Goal: Task Accomplishment & Management: Manage account settings

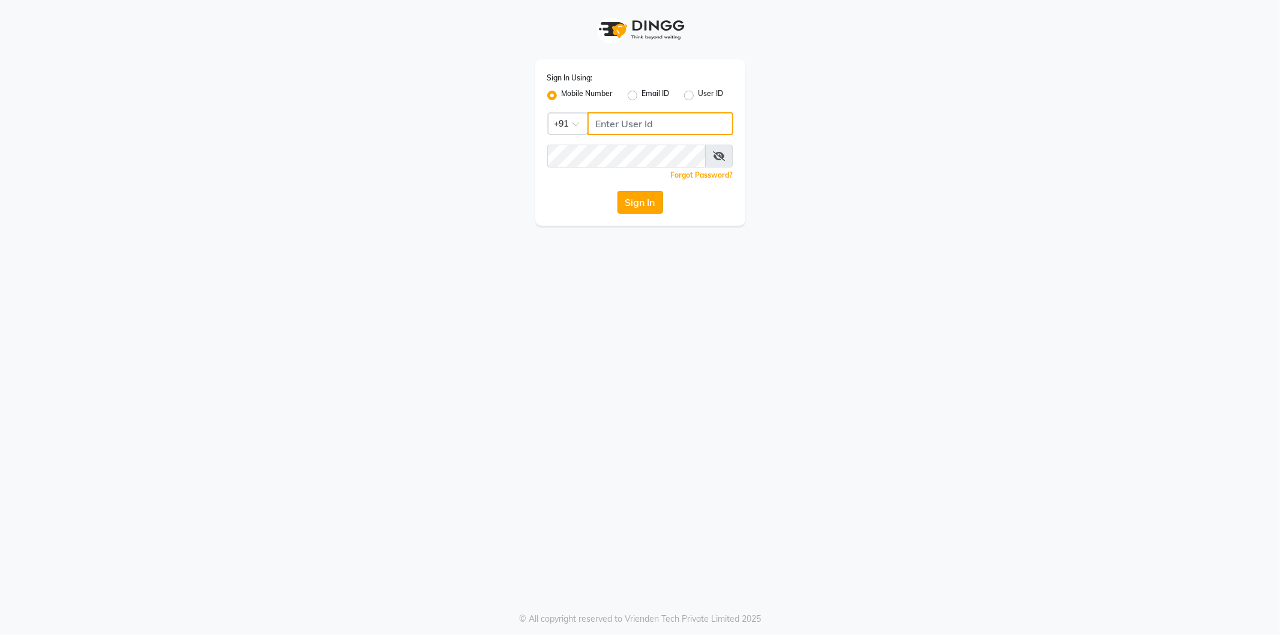
type input "9606078826"
click at [646, 205] on button "Sign In" at bounding box center [640, 202] width 46 height 23
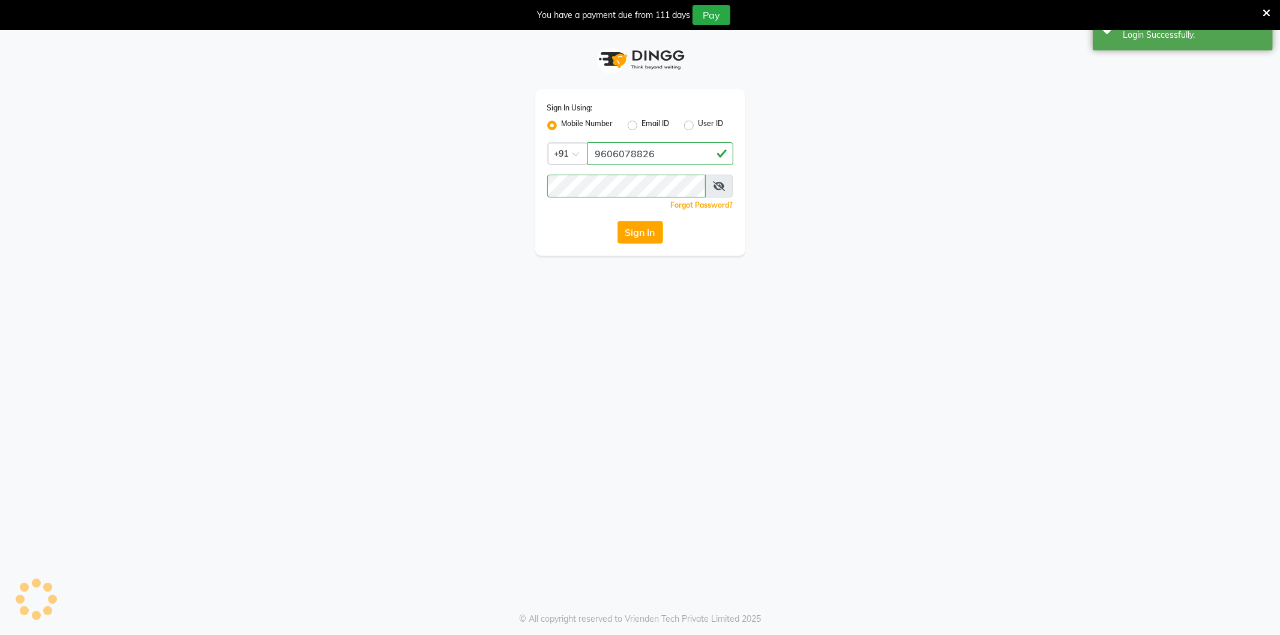
select select "106"
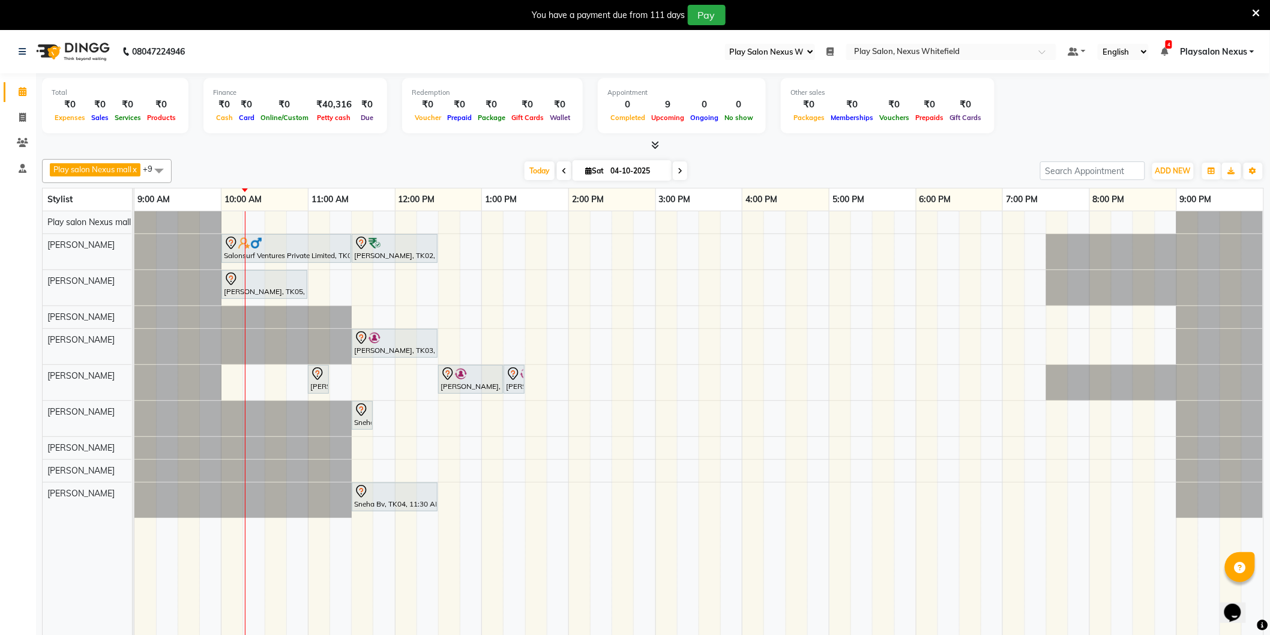
scroll to position [30, 0]
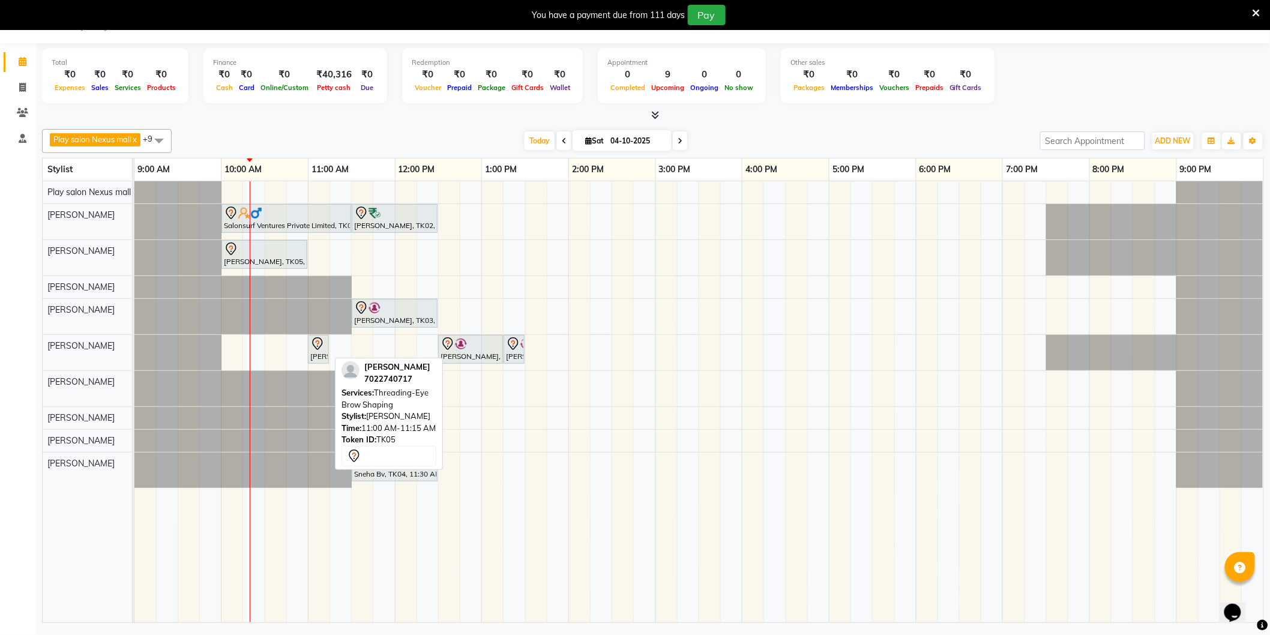
click at [316, 355] on div "Suchita Zaif, TK05, 11:00 AM-11:15 AM, Threading-Eye Brow Shaping" at bounding box center [318, 349] width 19 height 25
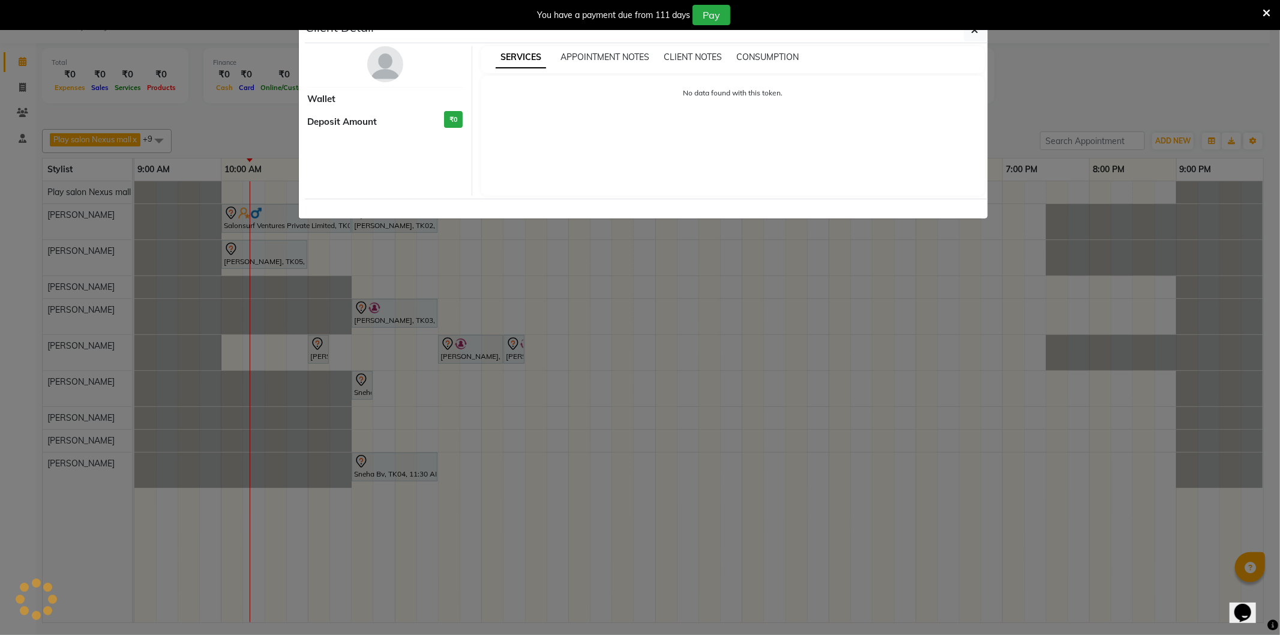
select select "7"
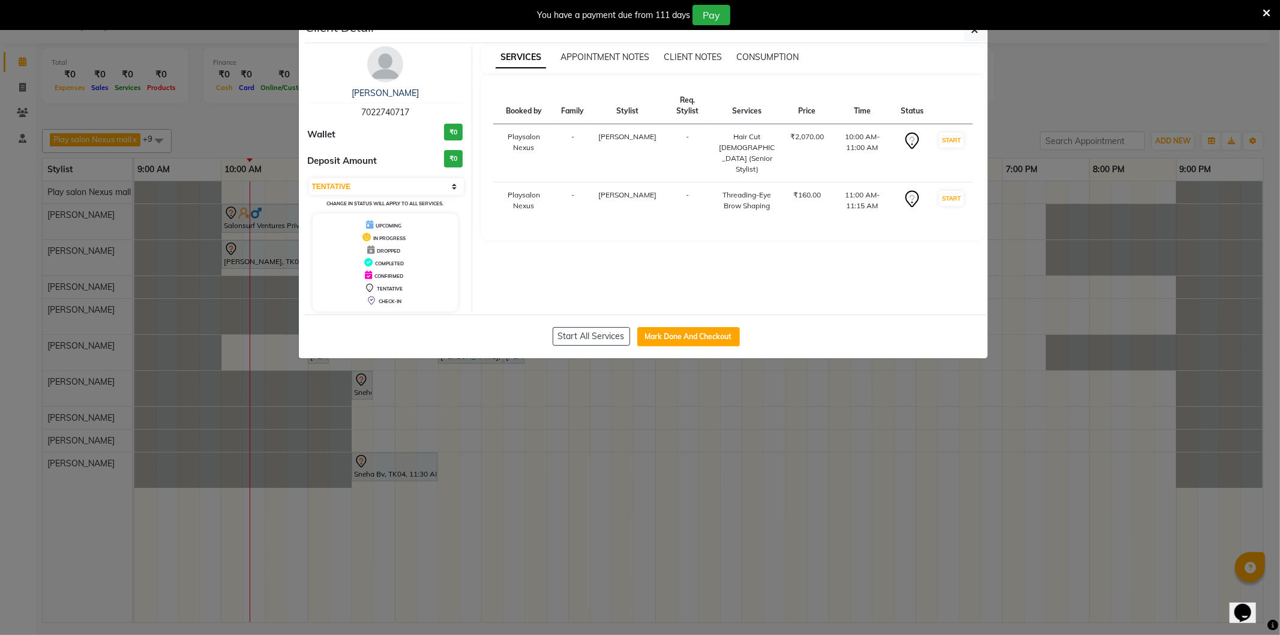
click at [1267, 211] on ngb-modal-window "Client Detail Suchita Zaif 7022740717 Wallet ₹0 Deposit Amount ₹0 Select IN SER…" at bounding box center [640, 317] width 1280 height 635
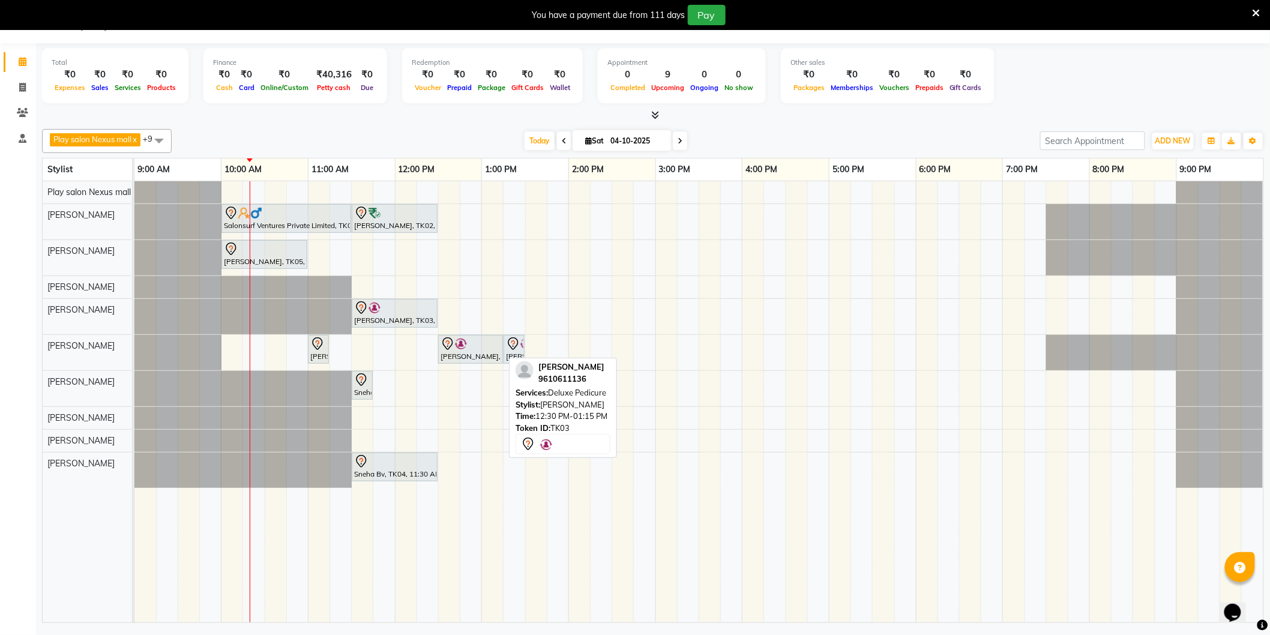
click at [476, 354] on div "[PERSON_NAME], TK03, 12:30 PM-01:15 PM, Deluxe Pedicure" at bounding box center [470, 349] width 62 height 25
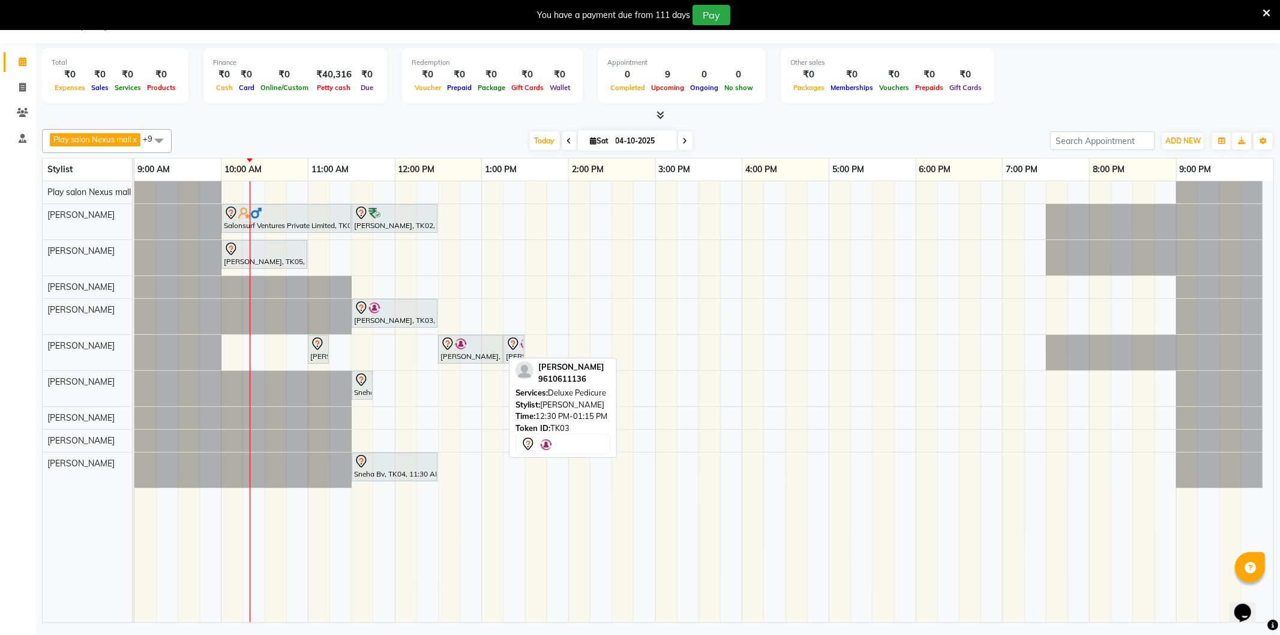
select select "7"
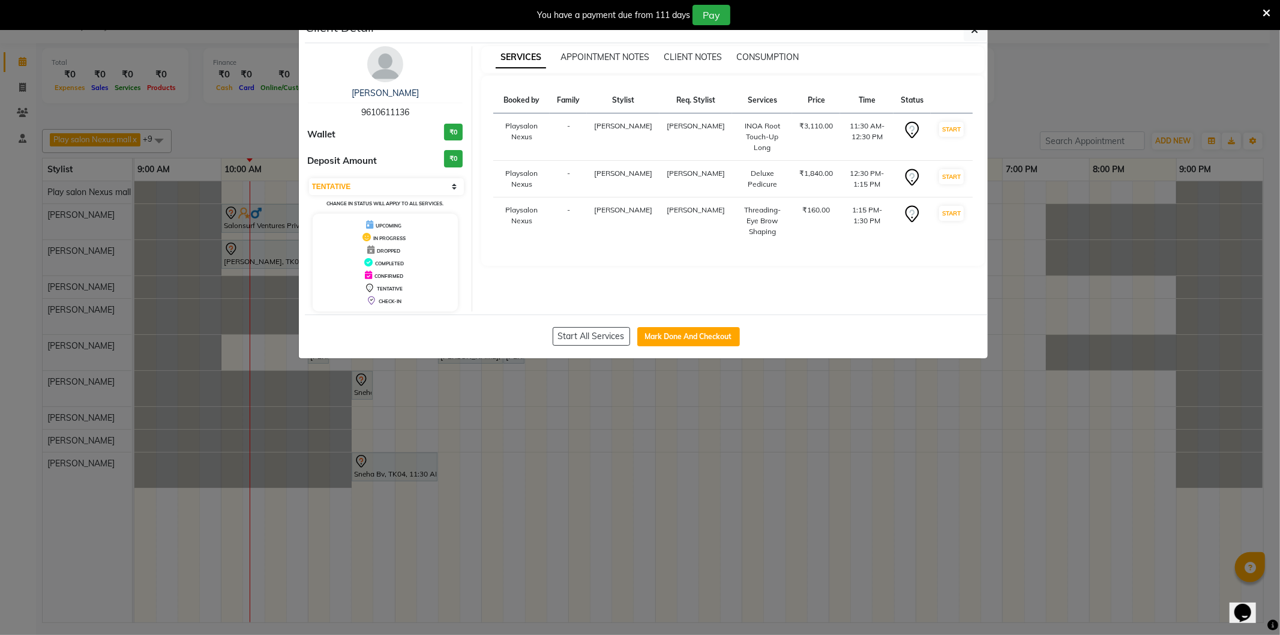
click at [810, 481] on ngb-modal-window "Client Detail [PERSON_NAME] S 9610611136 Wallet ₹0 Deposit Amount ₹0 Select IN …" at bounding box center [640, 317] width 1280 height 635
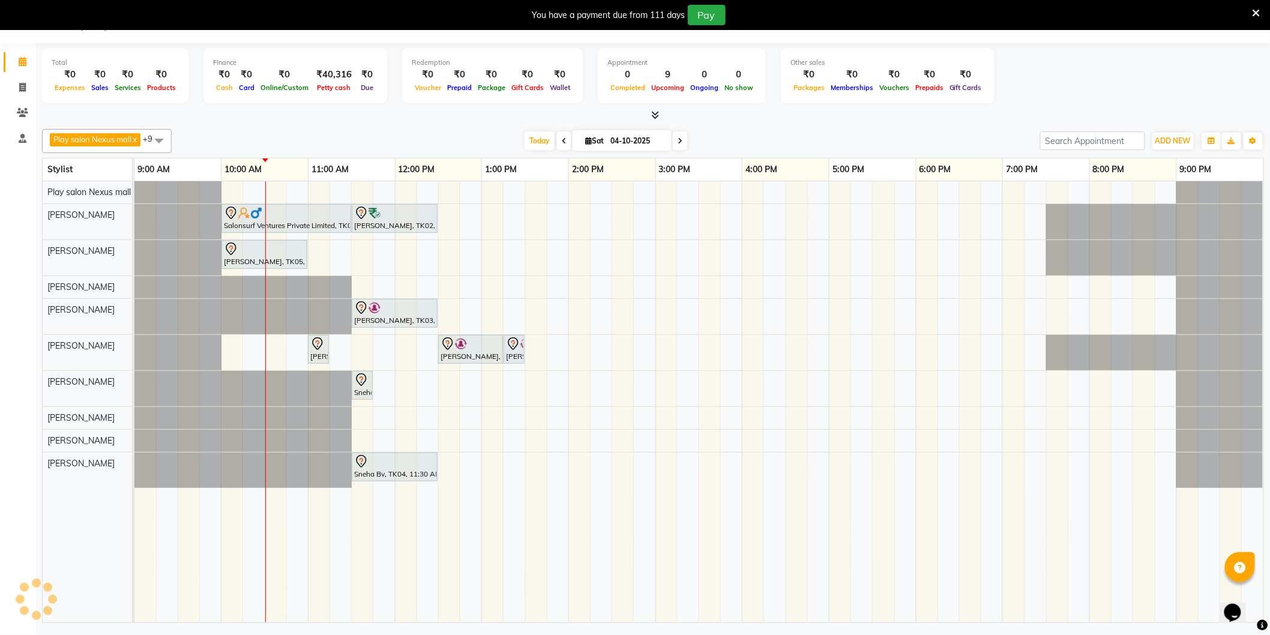
click at [674, 141] on span at bounding box center [680, 140] width 14 height 19
type input "05-10-2025"
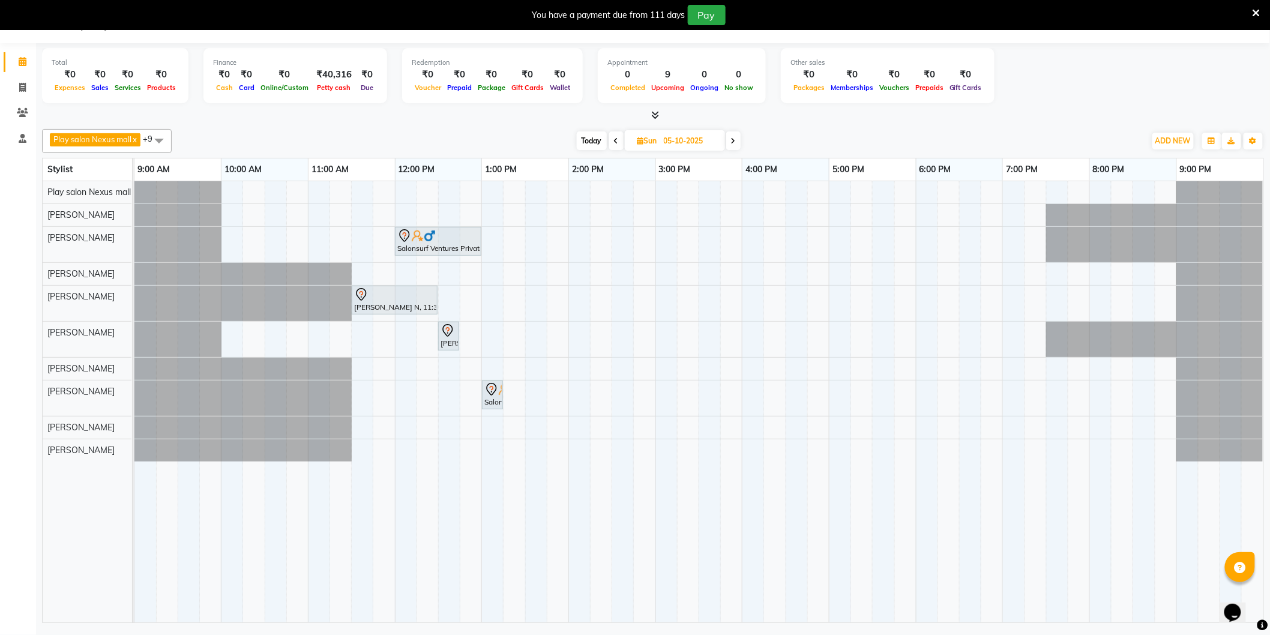
click at [663, 142] on input "05-10-2025" at bounding box center [690, 141] width 60 height 18
select select "10"
select select "2025"
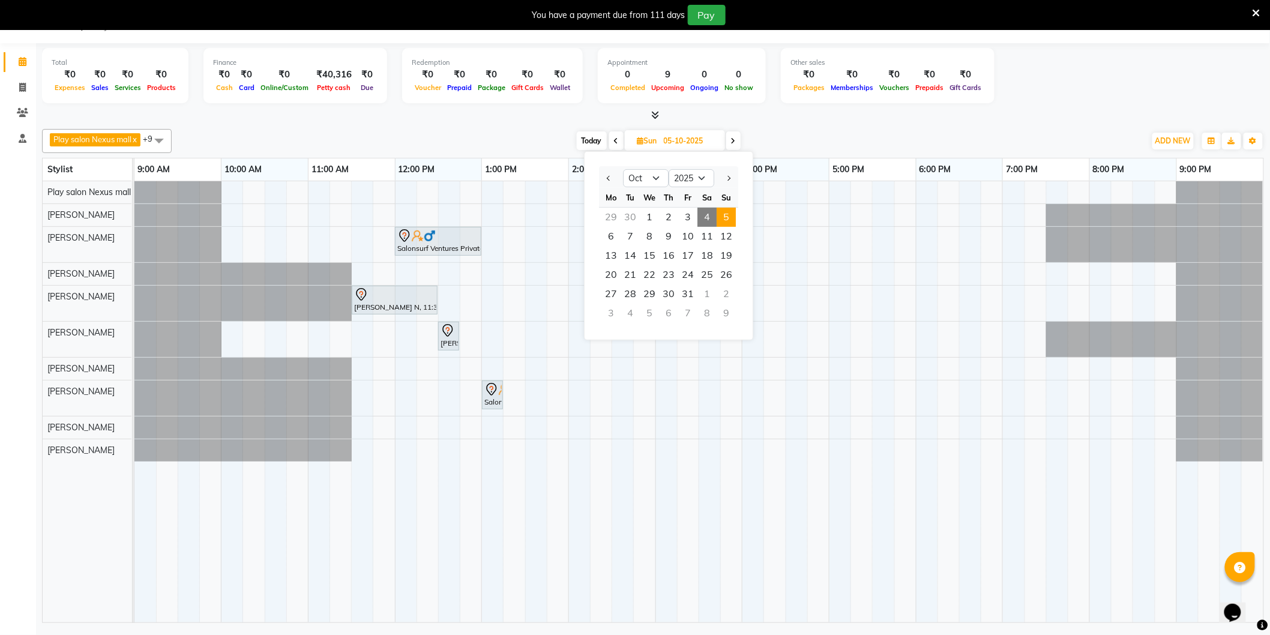
click at [706, 215] on span "4" at bounding box center [706, 217] width 19 height 19
type input "04-10-2025"
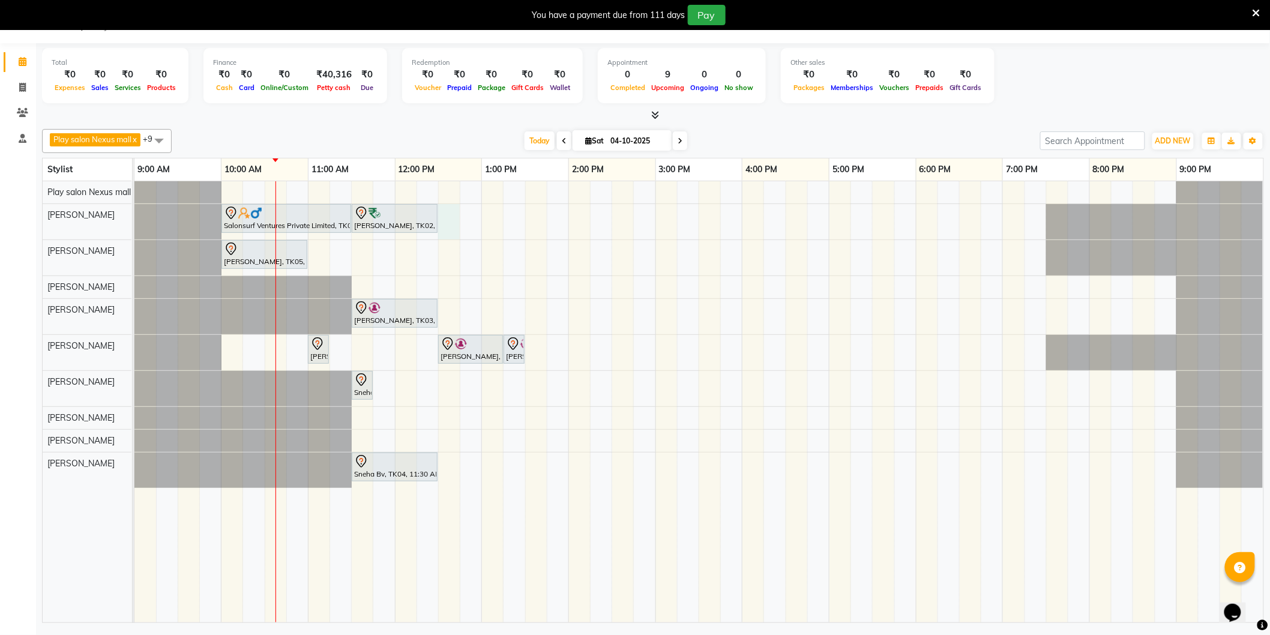
click at [445, 223] on div "Salonsurf Ventures Private Limited, TK01, 10:00 AM-11:30 AM, INOA Root Touch-Up…" at bounding box center [698, 401] width 1129 height 441
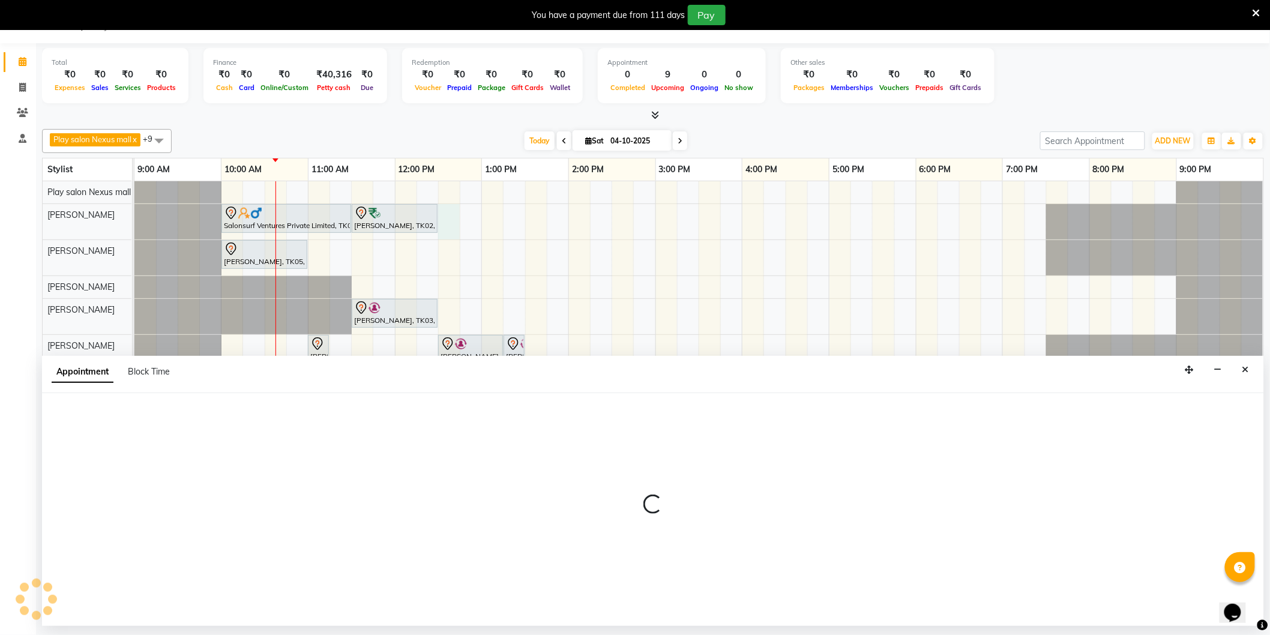
select select "81391"
select select "tentative"
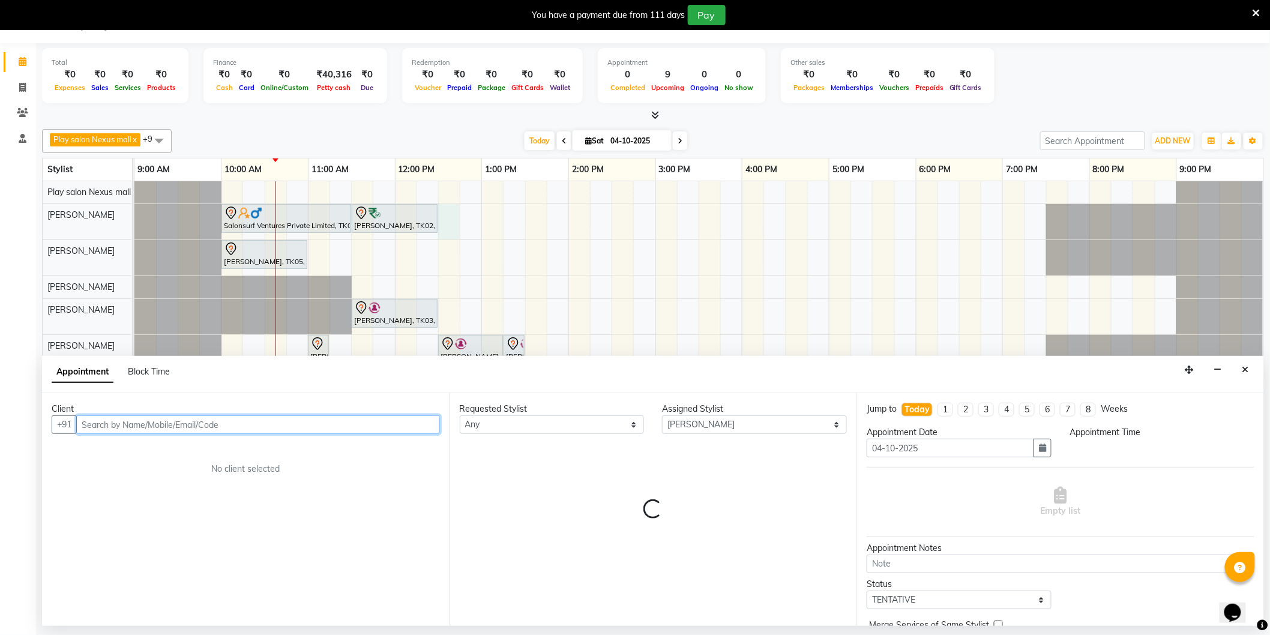
select select "750"
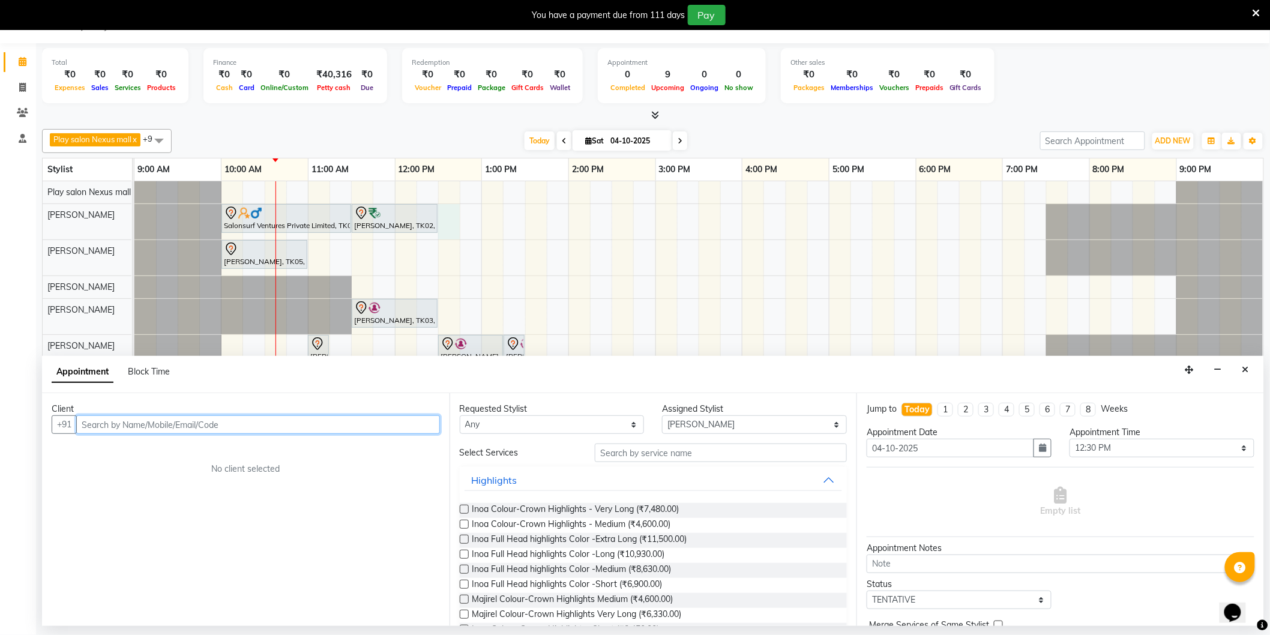
click at [219, 427] on input "text" at bounding box center [258, 424] width 364 height 19
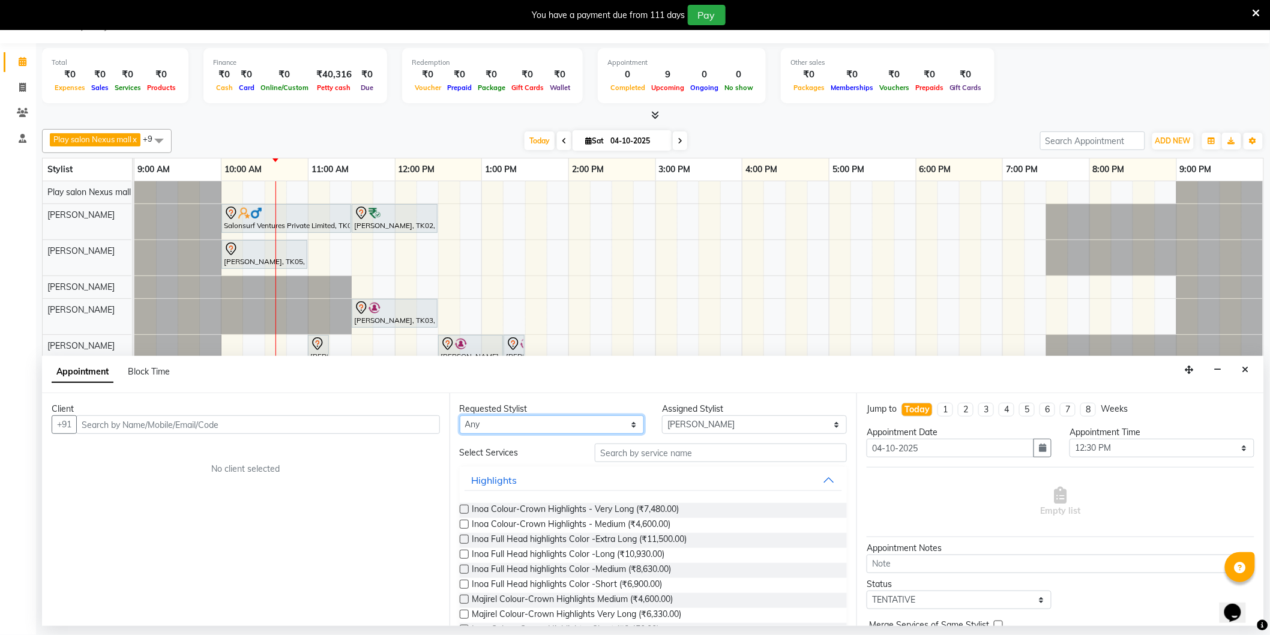
click at [615, 427] on select "Any [PERSON_NAME] Md [PERSON_NAME] [PERSON_NAME] [PERSON_NAME] [PERSON_NAME] [P…" at bounding box center [552, 424] width 185 height 19
select select "81391"
click at [460, 415] on select "Any [PERSON_NAME] Md [PERSON_NAME] [PERSON_NAME] [PERSON_NAME] [PERSON_NAME] [P…" at bounding box center [552, 424] width 185 height 19
click at [662, 452] on input "text" at bounding box center [721, 452] width 252 height 19
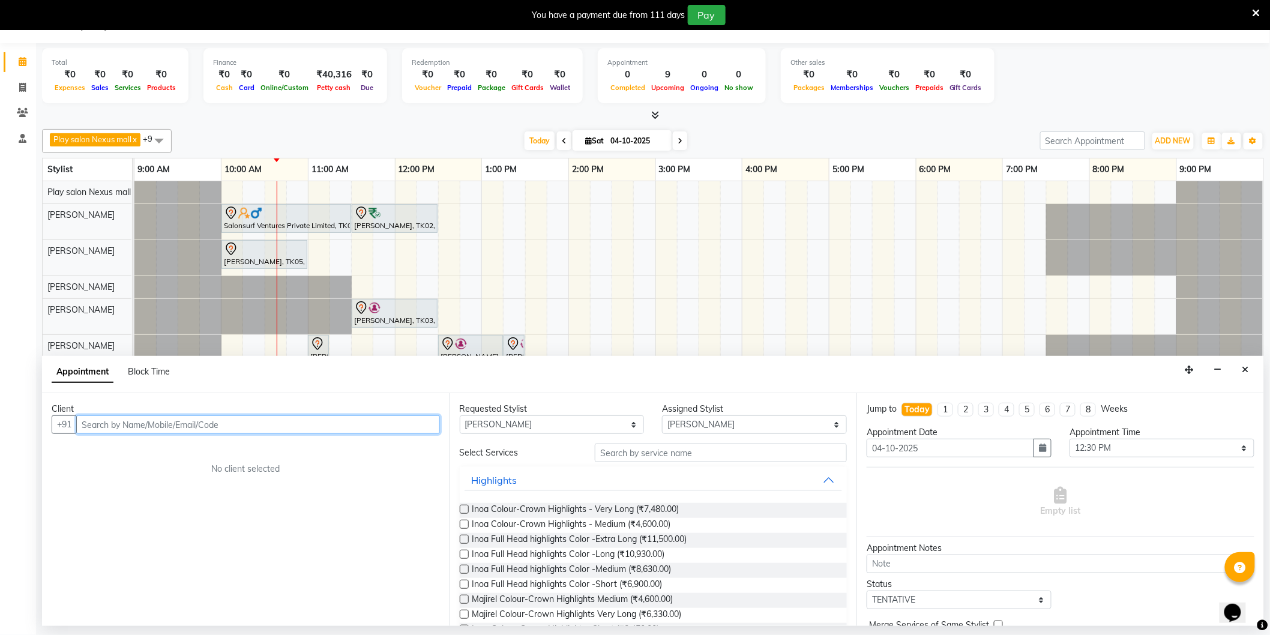
click at [212, 424] on input "text" at bounding box center [258, 424] width 364 height 19
click at [212, 445] on ngb-highlight "98******56" at bounding box center [196, 450] width 49 height 12
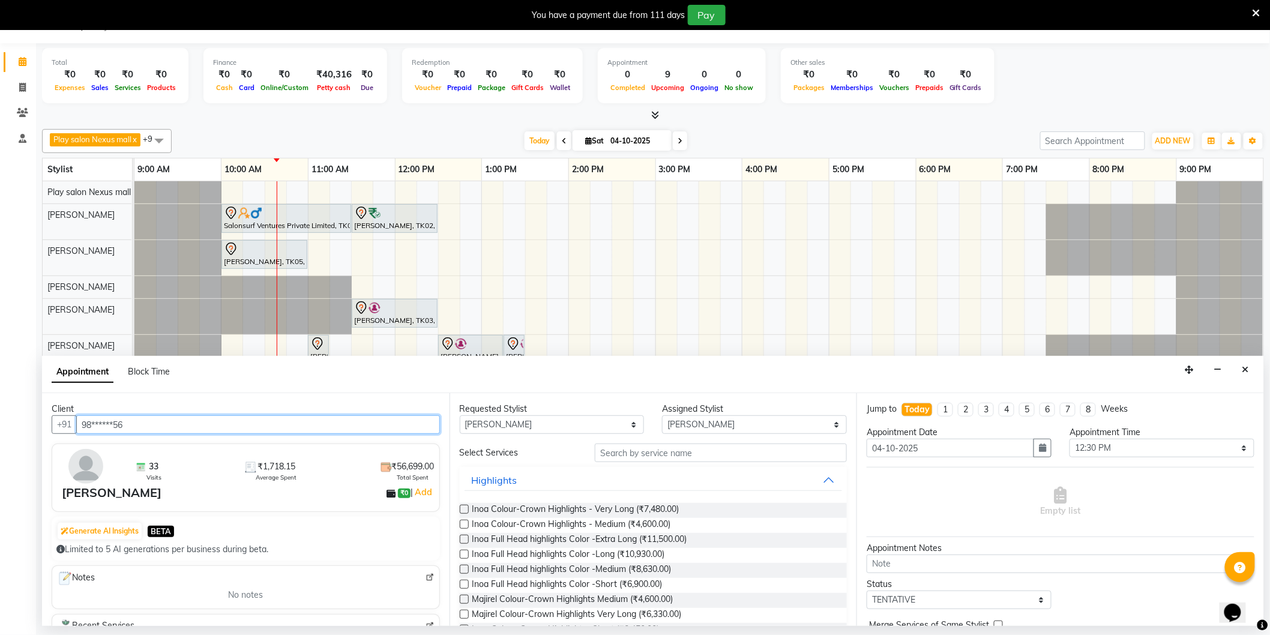
type input "98******56"
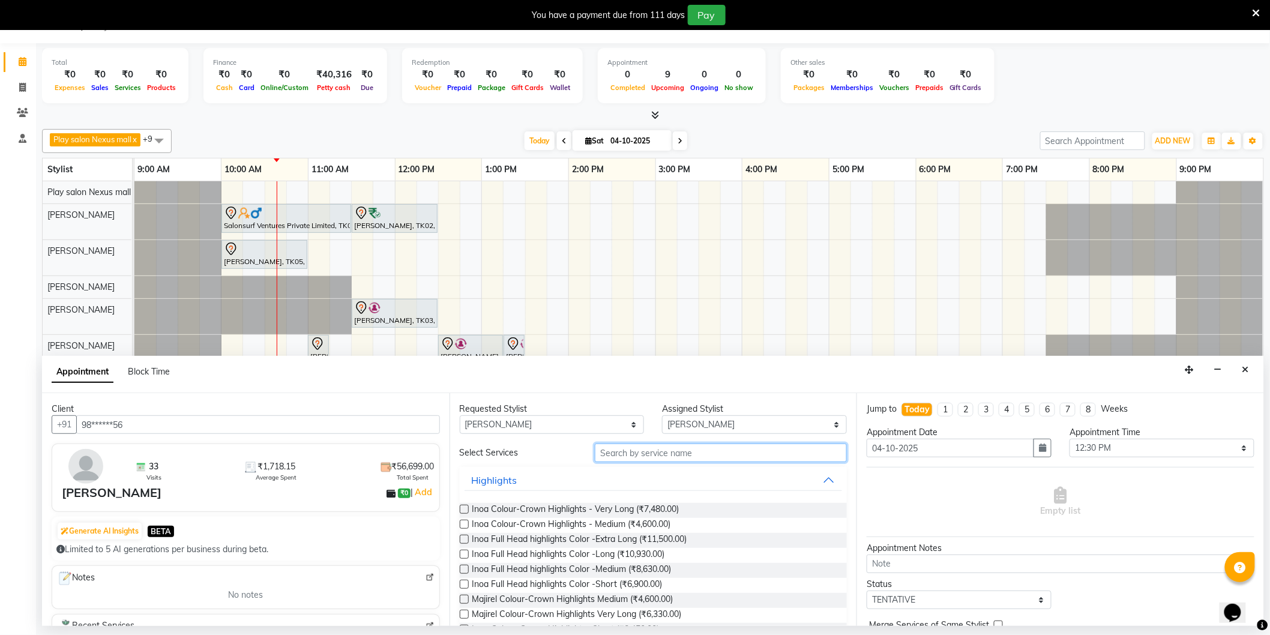
click at [625, 454] on input "text" at bounding box center [721, 452] width 252 height 19
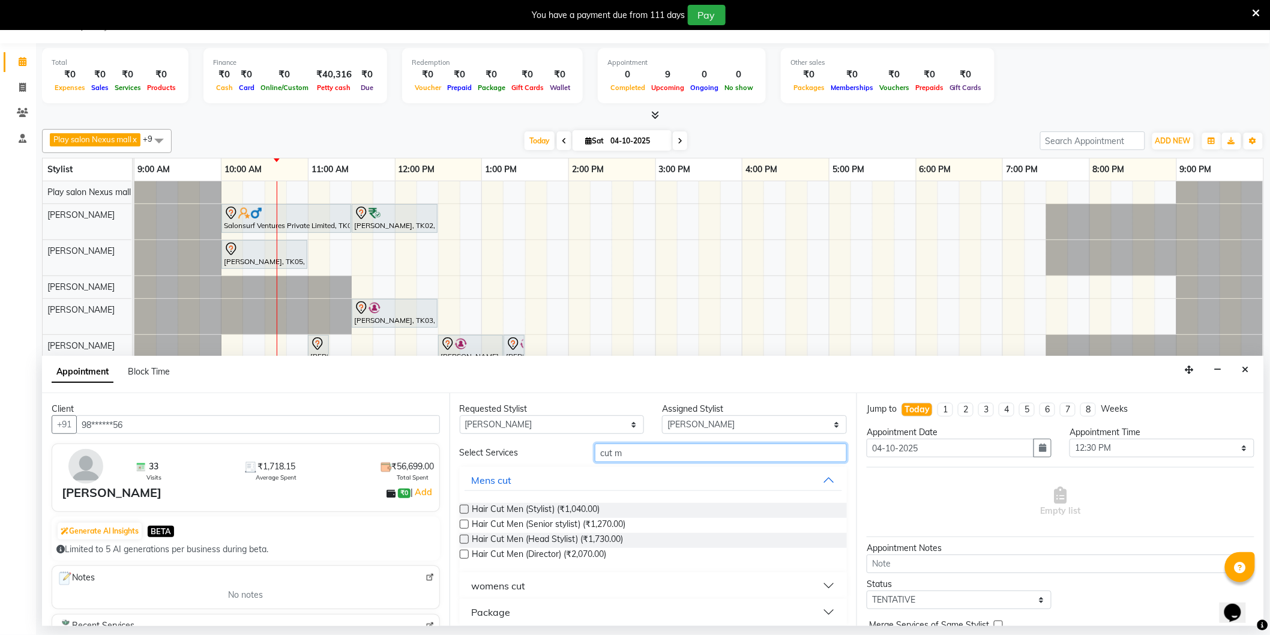
type input "cut m"
click at [461, 524] on label at bounding box center [464, 524] width 9 height 9
click at [461, 524] on input "checkbox" at bounding box center [464, 525] width 8 height 8
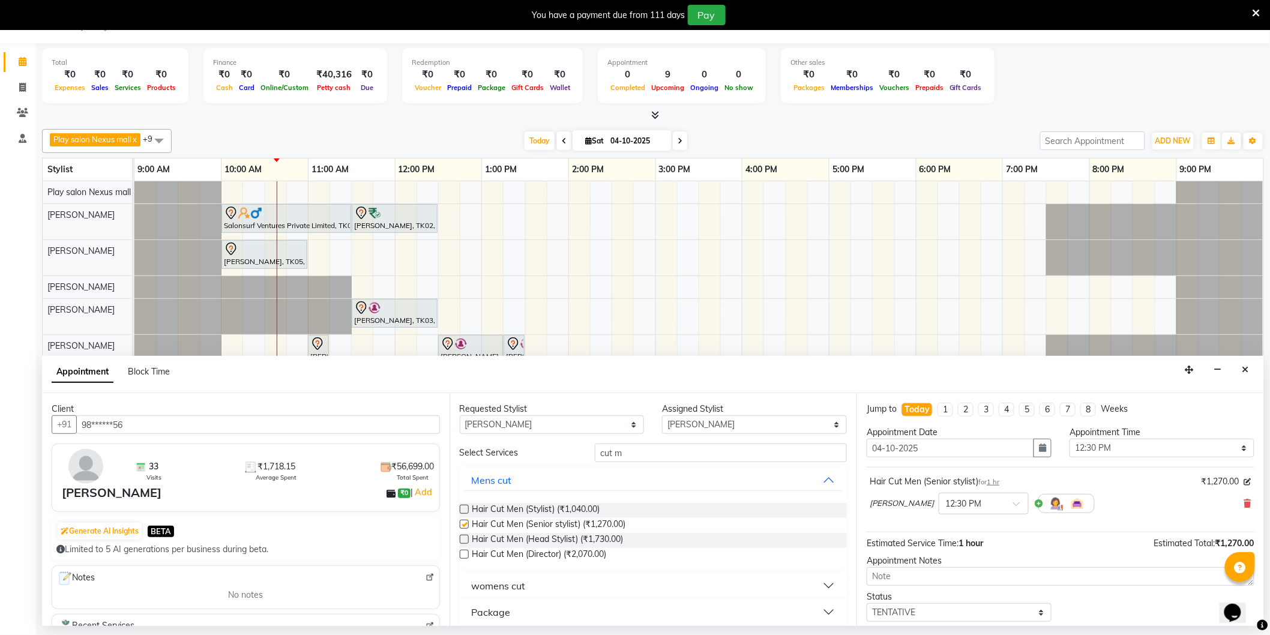
checkbox input "false"
click at [706, 453] on input "cut m" at bounding box center [721, 452] width 252 height 19
type input "c"
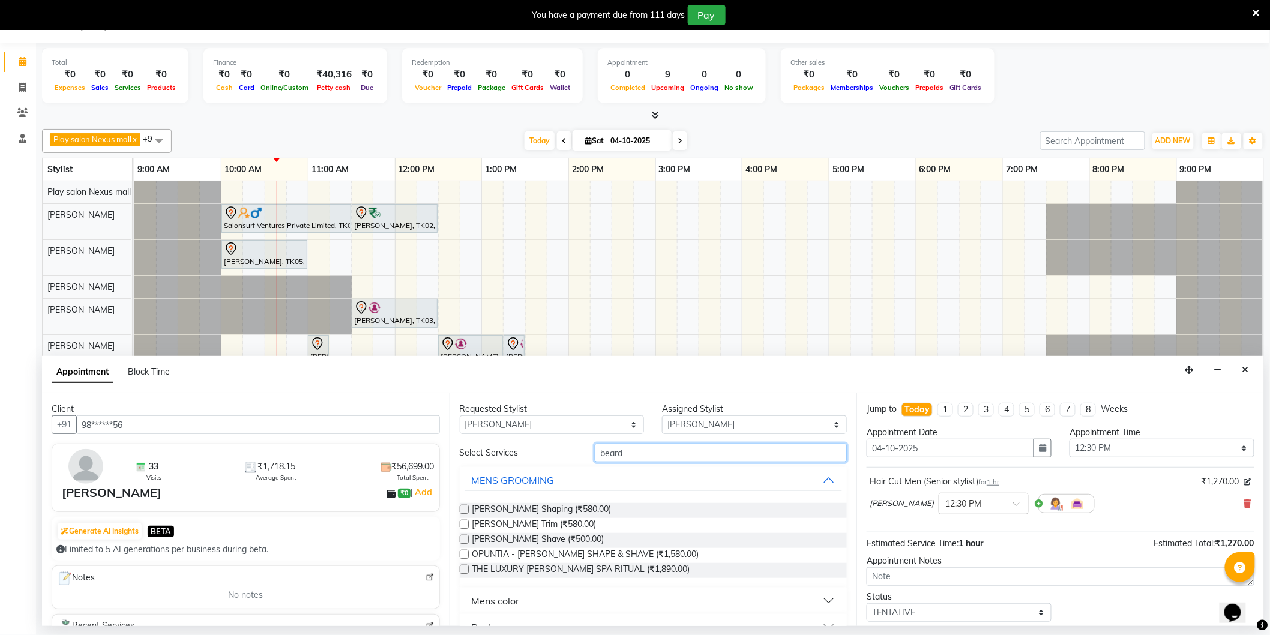
type input "beard"
click at [463, 507] on label at bounding box center [464, 509] width 9 height 9
click at [463, 507] on input "checkbox" at bounding box center [464, 510] width 8 height 8
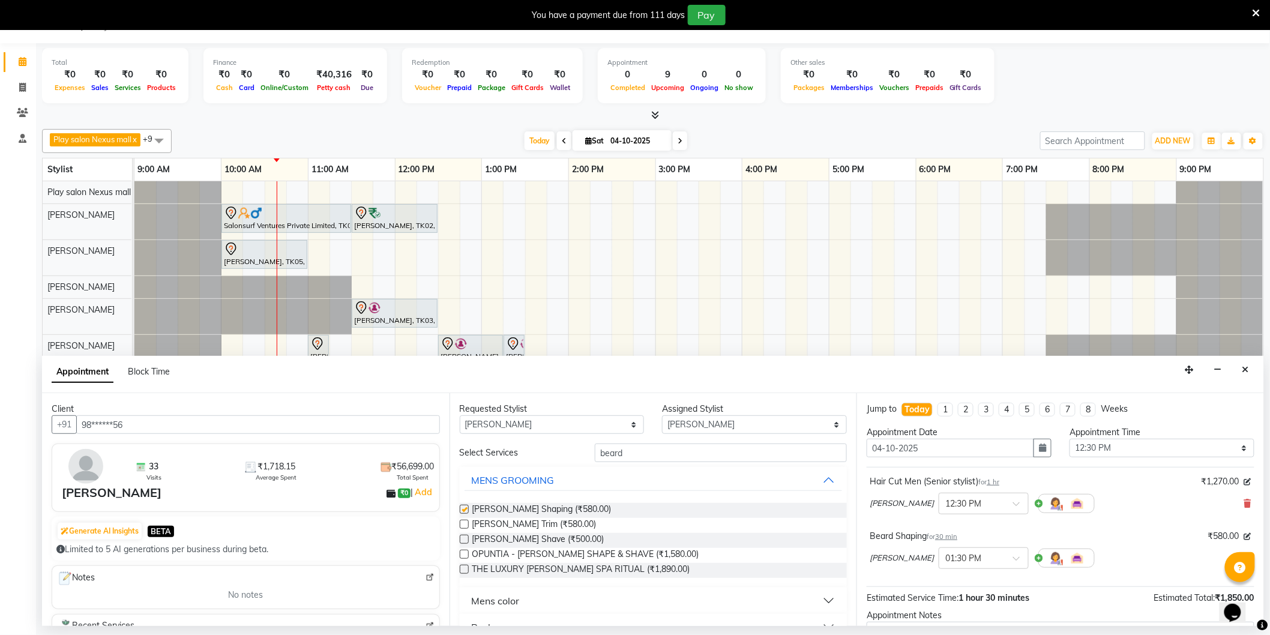
checkbox input "false"
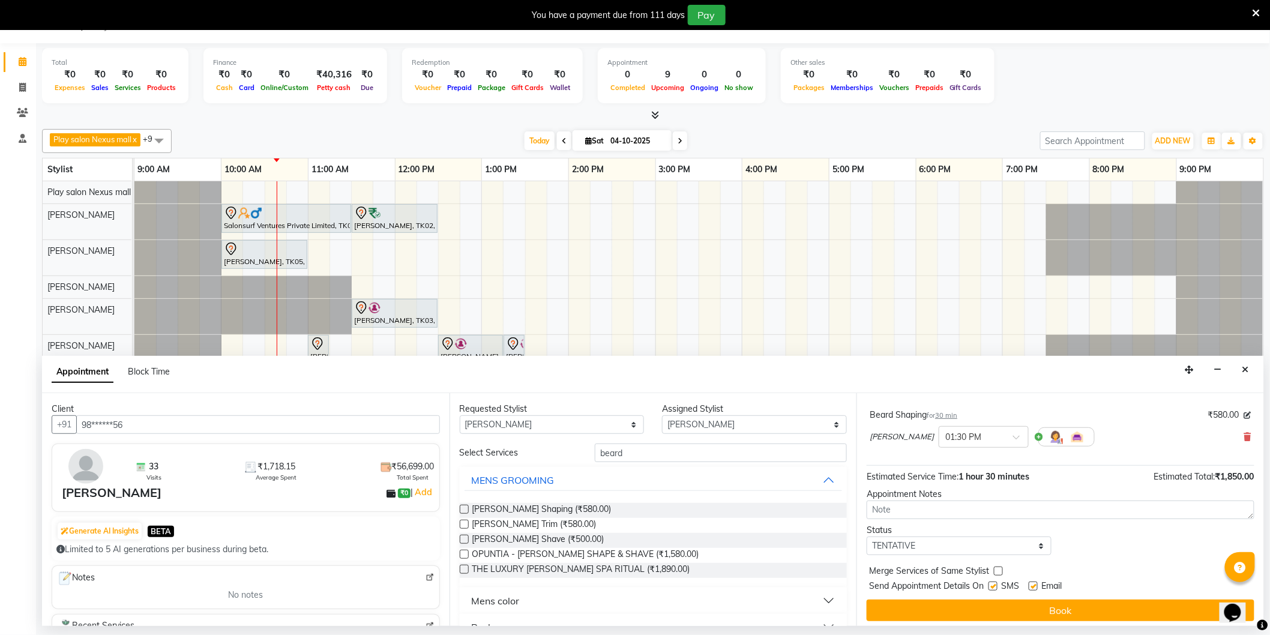
scroll to position [126, 0]
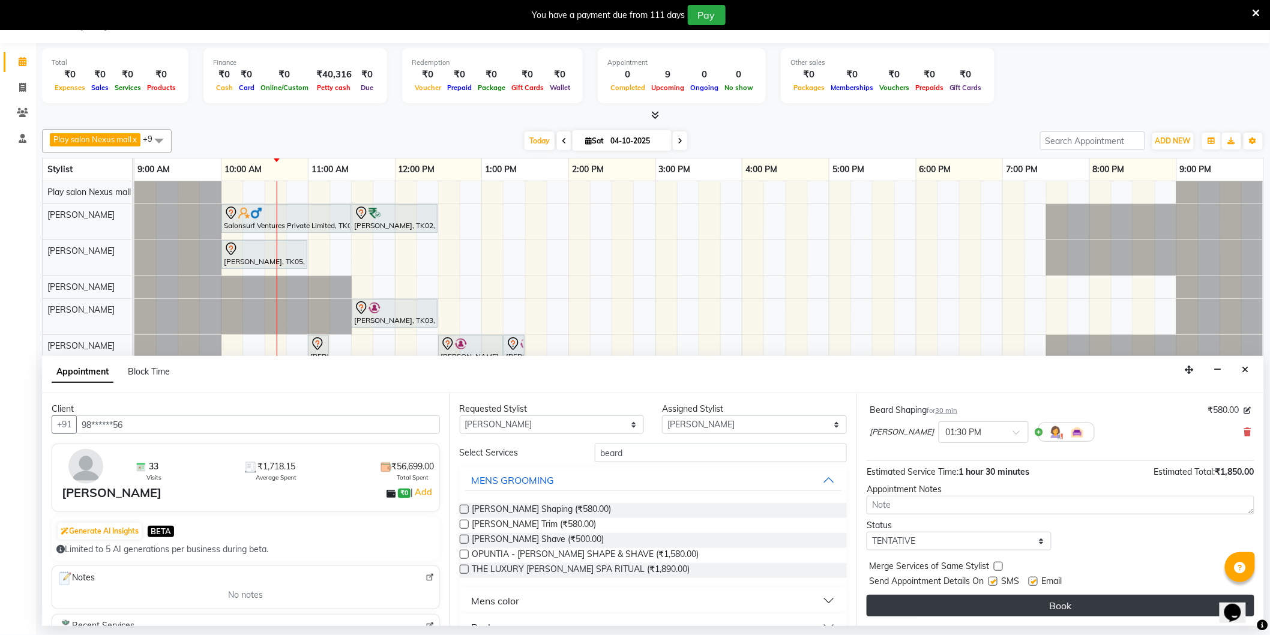
click at [1043, 603] on button "Book" at bounding box center [1060, 606] width 388 height 22
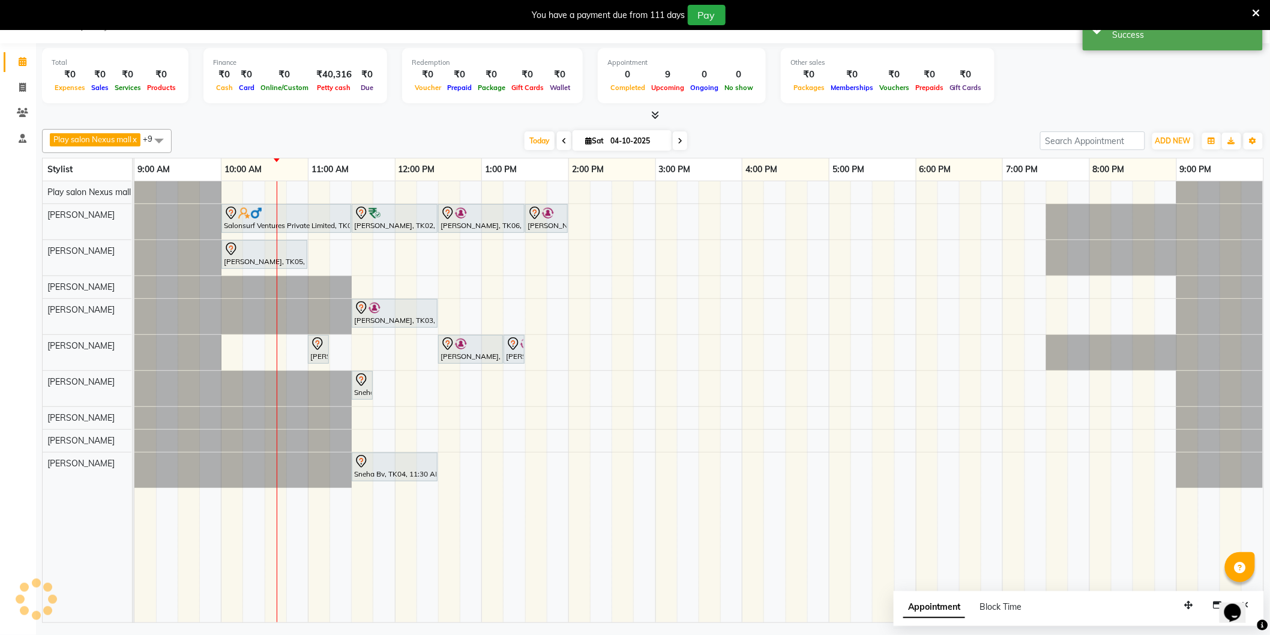
scroll to position [0, 0]
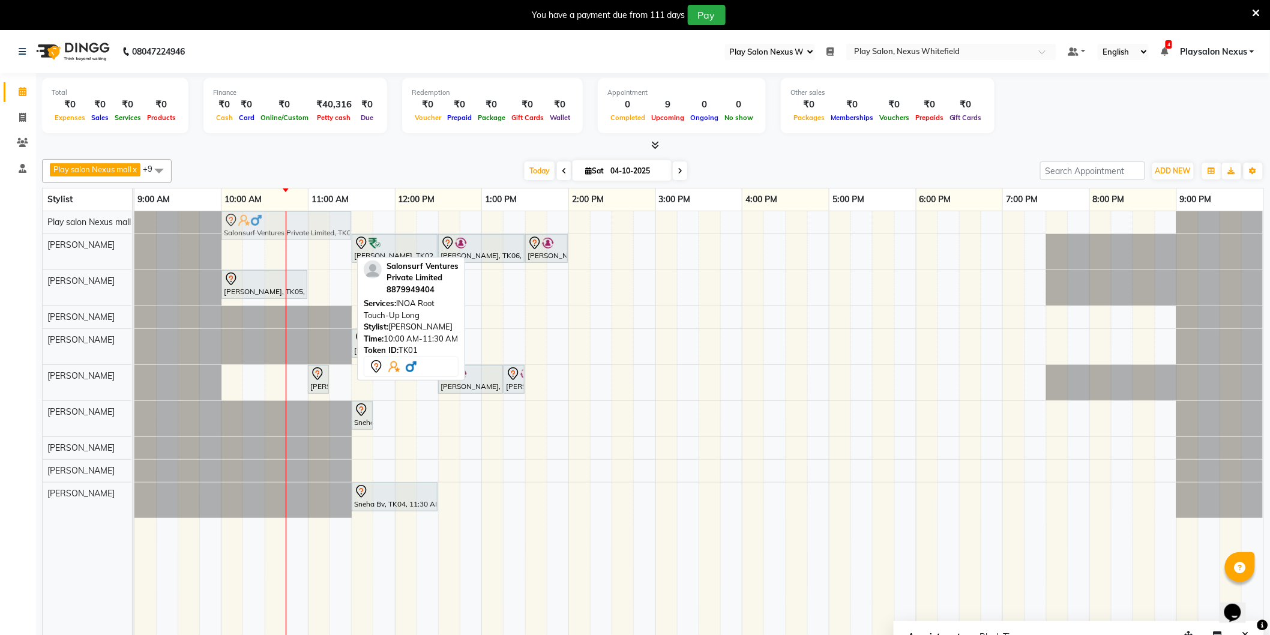
drag, startPoint x: 296, startPoint y: 252, endPoint x: 299, endPoint y: 237, distance: 15.2
click at [299, 230] on tbody "Salonsurf Ventures Private Limited, TK01, 10:00 AM-11:30 AM, INOA Root Touch-Up…" at bounding box center [698, 364] width 1129 height 307
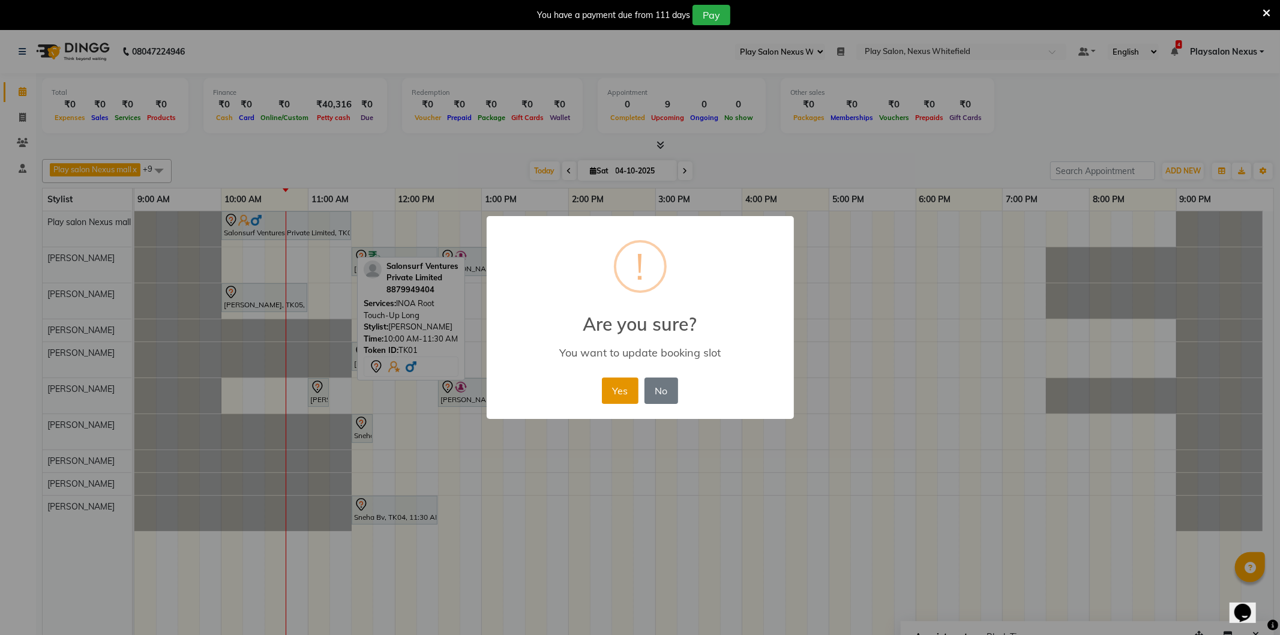
click at [616, 382] on button "Yes" at bounding box center [620, 390] width 37 height 26
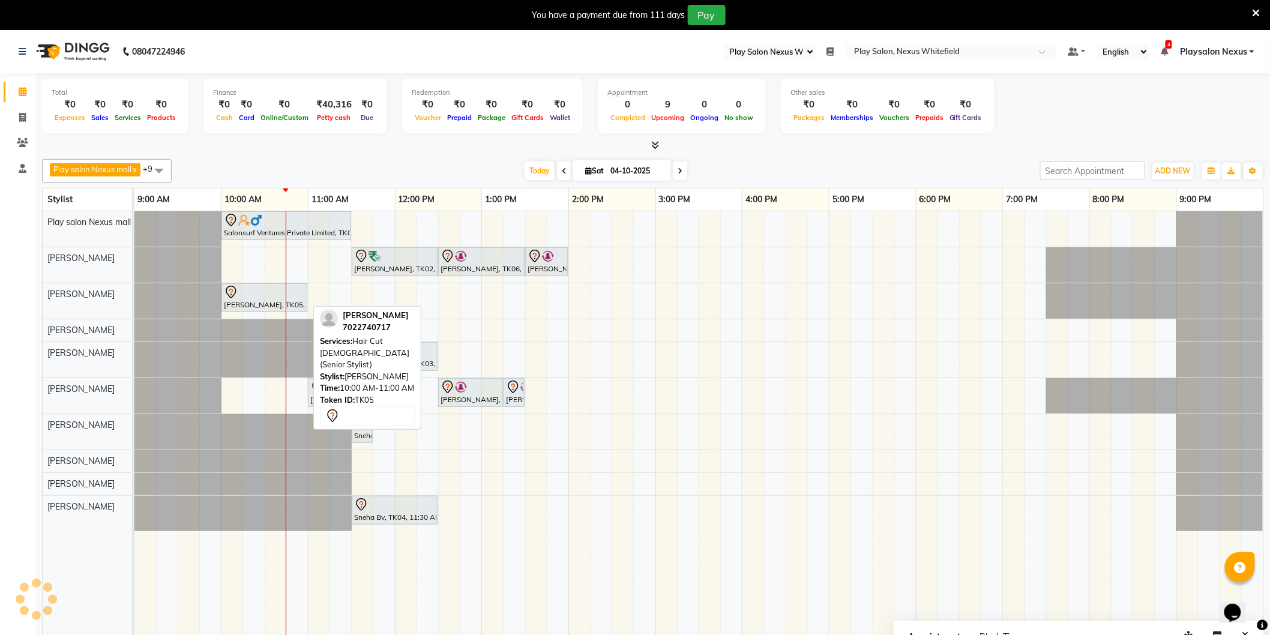
click at [261, 302] on div "Suchita Zaif, TK05, 10:00 AM-11:00 AM, Hair Cut Lady (Senior Stylist)" at bounding box center [264, 297] width 83 height 25
click at [265, 299] on div "Suchita Zaif, TK05, 10:00 AM-11:00 AM, Hair Cut Lady (Senior Stylist)" at bounding box center [264, 297] width 83 height 25
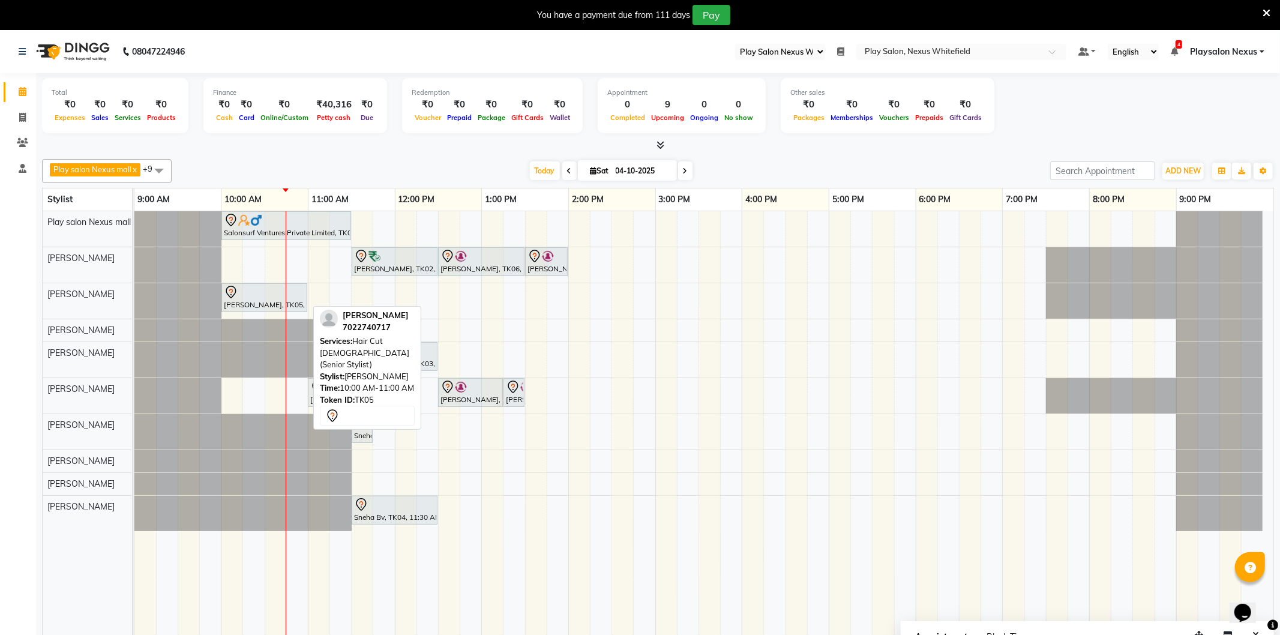
select select "7"
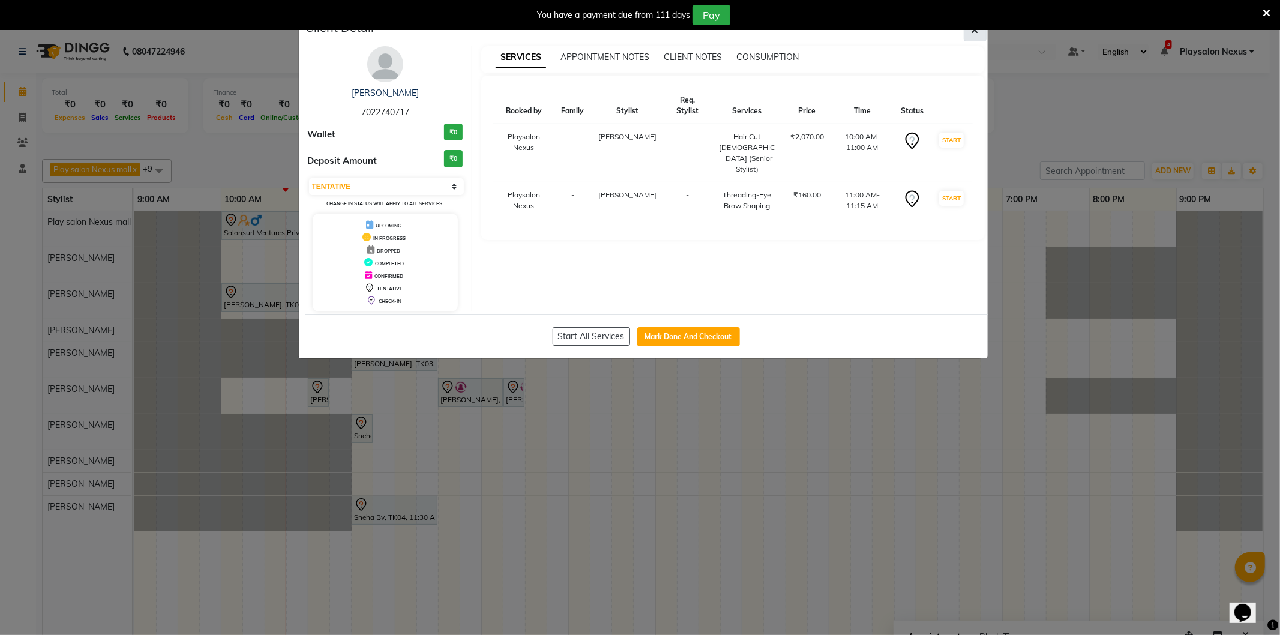
click at [970, 35] on button "button" at bounding box center [975, 30] width 23 height 23
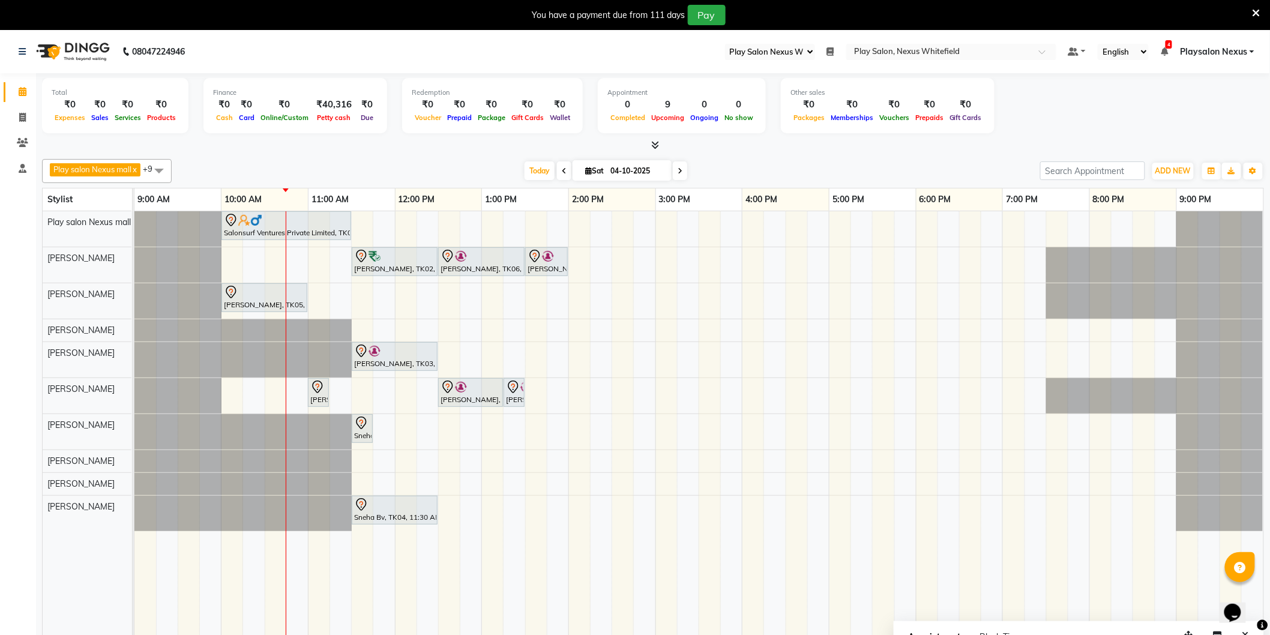
click at [680, 169] on icon at bounding box center [679, 170] width 5 height 7
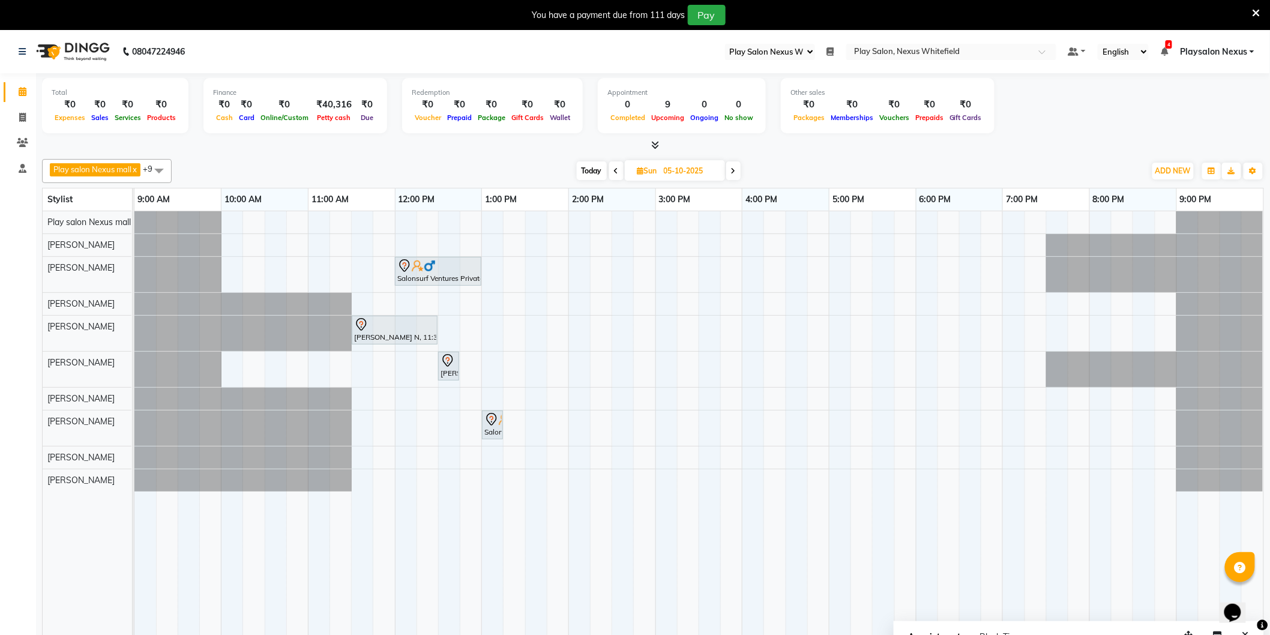
click at [616, 168] on icon at bounding box center [616, 170] width 5 height 7
type input "04-10-2025"
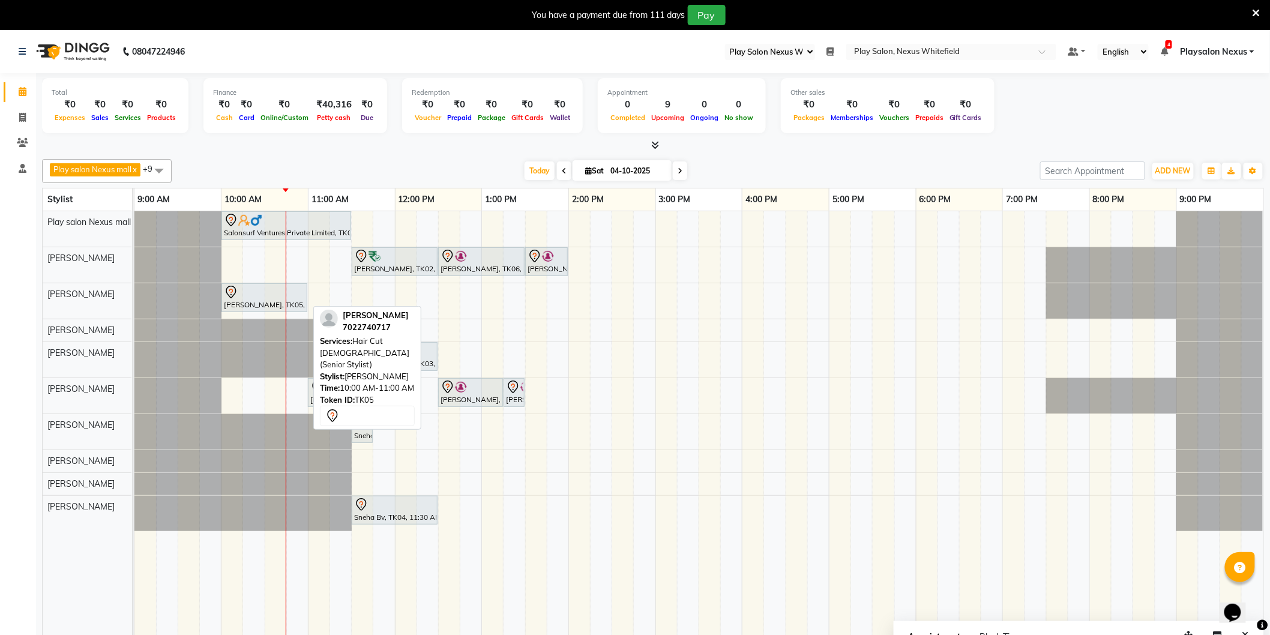
click at [276, 298] on div at bounding box center [264, 292] width 81 height 14
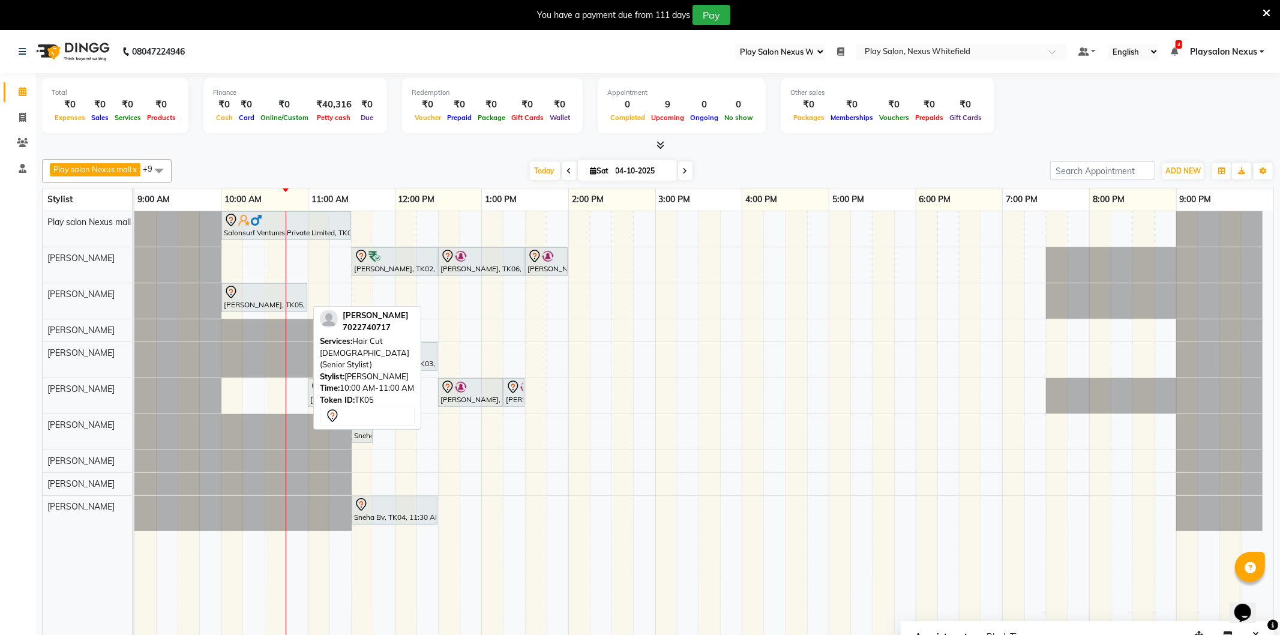
select select "7"
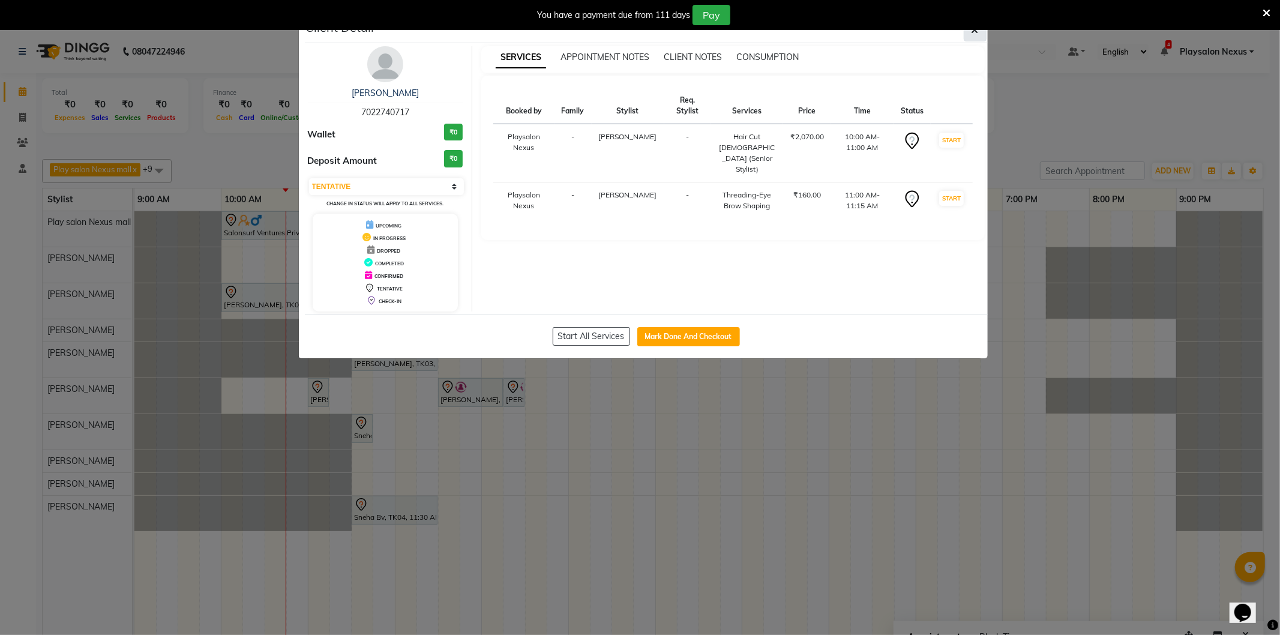
click at [980, 32] on button "button" at bounding box center [975, 30] width 23 height 23
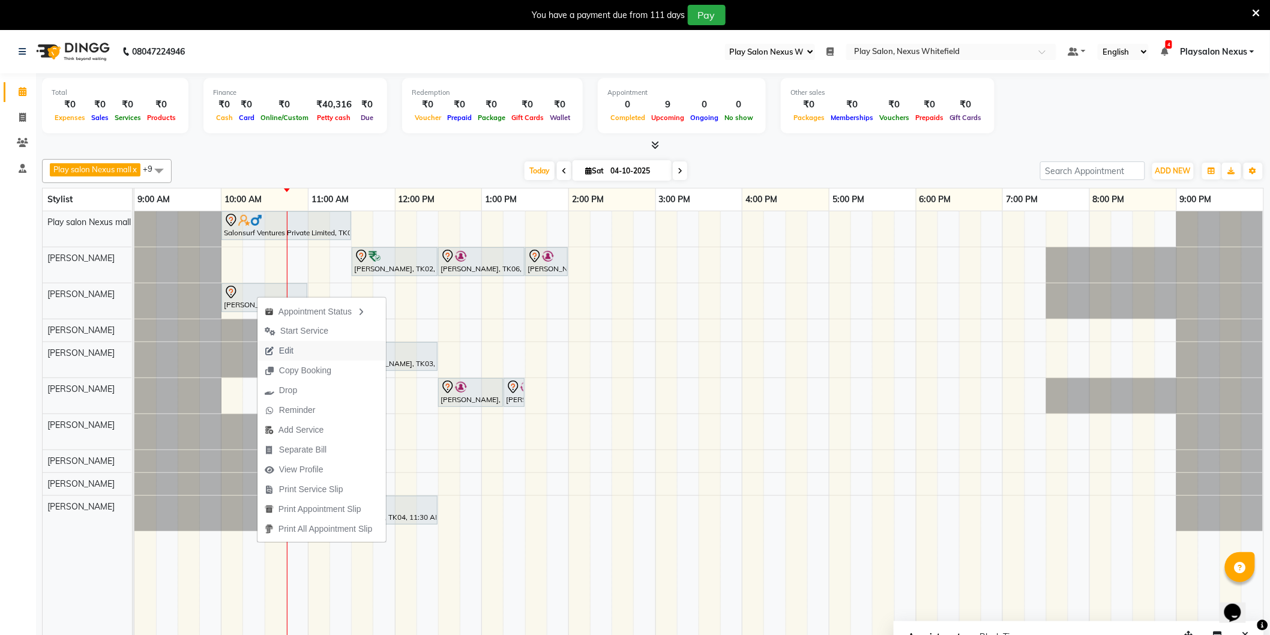
click at [290, 352] on span "Edit" at bounding box center [286, 350] width 14 height 13
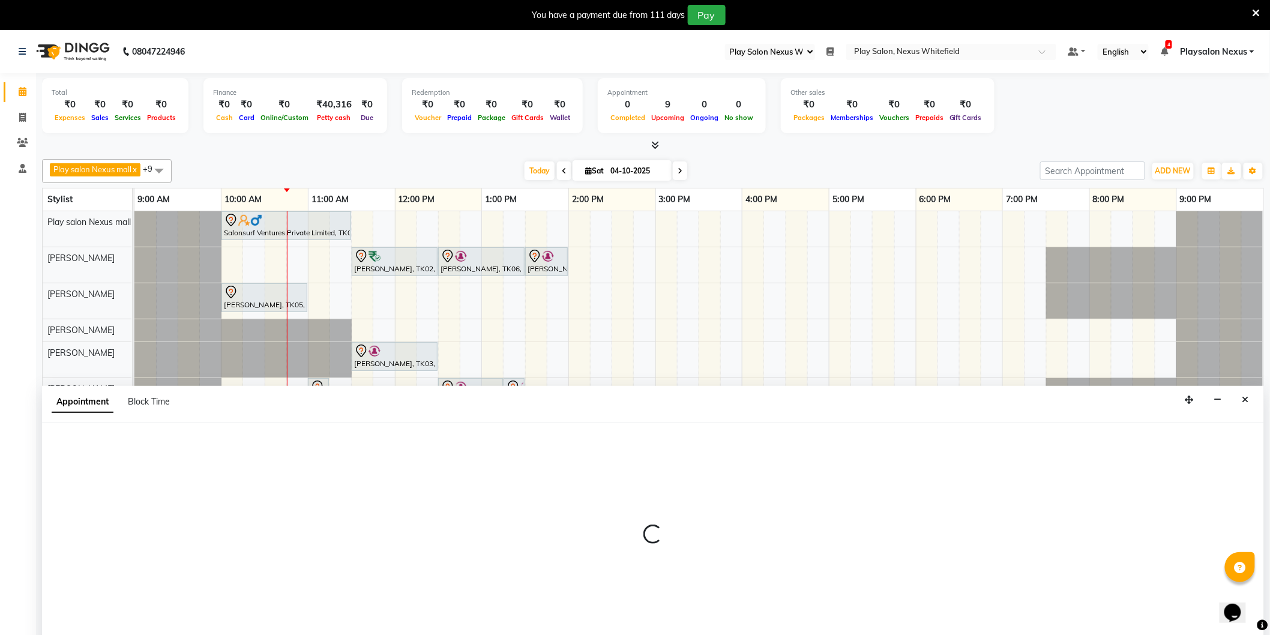
scroll to position [30, 0]
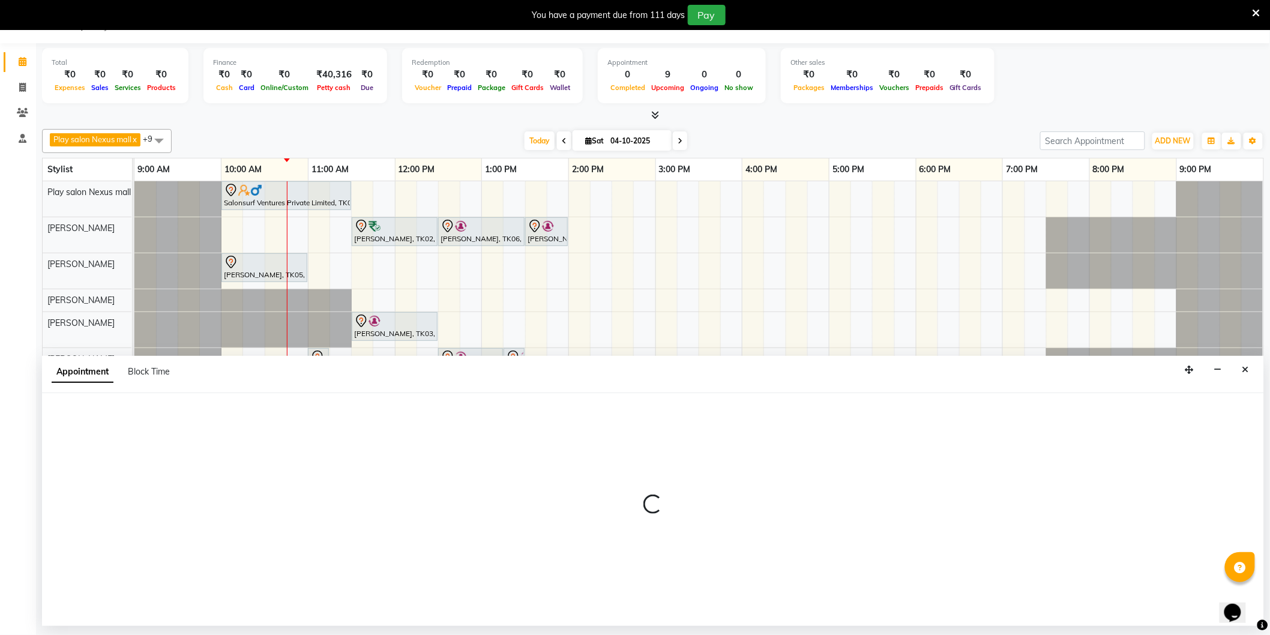
select select "tentative"
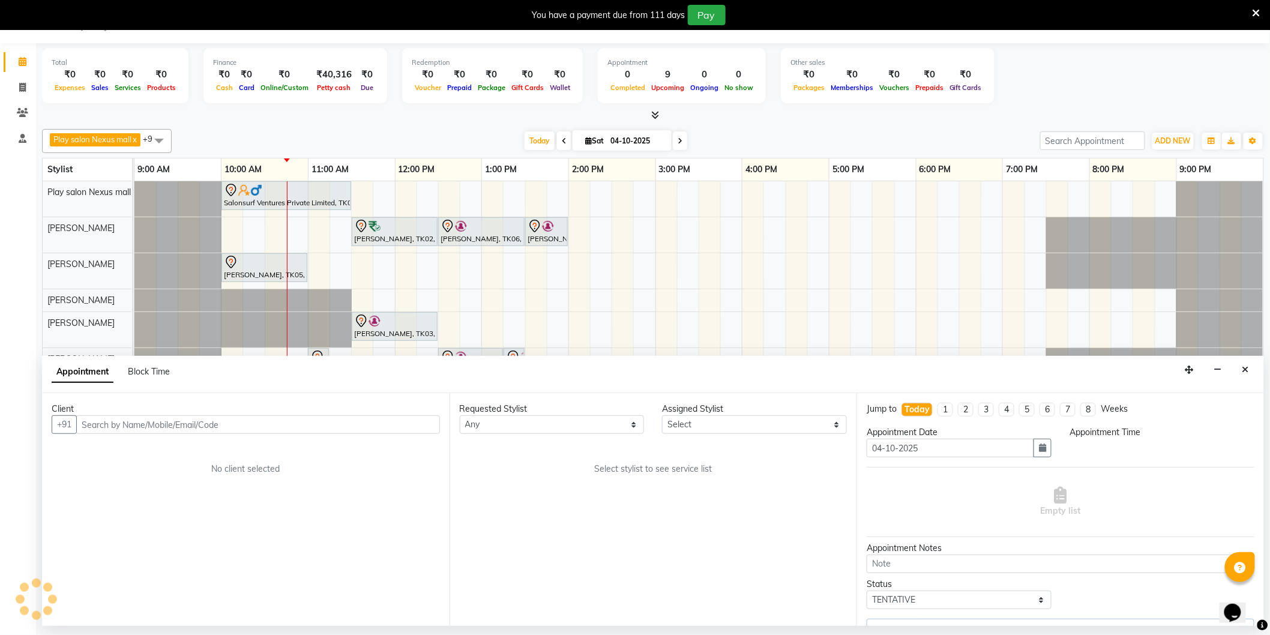
select select "81404"
select select "600"
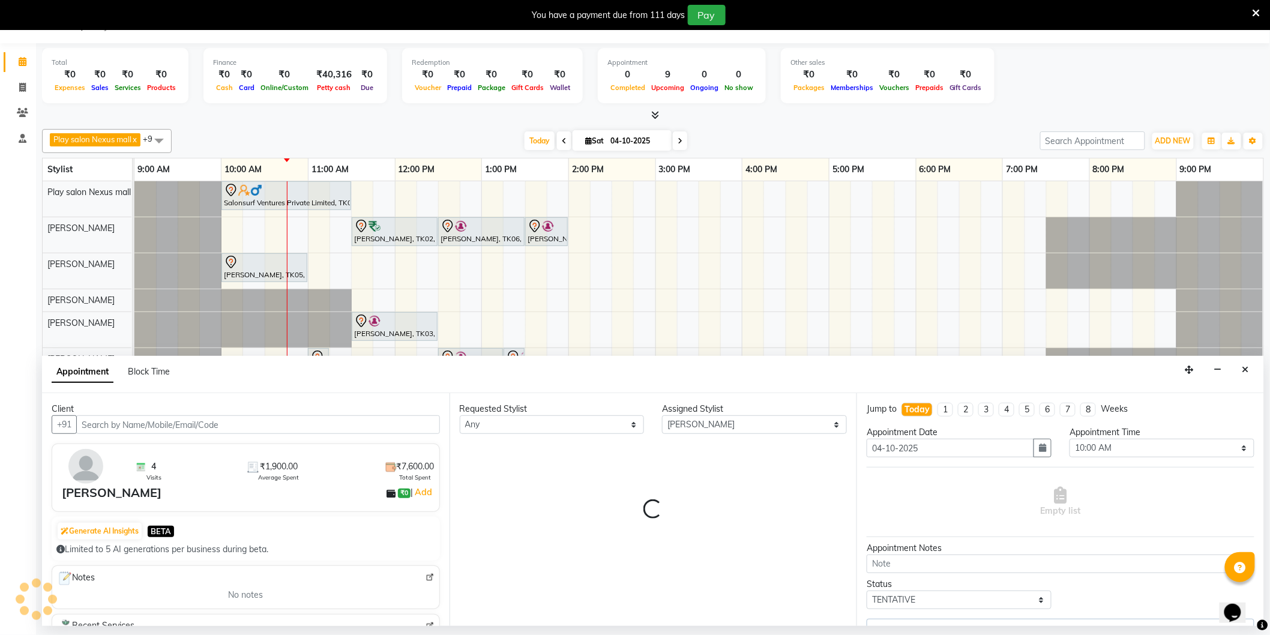
select select "4200"
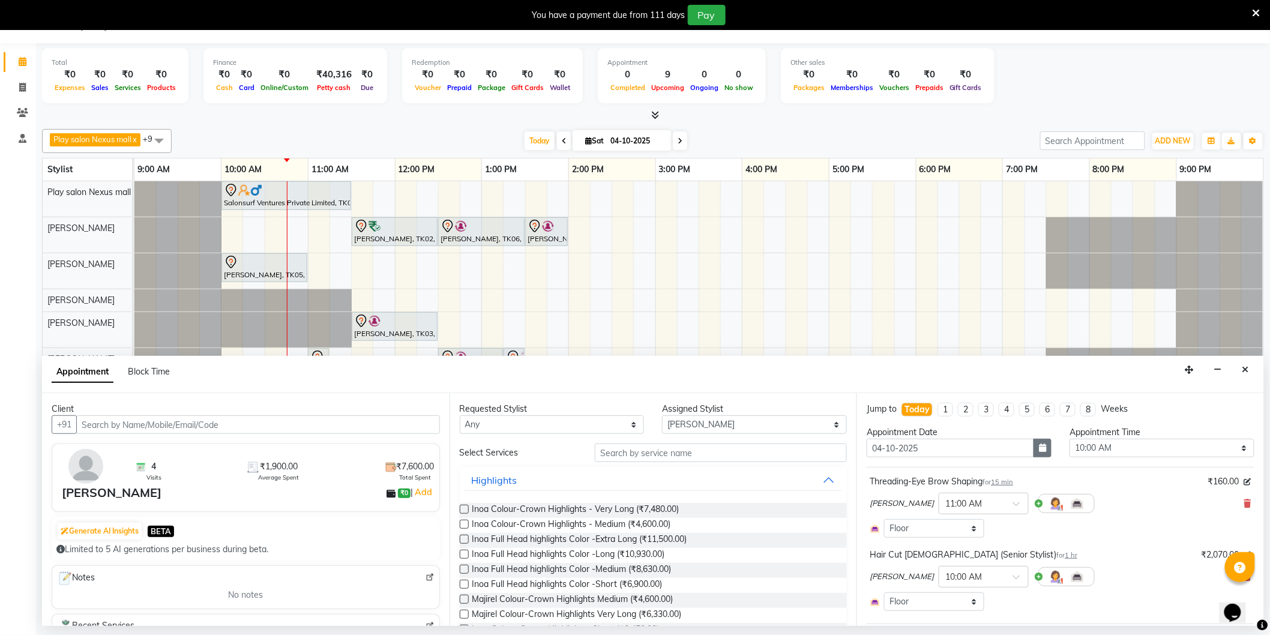
click at [1039, 447] on icon "button" at bounding box center [1042, 447] width 7 height 8
click at [997, 511] on div "5" at bounding box center [994, 510] width 19 height 19
type input "05-10-2025"
select select "600"
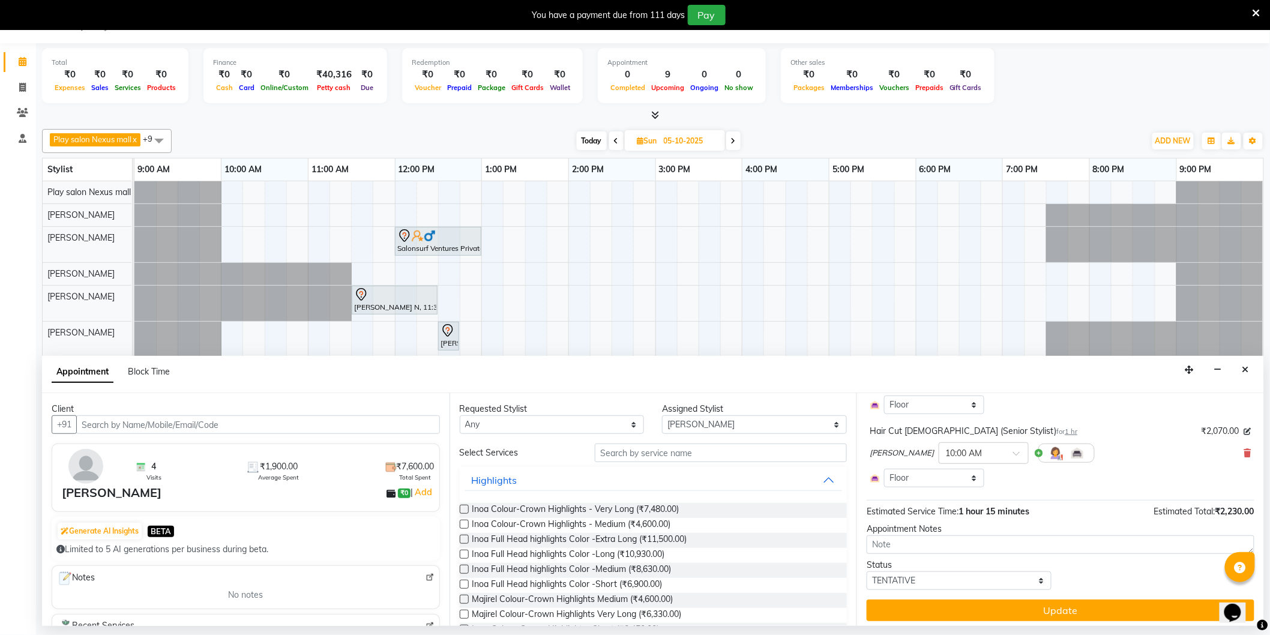
scroll to position [128, 0]
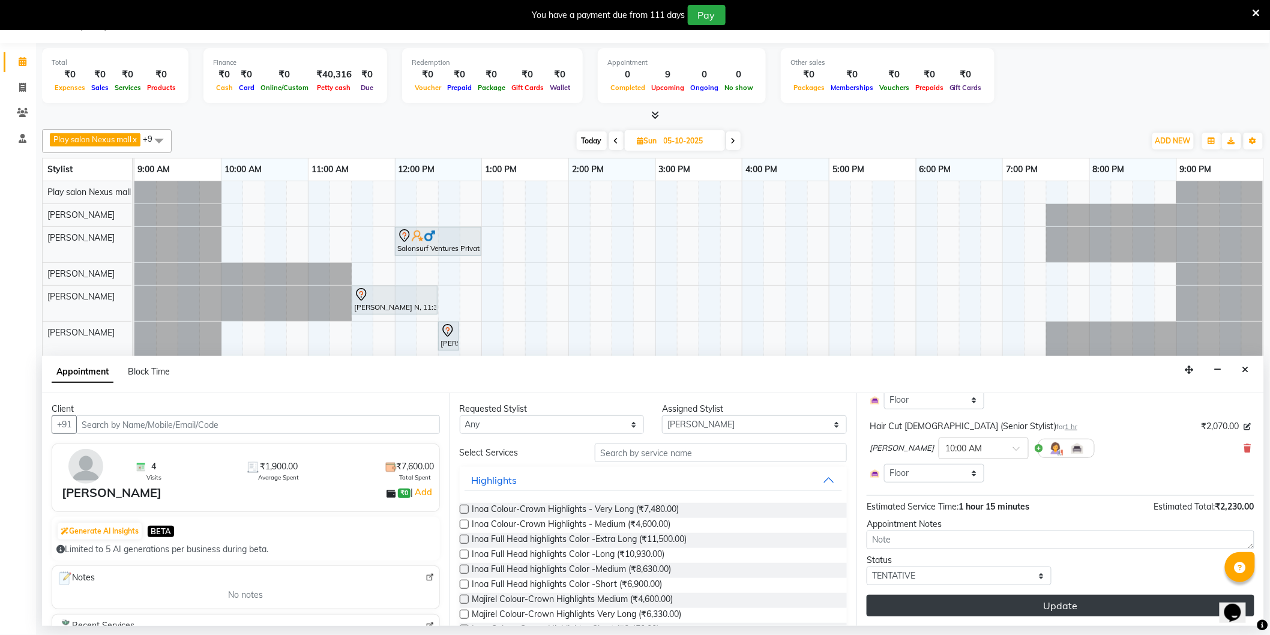
click at [1126, 604] on button "Update" at bounding box center [1060, 606] width 388 height 22
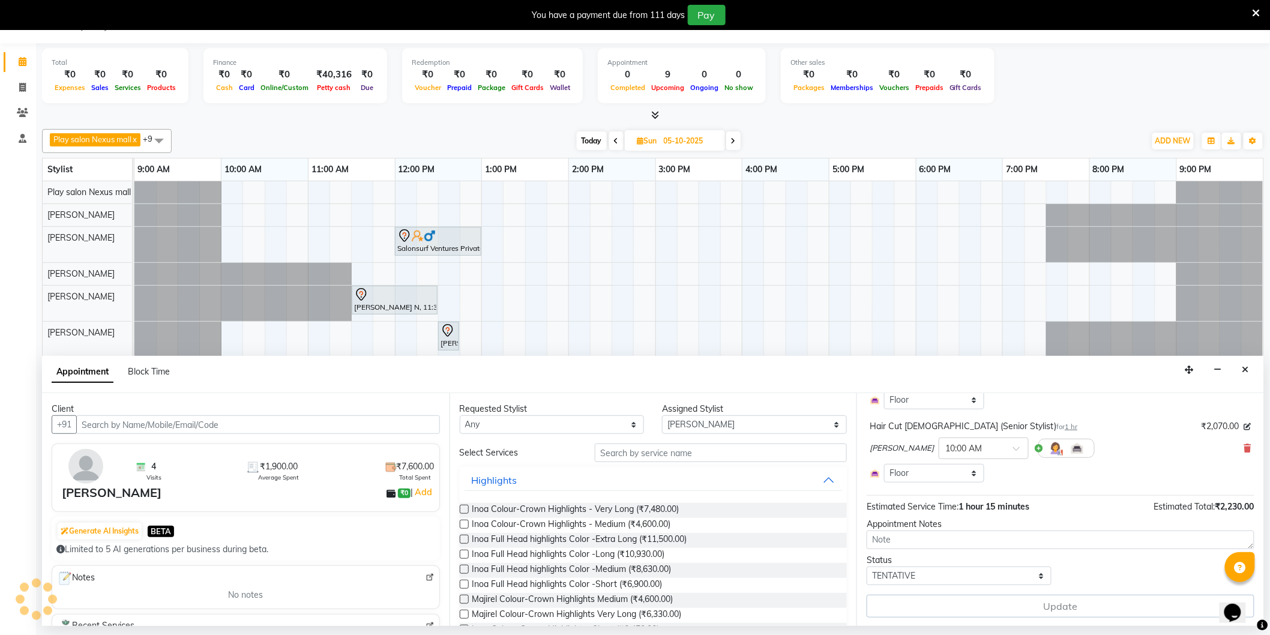
scroll to position [0, 0]
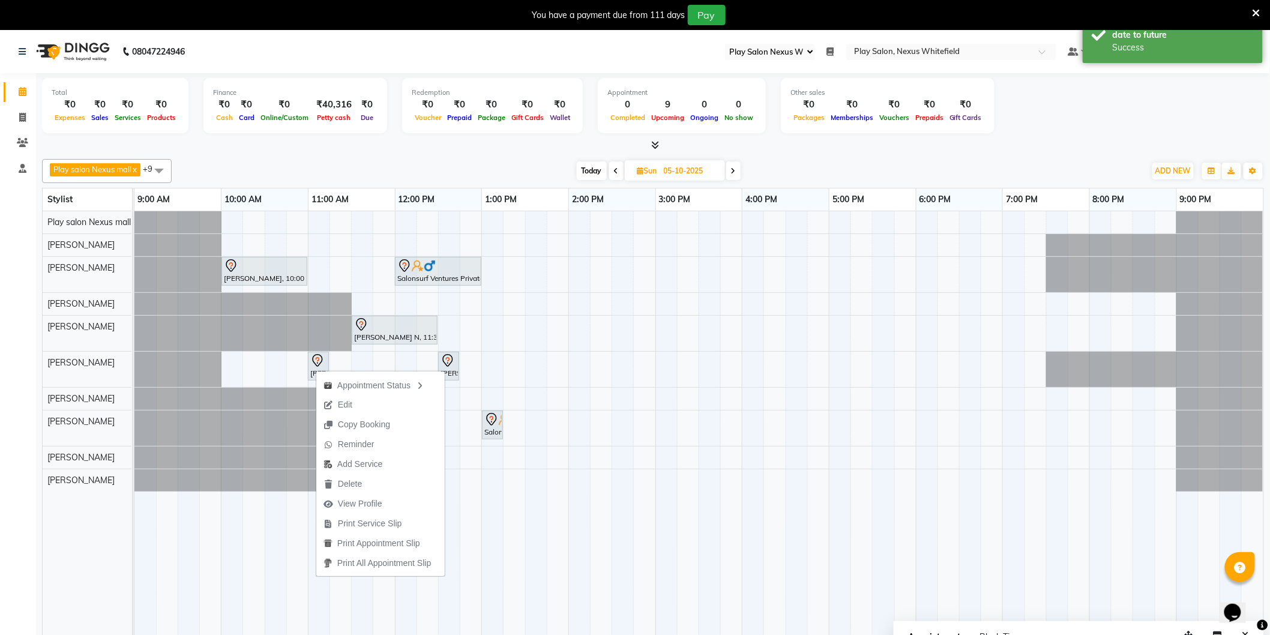
click at [620, 170] on span at bounding box center [616, 170] width 14 height 19
type input "04-10-2025"
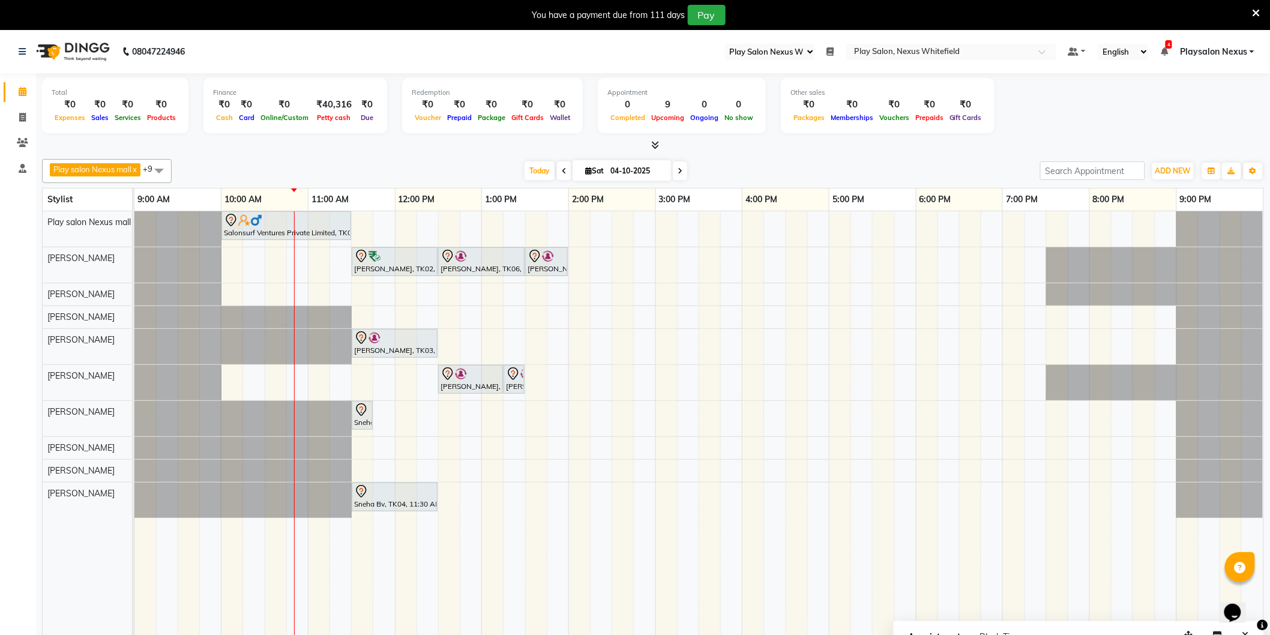
click at [166, 170] on span at bounding box center [159, 170] width 24 height 23
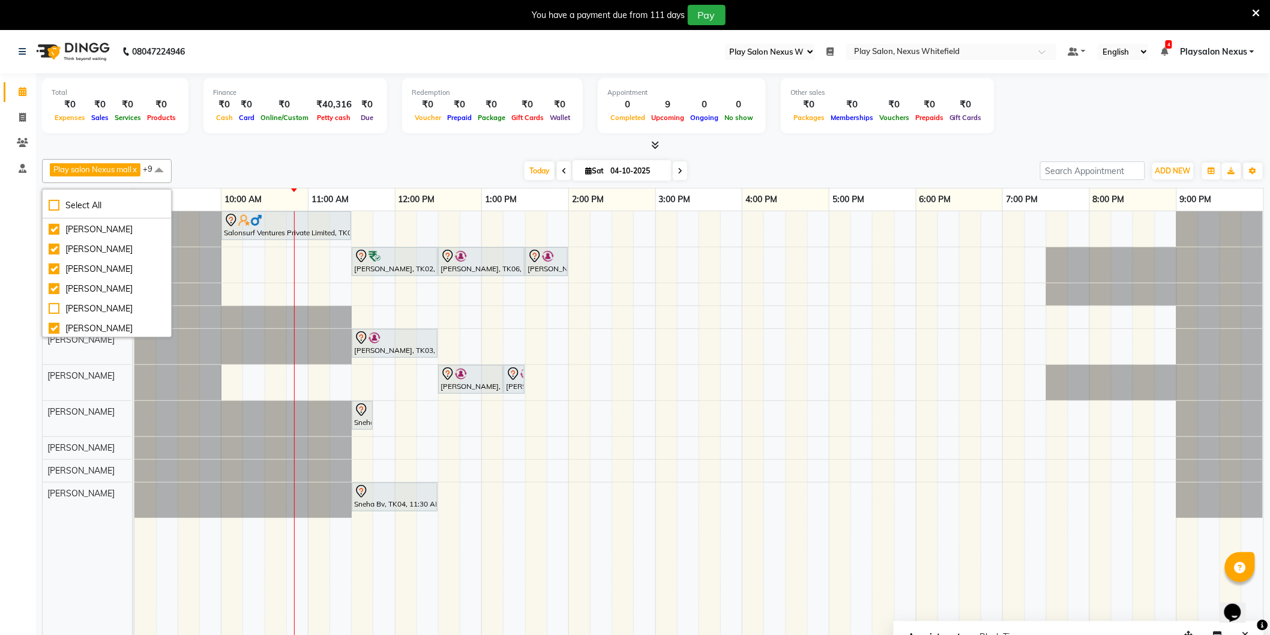
scroll to position [99, 0]
click at [55, 306] on div "[PERSON_NAME]" at bounding box center [107, 307] width 116 height 13
checkbox input "true"
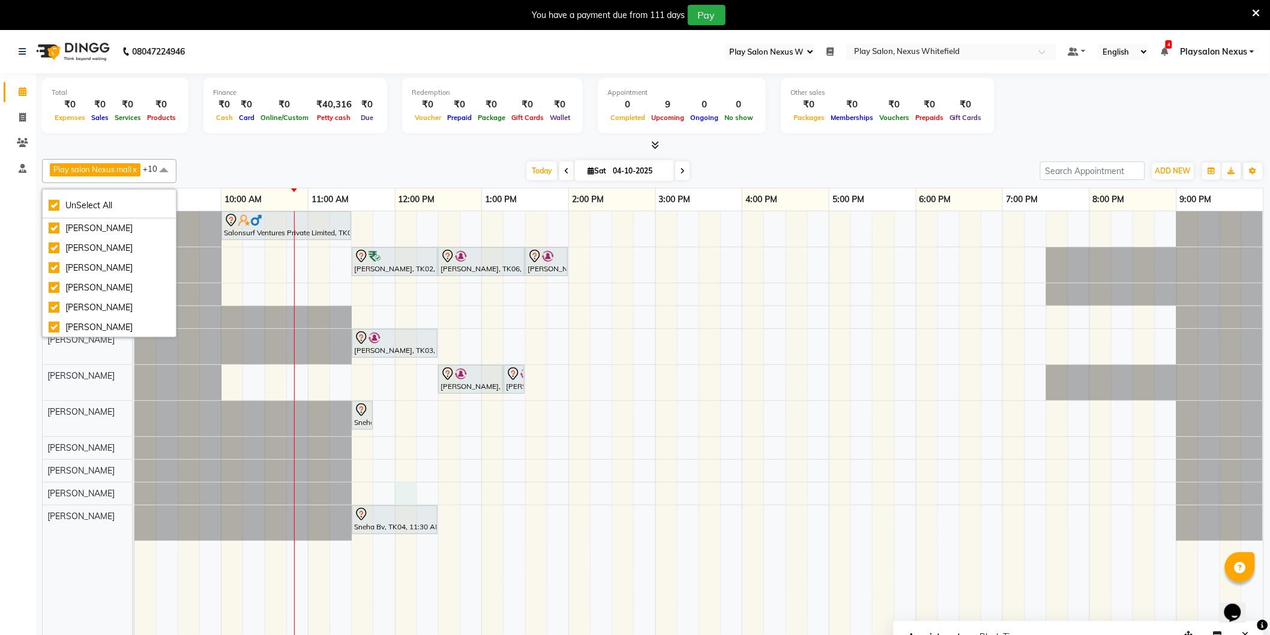
click at [407, 488] on div "Salonsurf Ventures Private Limited, TK01, 10:00 AM-11:30 AM, INOA Root Touch-Up…" at bounding box center [698, 431] width 1129 height 441
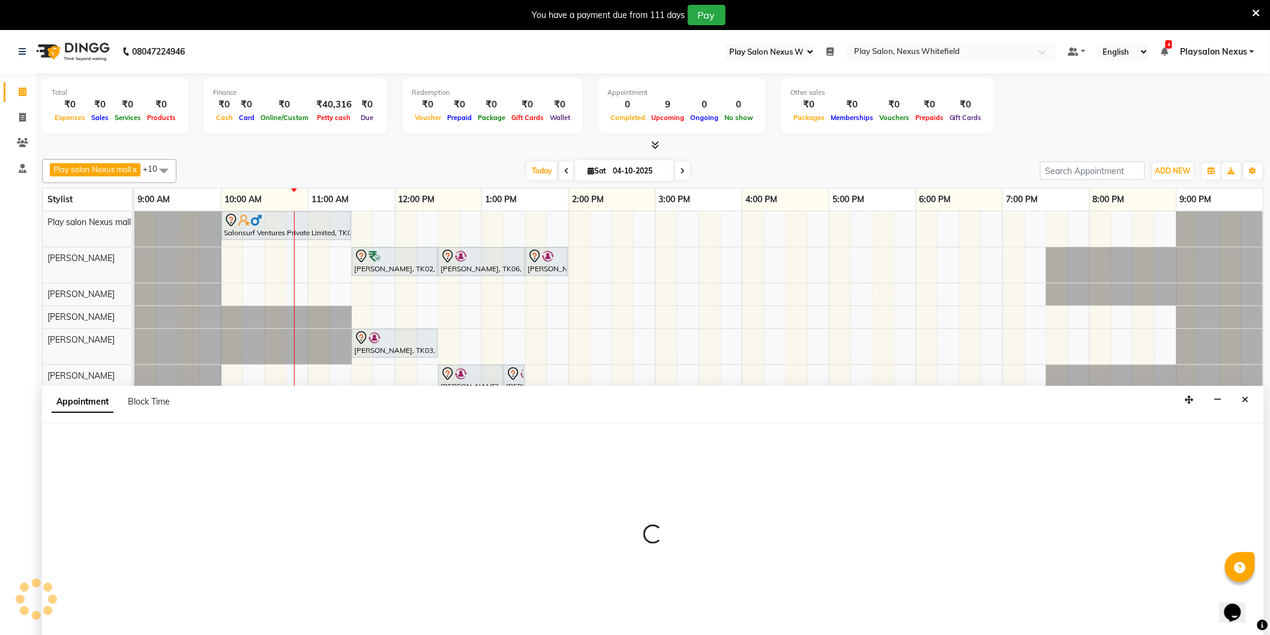
scroll to position [30, 0]
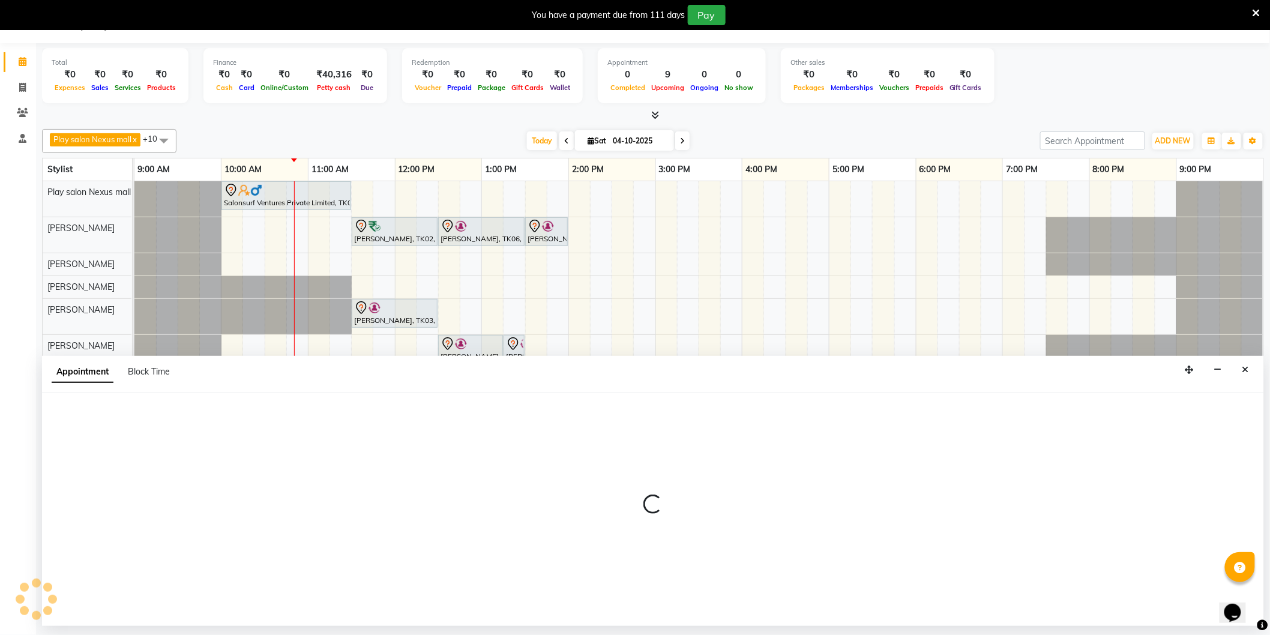
select select "81395"
select select "tentative"
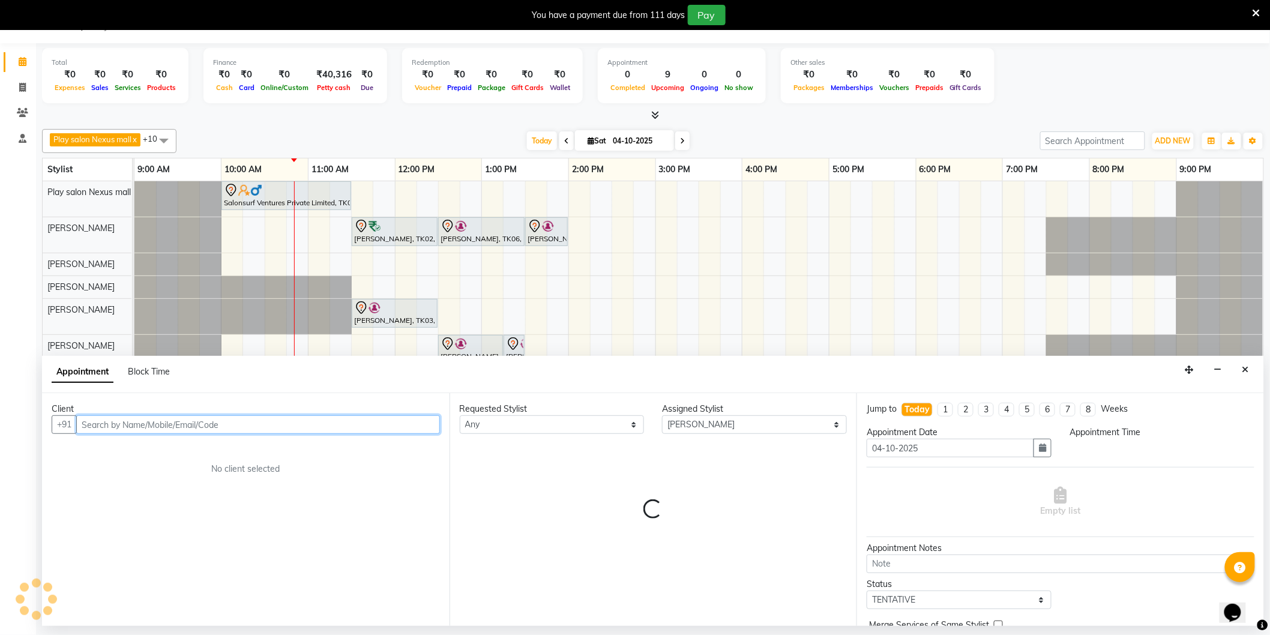
select select "720"
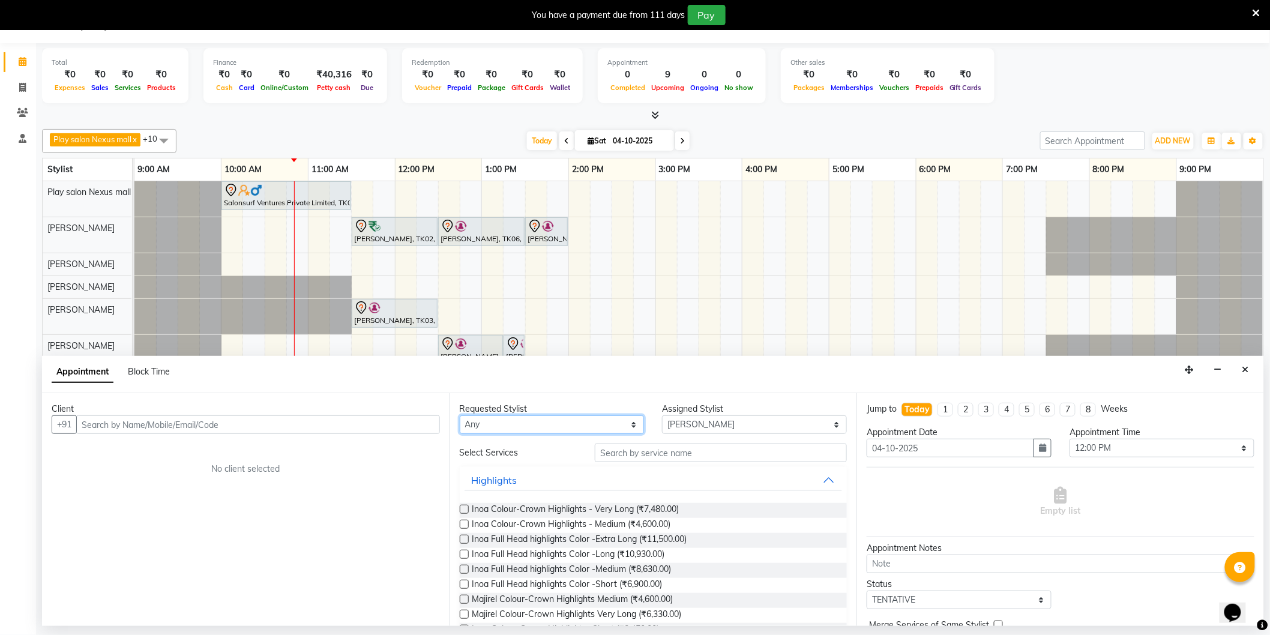
click at [601, 423] on select "Any [PERSON_NAME] Md [PERSON_NAME] [PERSON_NAME] [PERSON_NAME] [PERSON_NAME] [P…" at bounding box center [552, 424] width 185 height 19
select select "81395"
click at [460, 415] on select "Any [PERSON_NAME] Md [PERSON_NAME] [PERSON_NAME] [PERSON_NAME] [PERSON_NAME] [P…" at bounding box center [552, 424] width 185 height 19
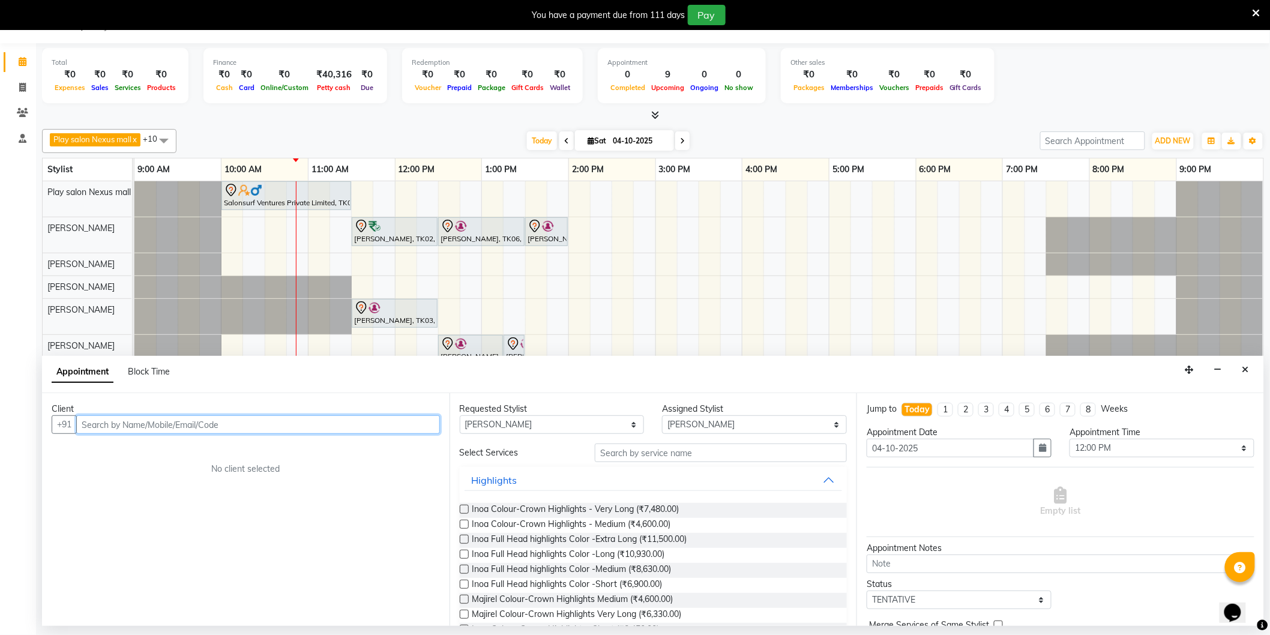
click at [345, 416] on input "text" at bounding box center [258, 424] width 364 height 19
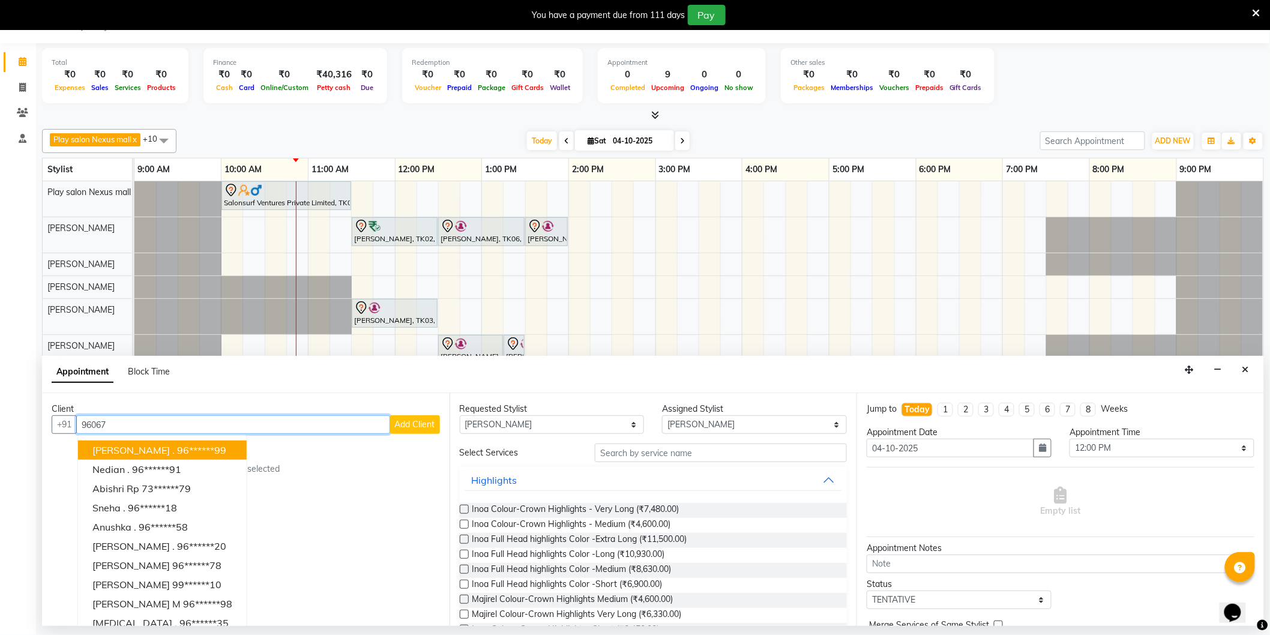
click at [128, 421] on input "96067" at bounding box center [233, 424] width 314 height 19
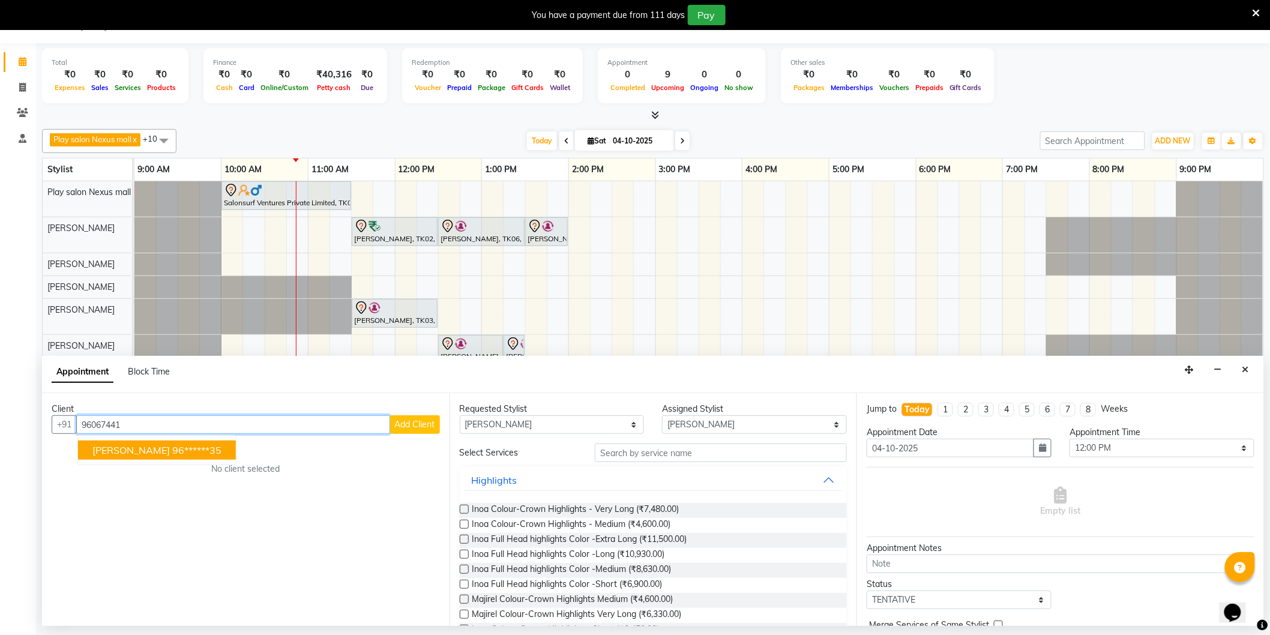
drag, startPoint x: 142, startPoint y: 457, endPoint x: 147, endPoint y: 452, distance: 7.2
click at [147, 452] on button "Sri Ram 96******35" at bounding box center [157, 449] width 158 height 19
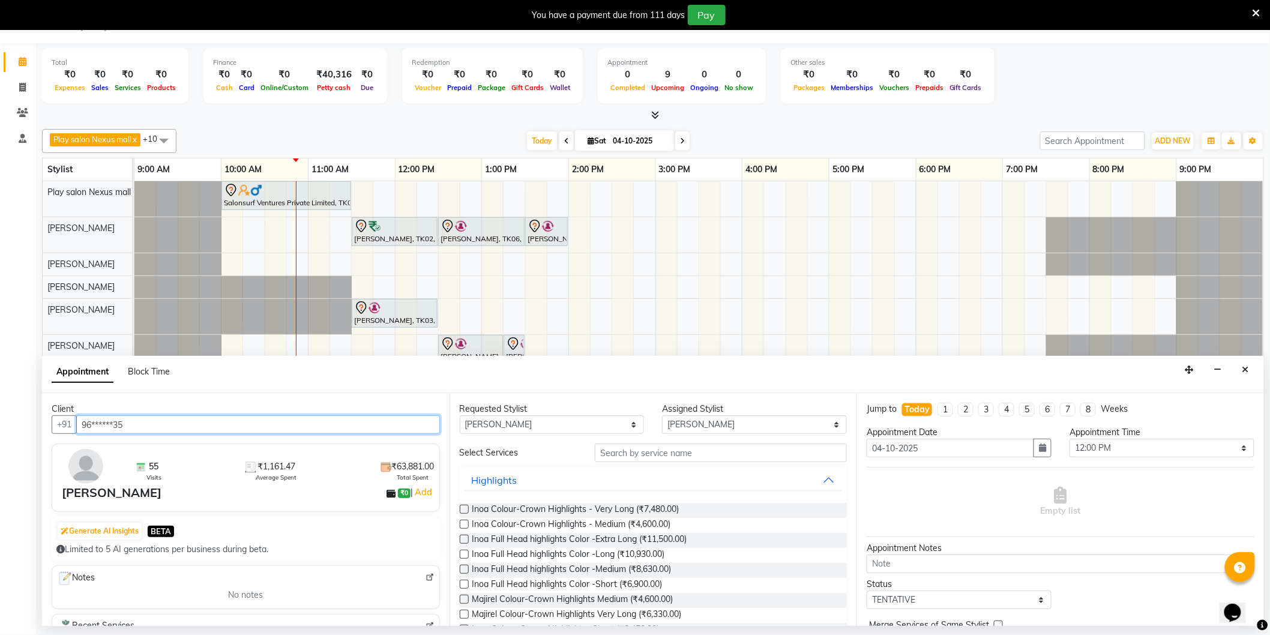
type input "96******35"
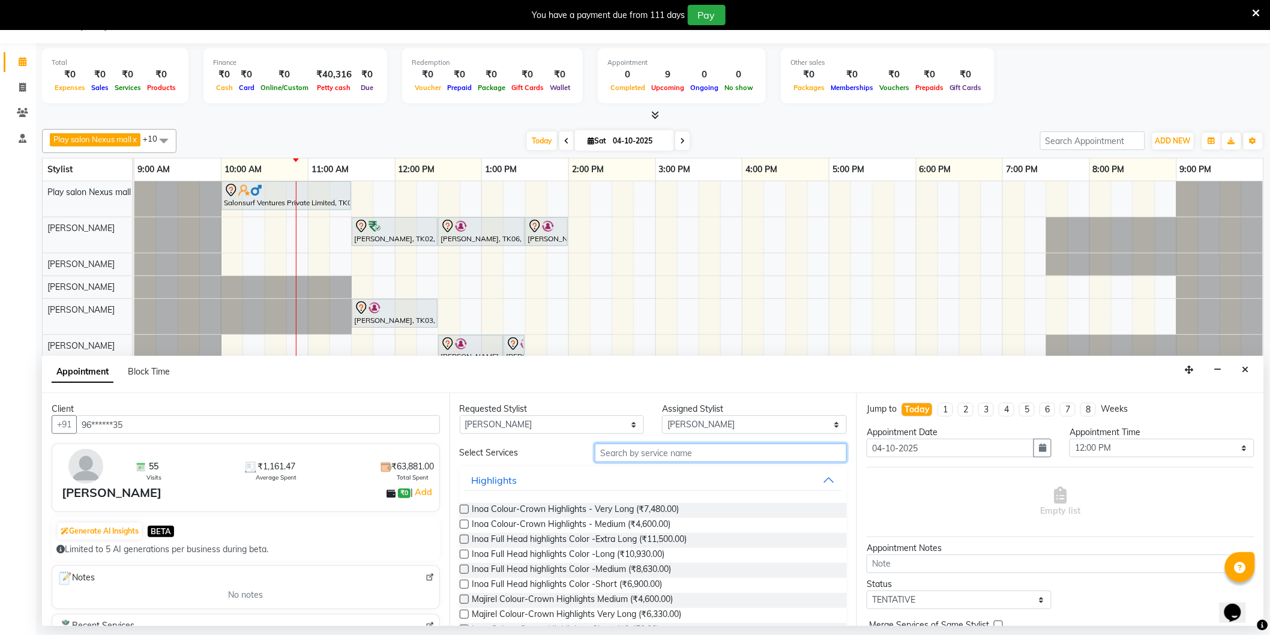
click at [671, 452] on input "text" at bounding box center [721, 452] width 252 height 19
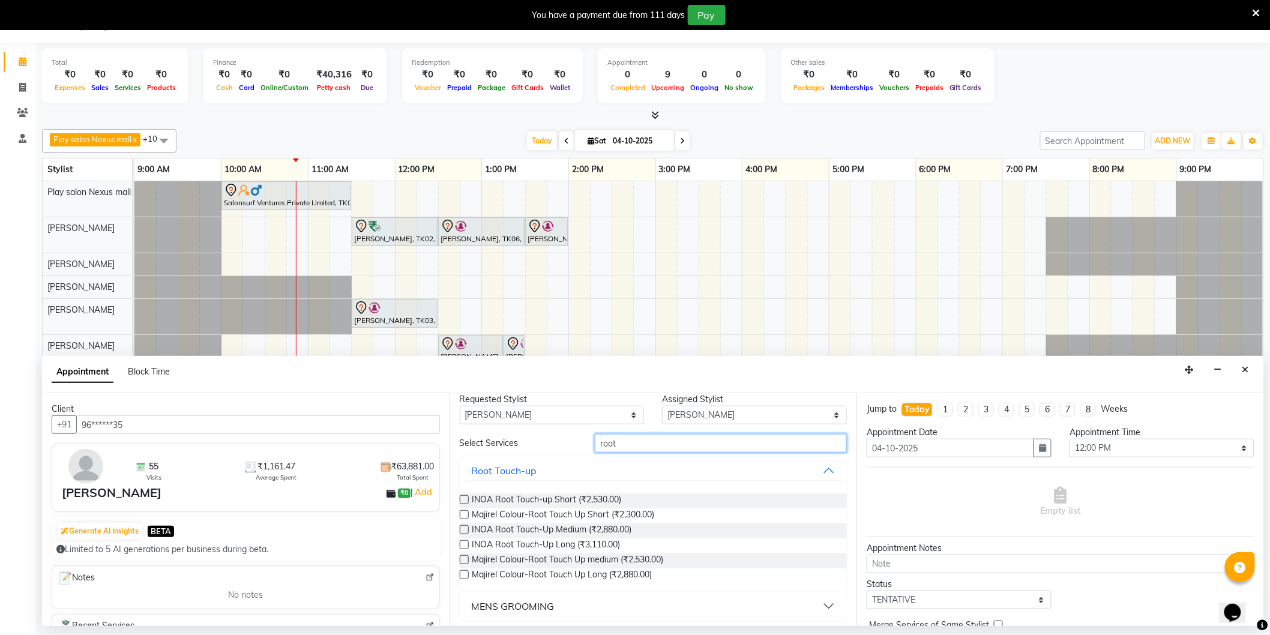
scroll to position [12, 0]
type input "root"
click at [556, 597] on button "MENS GROOMING" at bounding box center [653, 604] width 378 height 22
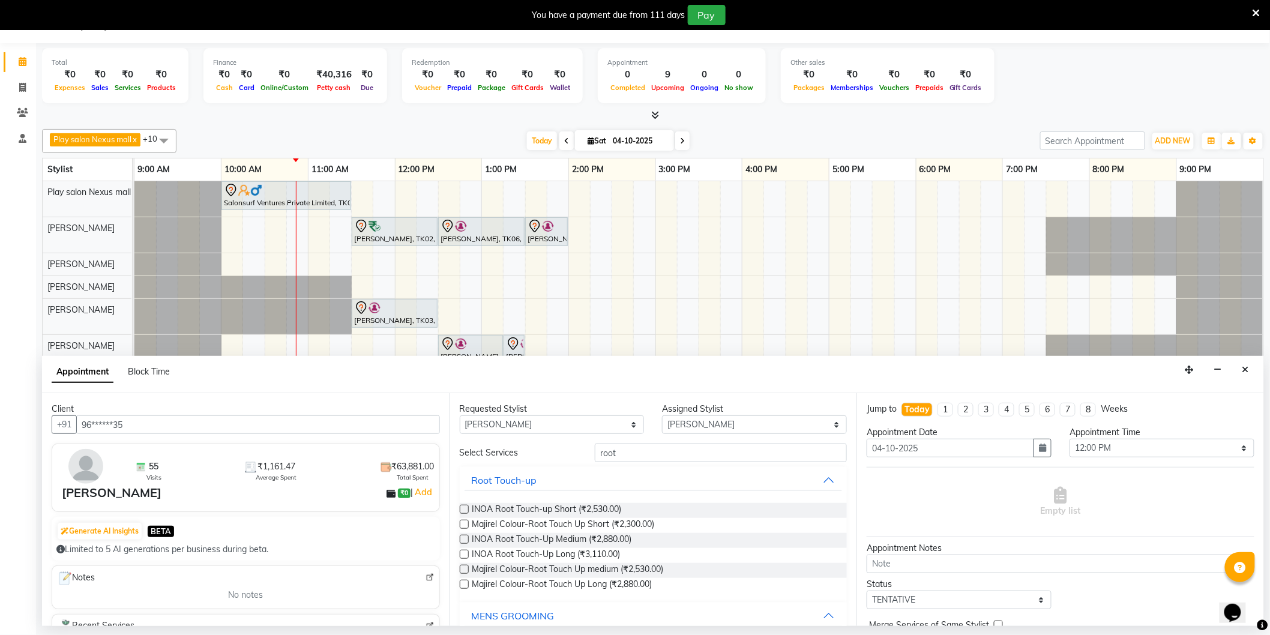
click at [464, 512] on label at bounding box center [464, 509] width 9 height 9
click at [464, 512] on input "checkbox" at bounding box center [464, 510] width 8 height 8
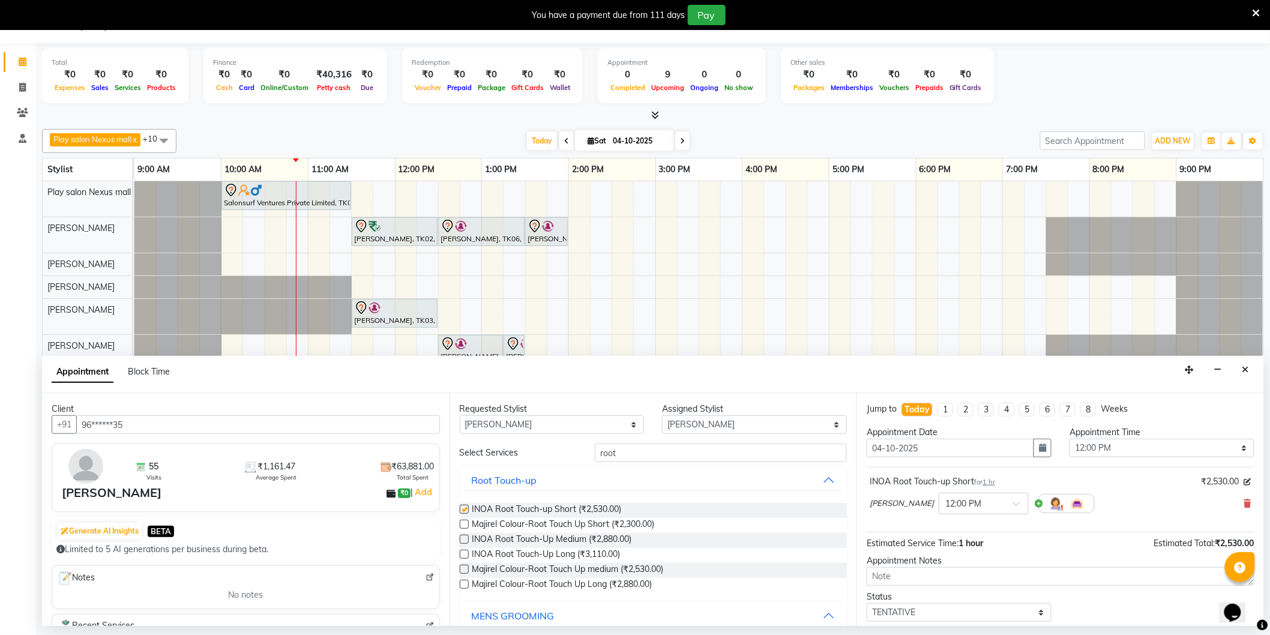
checkbox input "false"
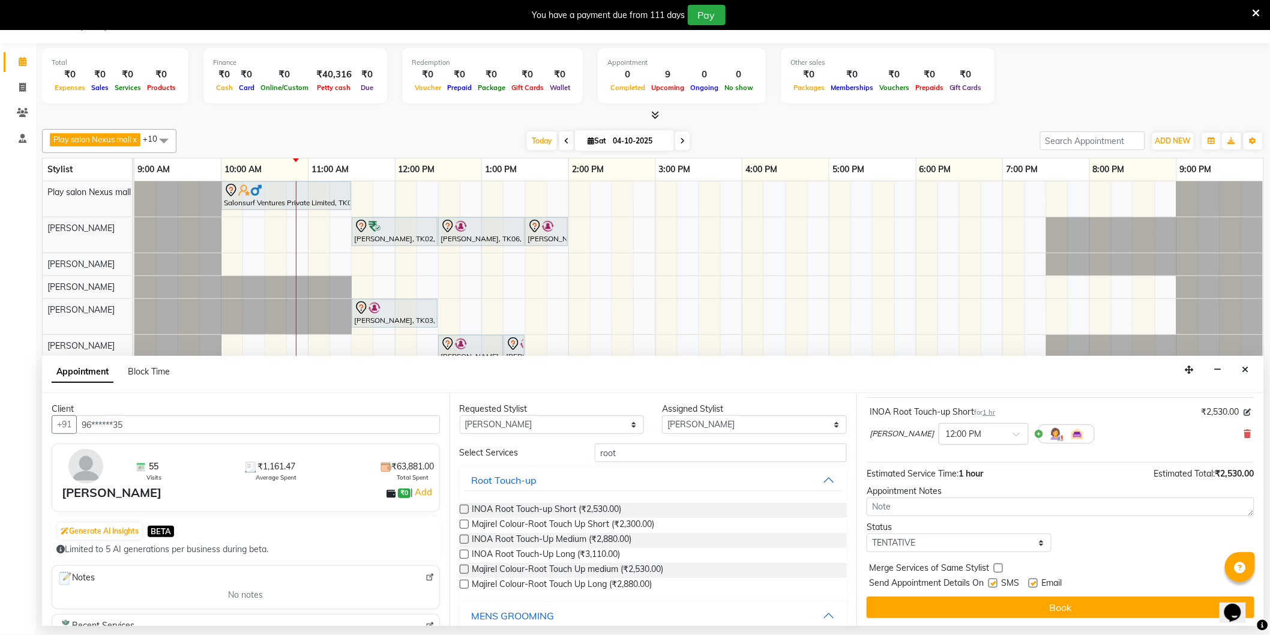
scroll to position [71, 0]
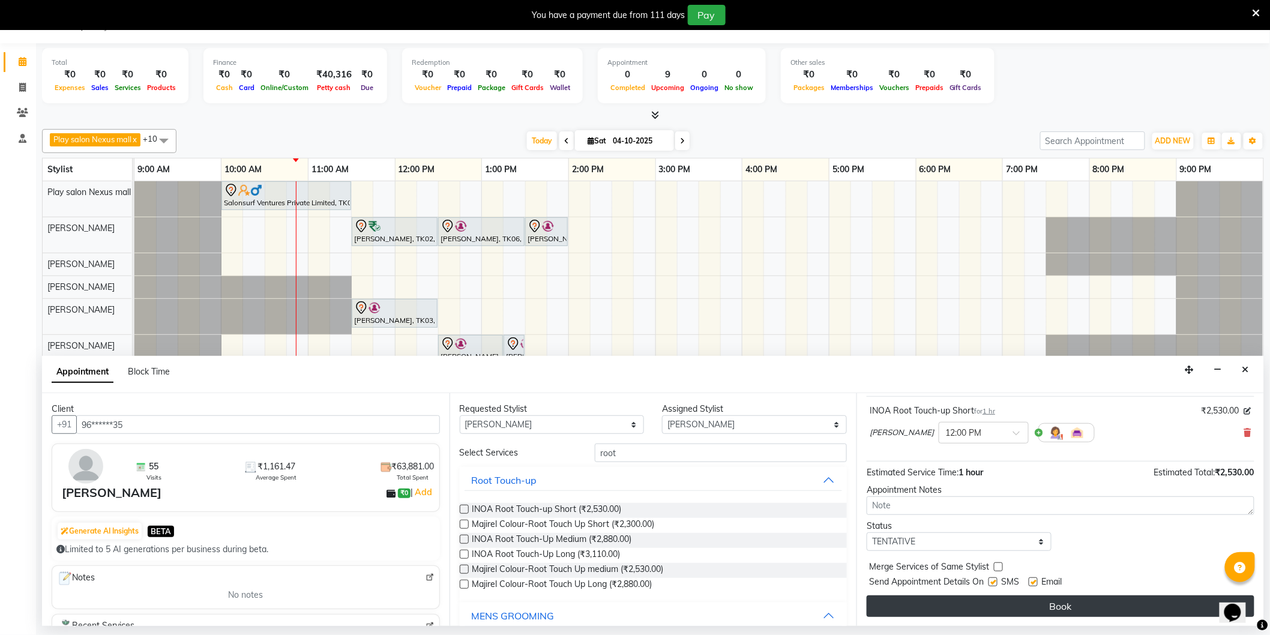
click at [1073, 598] on button "Book" at bounding box center [1060, 606] width 388 height 22
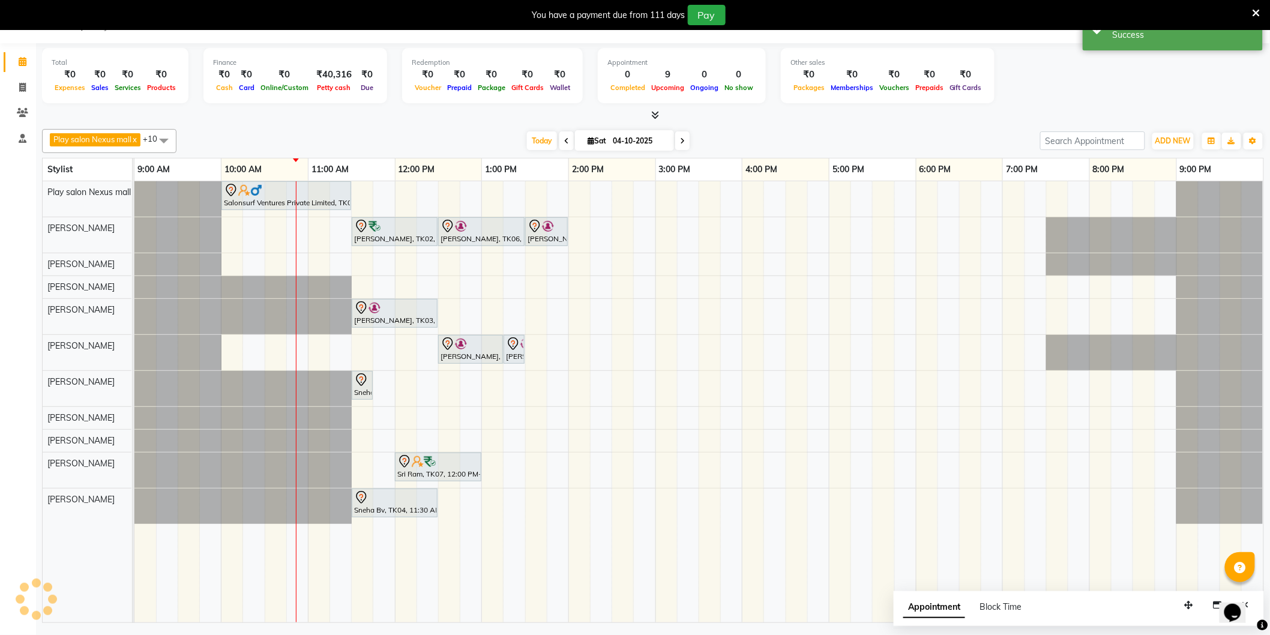
scroll to position [0, 0]
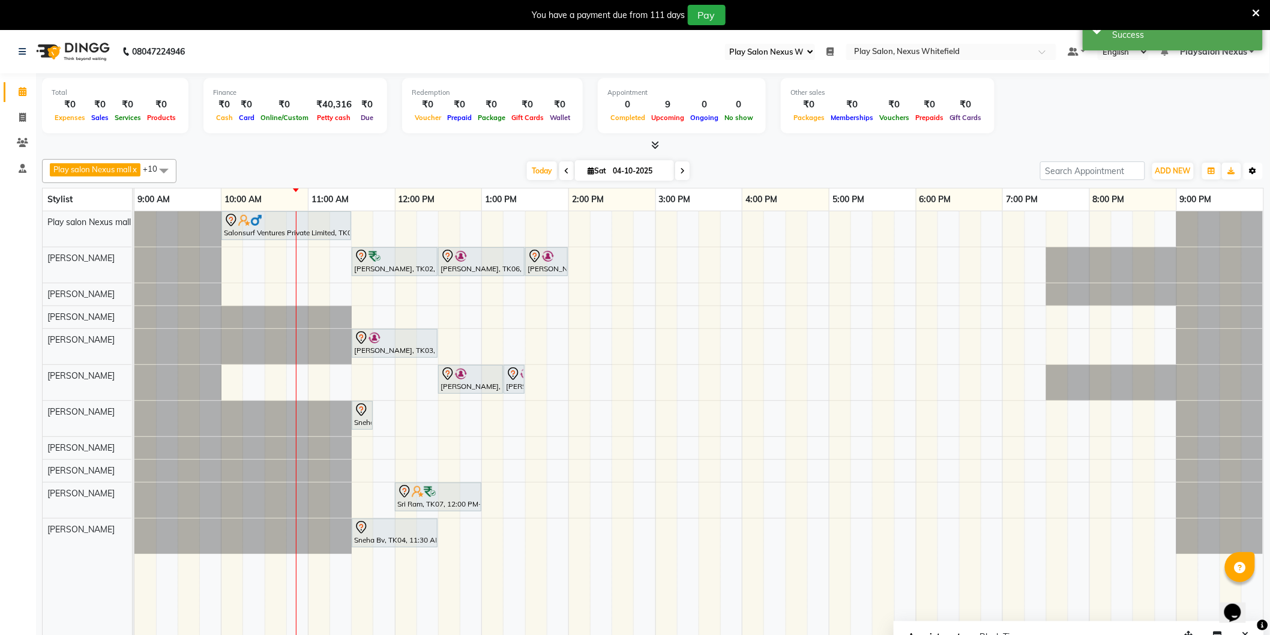
click at [1249, 170] on icon "button" at bounding box center [1252, 170] width 7 height 7
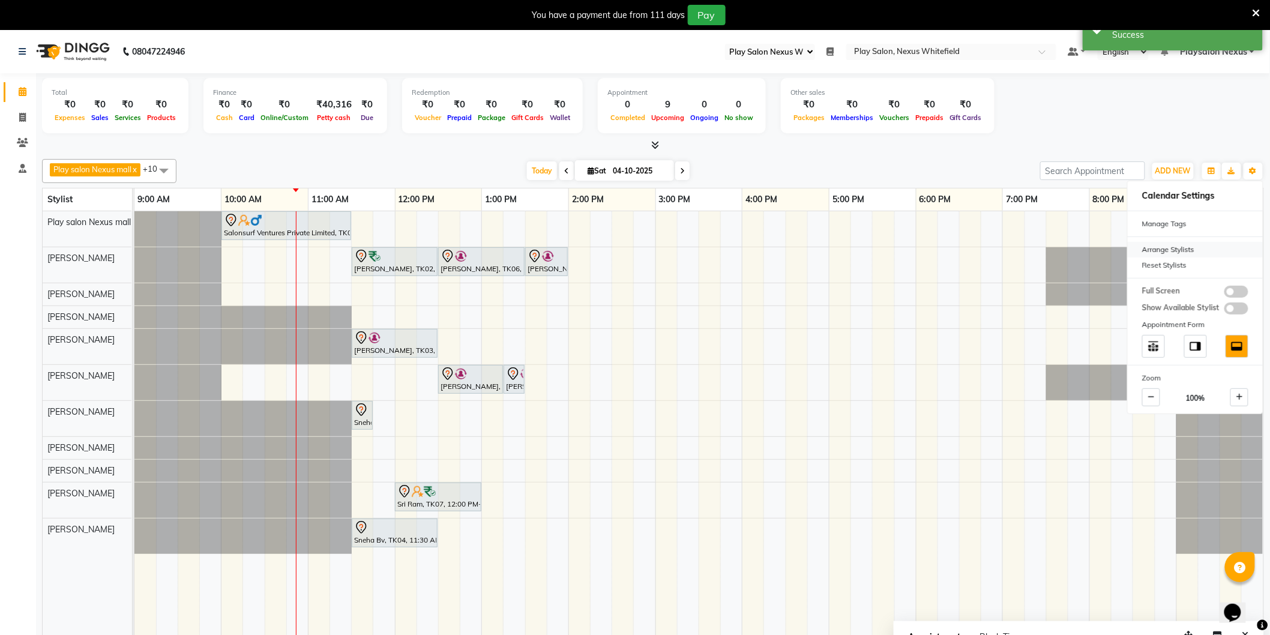
click at [1179, 250] on div "Arrange Stylists" at bounding box center [1194, 250] width 135 height 16
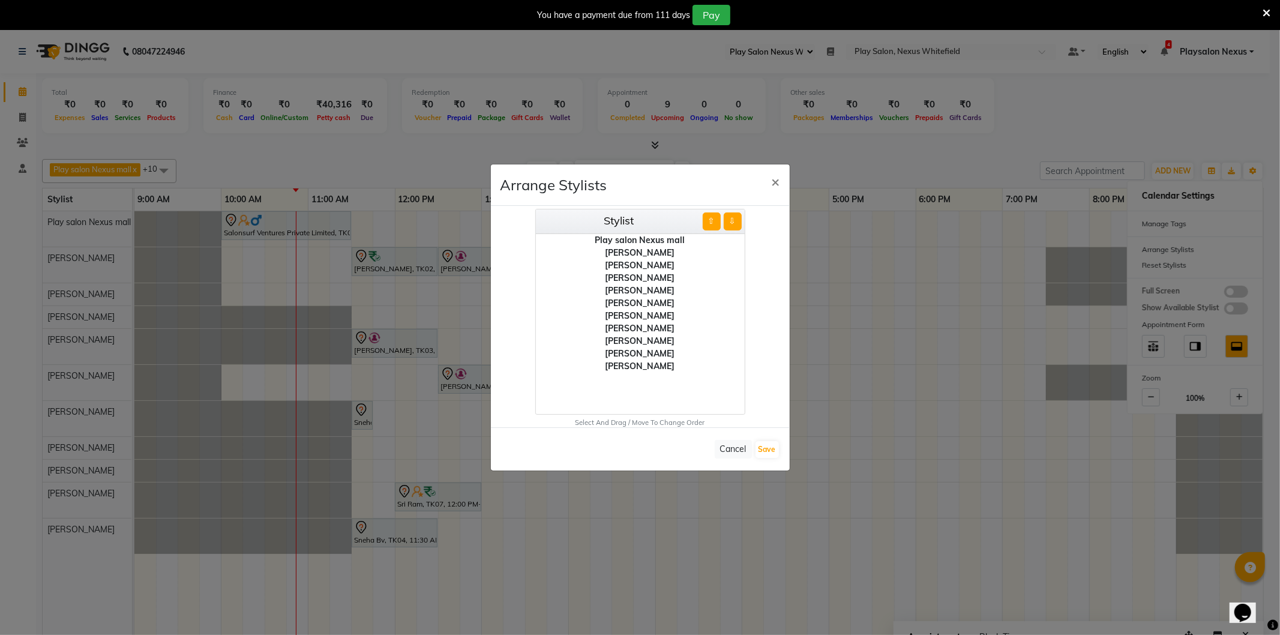
click at [646, 366] on div "[PERSON_NAME]" at bounding box center [640, 366] width 209 height 13
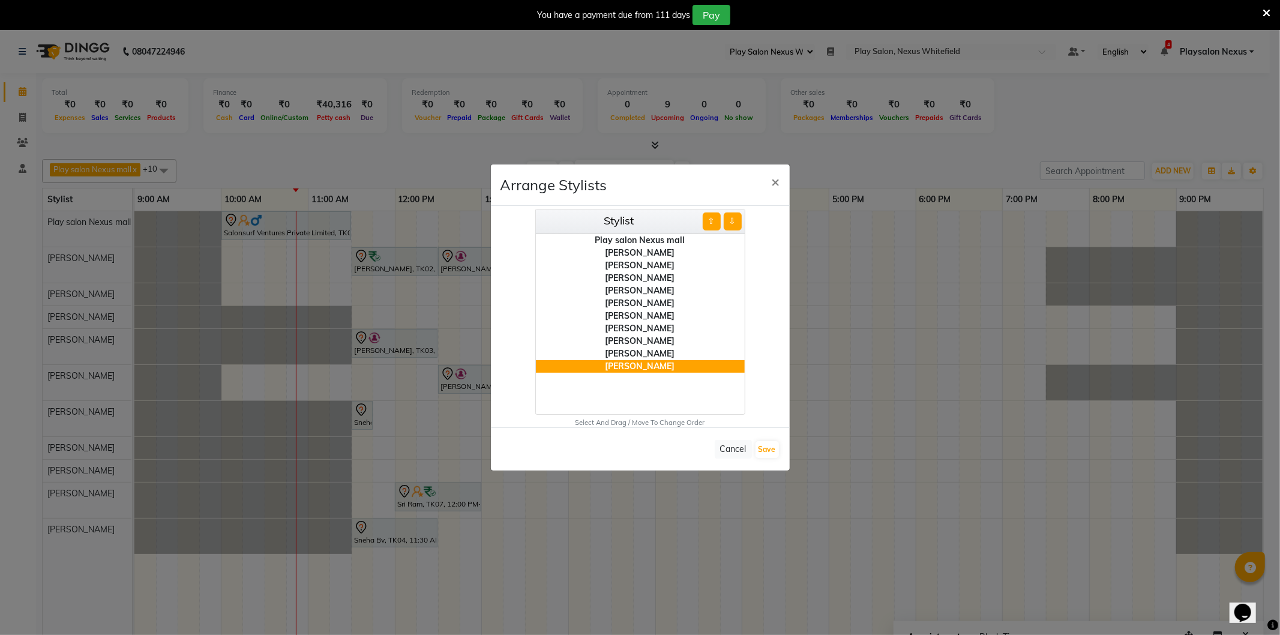
click at [711, 221] on button "⇧" at bounding box center [712, 221] width 18 height 18
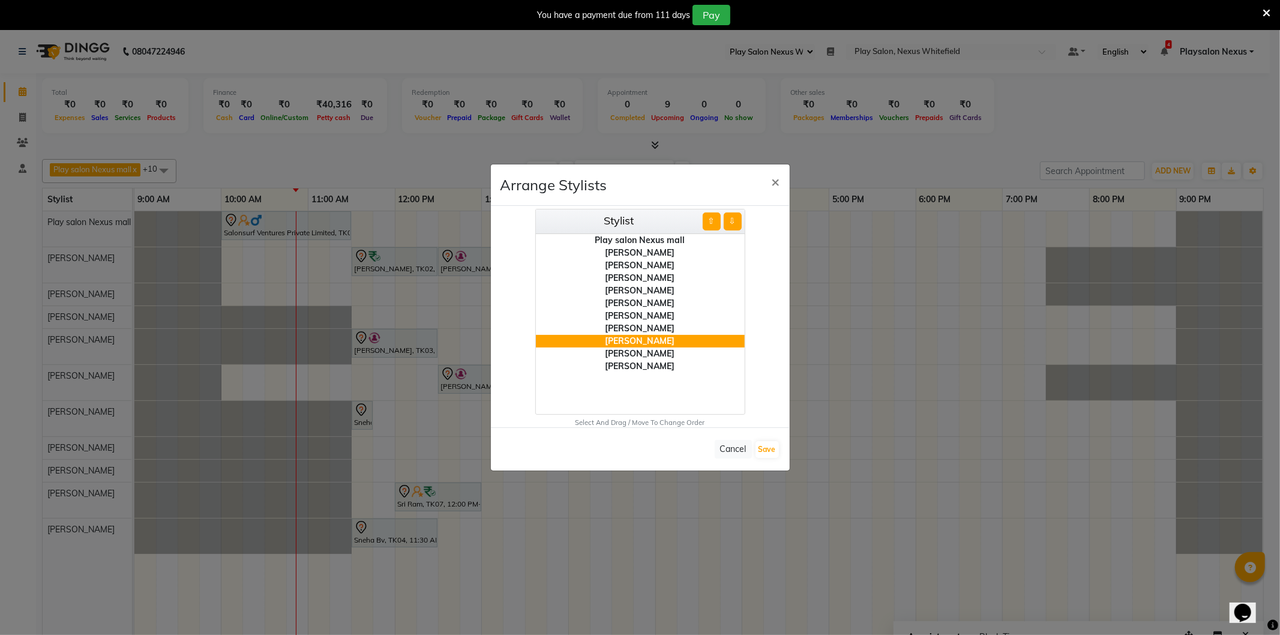
click at [711, 221] on button "⇧" at bounding box center [712, 221] width 18 height 18
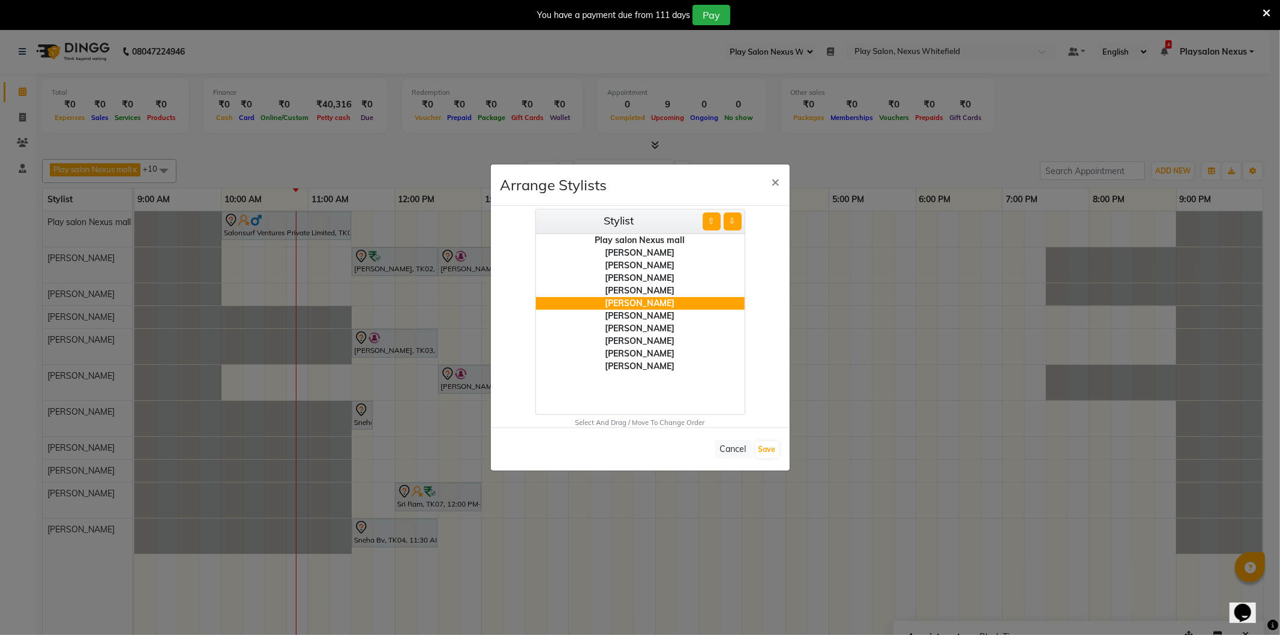
click at [656, 364] on div "[PERSON_NAME]" at bounding box center [640, 366] width 209 height 13
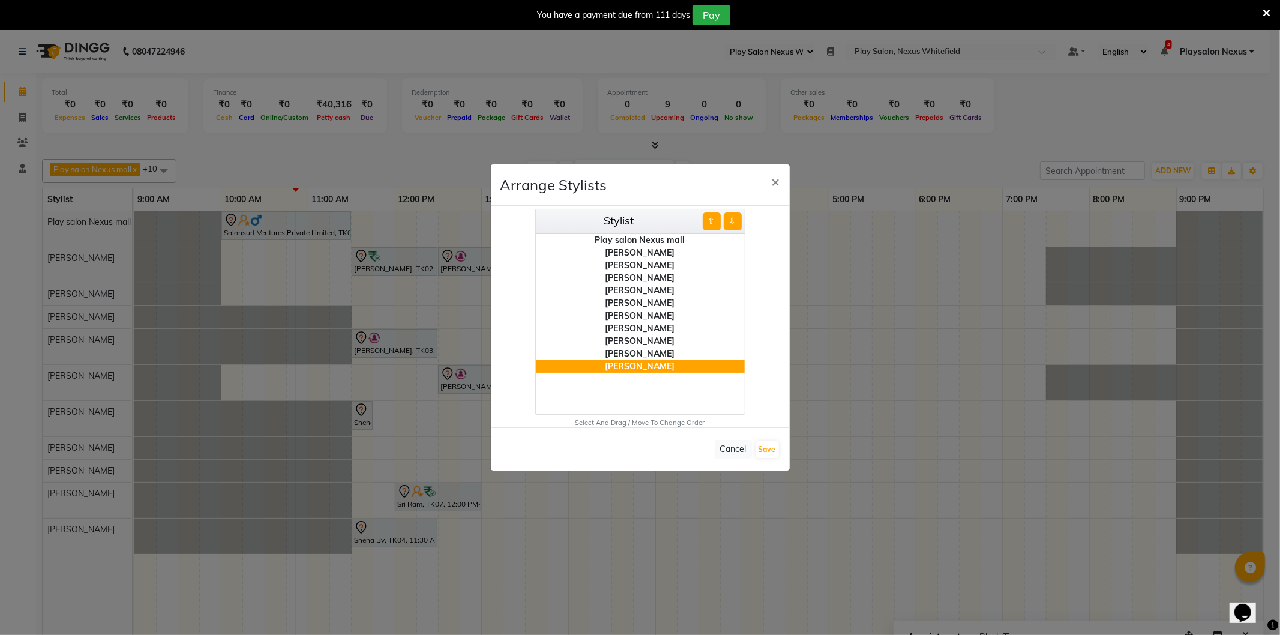
click at [712, 221] on button "⇧" at bounding box center [712, 221] width 18 height 18
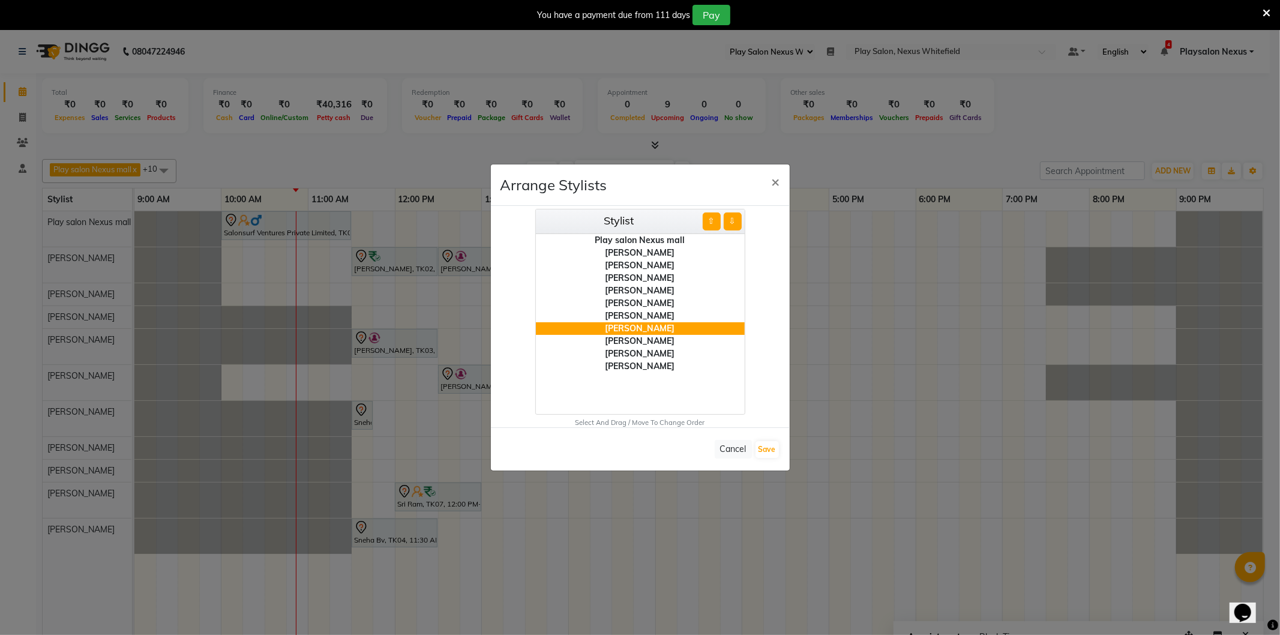
click at [712, 221] on button "⇧" at bounding box center [712, 221] width 18 height 18
click at [646, 341] on div "[PERSON_NAME]" at bounding box center [640, 341] width 209 height 13
click at [706, 217] on button "⇧" at bounding box center [712, 221] width 18 height 18
click at [762, 448] on button "Save" at bounding box center [766, 449] width 23 height 17
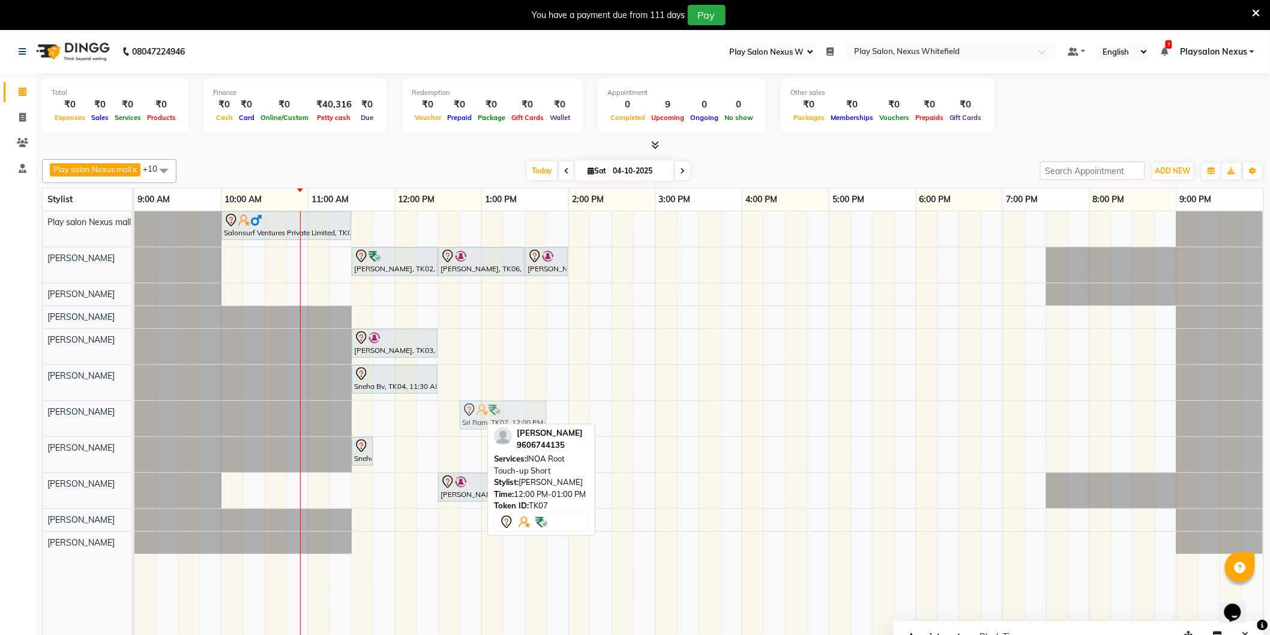
drag, startPoint x: 432, startPoint y: 416, endPoint x: 499, endPoint y: 418, distance: 67.2
click at [134, 418] on div "Sri Ram, TK07, 12:00 PM-01:00 PM, INOA Root Touch-up Short Sri Ram, TK07, 12:00…" at bounding box center [134, 418] width 0 height 35
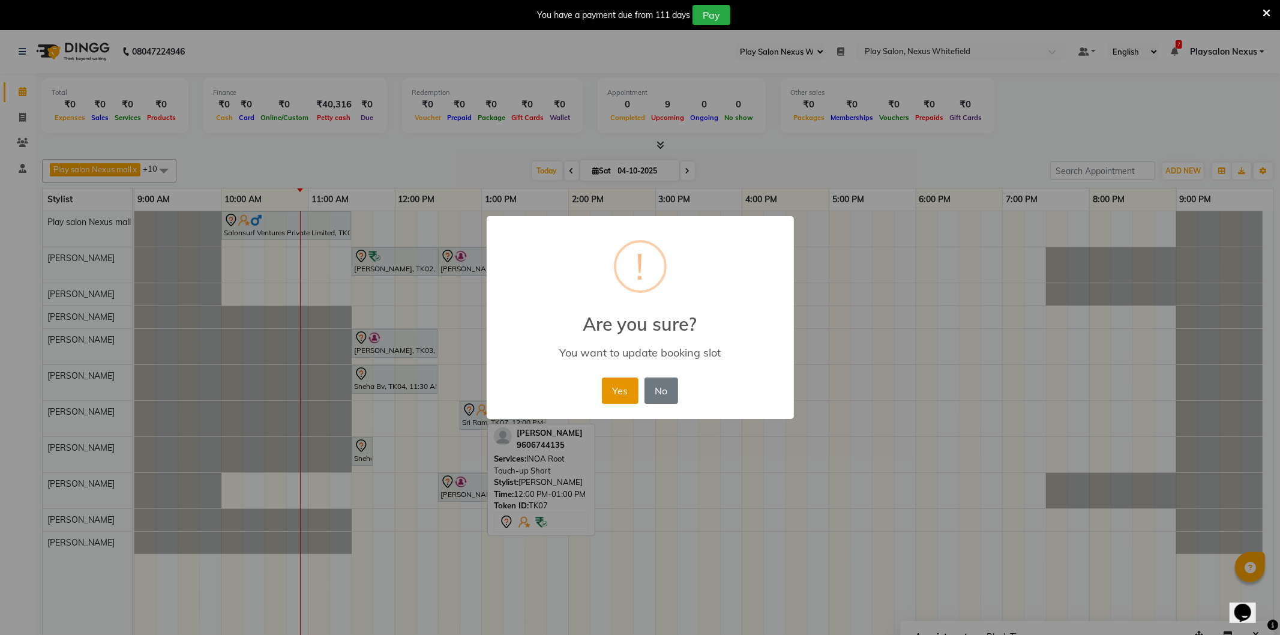
click at [622, 386] on button "Yes" at bounding box center [620, 390] width 37 height 26
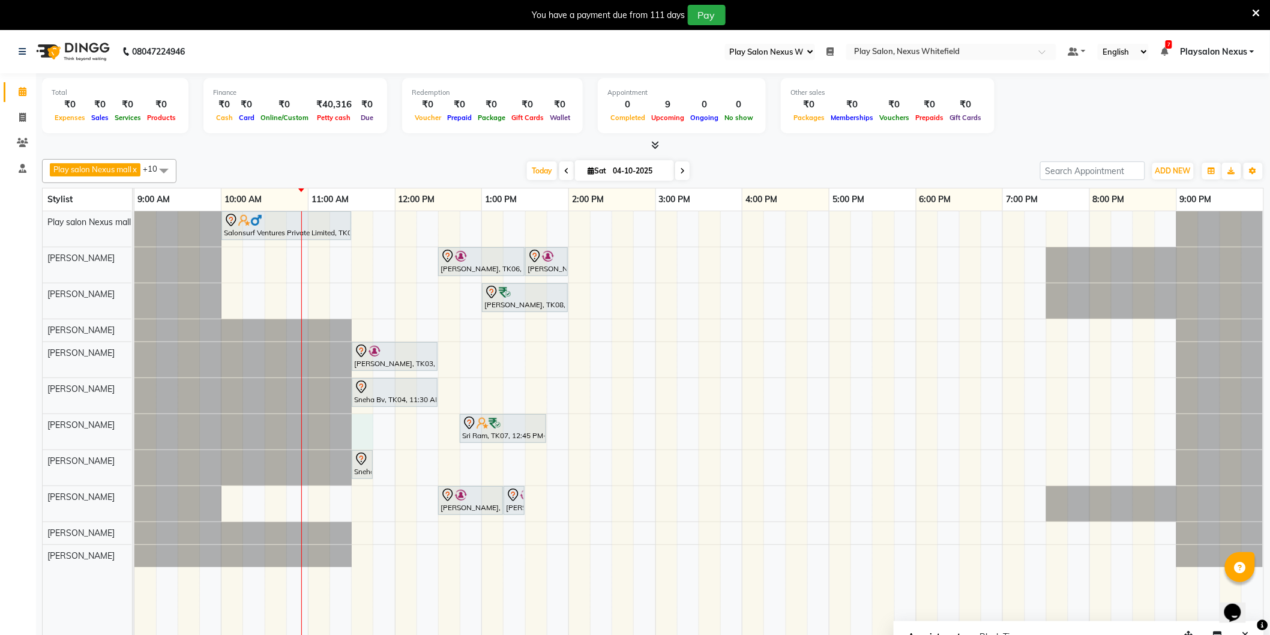
click at [360, 426] on div "Salonsurf Ventures Private Limited, TK01, 10:00 AM-11:30 AM, INOA Root Touch-Up…" at bounding box center [698, 431] width 1129 height 441
select select "81395"
select select "tentative"
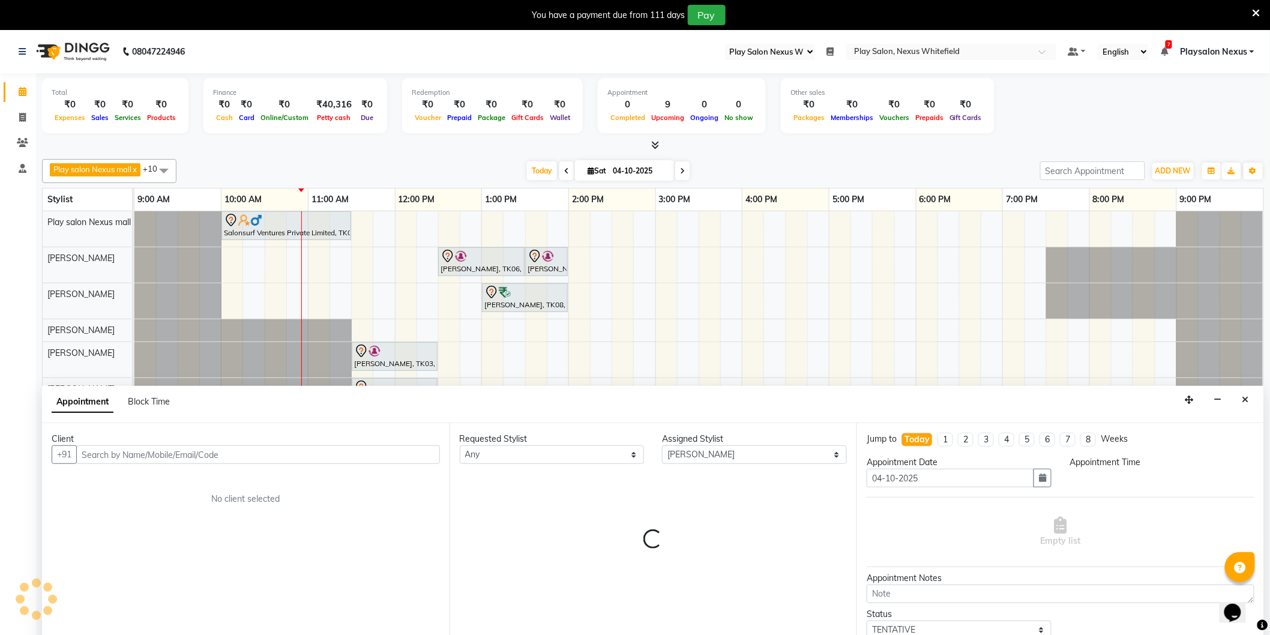
scroll to position [30, 0]
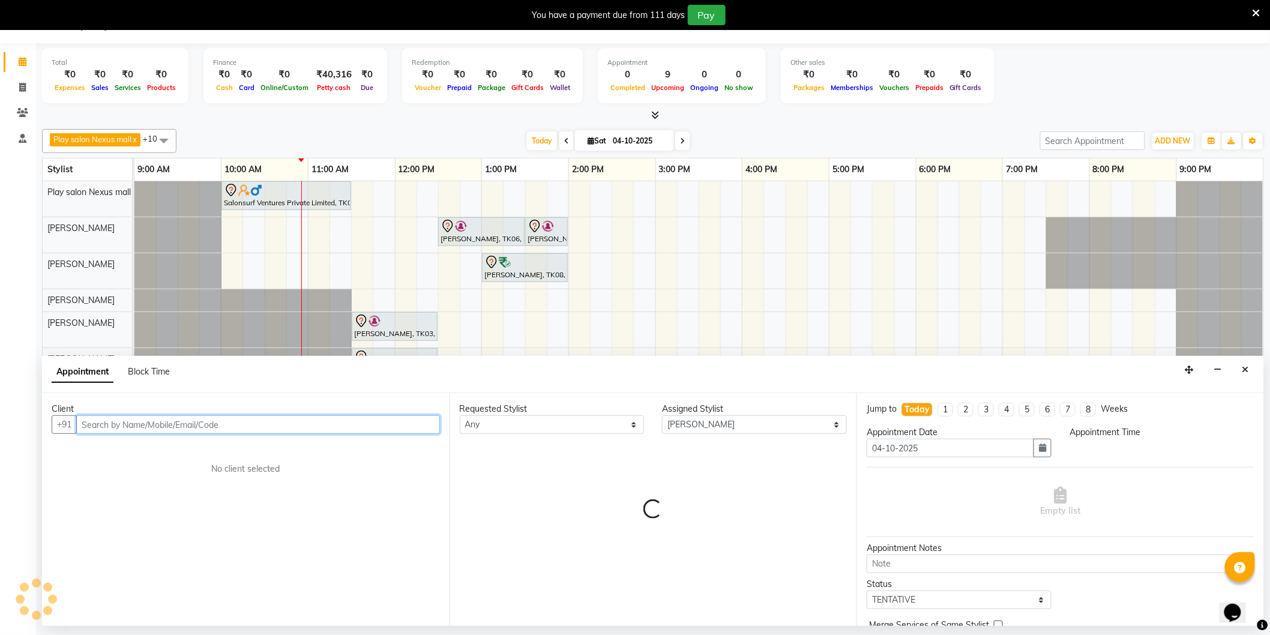
select select "690"
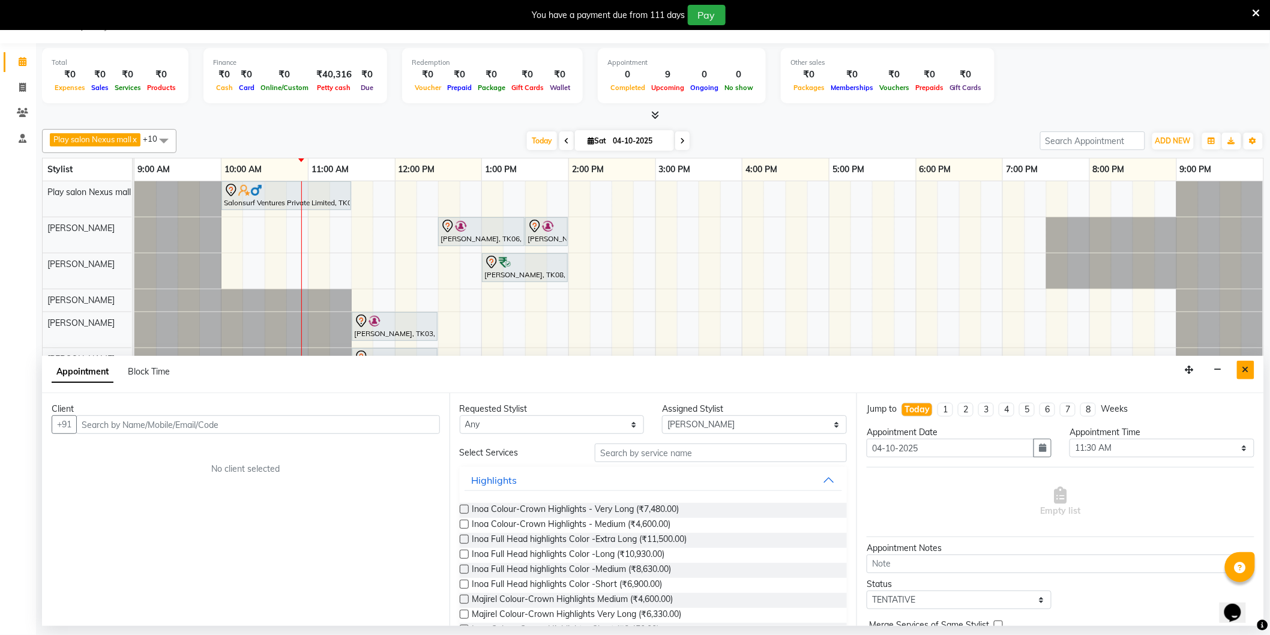
click at [1247, 374] on icon "Close" at bounding box center [1245, 369] width 7 height 8
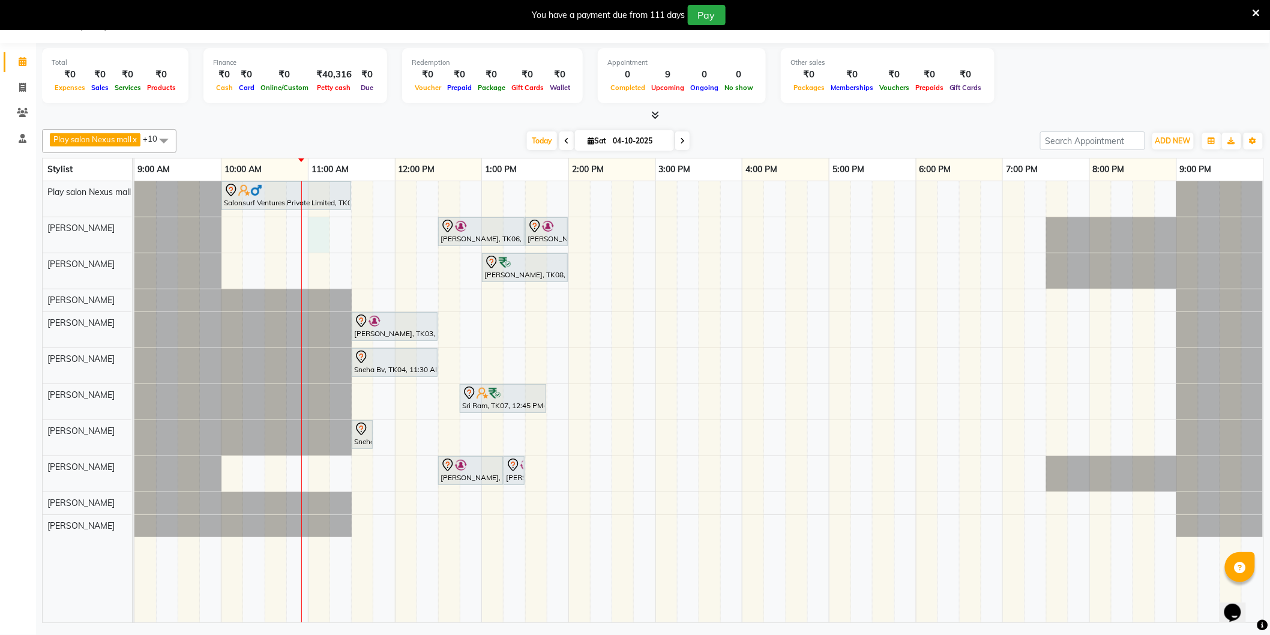
click at [323, 229] on div "Salonsurf Ventures Private Limited, TK01, 10:00 AM-11:30 AM, INOA Root Touch-Up…" at bounding box center [698, 401] width 1129 height 441
select select "81391"
select select "660"
select select "tentative"
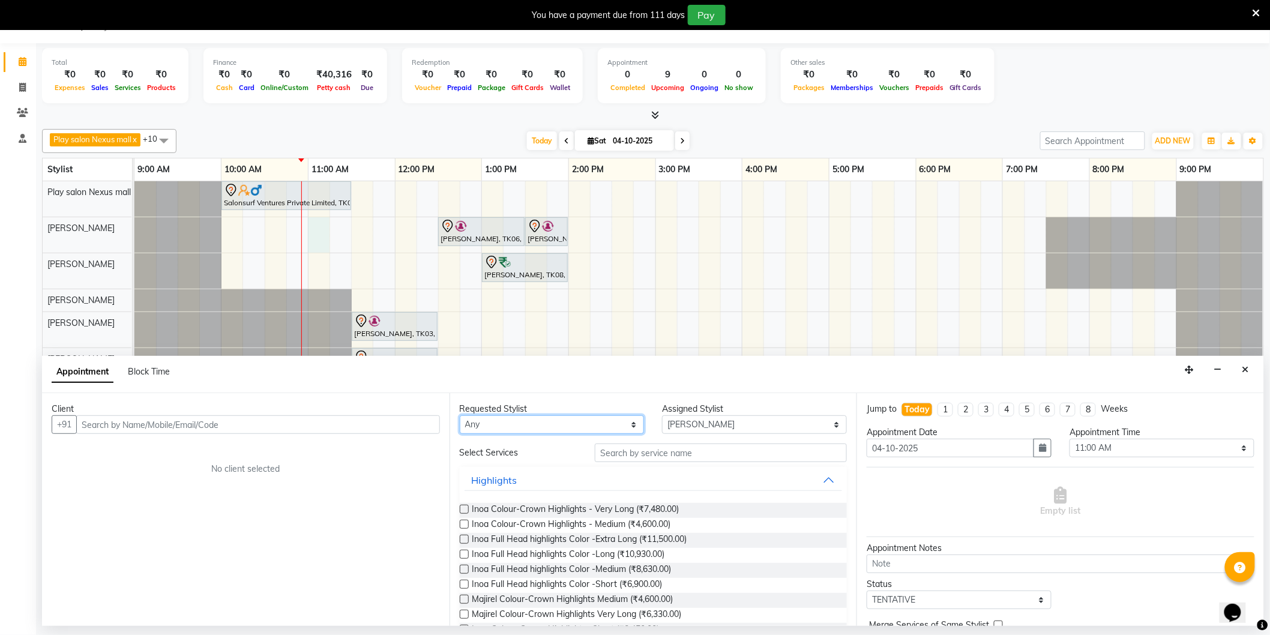
click at [608, 422] on select "Any [PERSON_NAME] Md [PERSON_NAME] [PERSON_NAME] [PERSON_NAME] [PERSON_NAME] [P…" at bounding box center [552, 424] width 185 height 19
click at [695, 455] on input "text" at bounding box center [721, 452] width 252 height 19
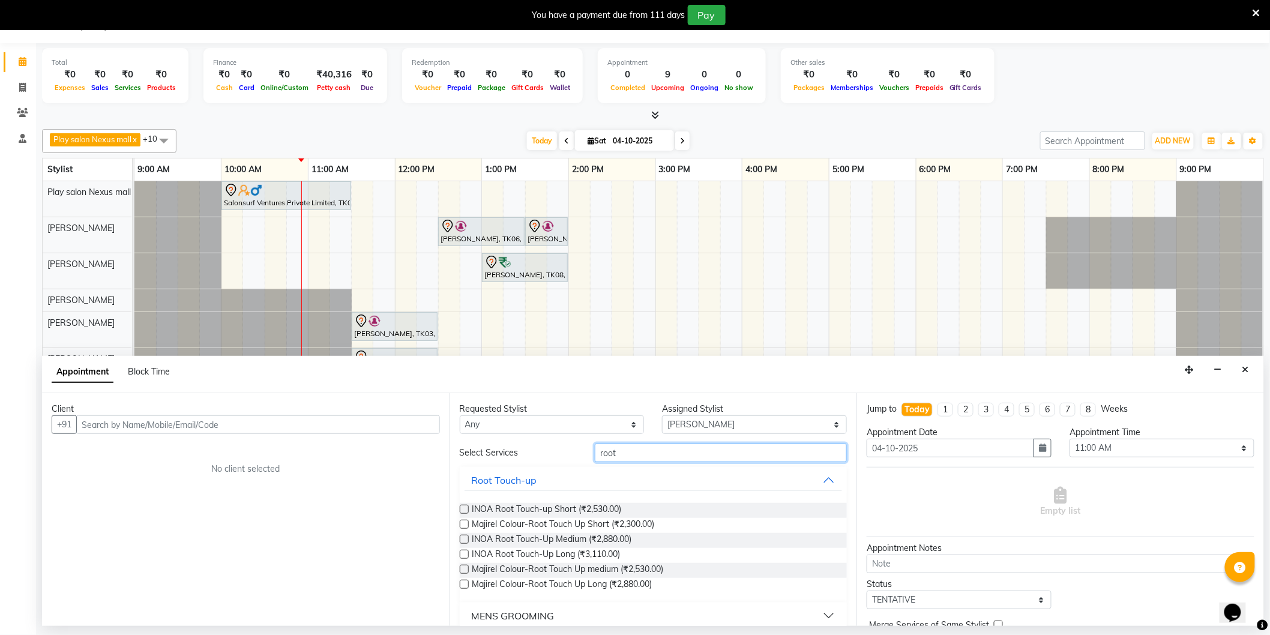
type input "root"
click at [465, 558] on label at bounding box center [464, 554] width 9 height 9
click at [465, 558] on input "checkbox" at bounding box center [464, 555] width 8 height 8
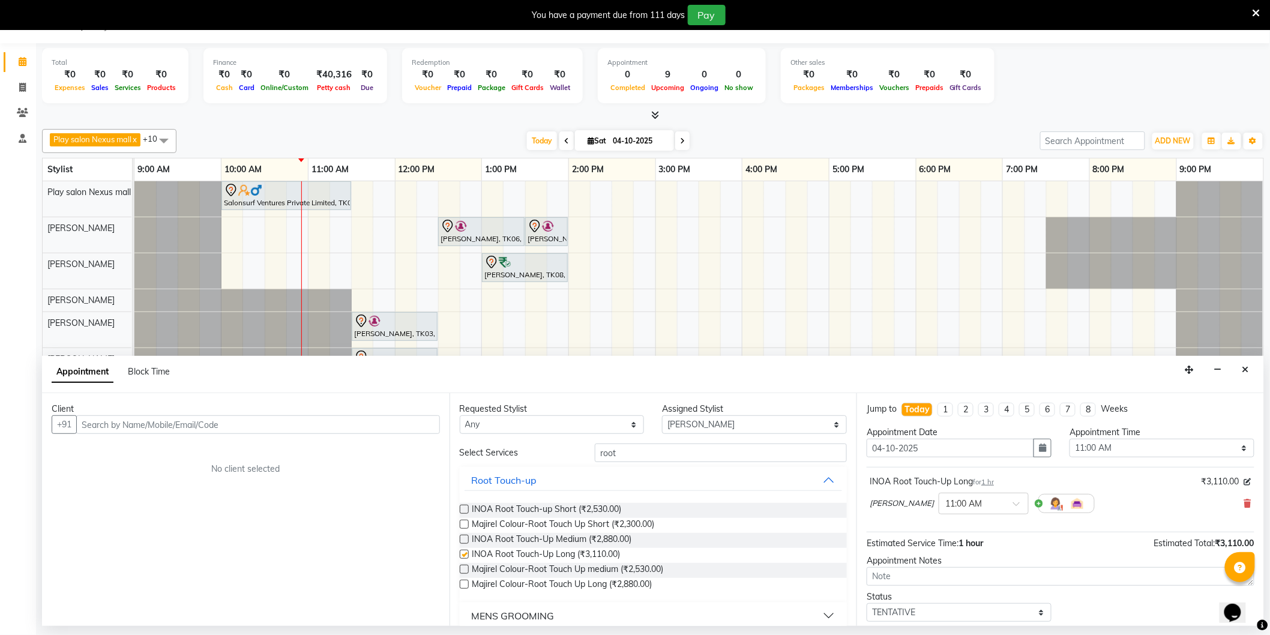
checkbox input "false"
click at [343, 424] on input "text" at bounding box center [258, 424] width 364 height 19
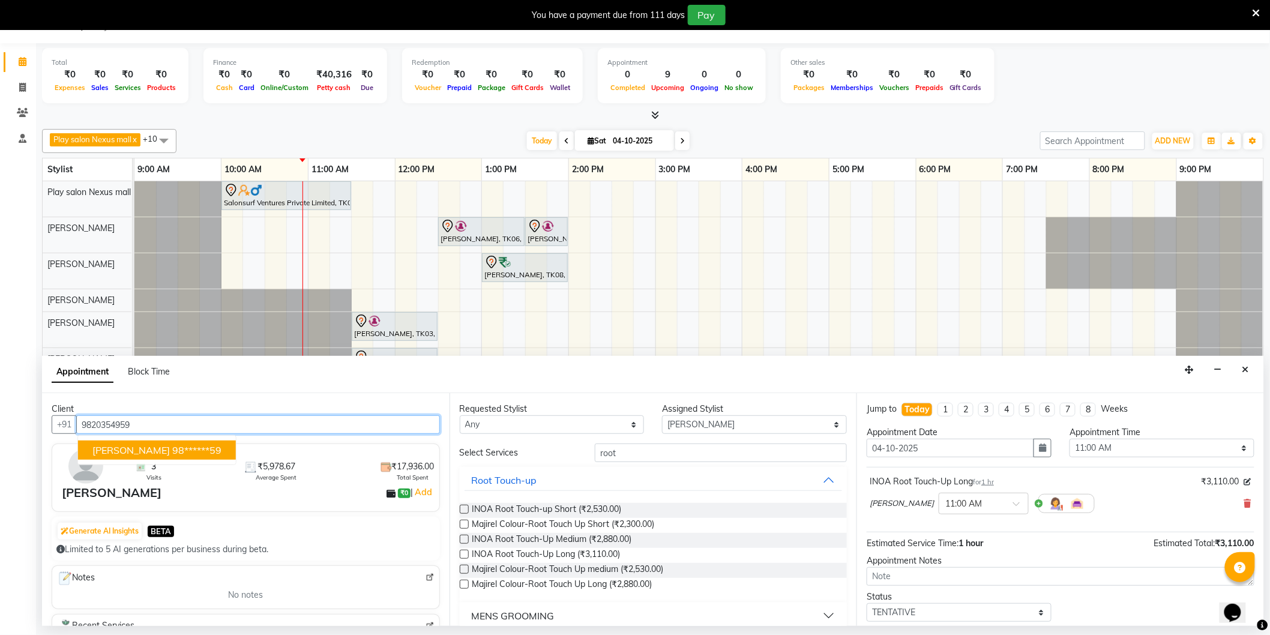
click at [187, 450] on ngb-highlight "98******59" at bounding box center [196, 450] width 49 height 12
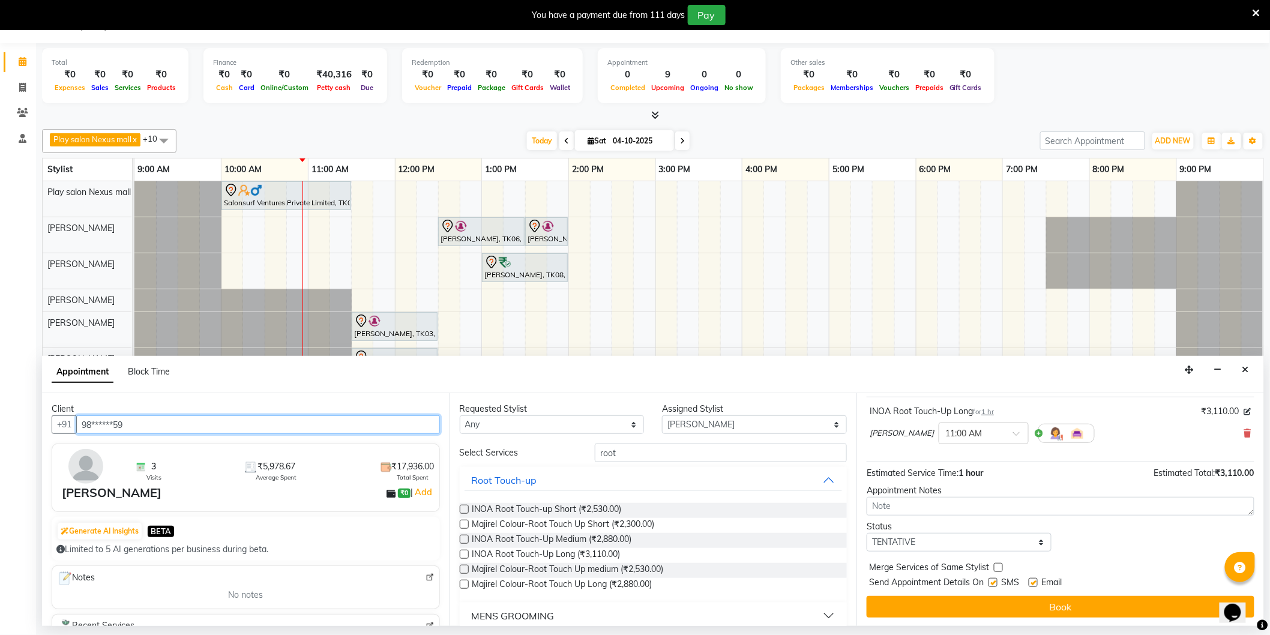
scroll to position [71, 0]
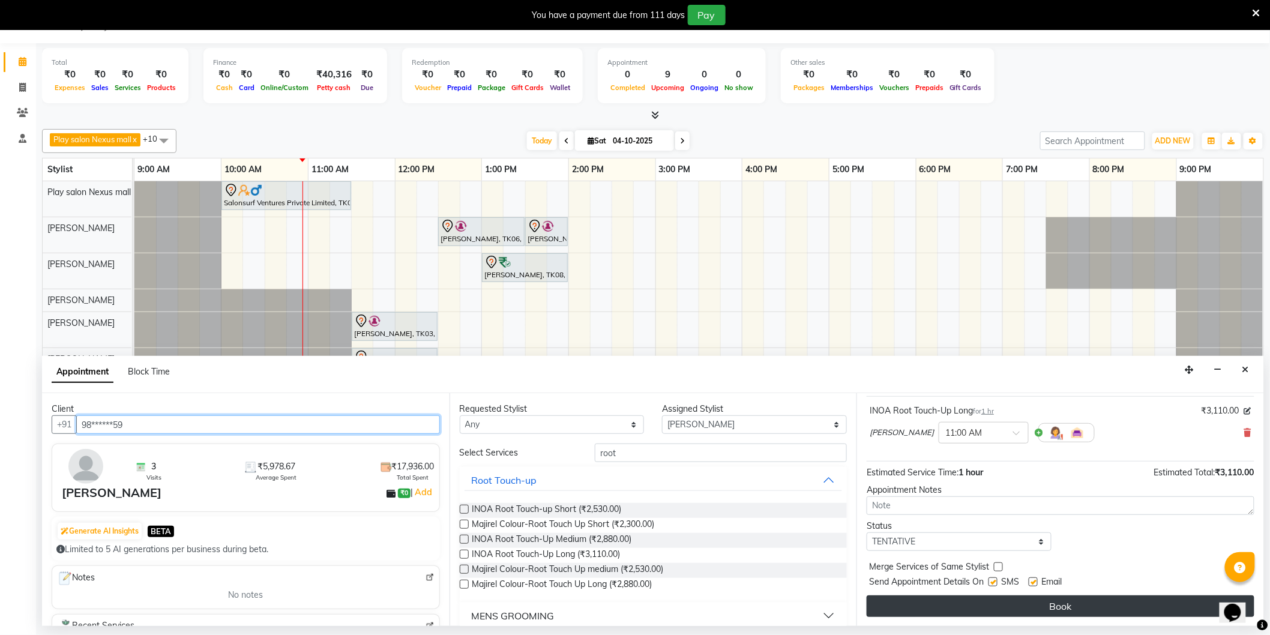
type input "98******59"
click at [1058, 604] on button "Book" at bounding box center [1060, 606] width 388 height 22
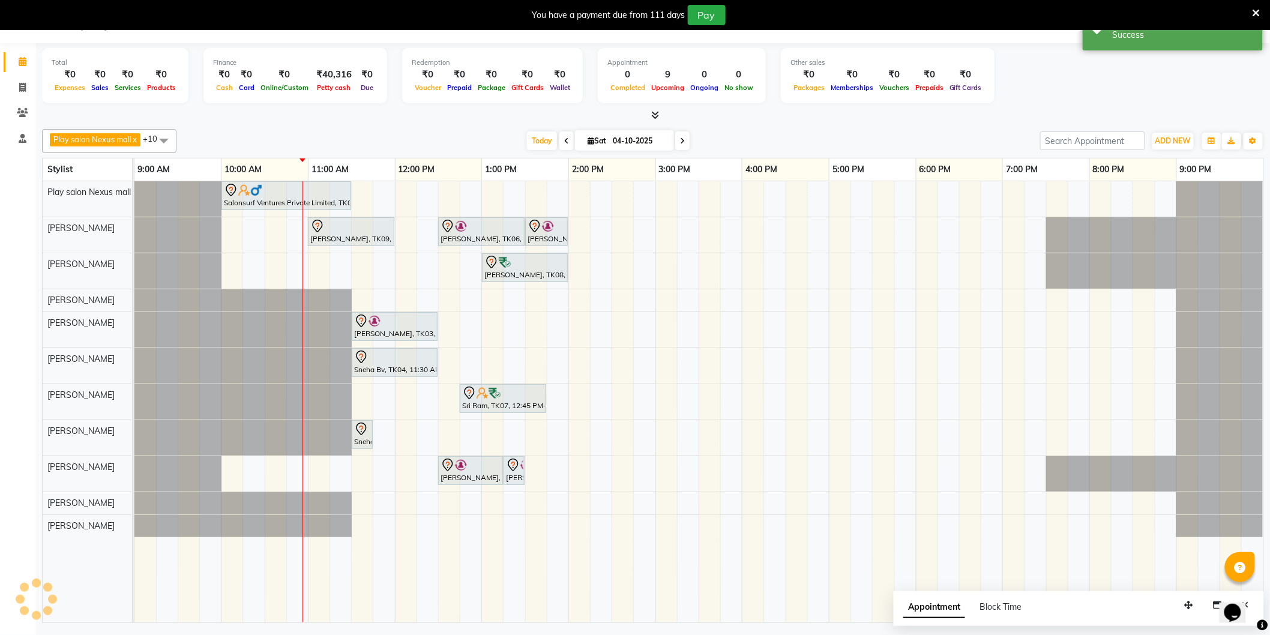
scroll to position [0, 0]
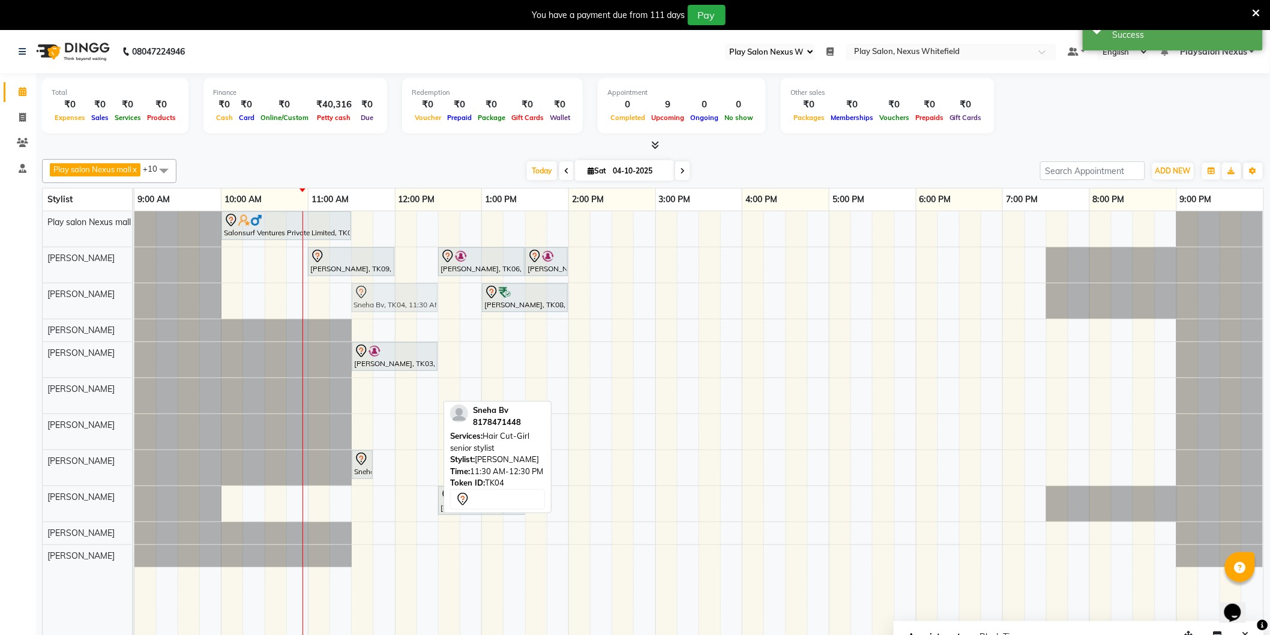
drag, startPoint x: 379, startPoint y: 394, endPoint x: 379, endPoint y: 305, distance: 89.4
click at [379, 305] on tbody "Salonsurf Ventures Private Limited, TK01, 10:00 AM-11:30 AM, INOA Root Touch-Up…" at bounding box center [698, 389] width 1129 height 356
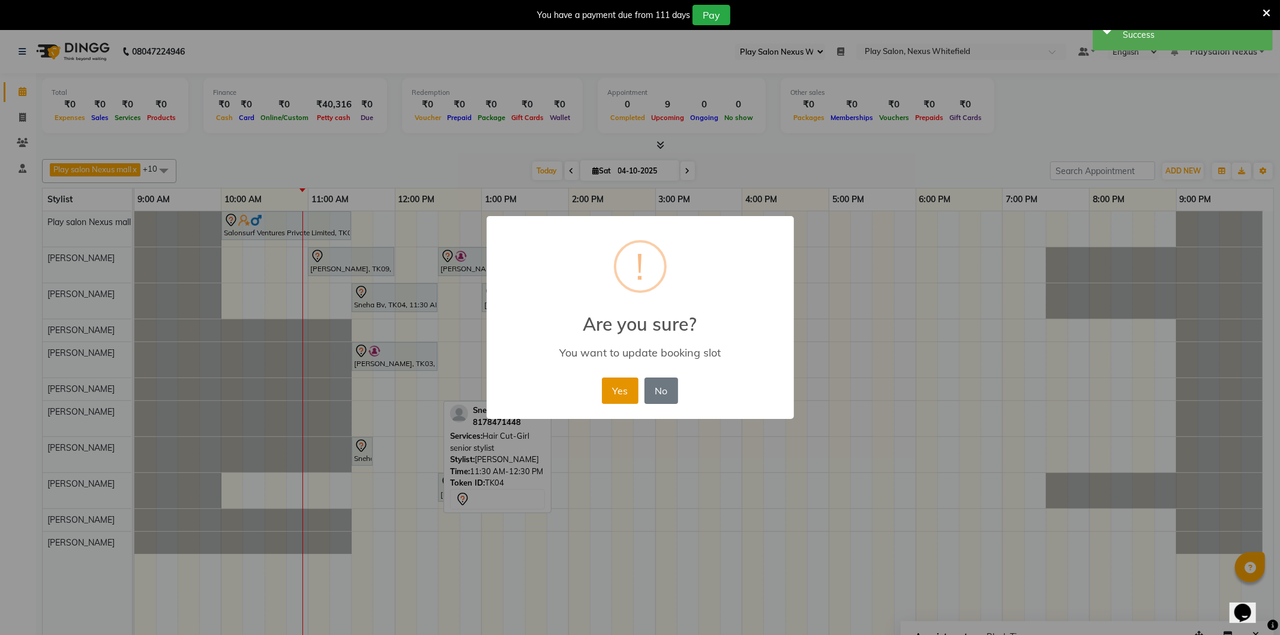
click at [620, 391] on button "Yes" at bounding box center [620, 390] width 37 height 26
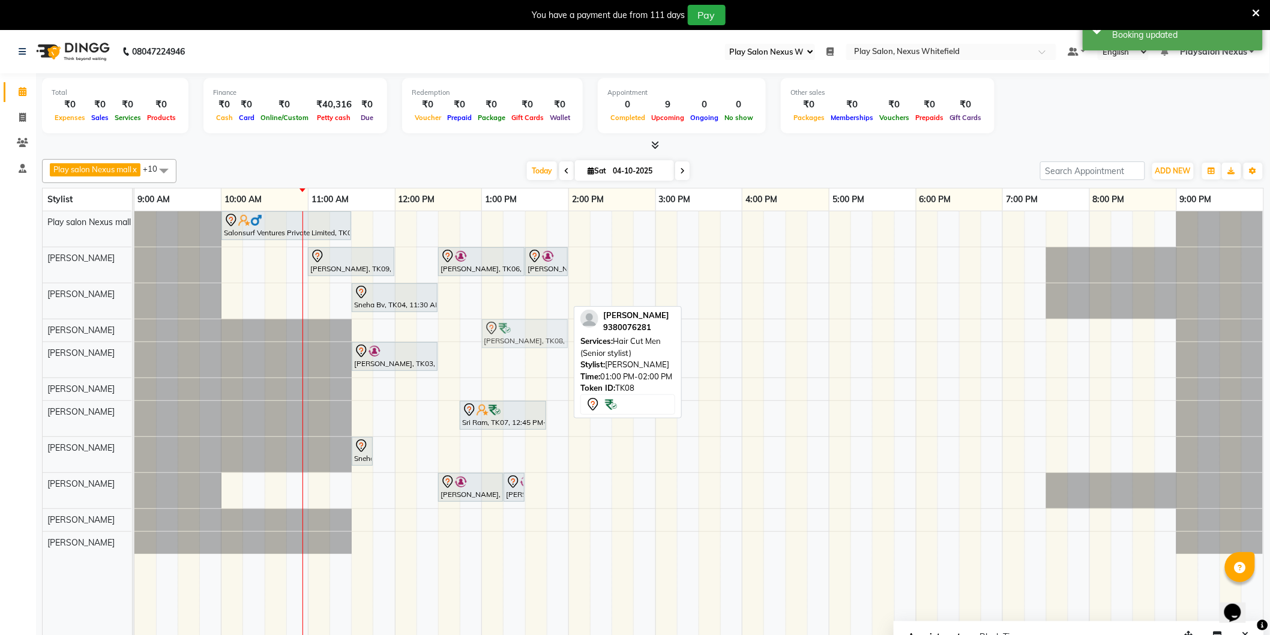
drag, startPoint x: 512, startPoint y: 303, endPoint x: 512, endPoint y: 326, distance: 23.4
click at [512, 326] on tbody "Salonsurf Ventures Private Limited, TK01, 10:00 AM-11:30 AM, INOA Root Touch-Up…" at bounding box center [698, 382] width 1129 height 343
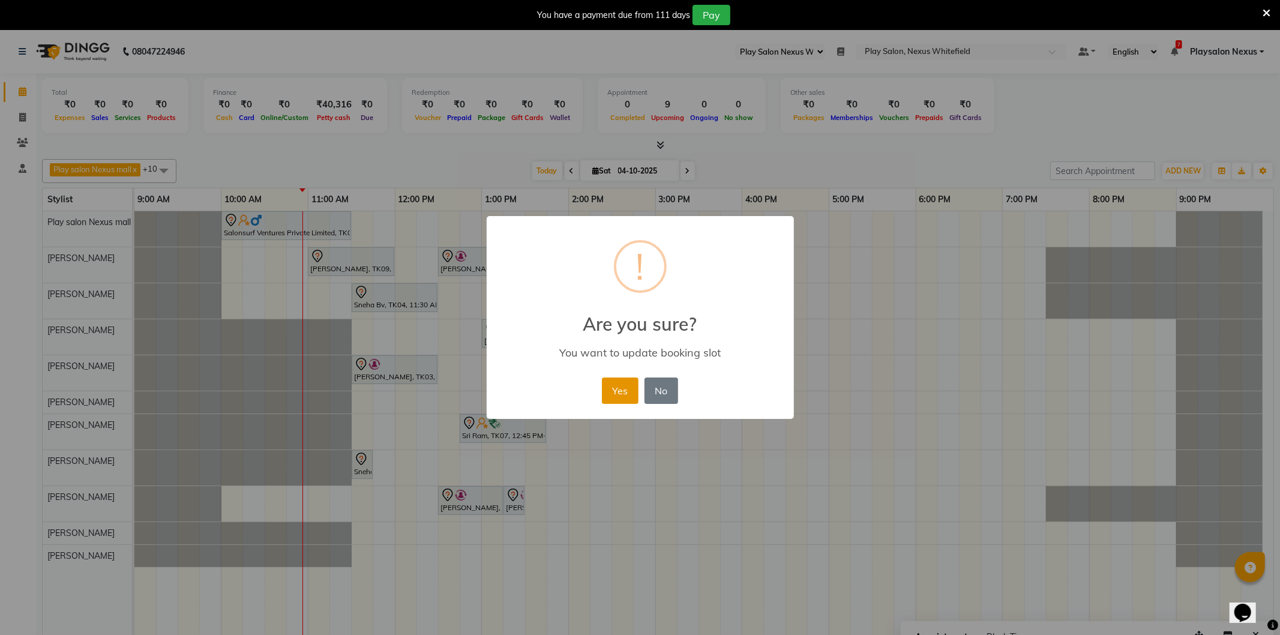
click at [612, 384] on button "Yes" at bounding box center [620, 390] width 37 height 26
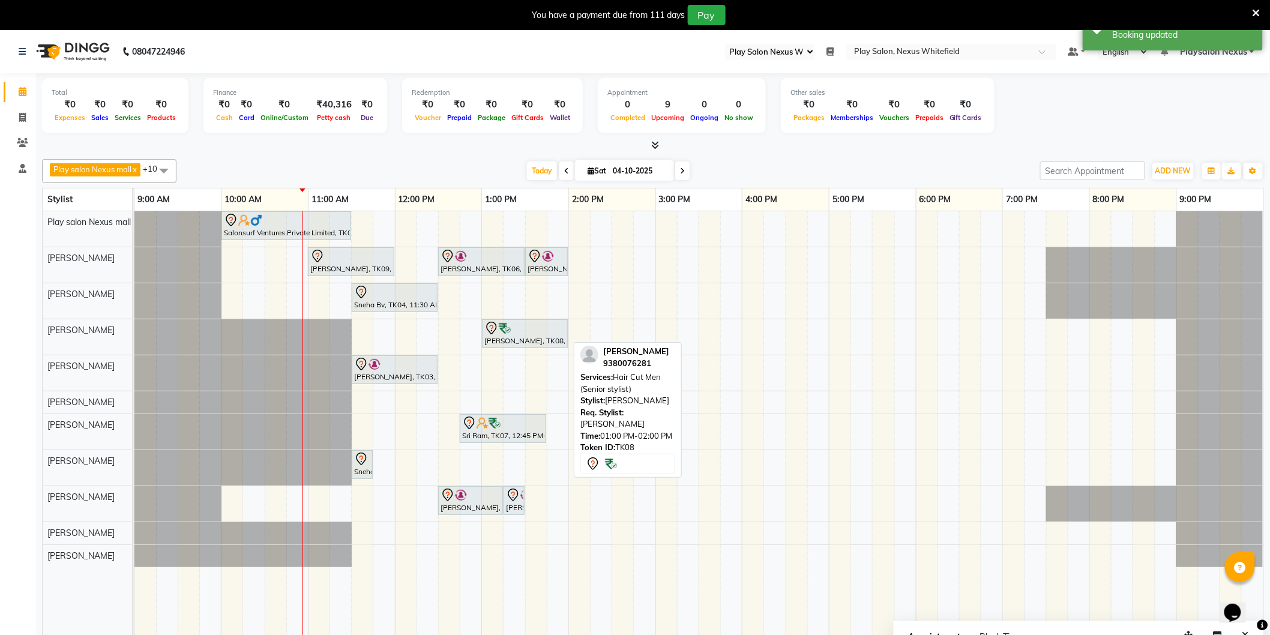
click at [515, 334] on div at bounding box center [524, 328] width 81 height 14
select select "7"
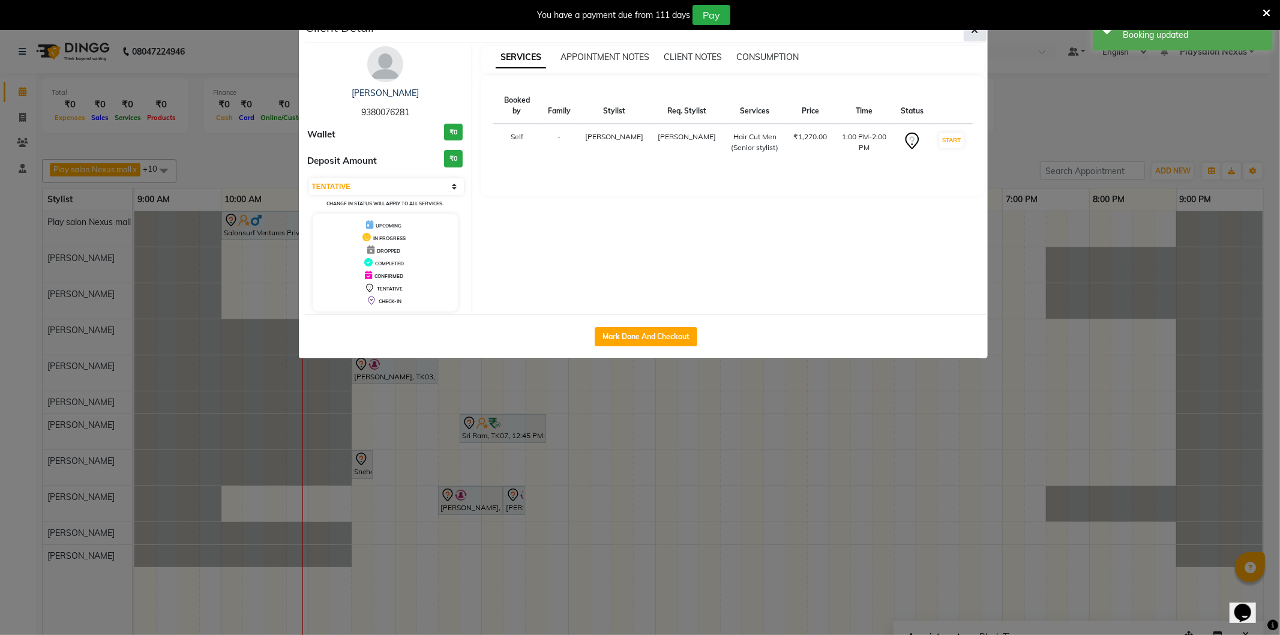
click at [976, 32] on icon "button" at bounding box center [974, 30] width 7 height 10
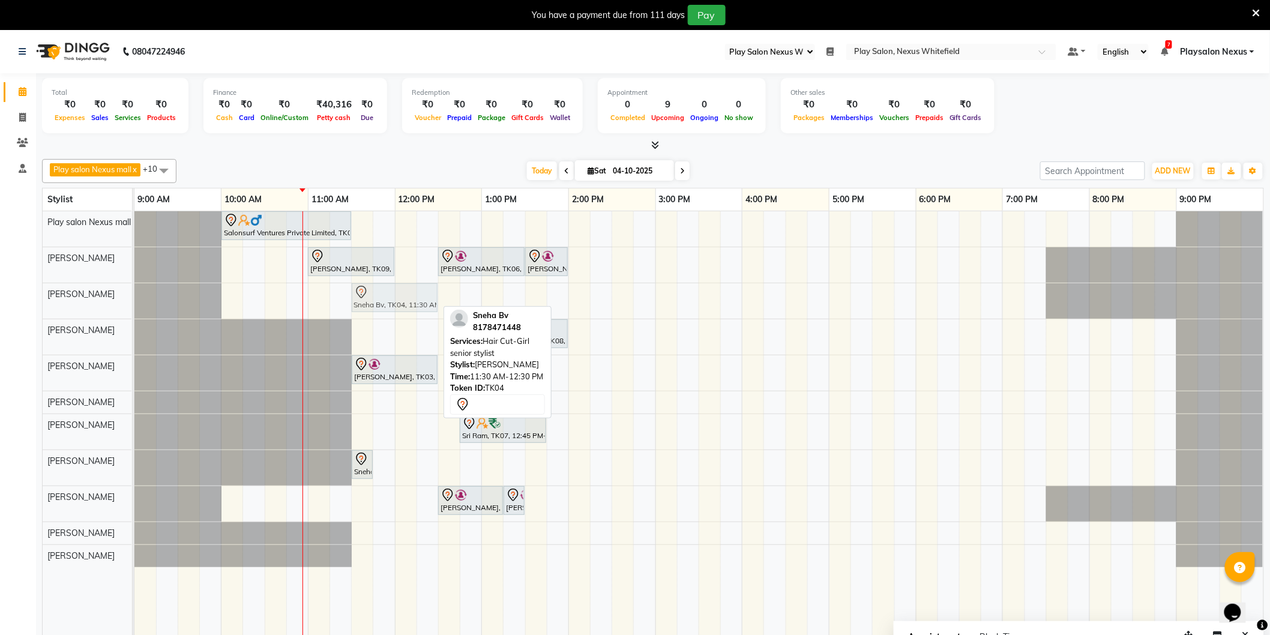
drag, startPoint x: 390, startPoint y: 301, endPoint x: 402, endPoint y: 299, distance: 12.2
click at [134, 305] on div "Sneha Bv, TK04, 11:30 AM-12:30 PM, Hair Cut-Girl senior stylist Sneha Bv, TK04,…" at bounding box center [134, 300] width 0 height 35
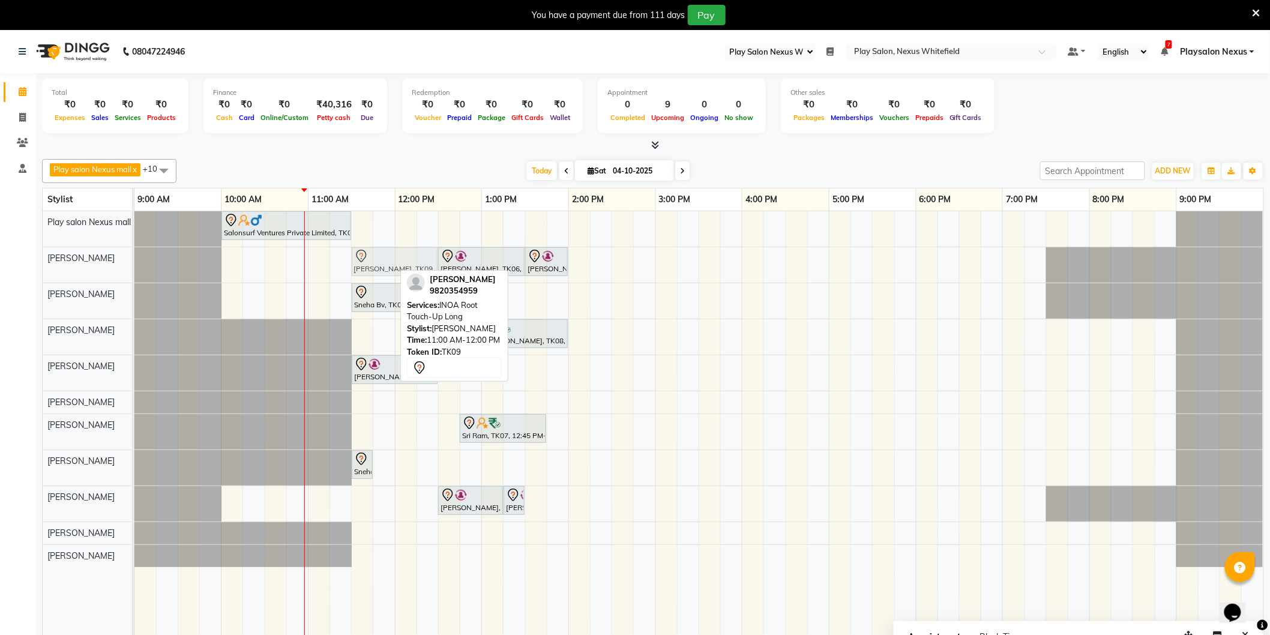
drag, startPoint x: 332, startPoint y: 254, endPoint x: 375, endPoint y: 259, distance: 43.5
click at [134, 259] on div "Malvika Sharma, TK09, 11:00 AM-12:00 PM, INOA Root Touch-Up Long Jayanth Kizhep…" at bounding box center [134, 264] width 0 height 35
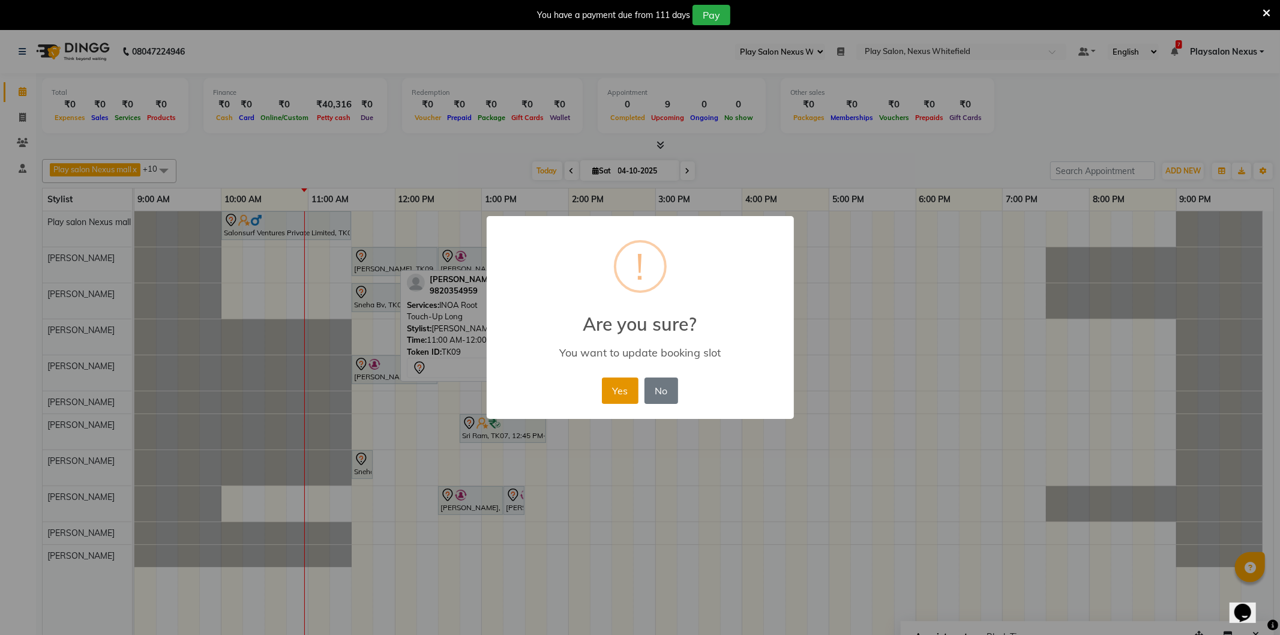
click at [631, 386] on button "Yes" at bounding box center [620, 390] width 37 height 26
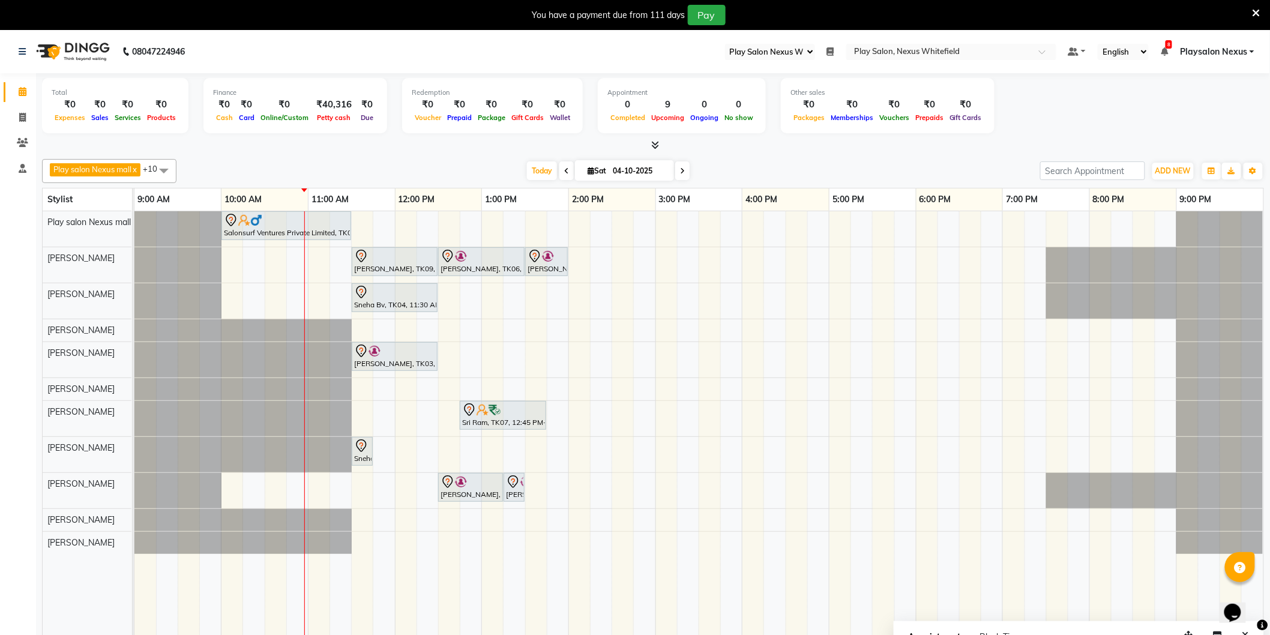
click at [680, 170] on icon at bounding box center [682, 170] width 5 height 7
type input "05-10-2025"
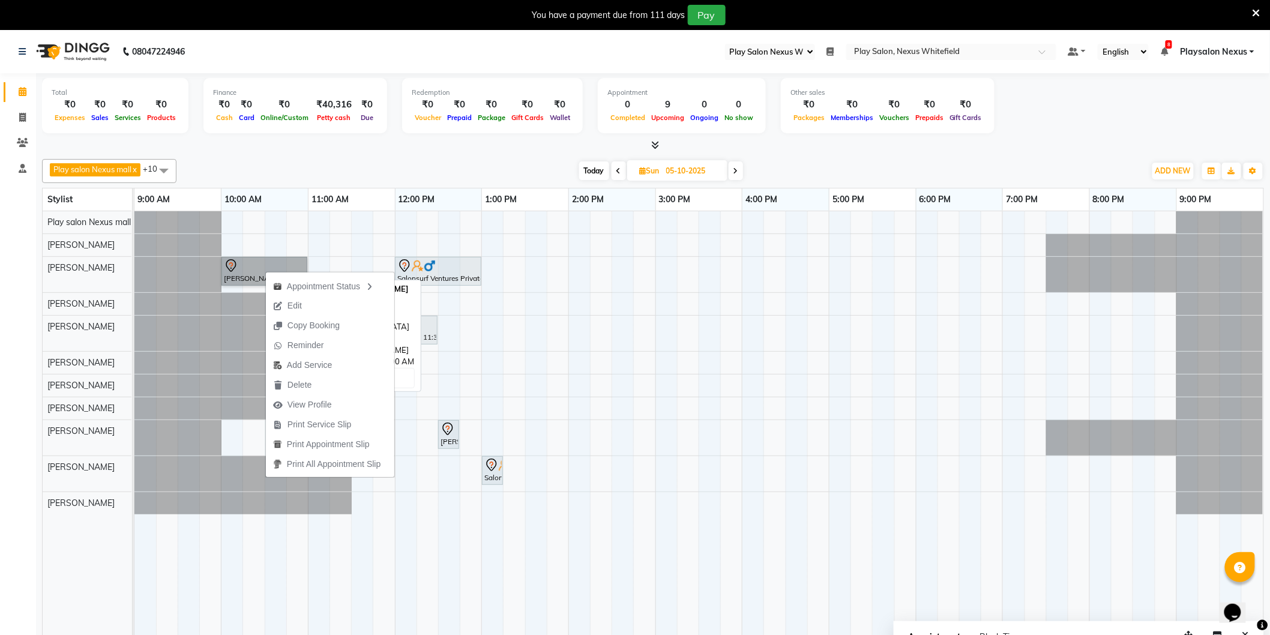
click at [256, 268] on link "Suchita Zaif, 10:00 AM-11:00 AM, Hair Cut Lady (Senior Stylist)" at bounding box center [264, 271] width 86 height 29
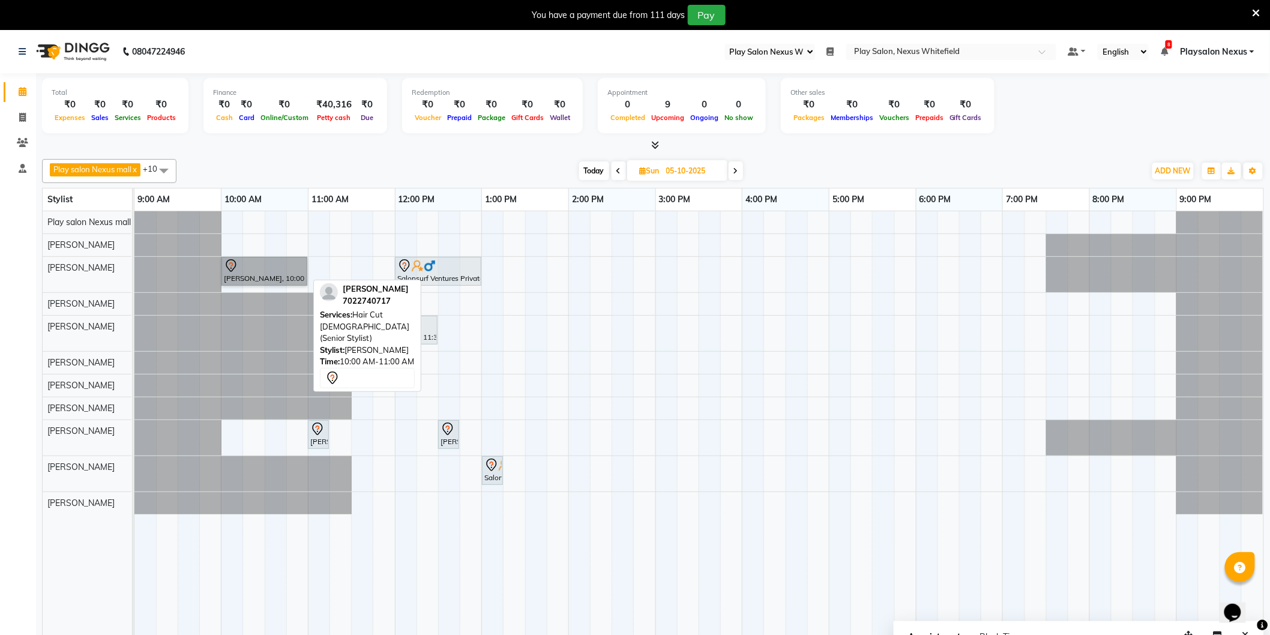
click at [259, 265] on link "Suchita Zaif, 10:00 AM-11:00 AM, Hair Cut Lady (Senior Stylist)" at bounding box center [264, 271] width 86 height 29
select select "7"
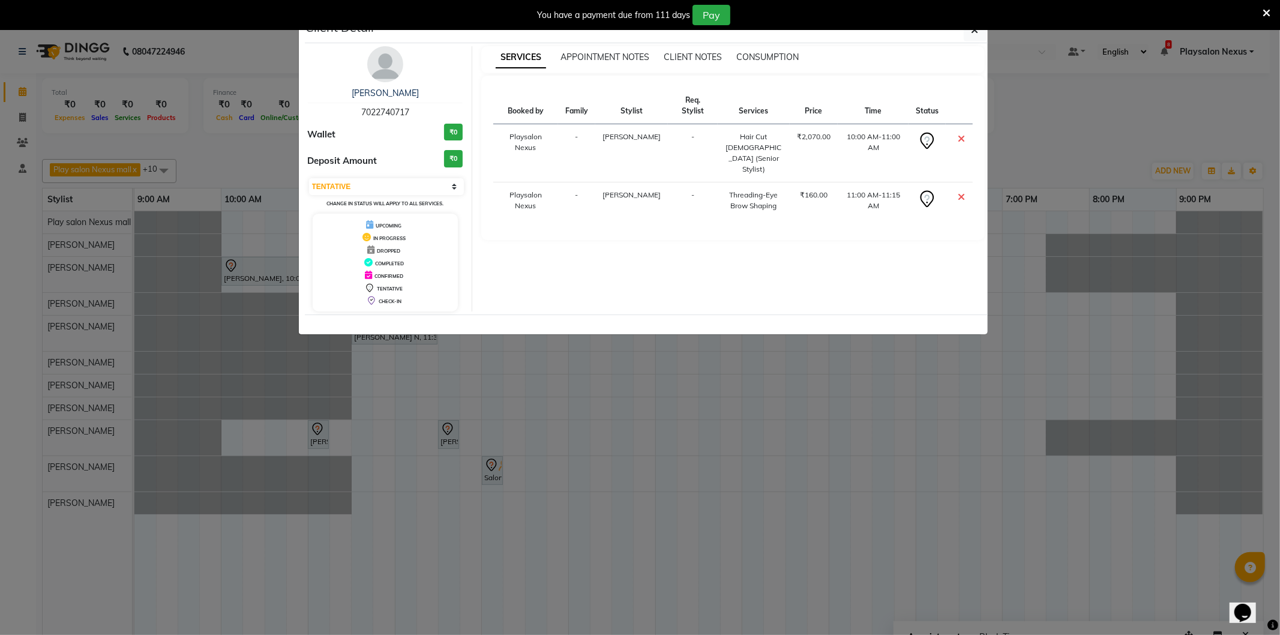
drag, startPoint x: 968, startPoint y: 35, endPoint x: 901, endPoint y: 37, distance: 67.2
click at [967, 33] on button "button" at bounding box center [975, 30] width 23 height 23
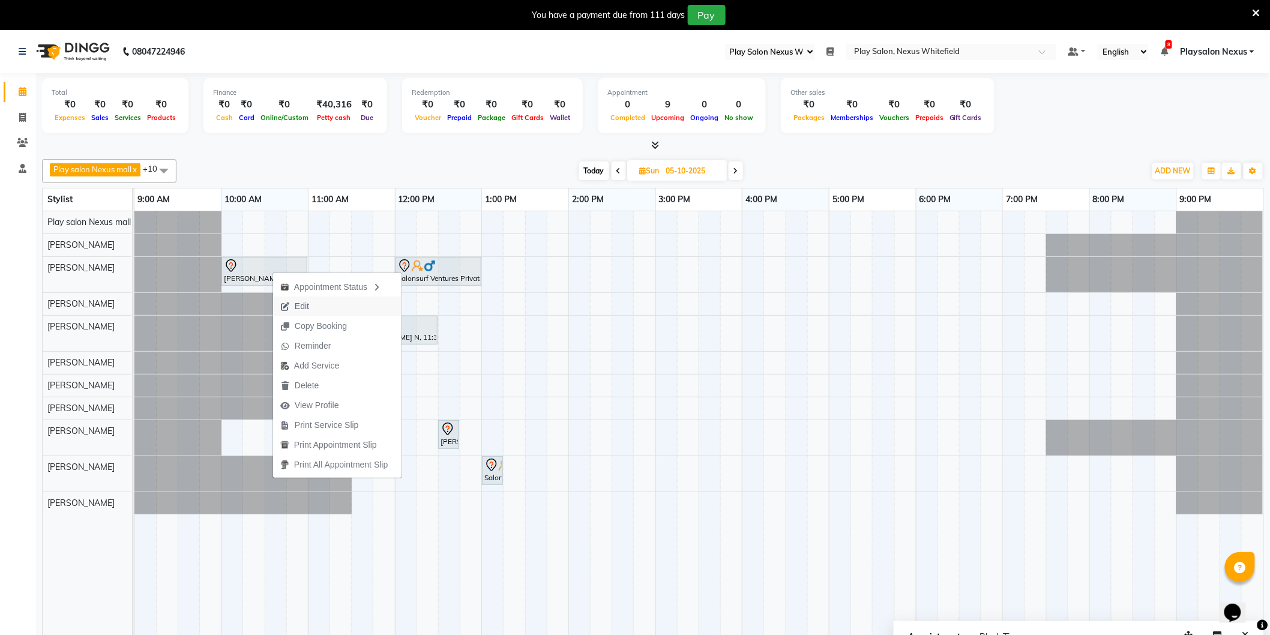
click at [308, 304] on span "Edit" at bounding box center [302, 306] width 14 height 13
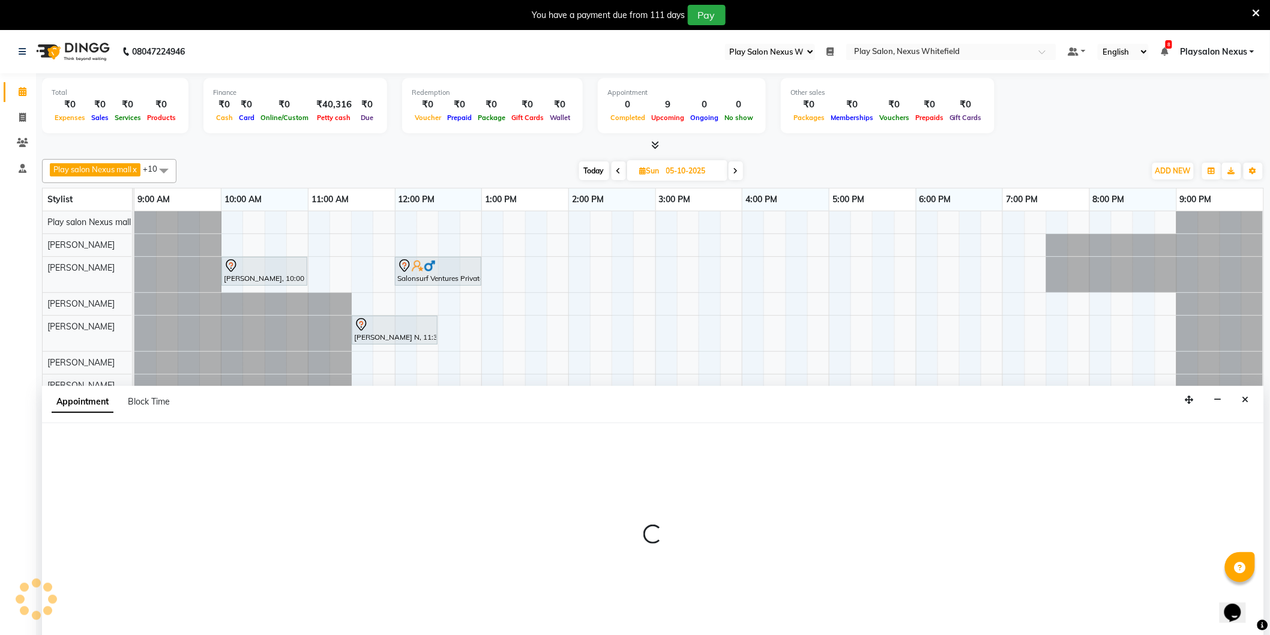
scroll to position [30, 0]
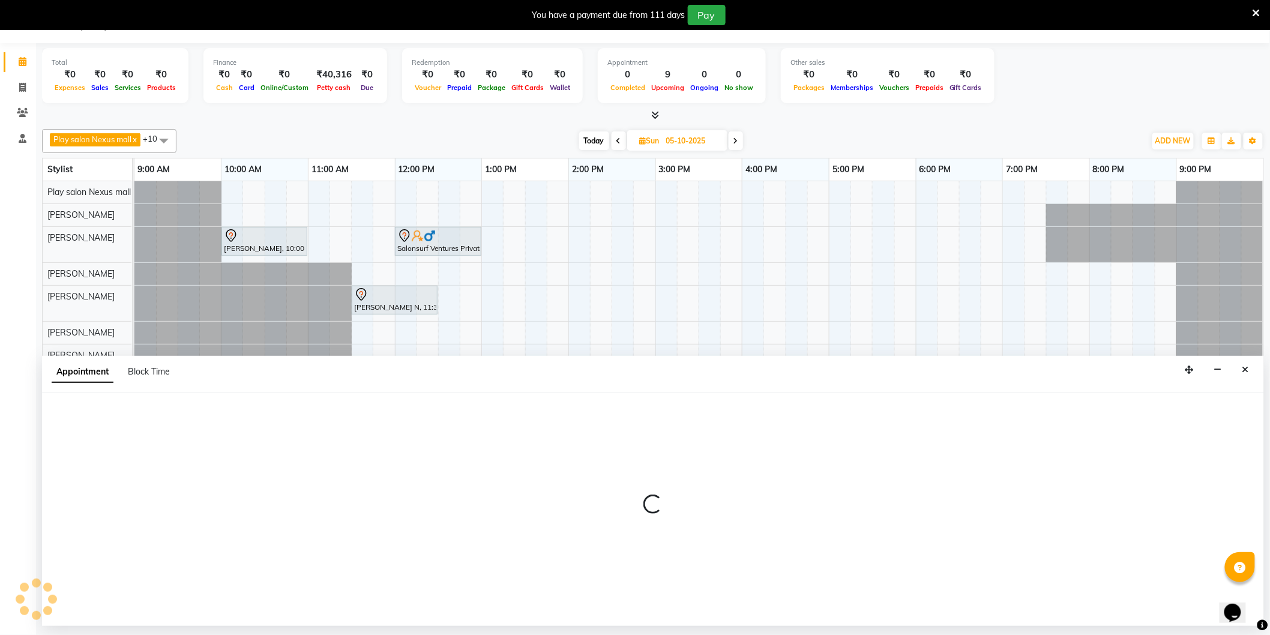
select select "tentative"
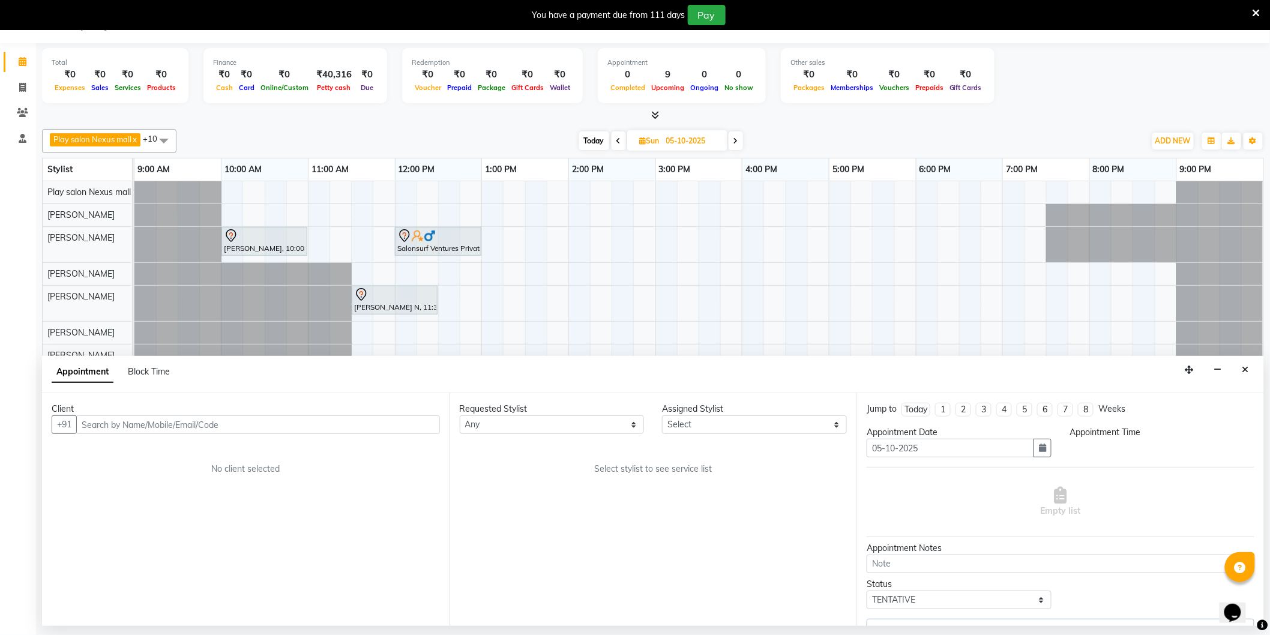
select select "81404"
select select "600"
select select "4200"
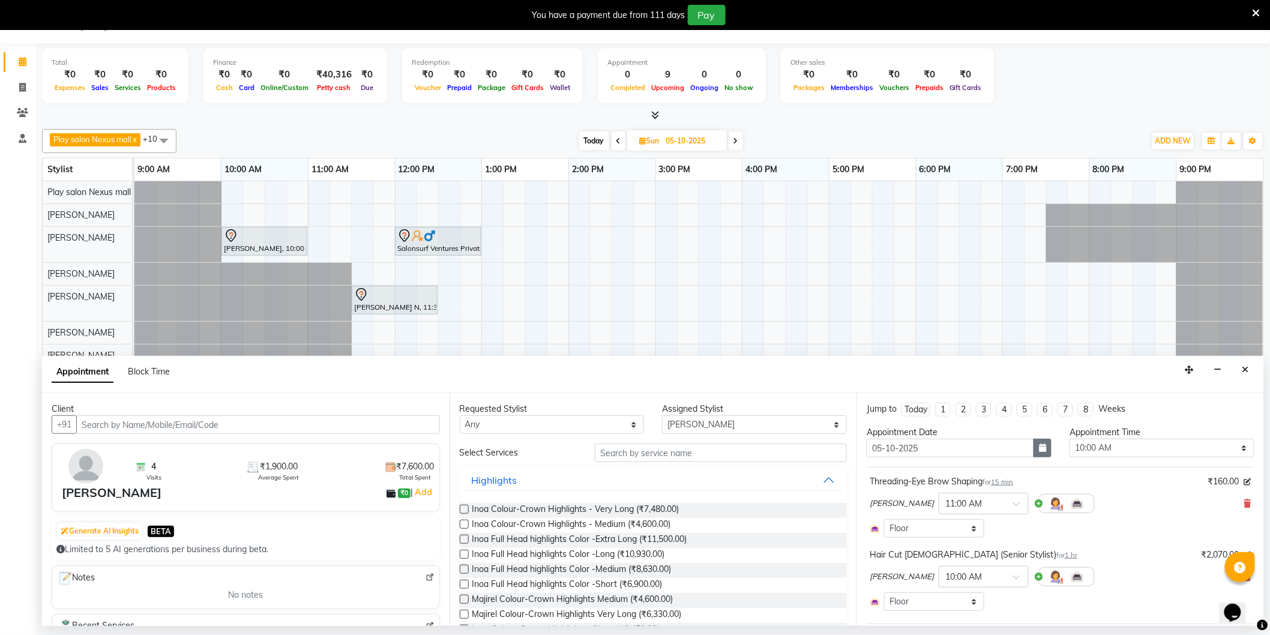
click at [1039, 446] on icon "button" at bounding box center [1042, 447] width 7 height 8
click at [979, 509] on div "4" at bounding box center [974, 510] width 19 height 19
type input "04-10-2025"
select select "600"
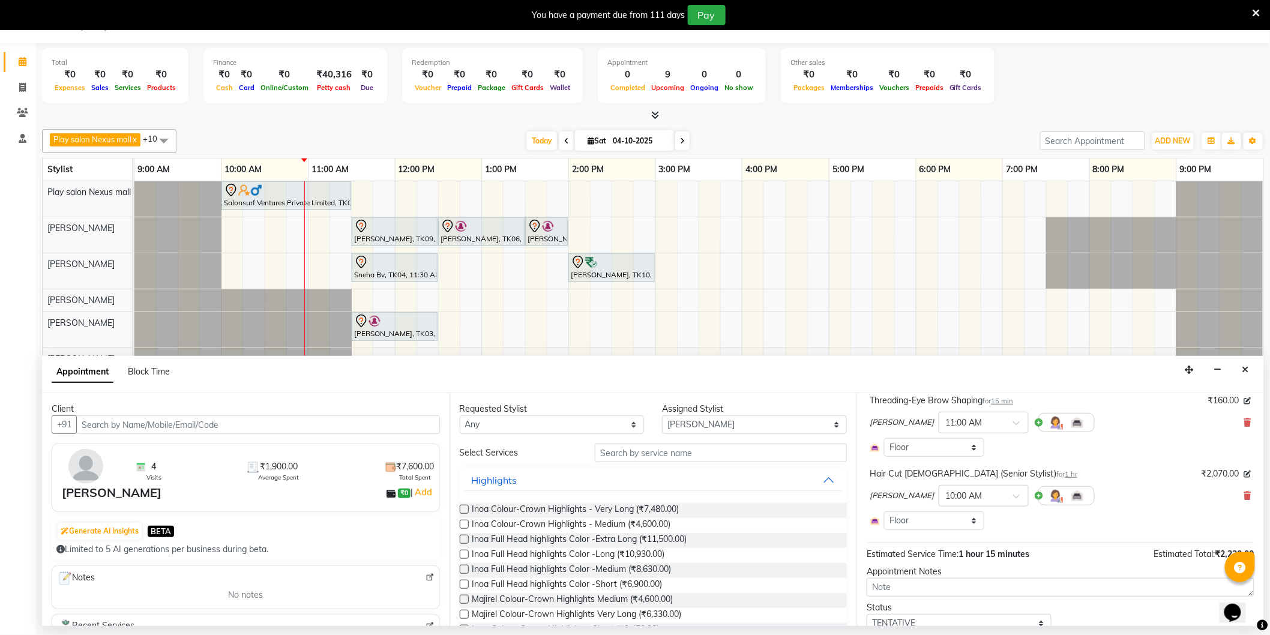
scroll to position [128, 0]
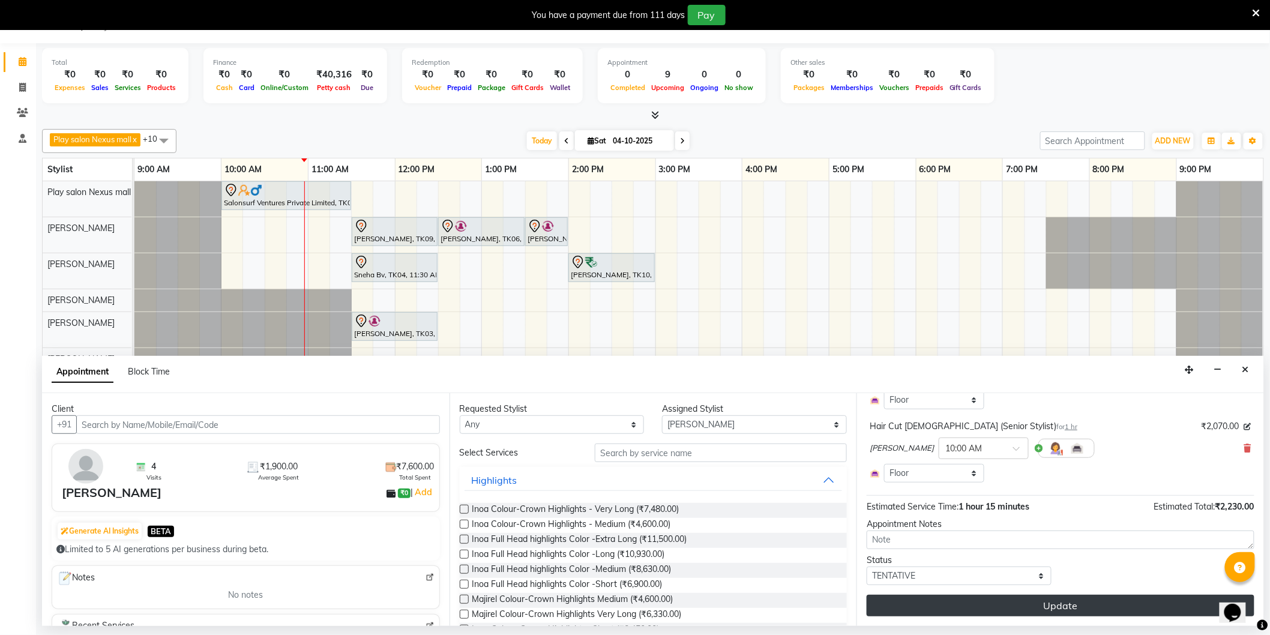
click at [1057, 610] on button "Update" at bounding box center [1060, 606] width 388 height 22
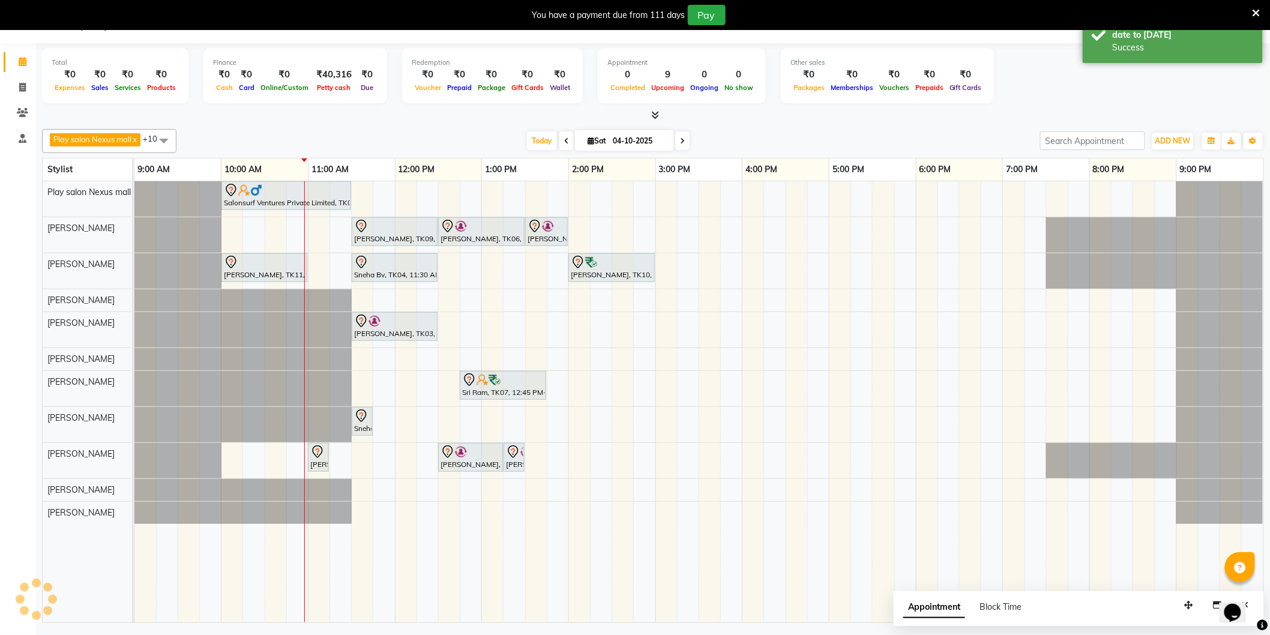
scroll to position [0, 0]
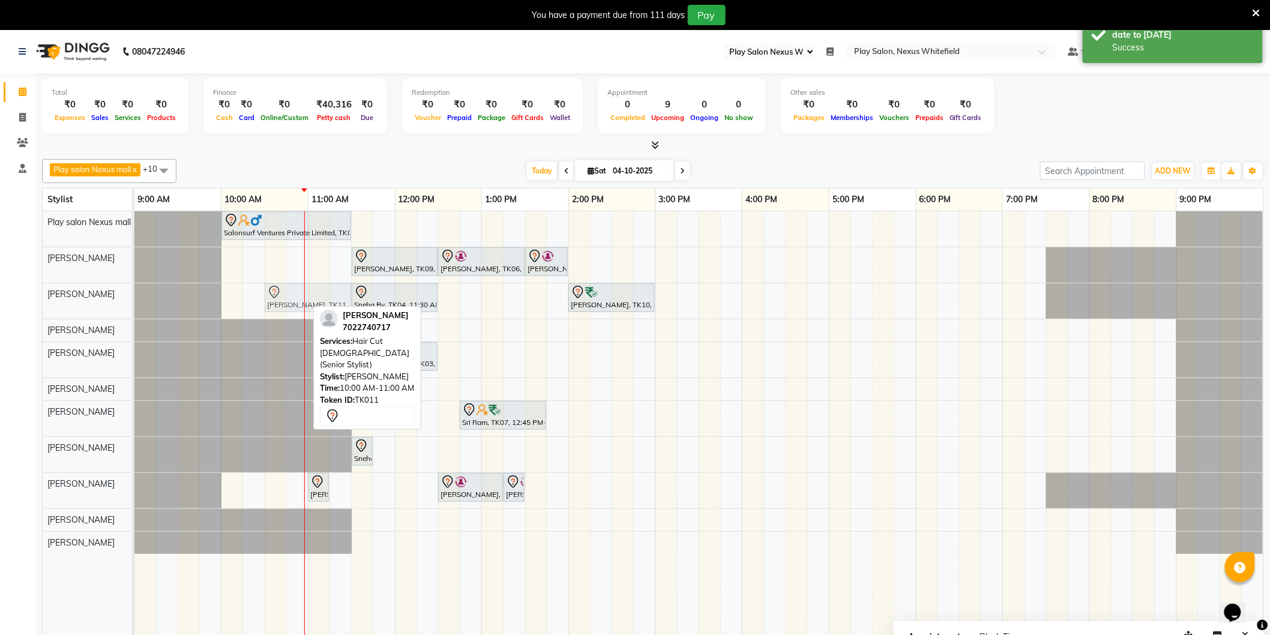
drag, startPoint x: 241, startPoint y: 298, endPoint x: 290, endPoint y: 303, distance: 50.1
click at [134, 303] on div "Suchita Zaif, TK11, 10:00 AM-11:00 AM, Hair Cut Lady (Senior Stylist) Sneha Bv,…" at bounding box center [134, 300] width 0 height 35
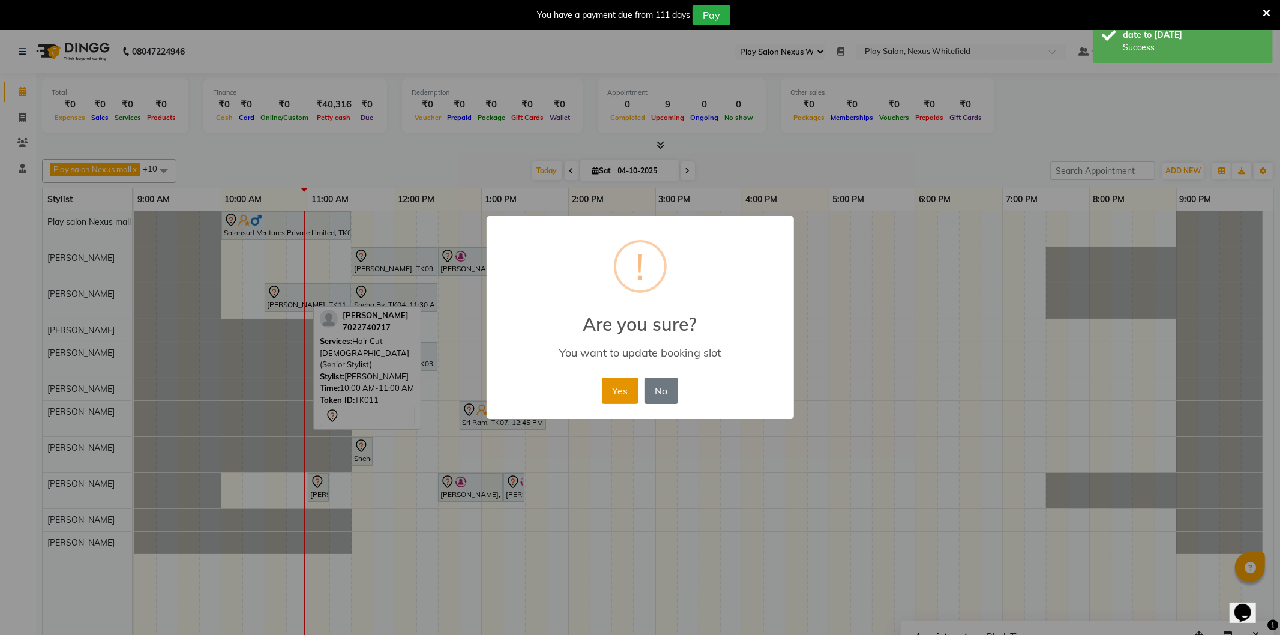
click at [622, 382] on button "Yes" at bounding box center [620, 390] width 37 height 26
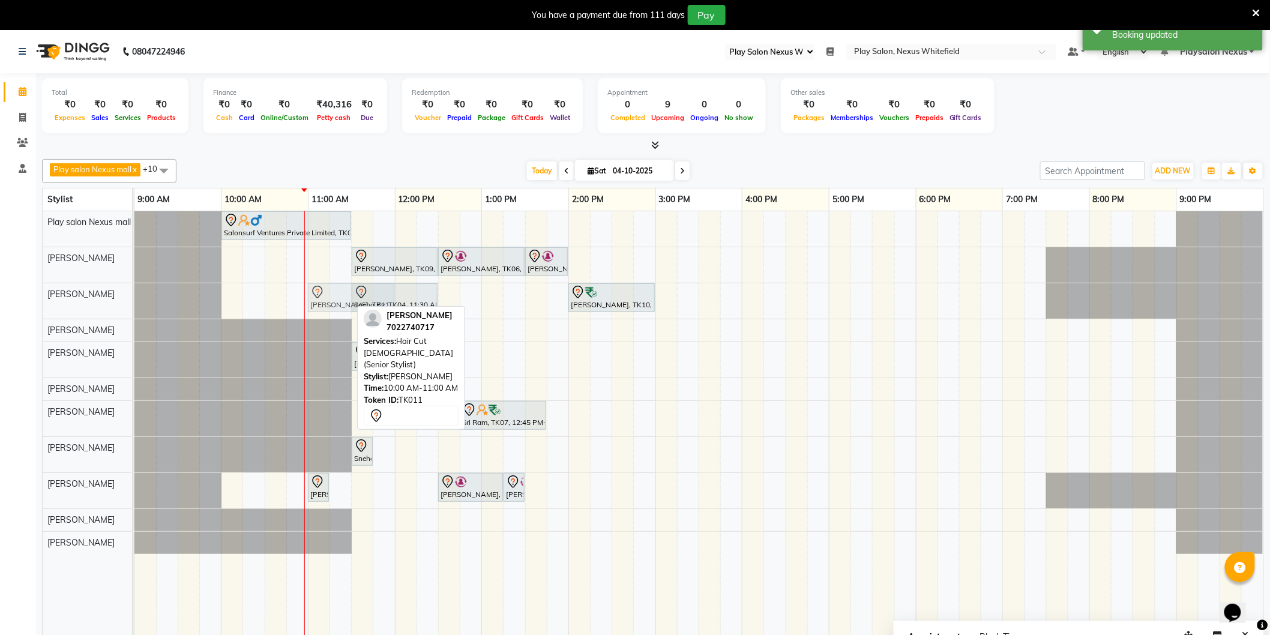
drag, startPoint x: 283, startPoint y: 298, endPoint x: 321, endPoint y: 305, distance: 39.0
click at [134, 305] on div "Suchita Zaif, TK11, 10:30 AM-11:30 AM, Hair Cut Lady (Senior Stylist) Sneha Bv,…" at bounding box center [134, 300] width 0 height 35
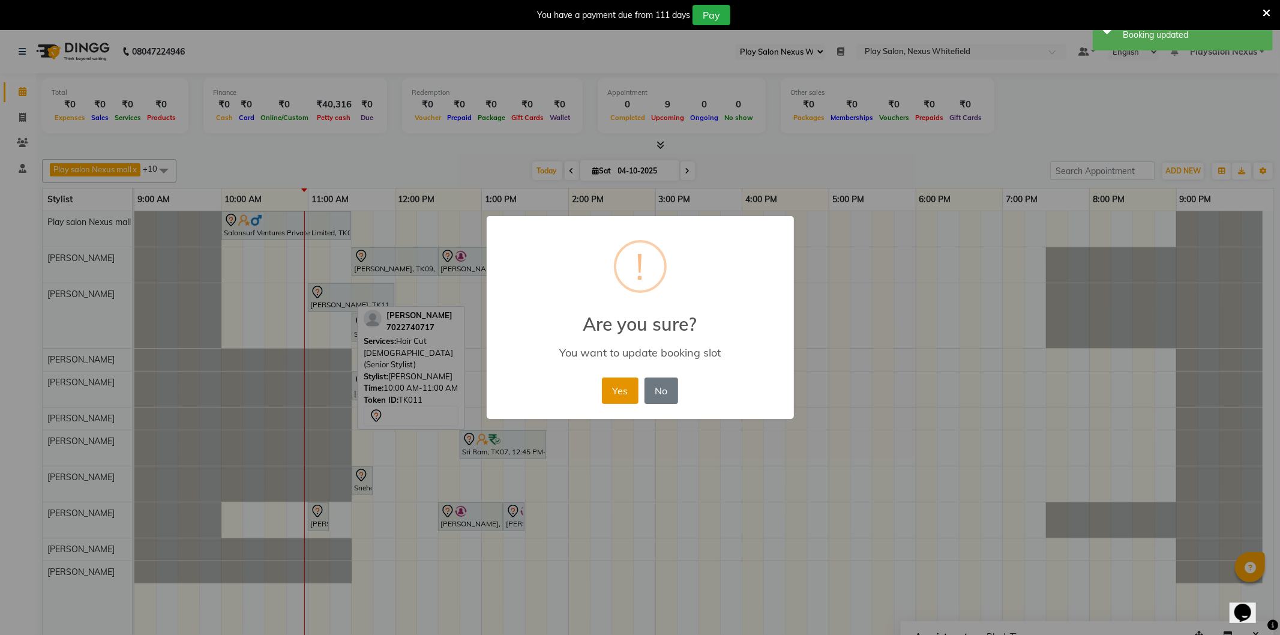
click at [618, 382] on button "Yes" at bounding box center [620, 390] width 37 height 26
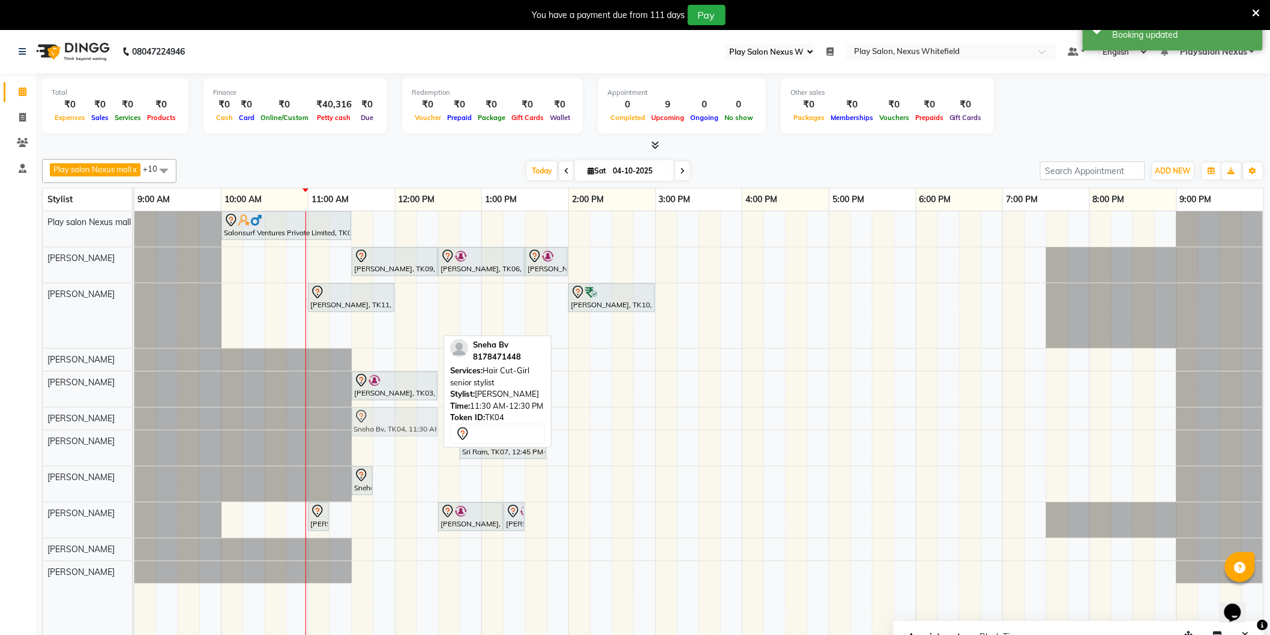
drag, startPoint x: 399, startPoint y: 330, endPoint x: 400, endPoint y: 425, distance: 94.8
click at [400, 425] on tbody "Salonsurf Ventures Private Limited, TK01, 10:00 AM-11:30 AM, INOA Root Touch-Up…" at bounding box center [698, 397] width 1129 height 372
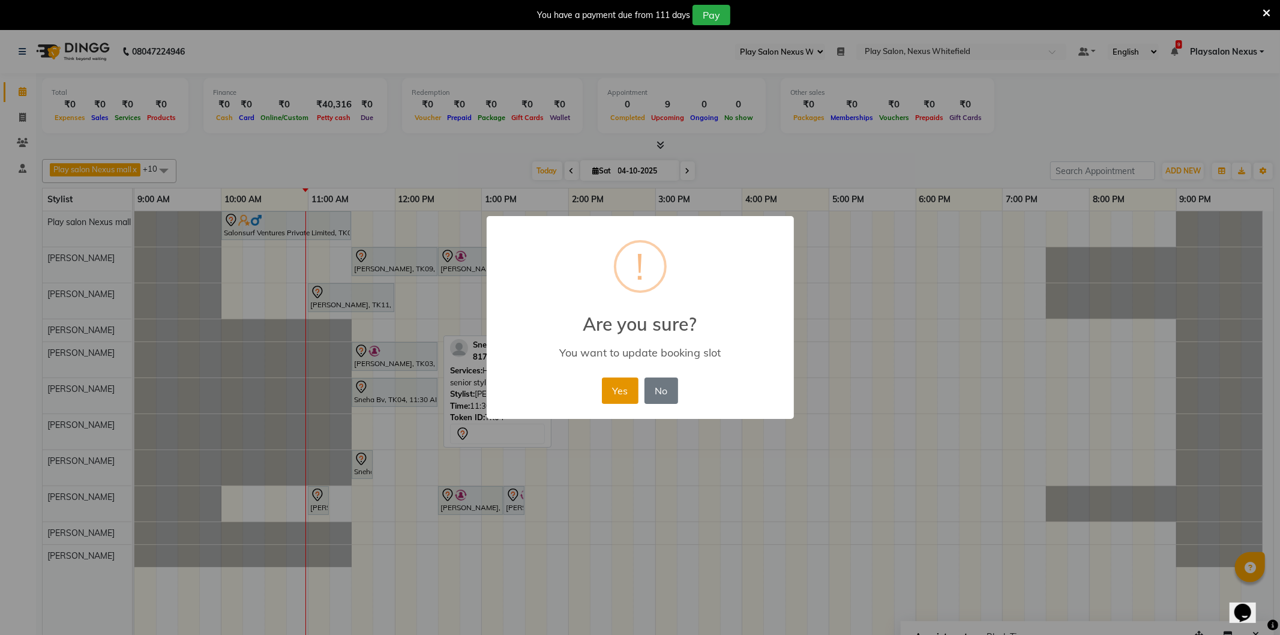
click at [614, 397] on button "Yes" at bounding box center [620, 390] width 37 height 26
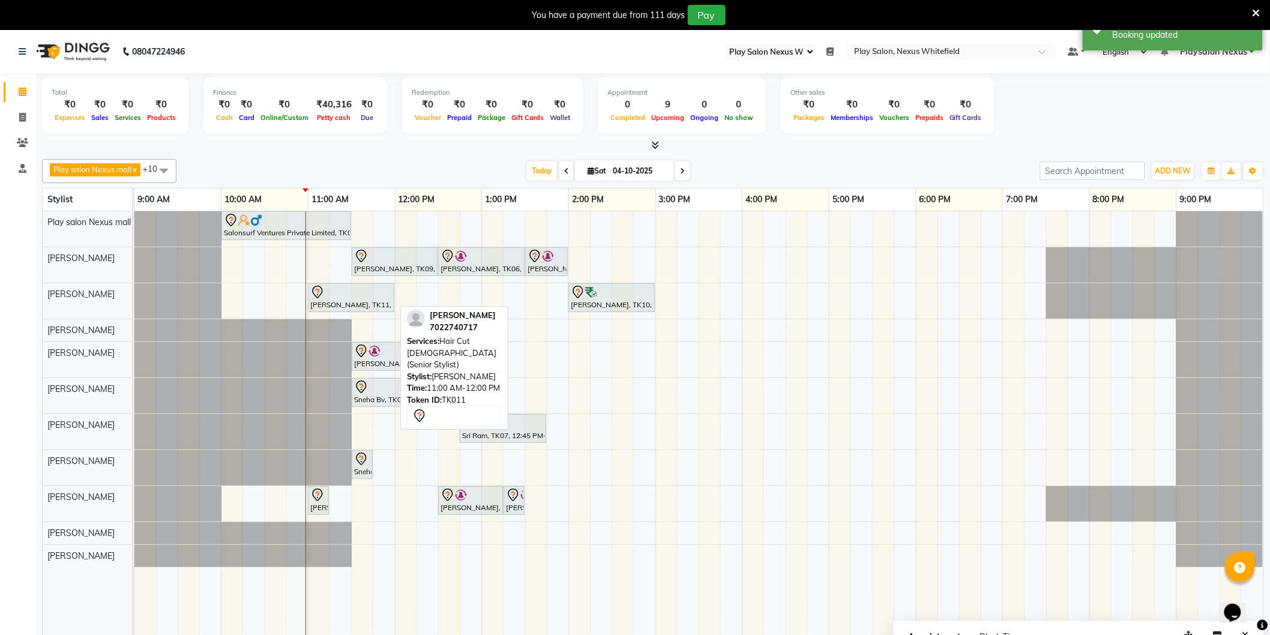
click at [361, 296] on div at bounding box center [351, 292] width 82 height 14
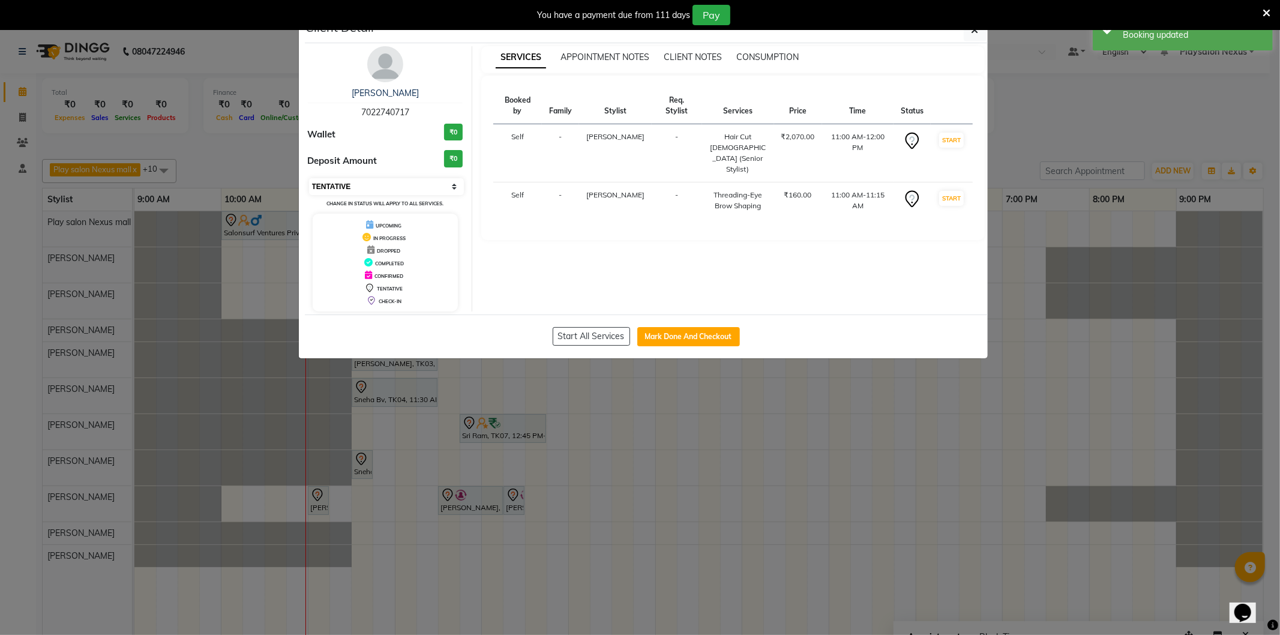
click at [454, 184] on select "Select IN SERVICE CONFIRMED TENTATIVE CHECK IN MARK DONE DROPPED UPCOMING" at bounding box center [386, 186] width 155 height 17
select select "8"
click at [309, 178] on select "Select IN SERVICE CONFIRMED TENTATIVE CHECK IN MARK DONE DROPPED UPCOMING" at bounding box center [386, 186] width 155 height 17
click at [973, 31] on icon "button" at bounding box center [974, 30] width 7 height 10
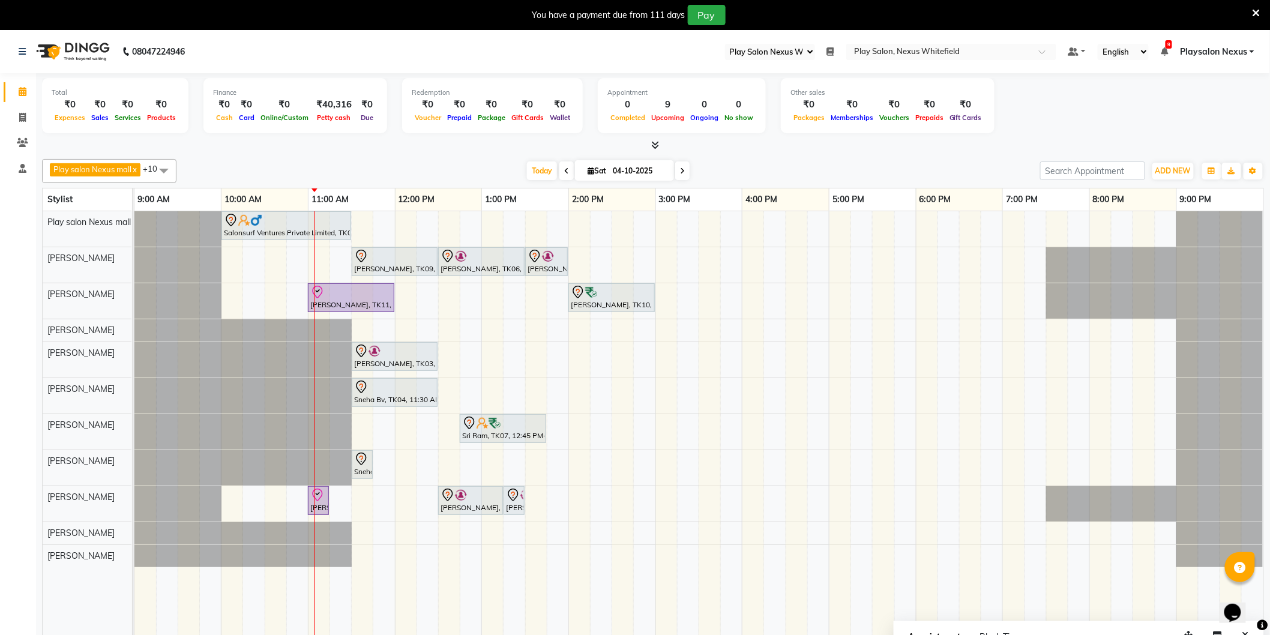
click at [675, 168] on span at bounding box center [682, 170] width 14 height 19
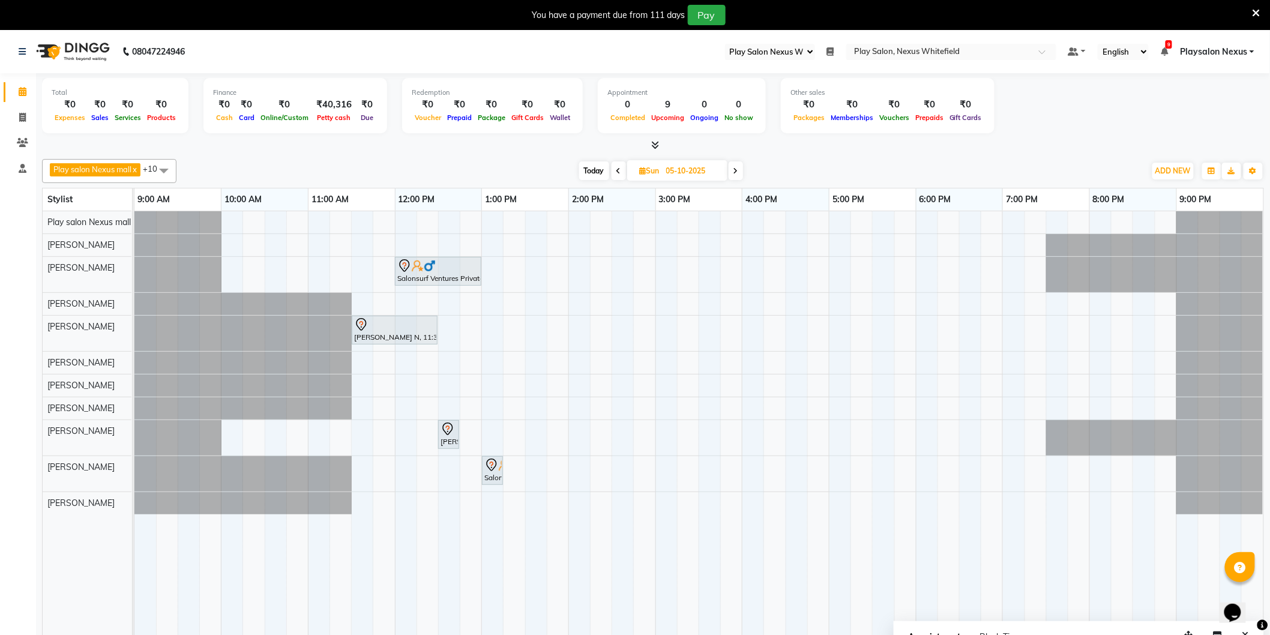
click at [620, 173] on icon at bounding box center [618, 170] width 5 height 7
type input "04-10-2025"
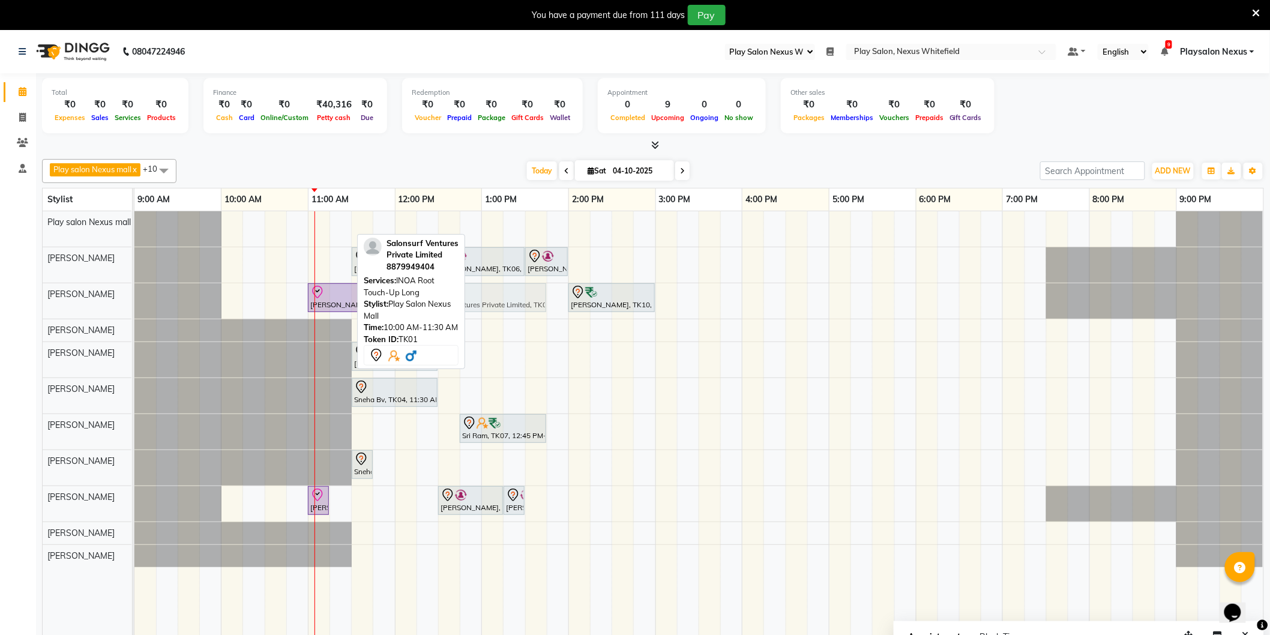
drag, startPoint x: 294, startPoint y: 224, endPoint x: 488, endPoint y: 300, distance: 208.2
click at [488, 302] on tbody "Salonsurf Ventures Private Limited, TK01, 10:00 AM-11:30 AM, INOA Root Touch-Up…" at bounding box center [698, 389] width 1129 height 356
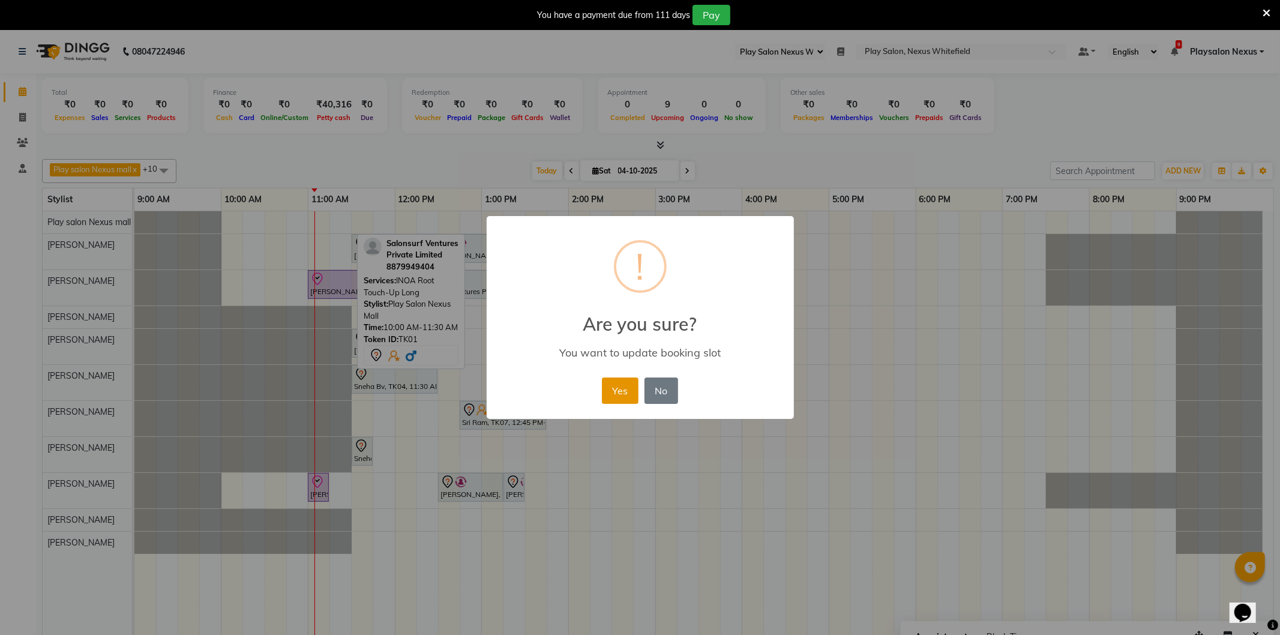
click at [610, 391] on button "Yes" at bounding box center [620, 390] width 37 height 26
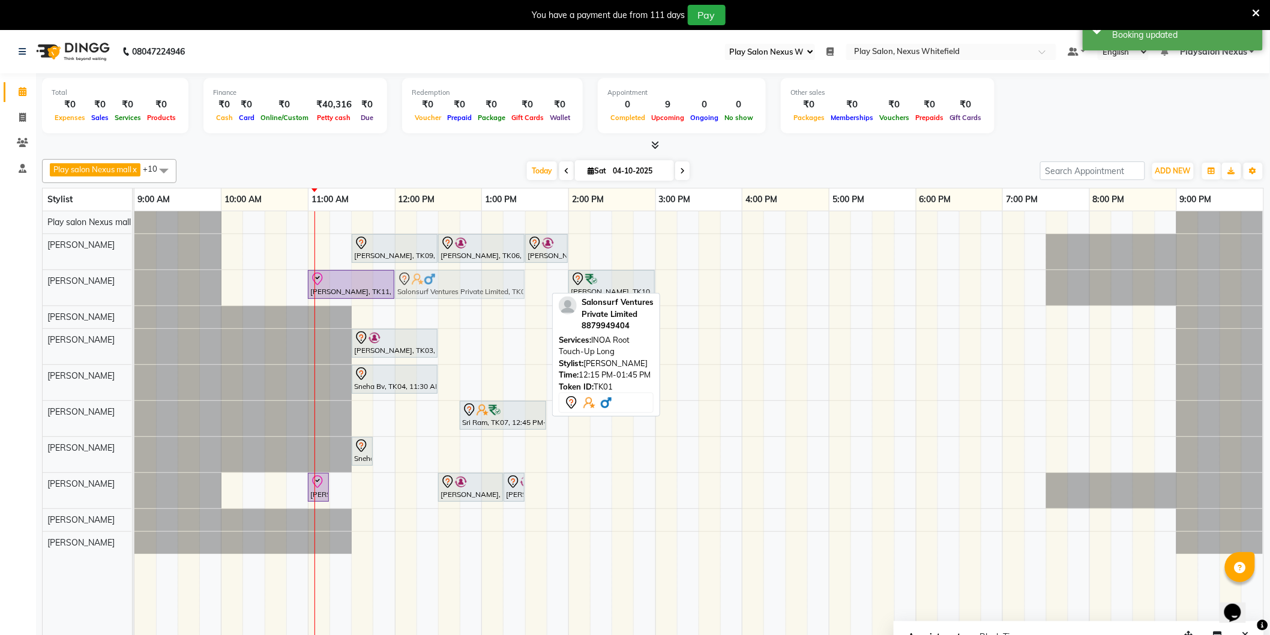
drag, startPoint x: 481, startPoint y: 285, endPoint x: 463, endPoint y: 290, distance: 19.2
click at [134, 290] on div "Suchita Zaif, TK11, 11:00 AM-12:00 PM, Hair Cut Lady (Senior Stylist) Salonsurf…" at bounding box center [134, 287] width 0 height 35
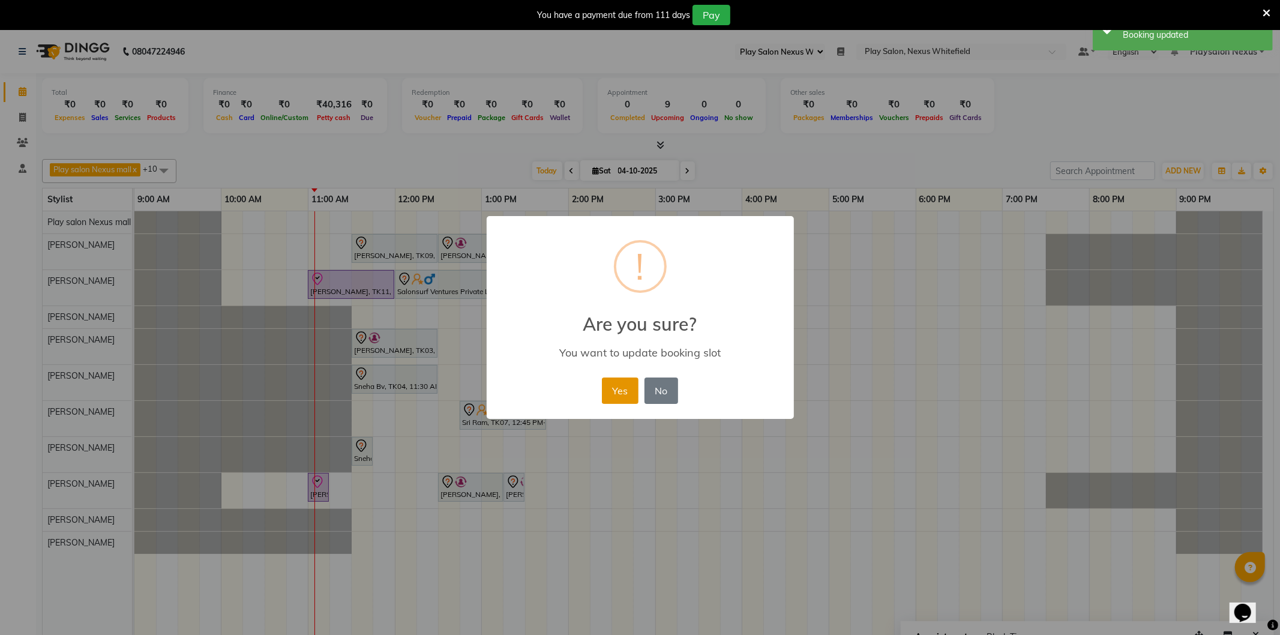
drag, startPoint x: 609, startPoint y: 383, endPoint x: 607, endPoint y: 377, distance: 6.5
click at [609, 382] on button "Yes" at bounding box center [620, 390] width 37 height 26
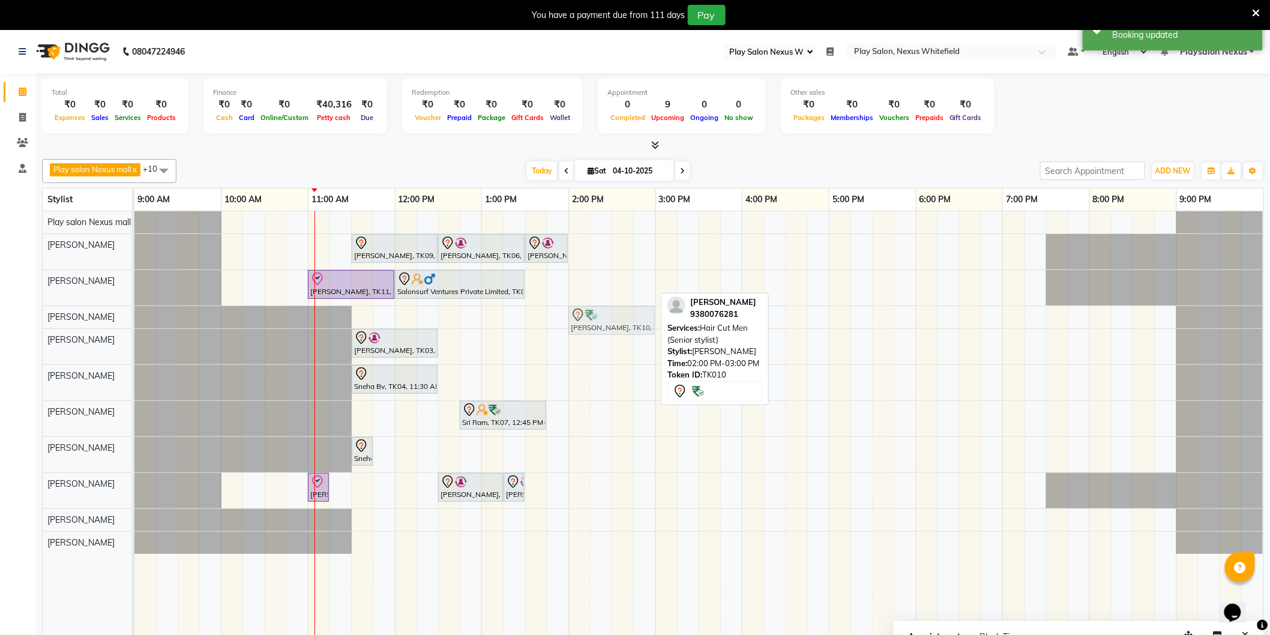
drag, startPoint x: 614, startPoint y: 285, endPoint x: 610, endPoint y: 320, distance: 35.0
click at [610, 320] on tbody "Malvika Sharma, TK09, 11:30 AM-12:30 PM, INOA Root Touch-Up Long Jayanth Kizhep…" at bounding box center [698, 382] width 1129 height 343
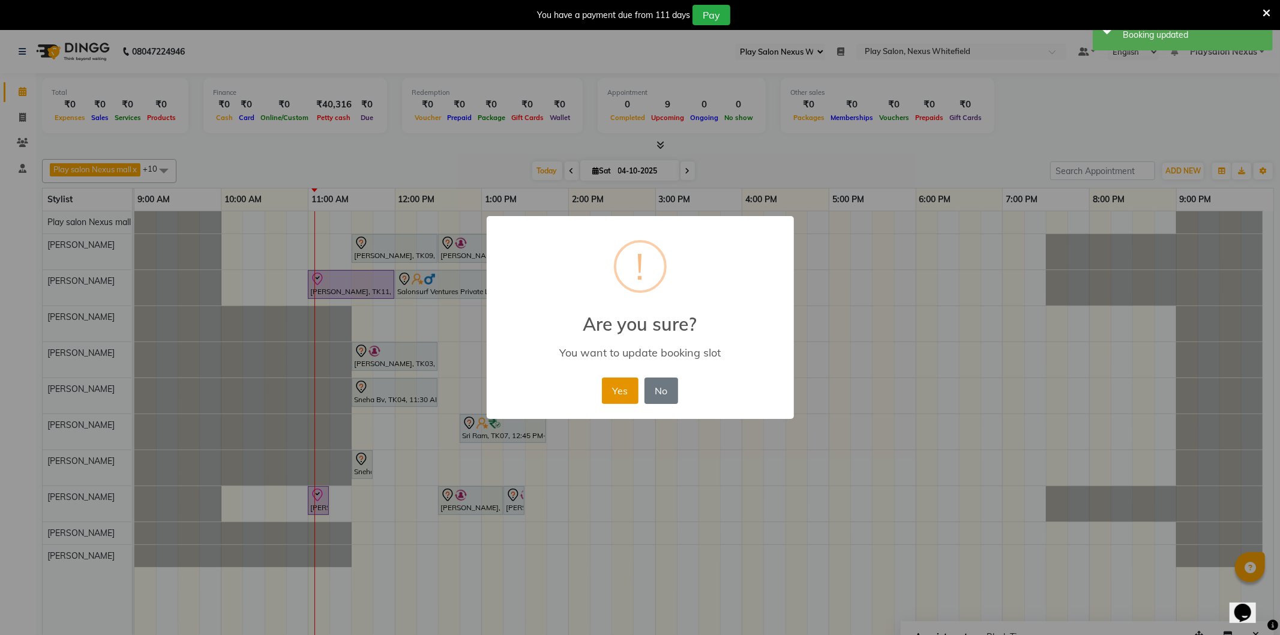
click at [627, 384] on button "Yes" at bounding box center [620, 390] width 37 height 26
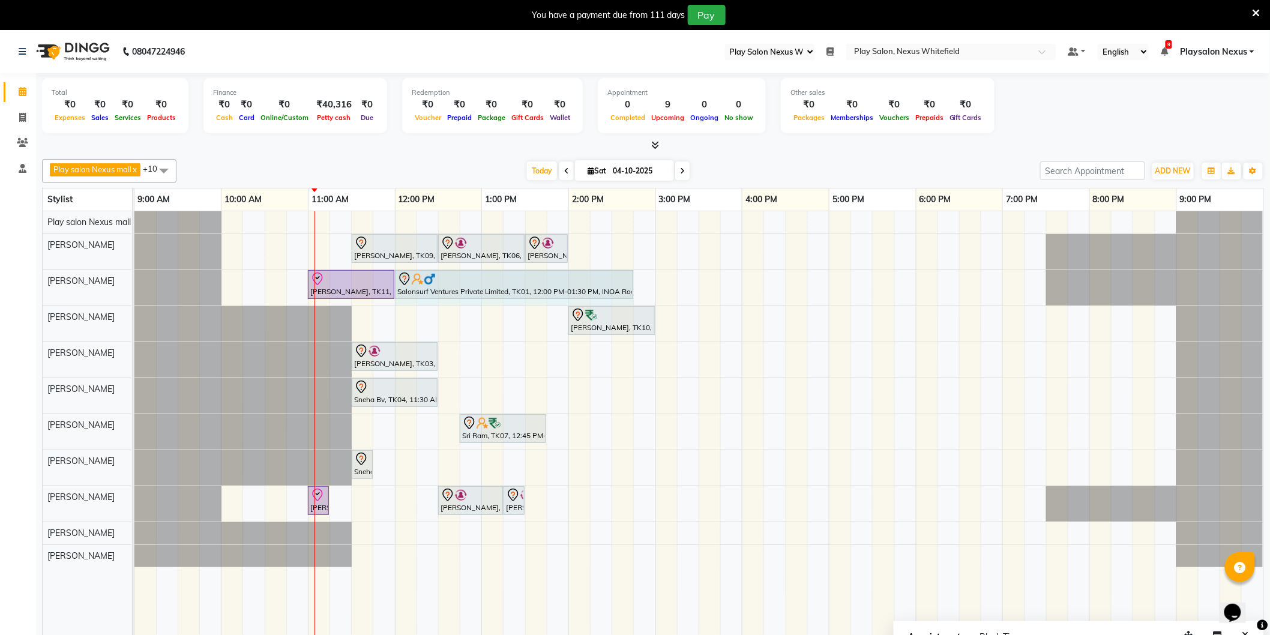
drag, startPoint x: 523, startPoint y: 286, endPoint x: 617, endPoint y: 280, distance: 94.4
click at [134, 280] on div "Suchita Zaif, TK11, 11:00 AM-12:00 PM, Hair Cut Lady (Senior Stylist) Salonsurf…" at bounding box center [134, 287] width 0 height 35
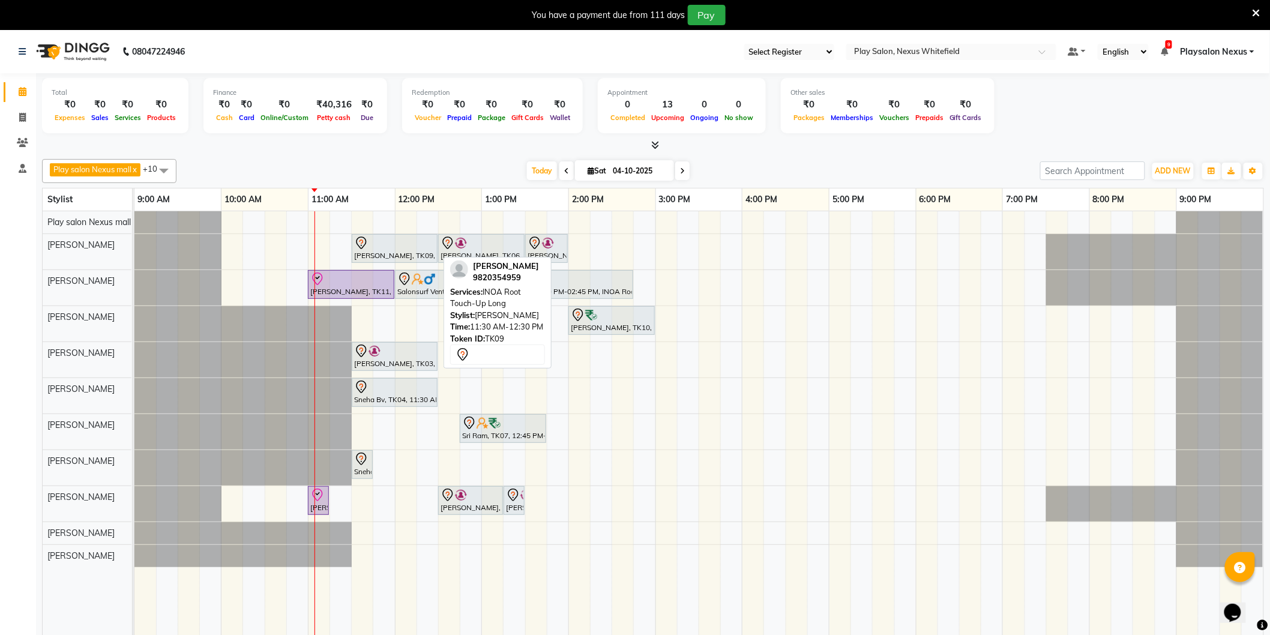
click at [390, 251] on div "[PERSON_NAME], TK09, 11:30 AM-12:30 PM, INOA Root Touch-Up Long" at bounding box center [394, 248] width 83 height 25
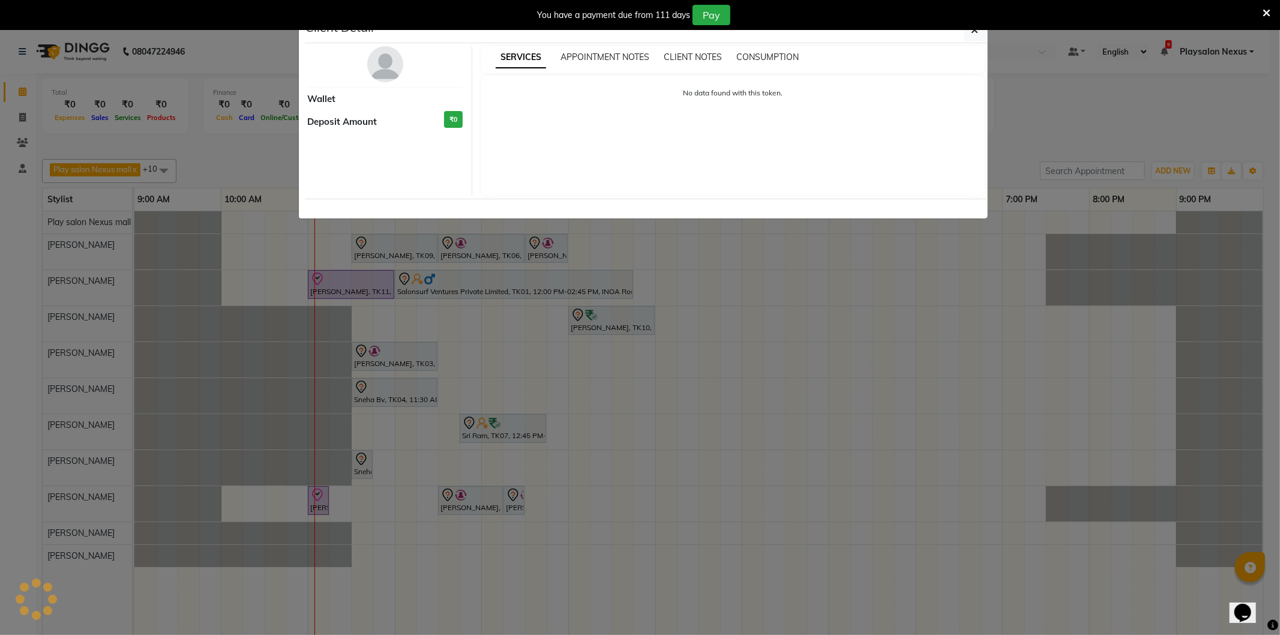
select select "7"
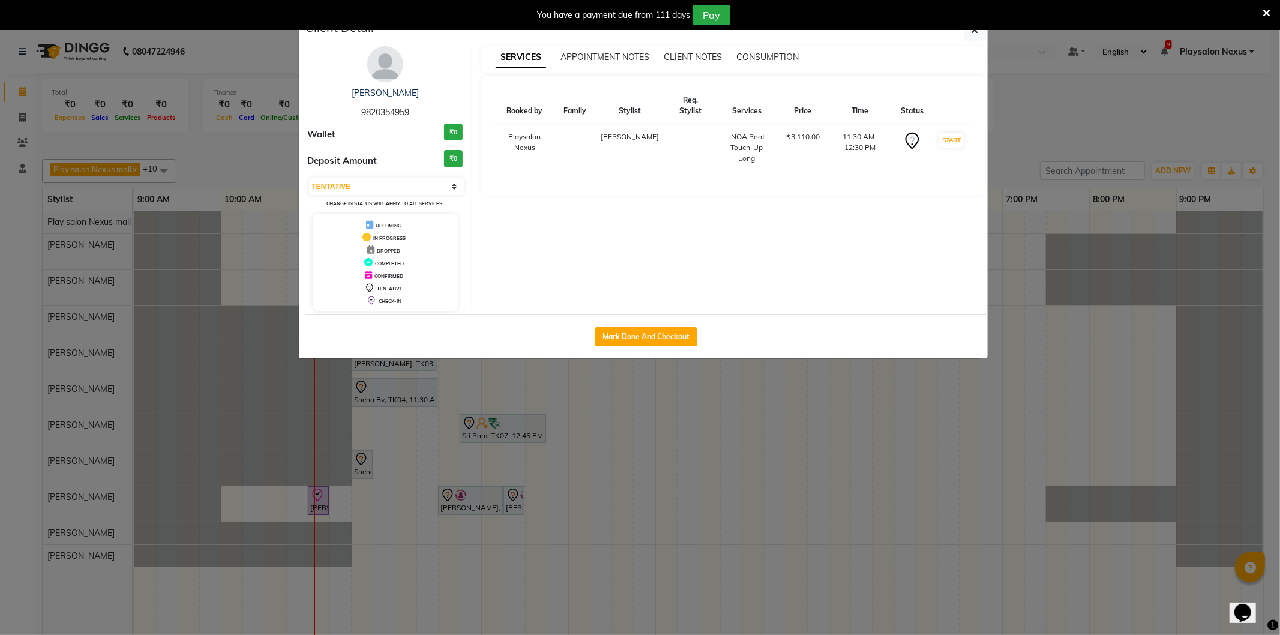
click at [385, 67] on img at bounding box center [385, 64] width 36 height 36
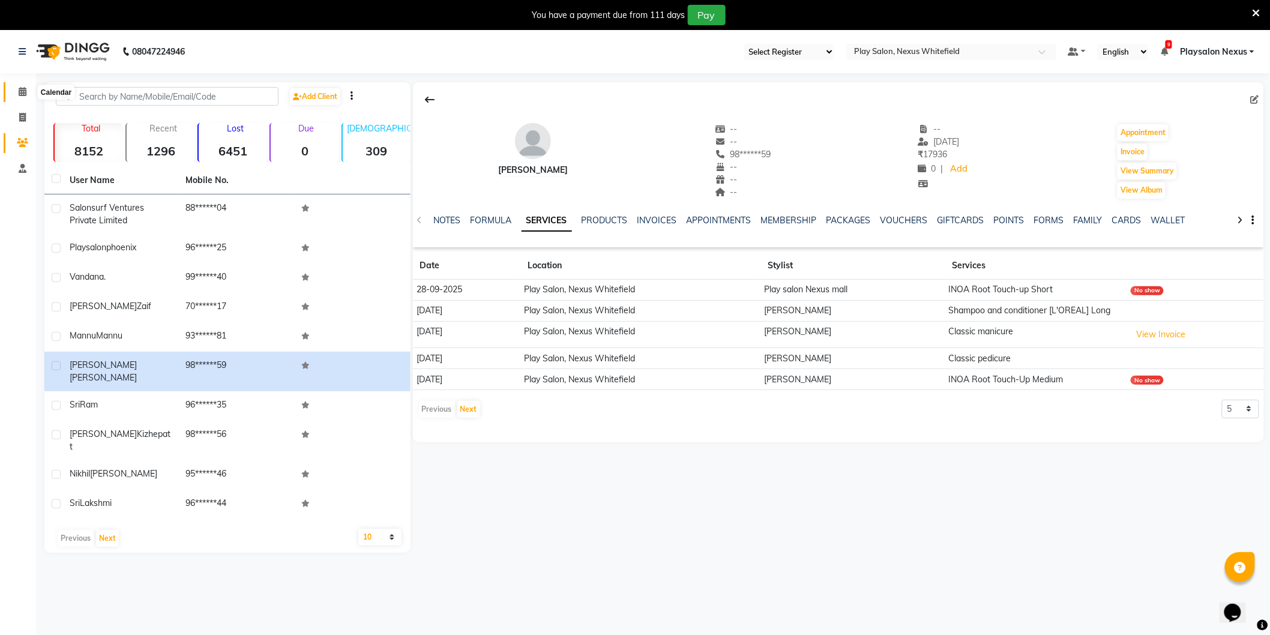
click at [19, 93] on icon at bounding box center [23, 91] width 8 height 9
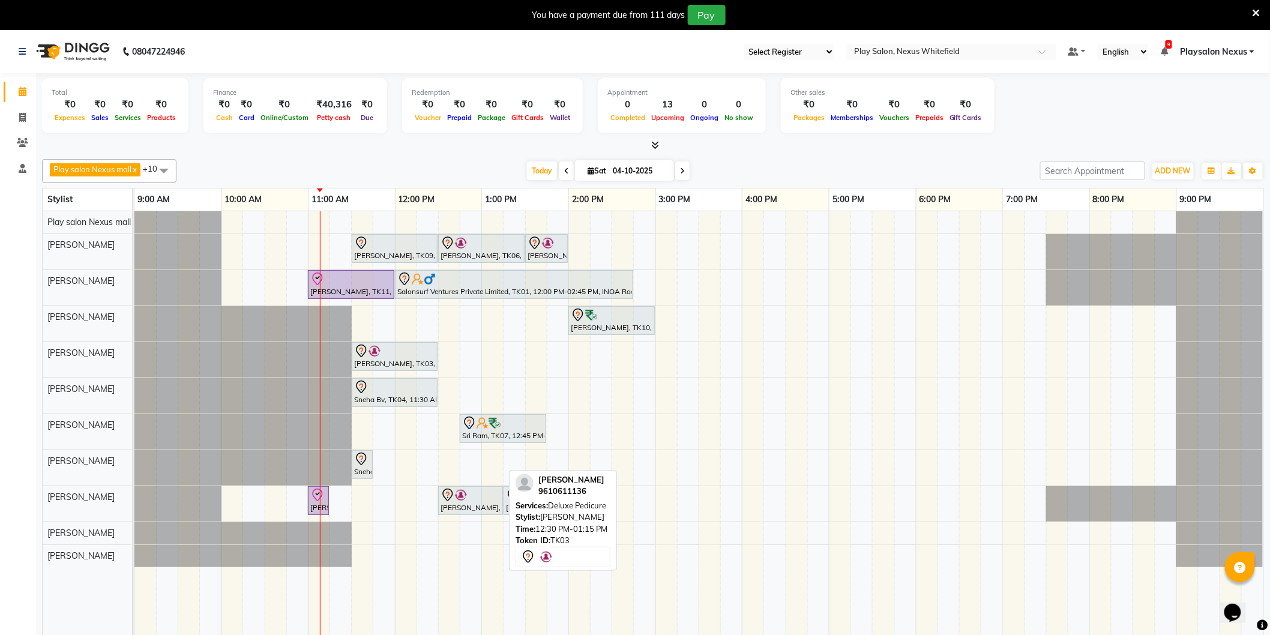
click at [459, 505] on div "[PERSON_NAME], TK03, 12:30 PM-01:15 PM, Deluxe Pedicure" at bounding box center [470, 500] width 62 height 25
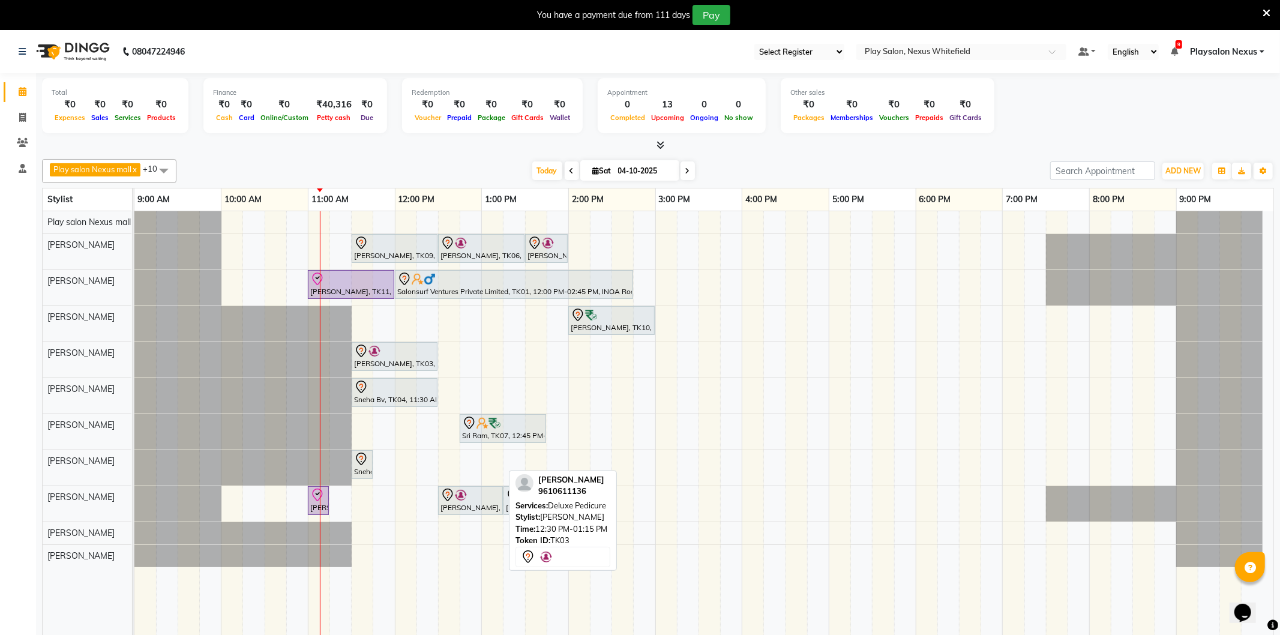
select select "7"
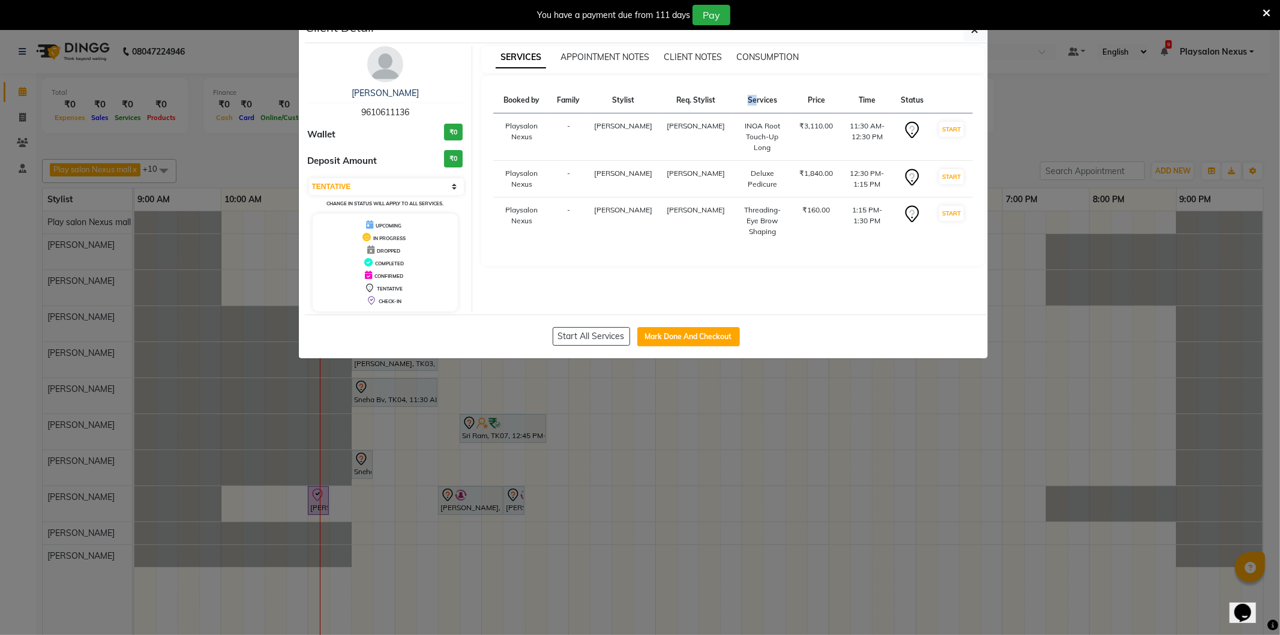
drag, startPoint x: 728, startPoint y: 91, endPoint x: 740, endPoint y: 96, distance: 13.5
click at [740, 96] on th "Services" at bounding box center [762, 101] width 60 height 26
click at [676, 110] on th "Req. Stylist" at bounding box center [695, 101] width 73 height 26
click at [677, 104] on th "Req. Stylist" at bounding box center [695, 101] width 73 height 26
click at [698, 102] on th "Req. Stylist" at bounding box center [695, 101] width 73 height 26
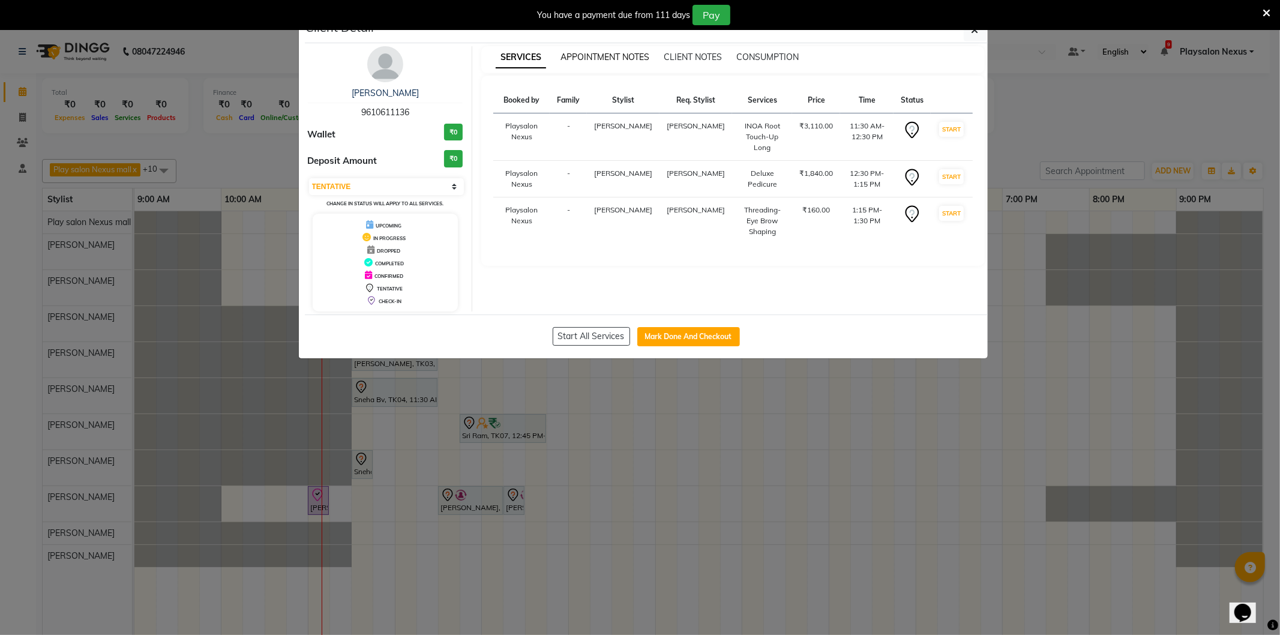
click at [572, 56] on span "APPOINTMENT NOTES" at bounding box center [604, 57] width 89 height 11
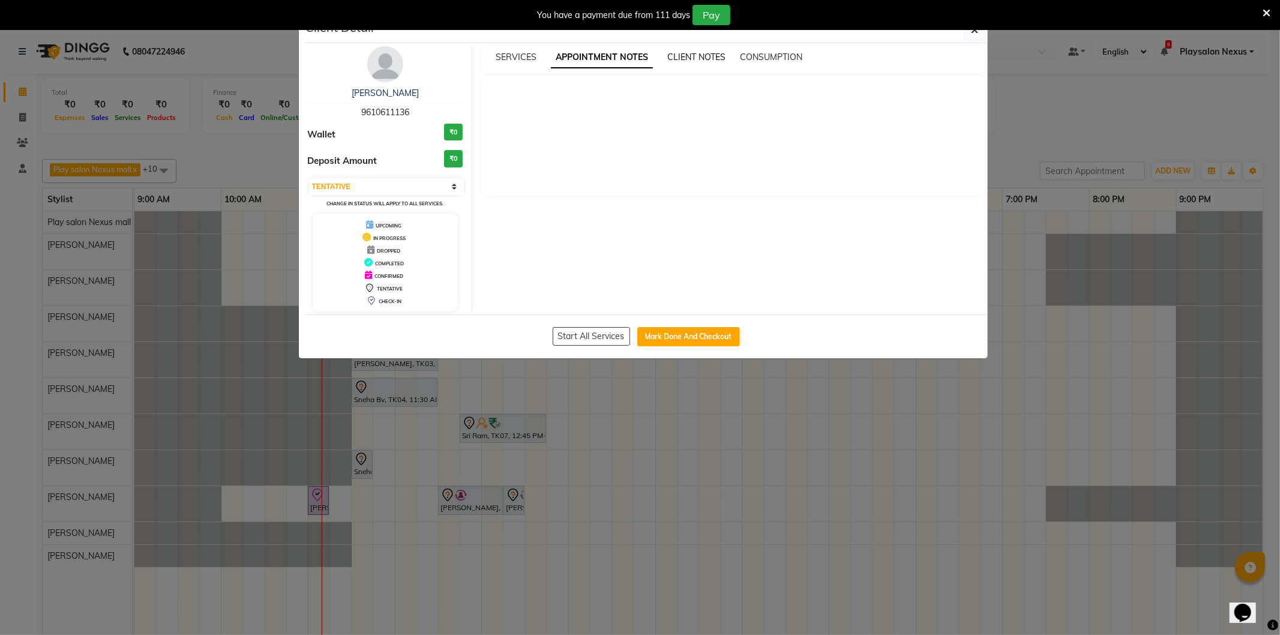
click at [688, 55] on span "CLIENT NOTES" at bounding box center [696, 57] width 58 height 11
click at [745, 62] on span "CONSUMPTION" at bounding box center [770, 57] width 62 height 11
click at [530, 58] on span "SERVICES" at bounding box center [516, 57] width 41 height 11
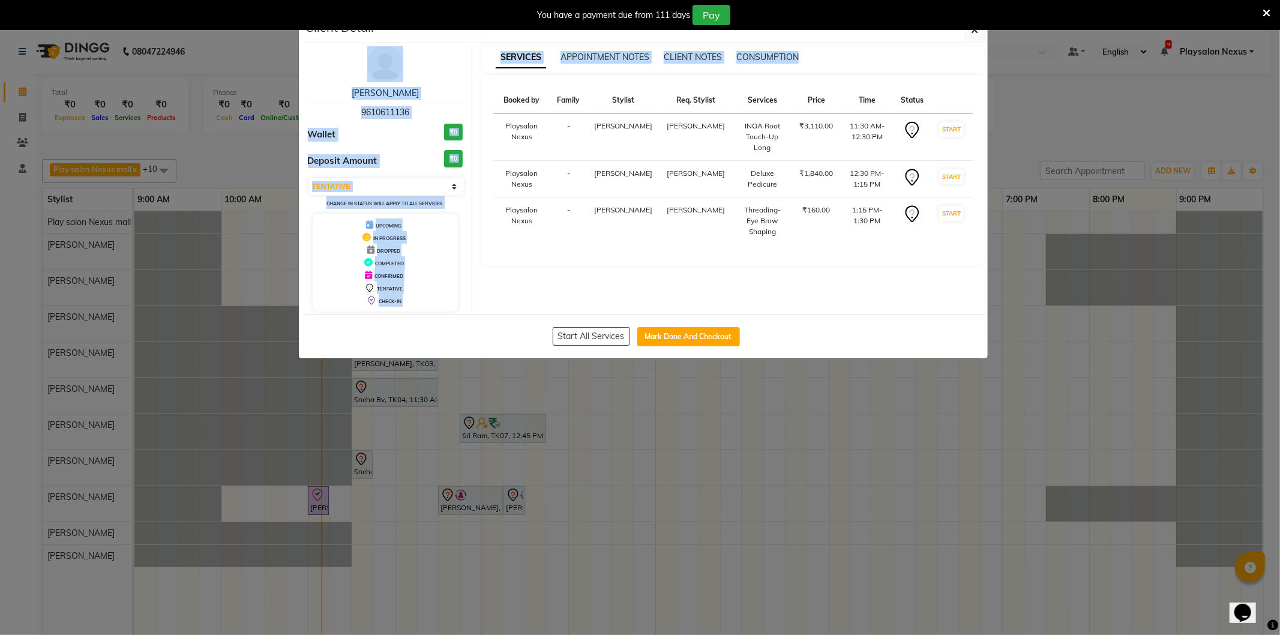
drag, startPoint x: 1129, startPoint y: 44, endPoint x: 1120, endPoint y: 51, distance: 11.5
click at [1123, 49] on ngb-modal-window "Client Detail [PERSON_NAME] S 9610611136 Wallet ₹0 Deposit Amount ₹0 Select IN …" at bounding box center [640, 317] width 1280 height 635
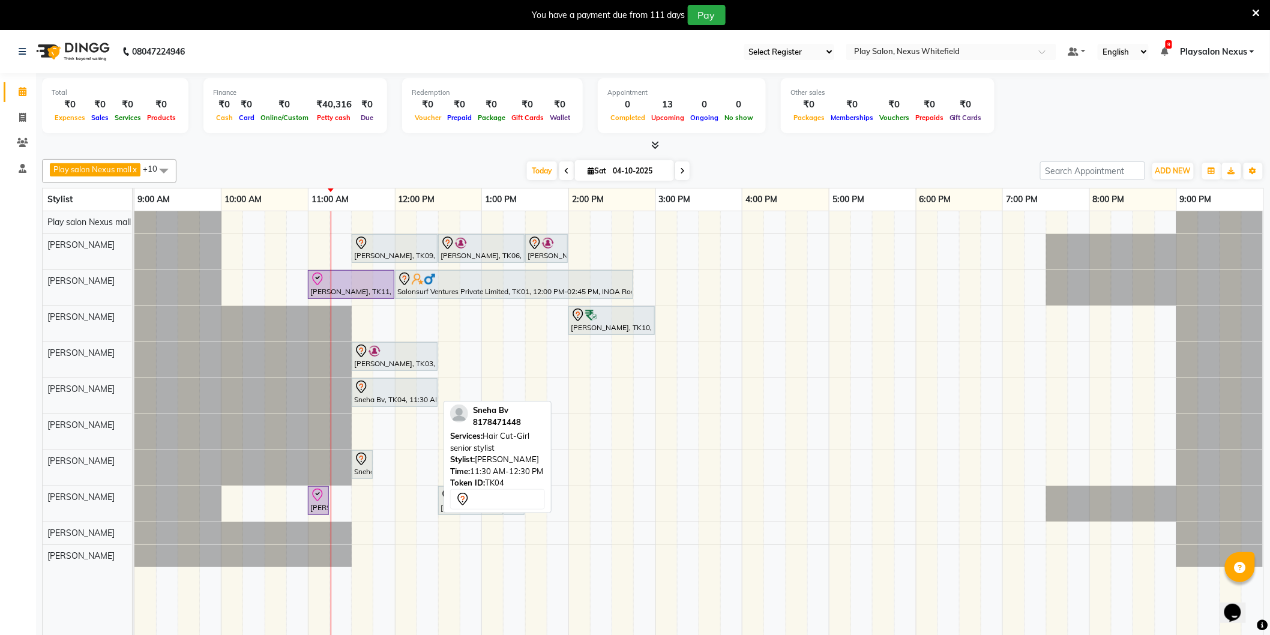
click at [385, 392] on div at bounding box center [394, 387] width 81 height 14
select select "7"
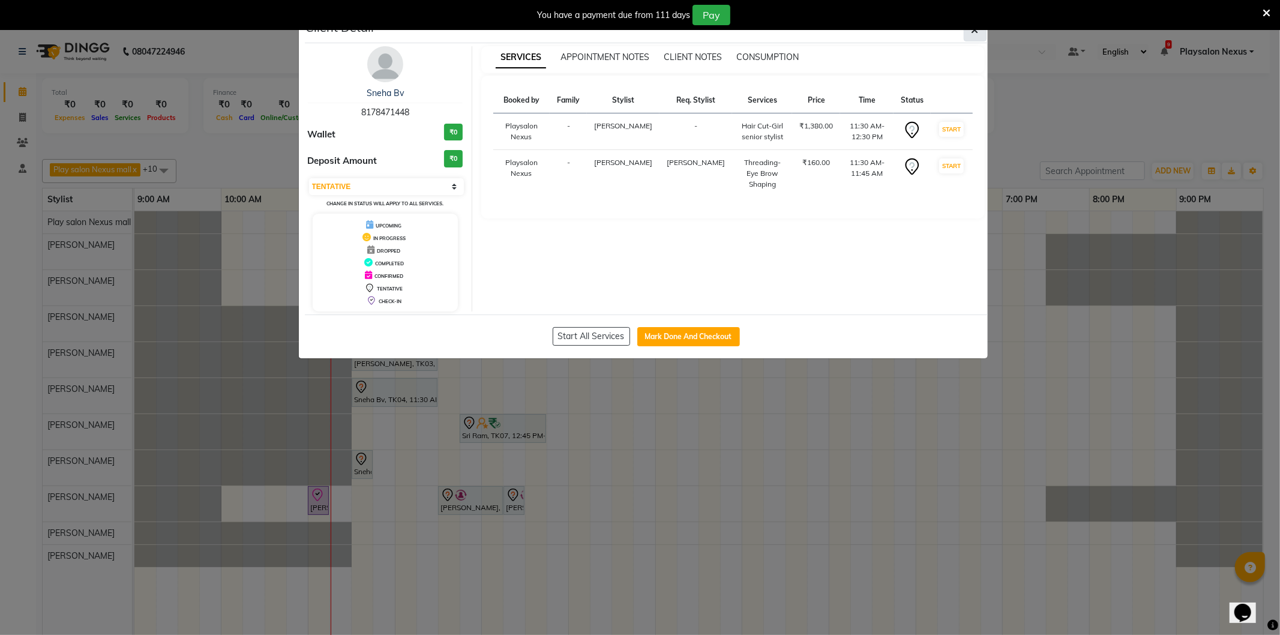
click at [973, 34] on icon "button" at bounding box center [974, 30] width 7 height 10
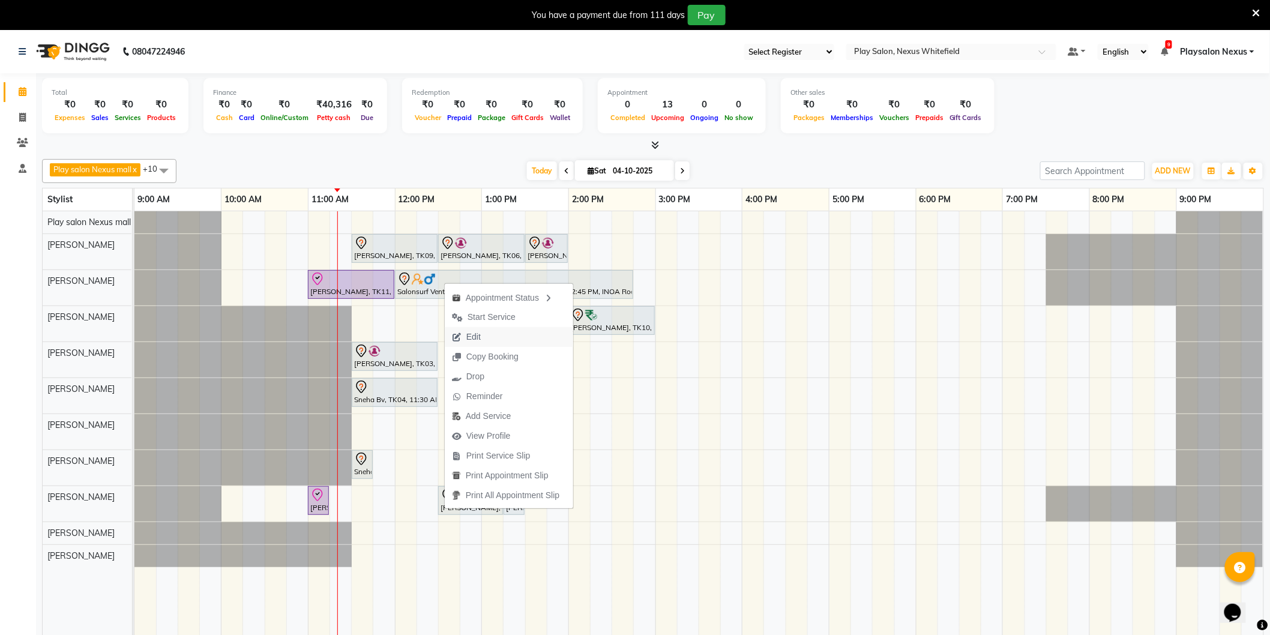
click at [516, 338] on button "Edit" at bounding box center [509, 337] width 128 height 20
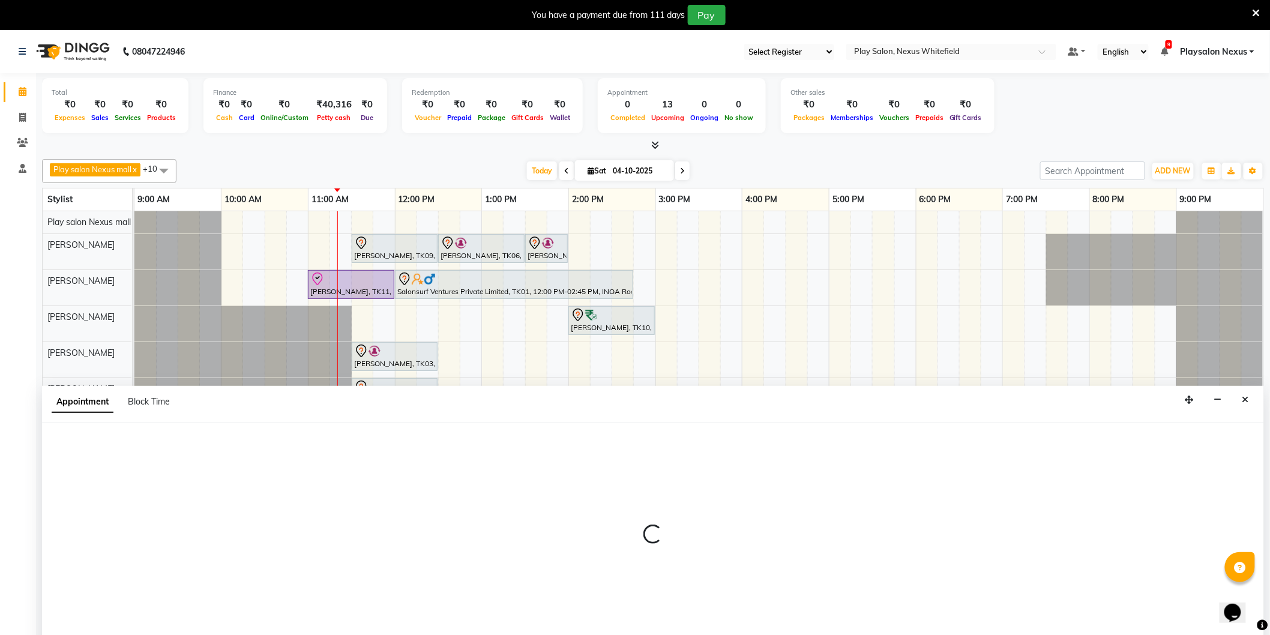
scroll to position [30, 0]
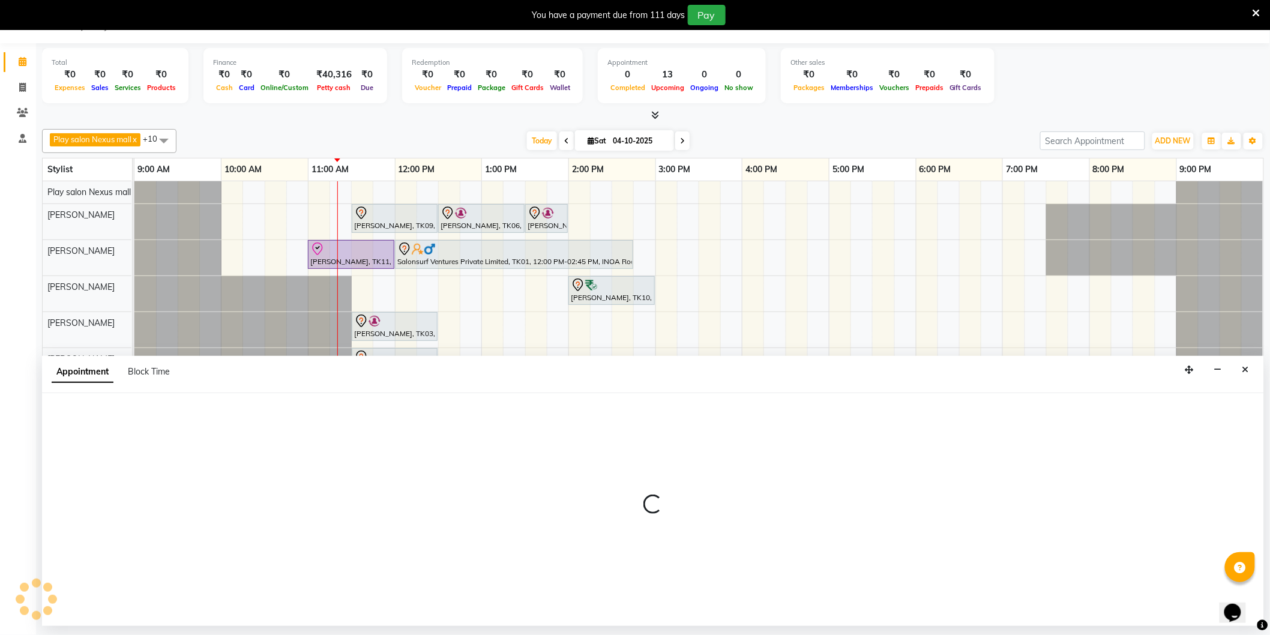
select select "tentative"
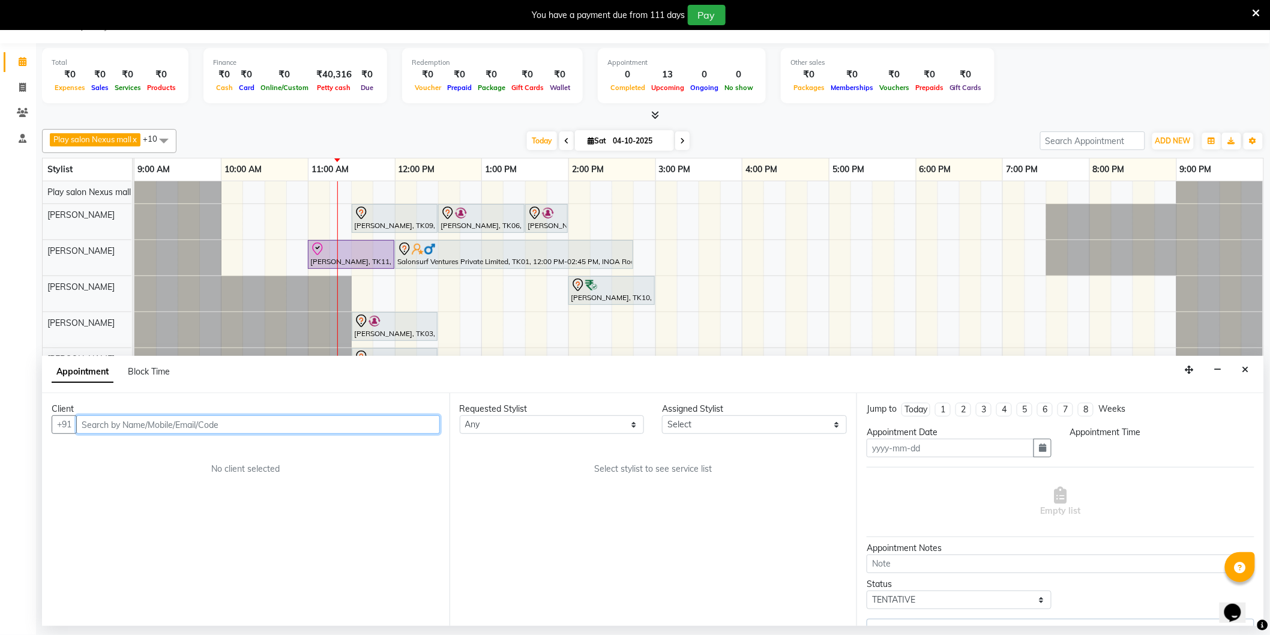
type input "04-10-2025"
select select "720"
select select "81405"
select select "4200"
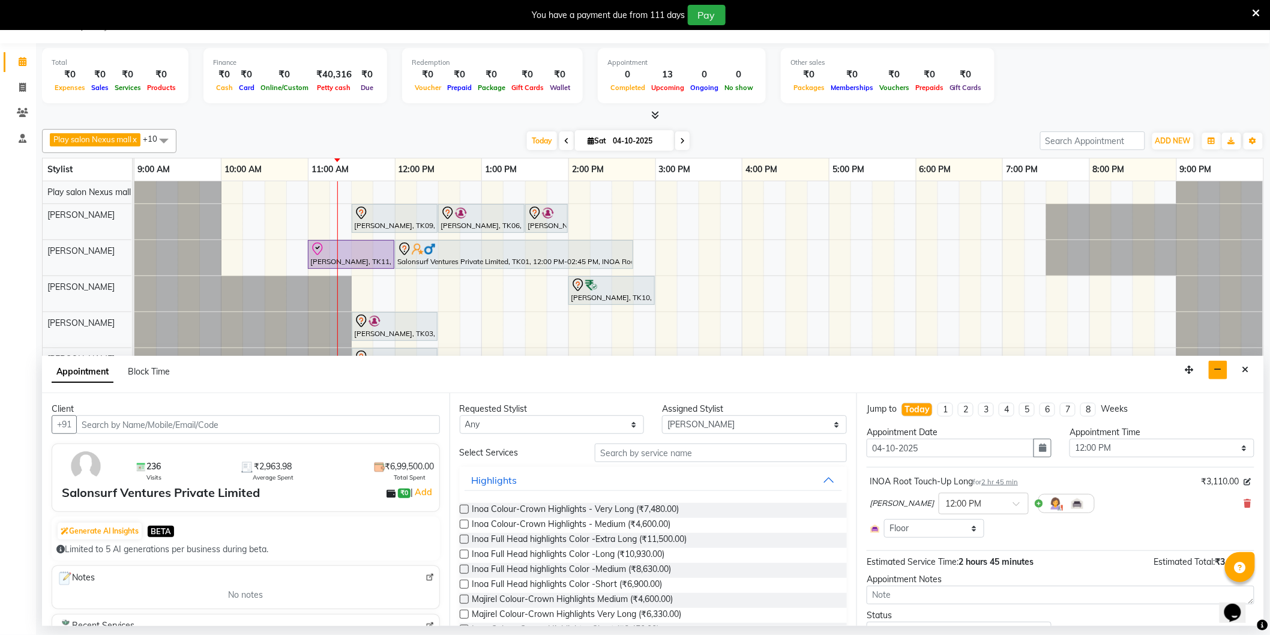
click at [1220, 369] on icon "button" at bounding box center [1218, 369] width 8 height 8
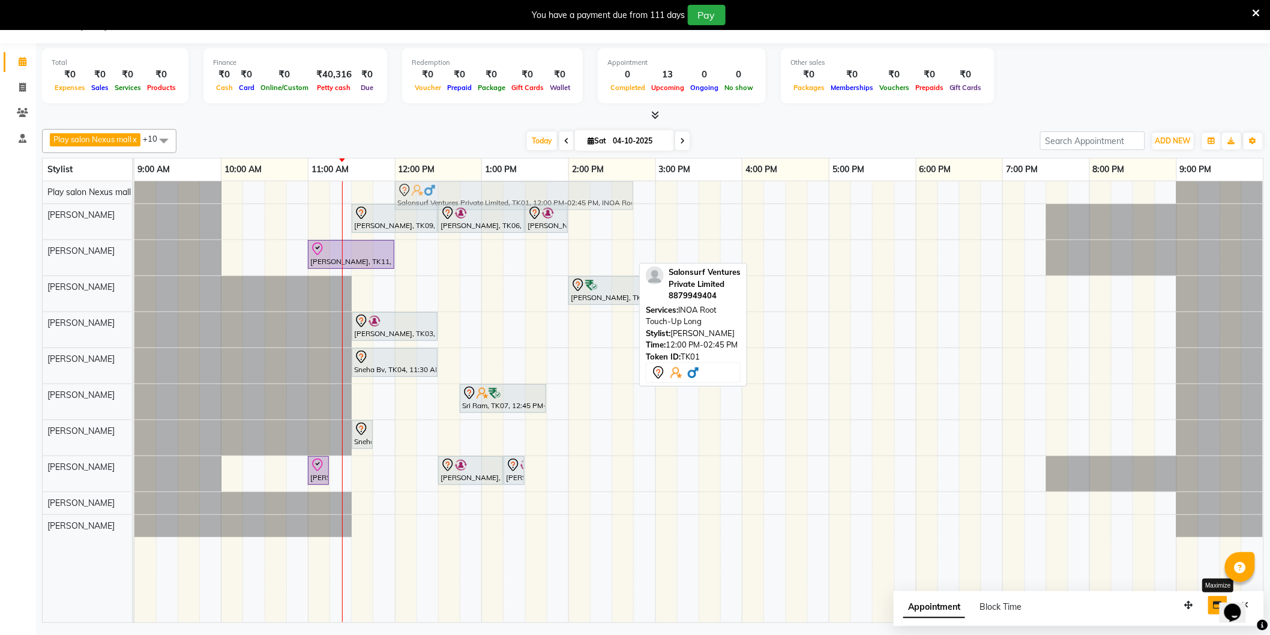
drag, startPoint x: 447, startPoint y: 251, endPoint x: 442, endPoint y: 187, distance: 64.4
click at [442, 187] on tbody "Salonsurf Ventures Private Limited, TK01, 12:00 PM-02:45 PM, INOA Root Touch-Up…" at bounding box center [698, 359] width 1129 height 356
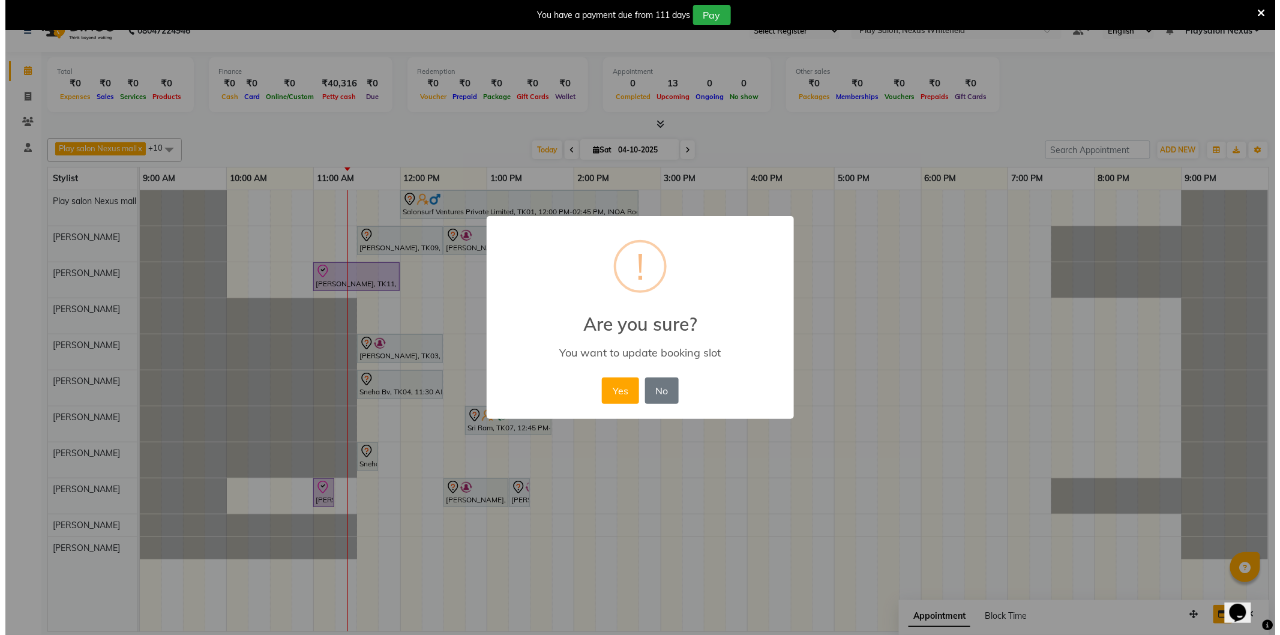
scroll to position [20, 0]
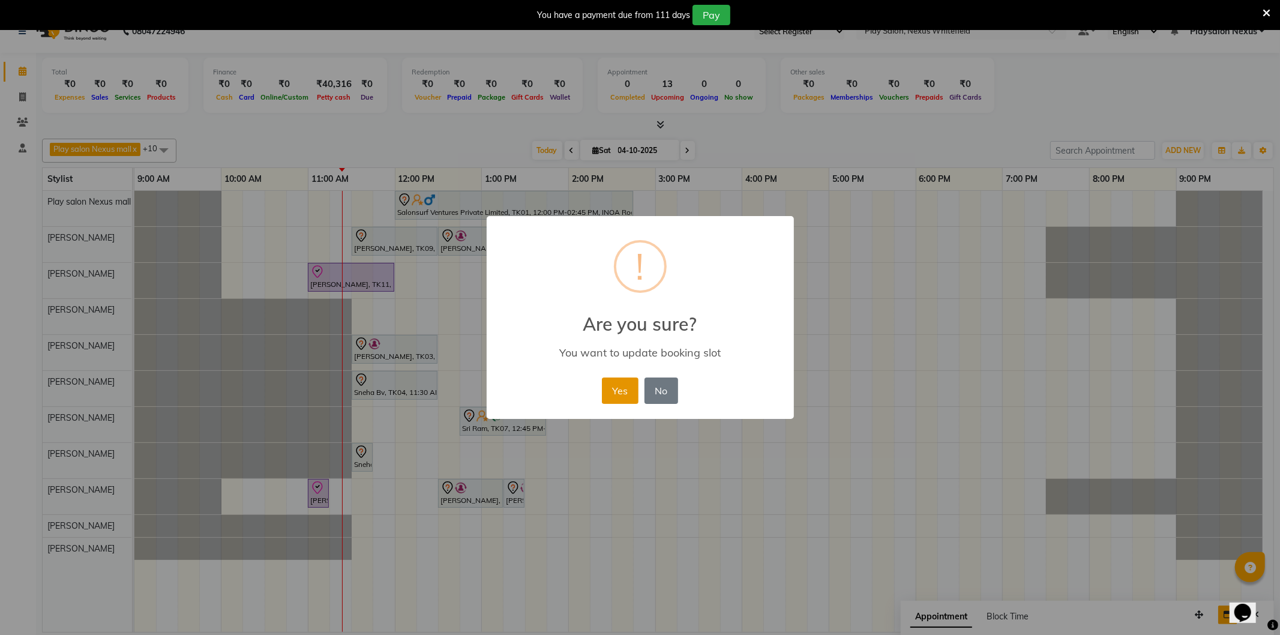
click at [616, 380] on button "Yes" at bounding box center [620, 390] width 37 height 26
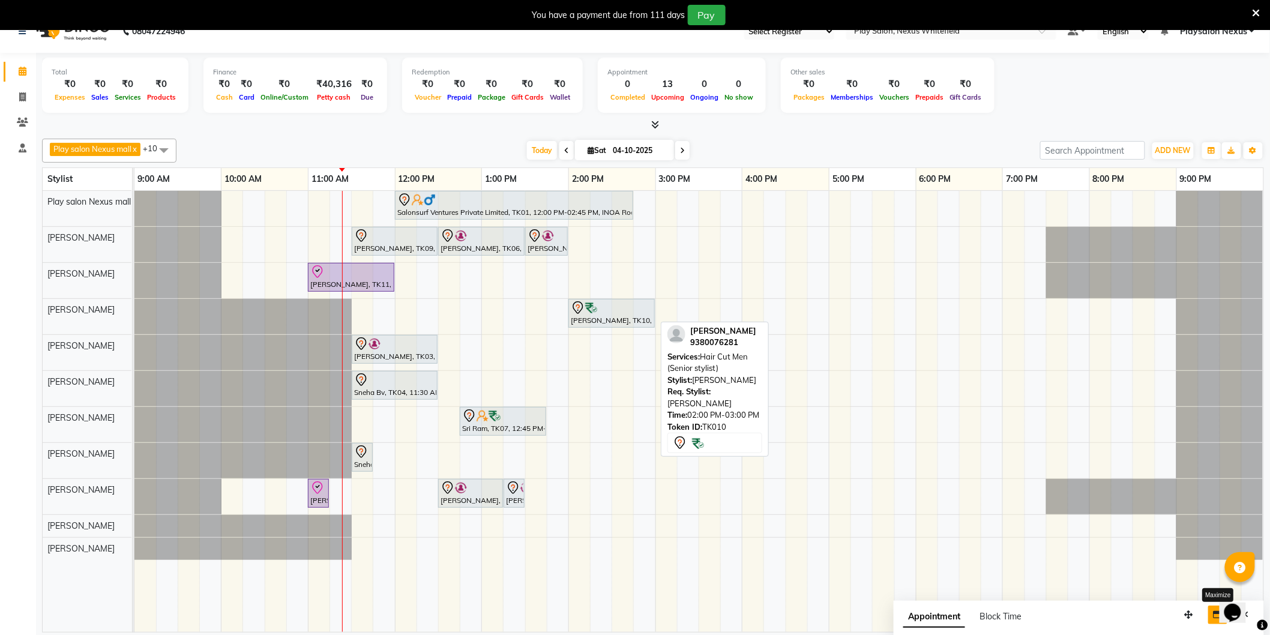
click at [607, 314] on div "[PERSON_NAME], TK10, 02:00 PM-03:00 PM, Hair Cut Men (Senior stylist)" at bounding box center [611, 313] width 84 height 25
click at [621, 305] on div at bounding box center [612, 308] width 82 height 14
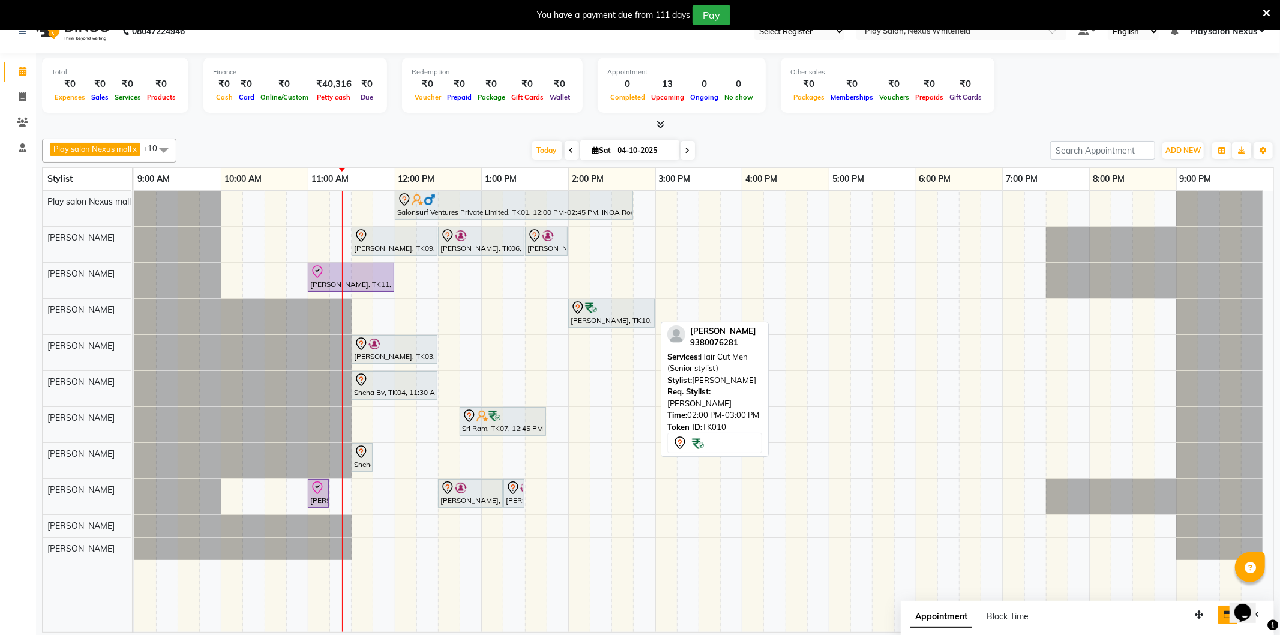
select select "7"
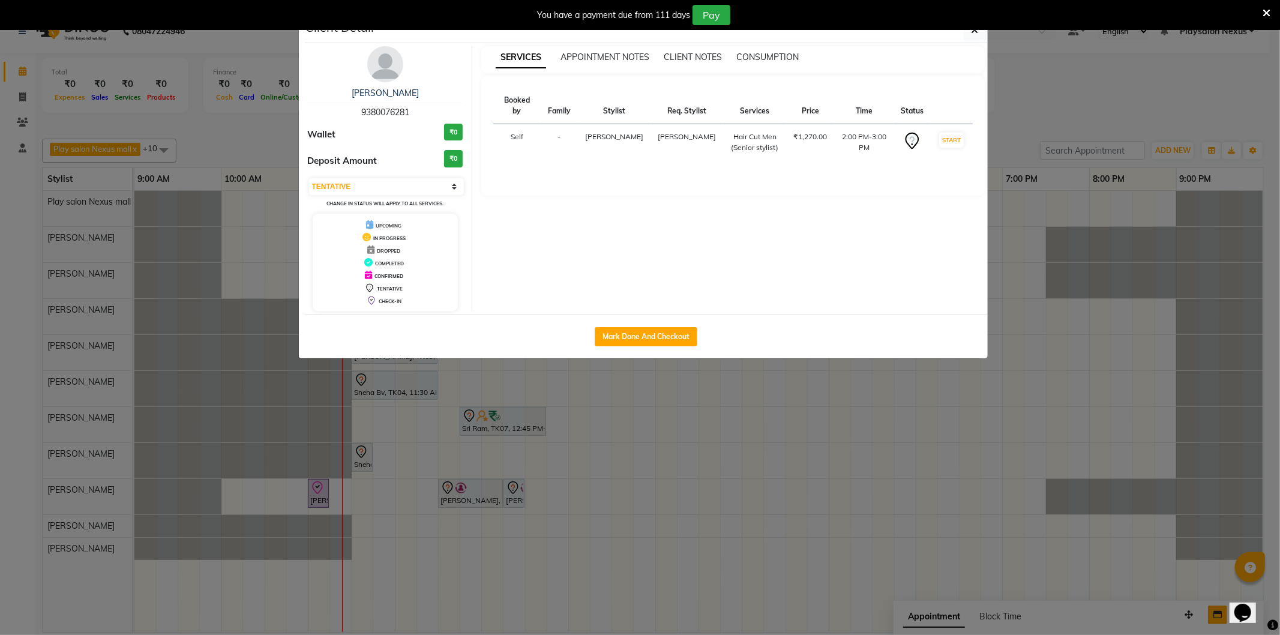
click at [387, 68] on img at bounding box center [385, 64] width 36 height 36
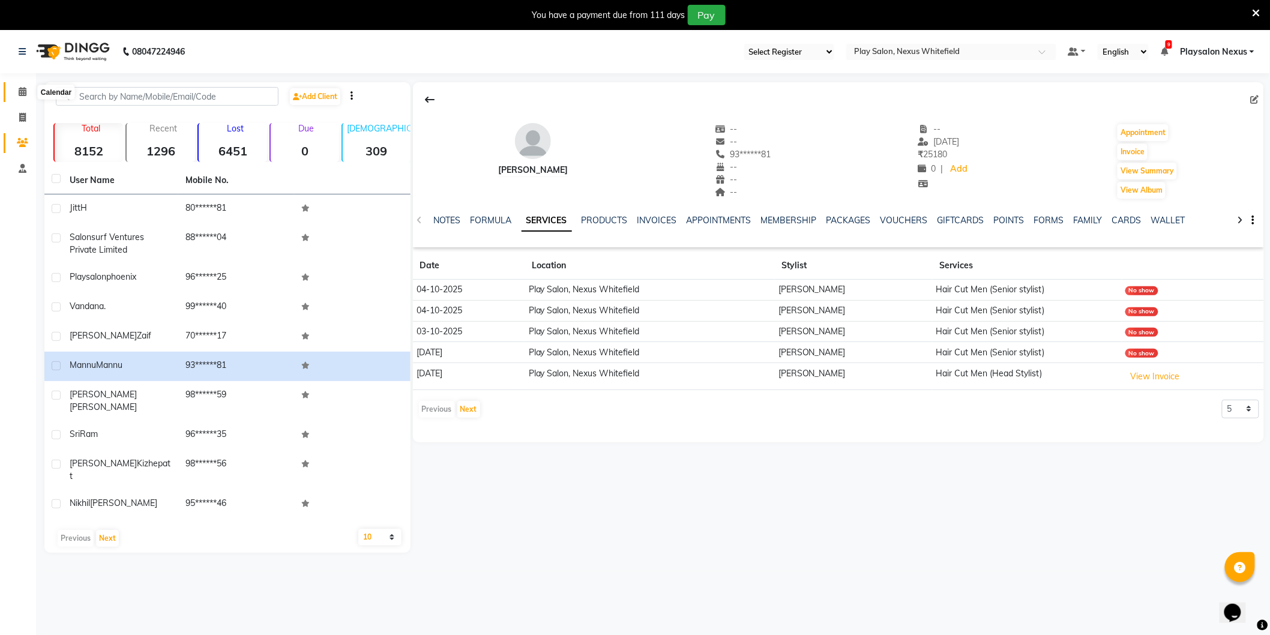
click at [19, 88] on icon at bounding box center [23, 91] width 8 height 9
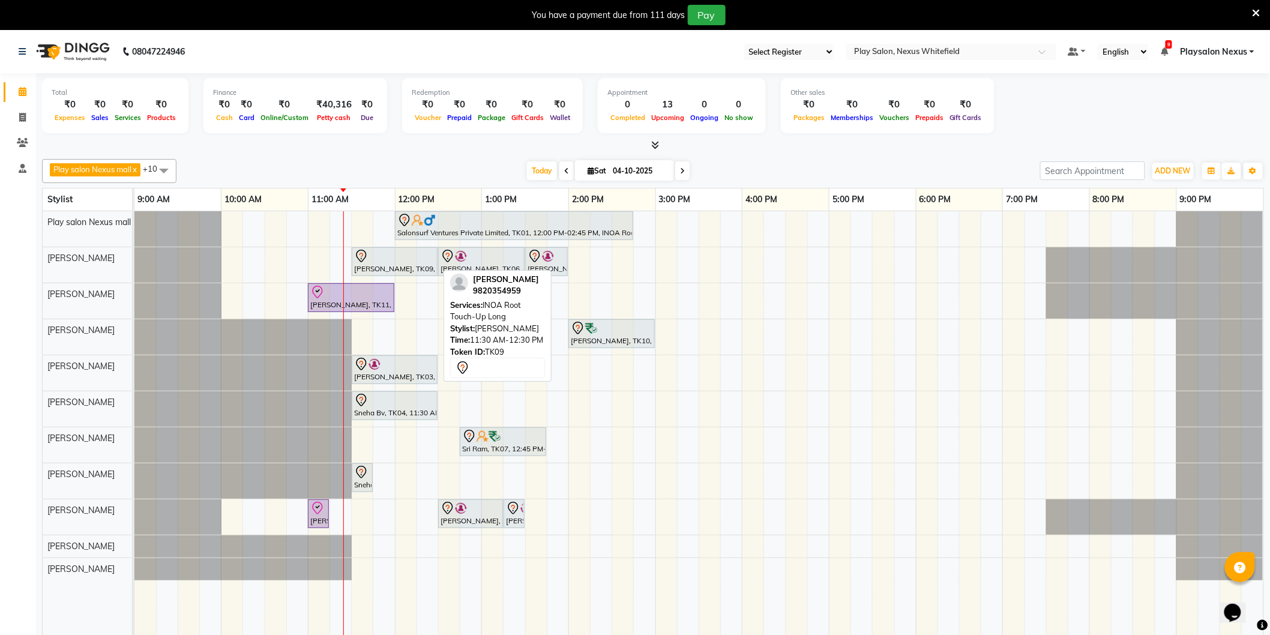
click at [403, 260] on div at bounding box center [394, 256] width 81 height 14
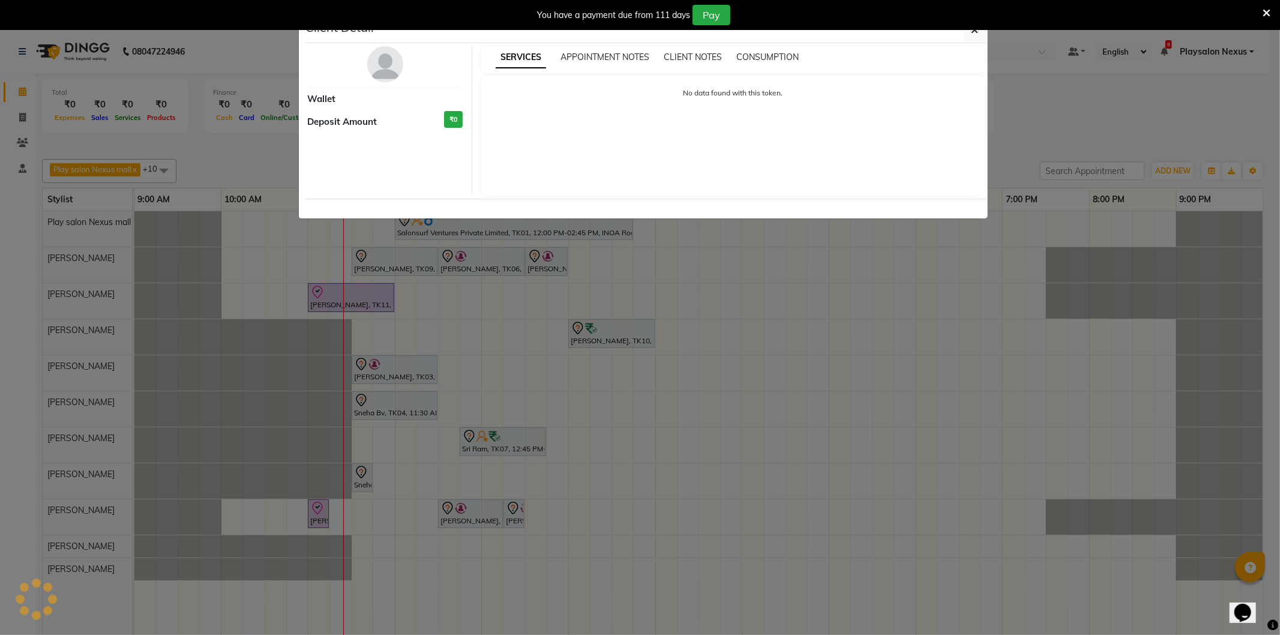
select select "7"
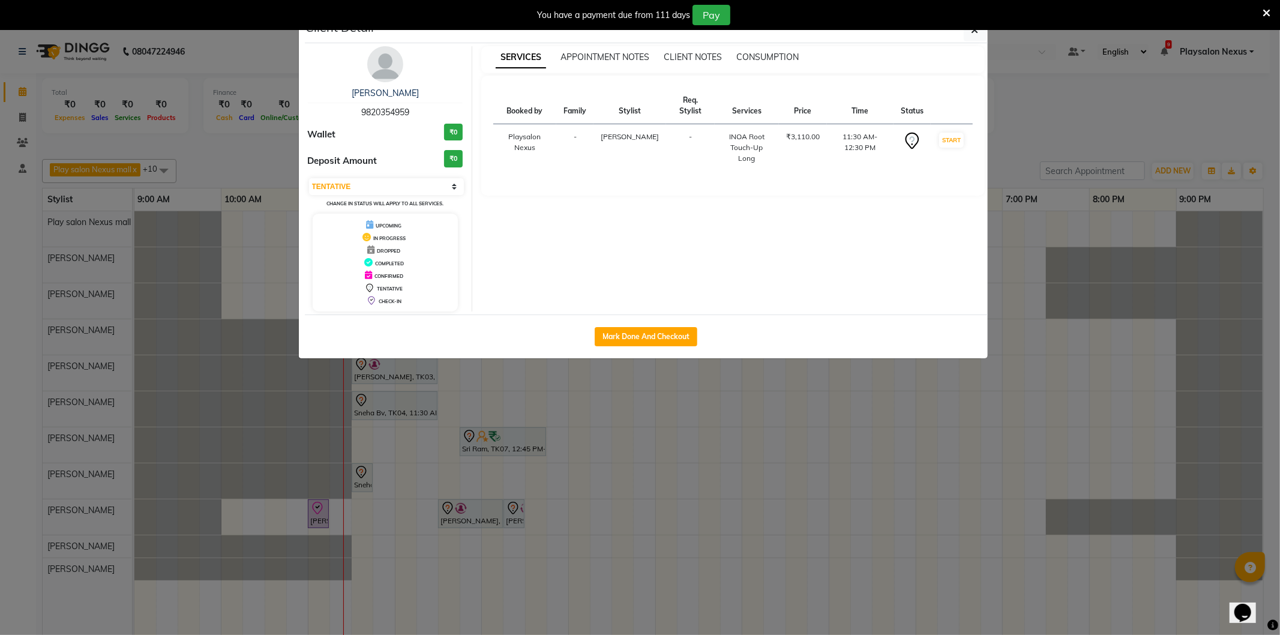
click at [387, 73] on img at bounding box center [385, 64] width 36 height 36
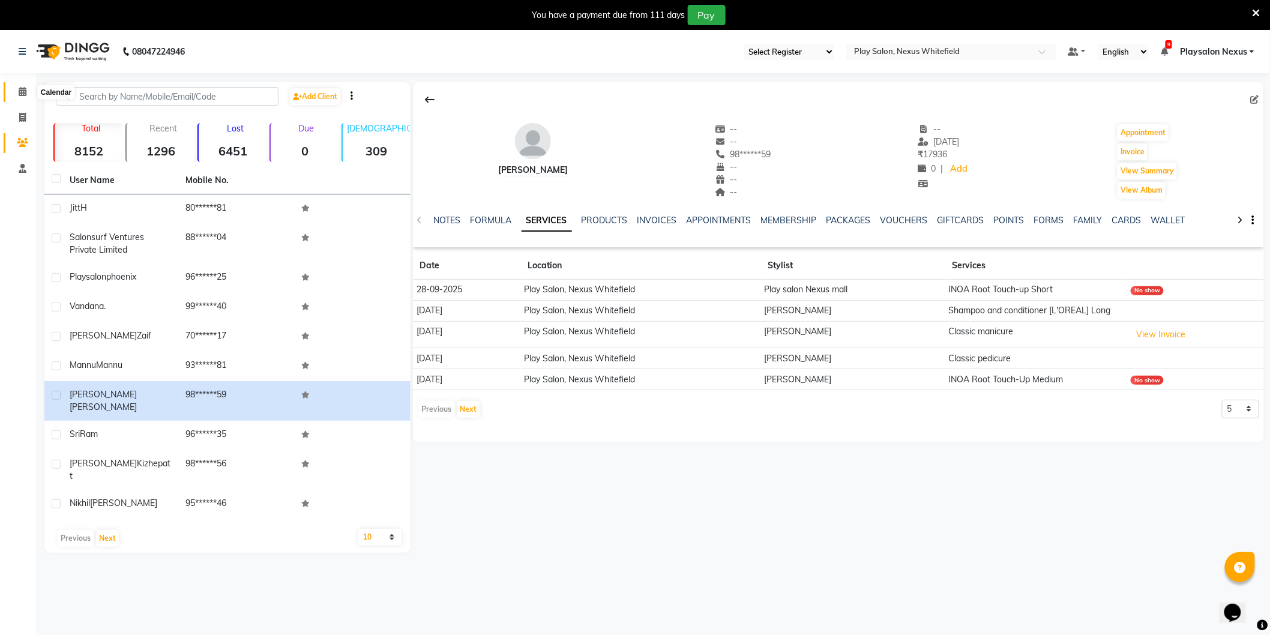
click at [20, 88] on icon at bounding box center [23, 91] width 8 height 9
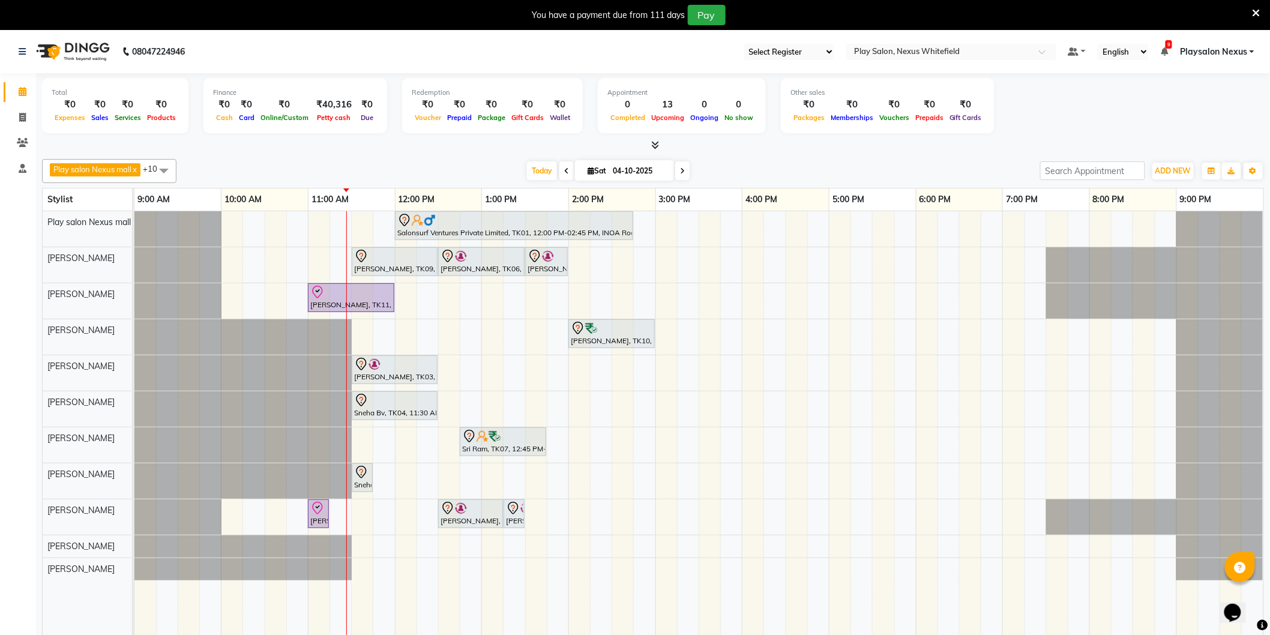
click at [680, 171] on icon at bounding box center [682, 170] width 5 height 7
type input "05-10-2025"
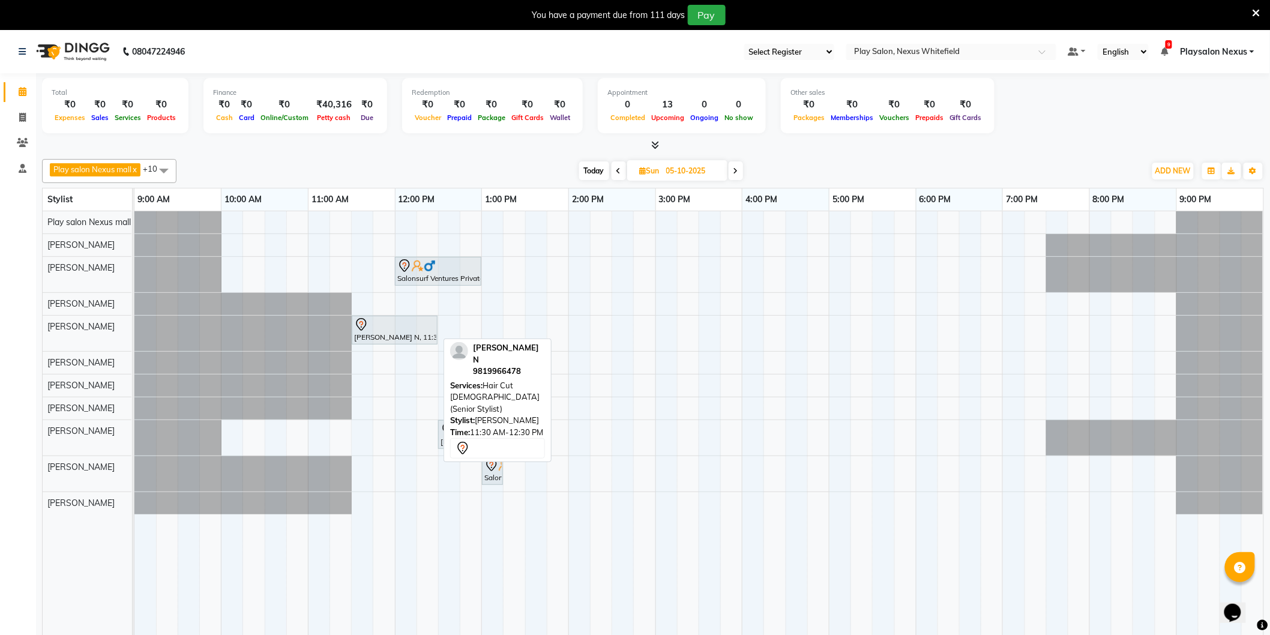
click at [398, 326] on div at bounding box center [394, 324] width 81 height 14
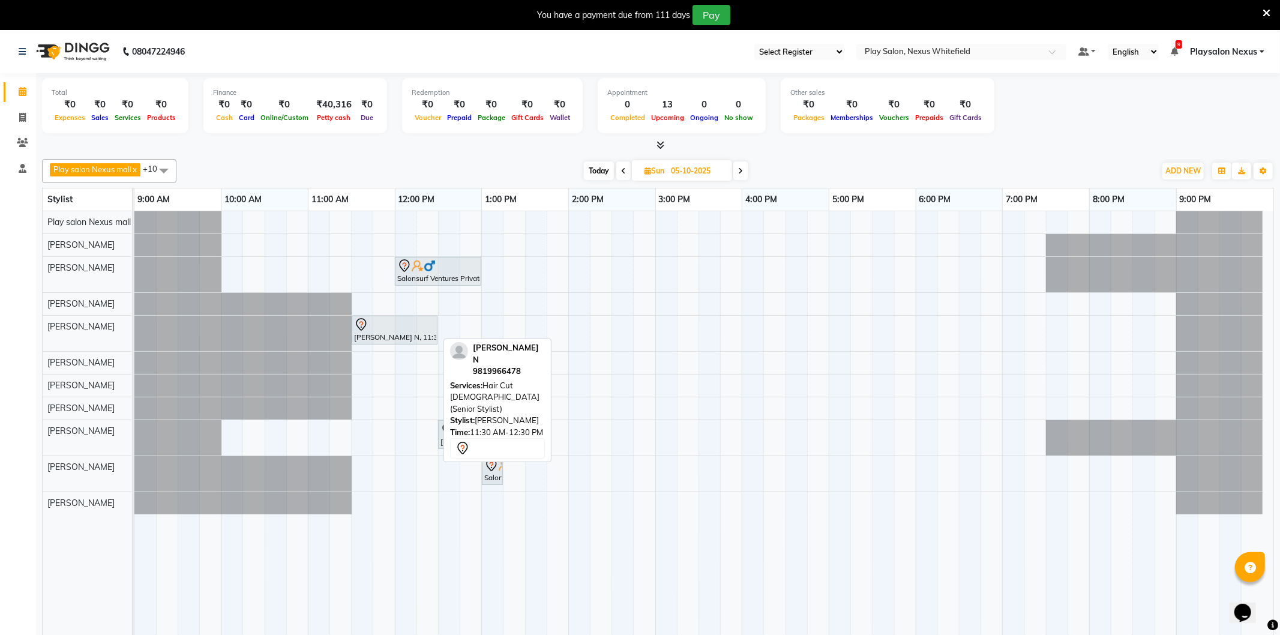
select select "7"
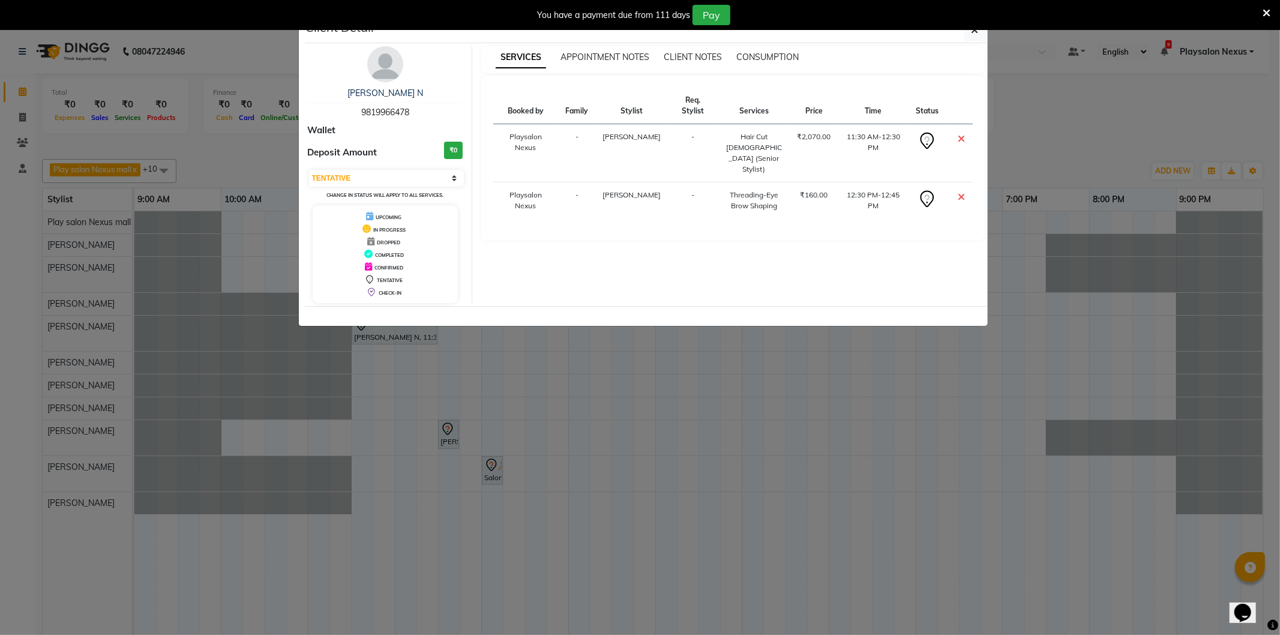
click at [388, 69] on img at bounding box center [385, 64] width 36 height 36
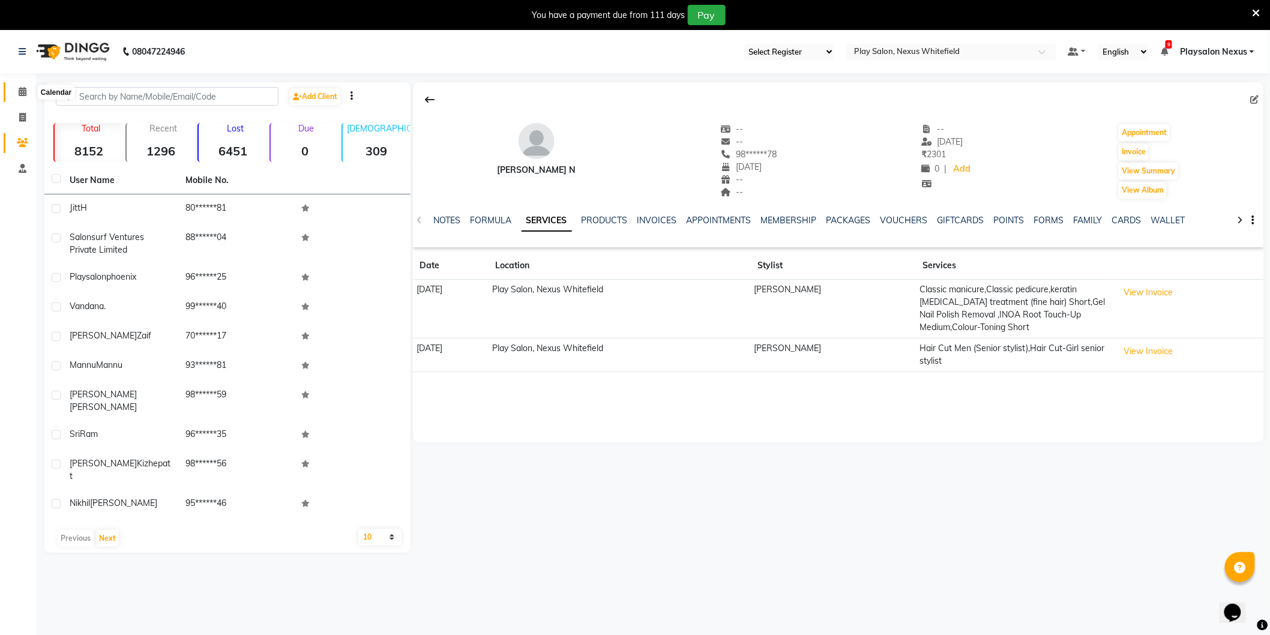
click at [24, 94] on icon at bounding box center [23, 91] width 8 height 9
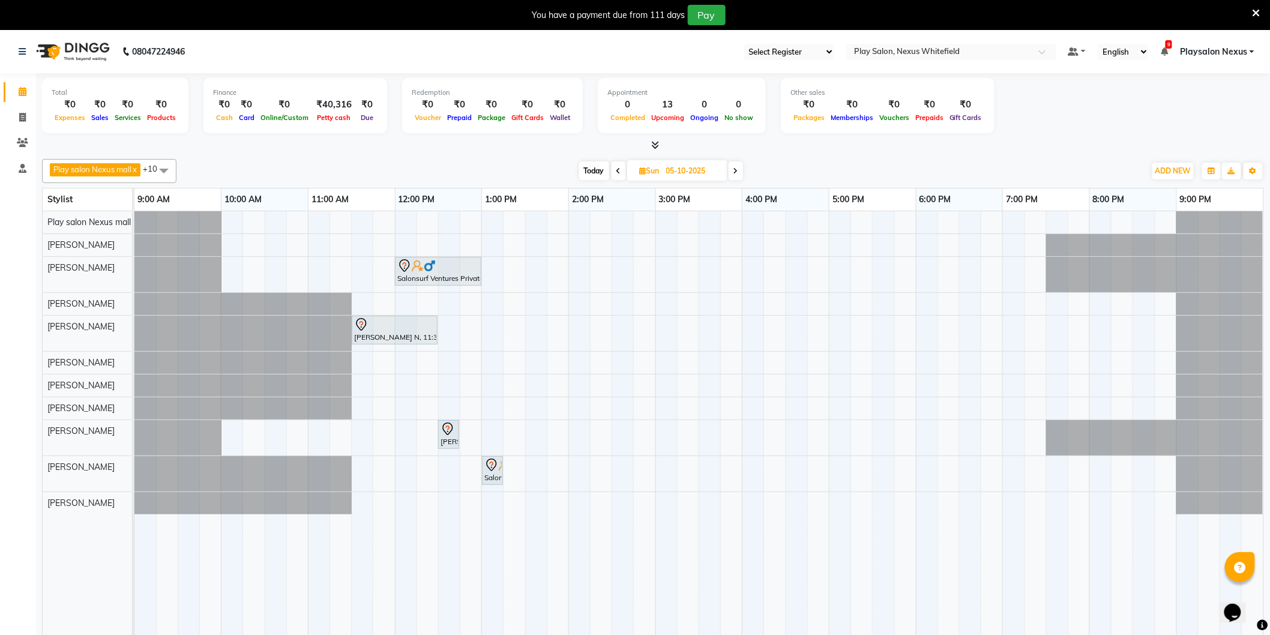
click at [590, 170] on span "Today" at bounding box center [594, 170] width 30 height 19
type input "04-10-2025"
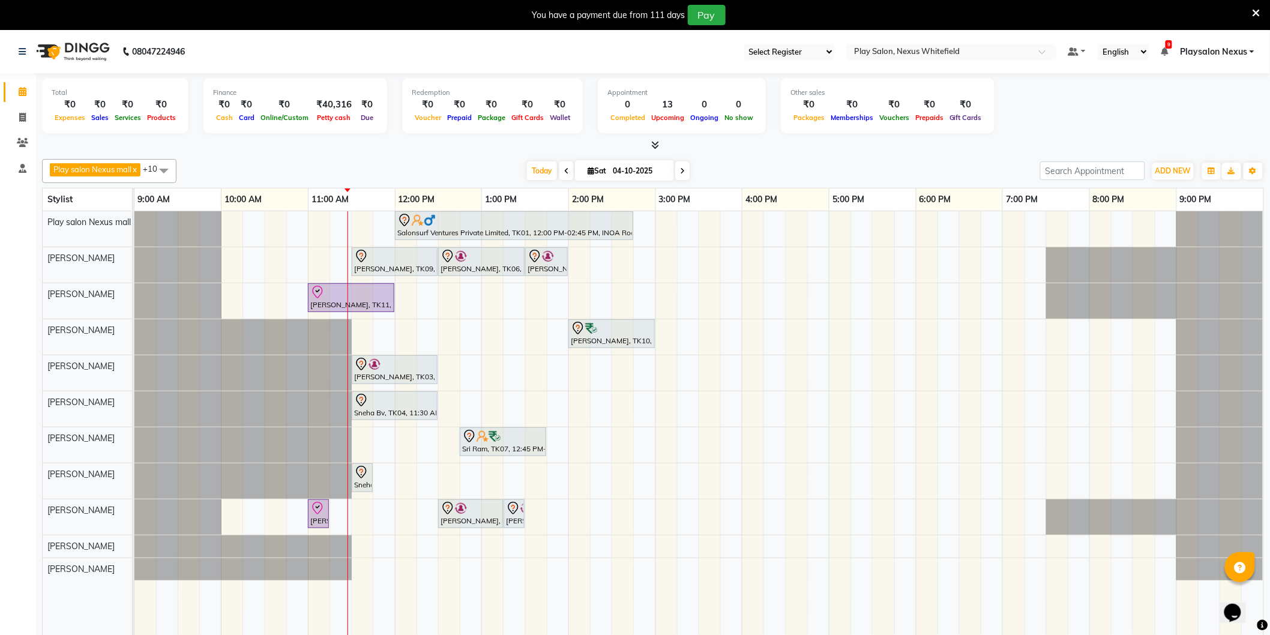
click at [357, 334] on div "Salonsurf Ventures Private Limited, TK01, 12:00 PM-02:45 PM, INOA Root Touch-Up…" at bounding box center [698, 431] width 1129 height 441
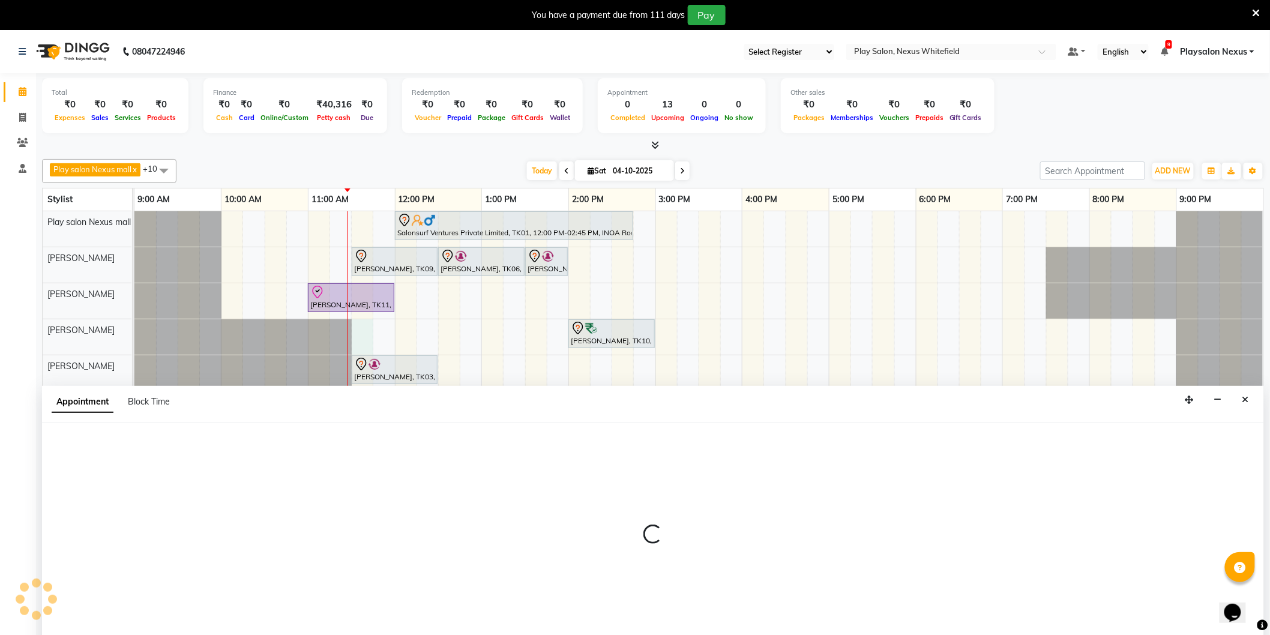
scroll to position [30, 0]
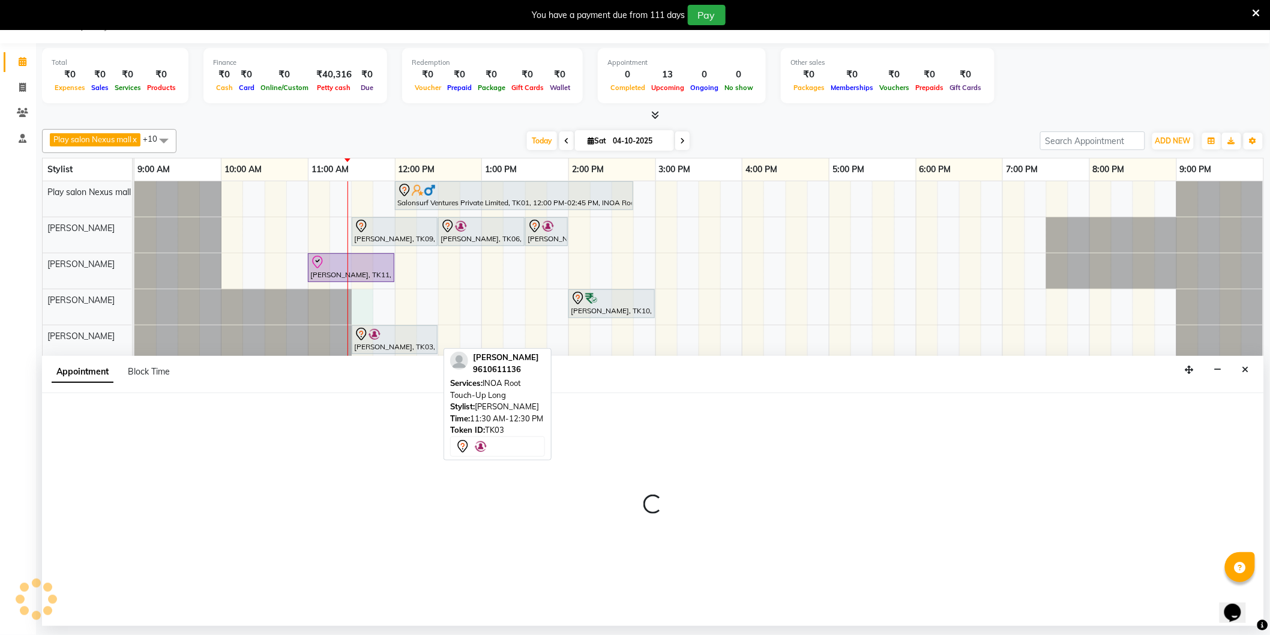
select select "81400"
select select "690"
select select "tentative"
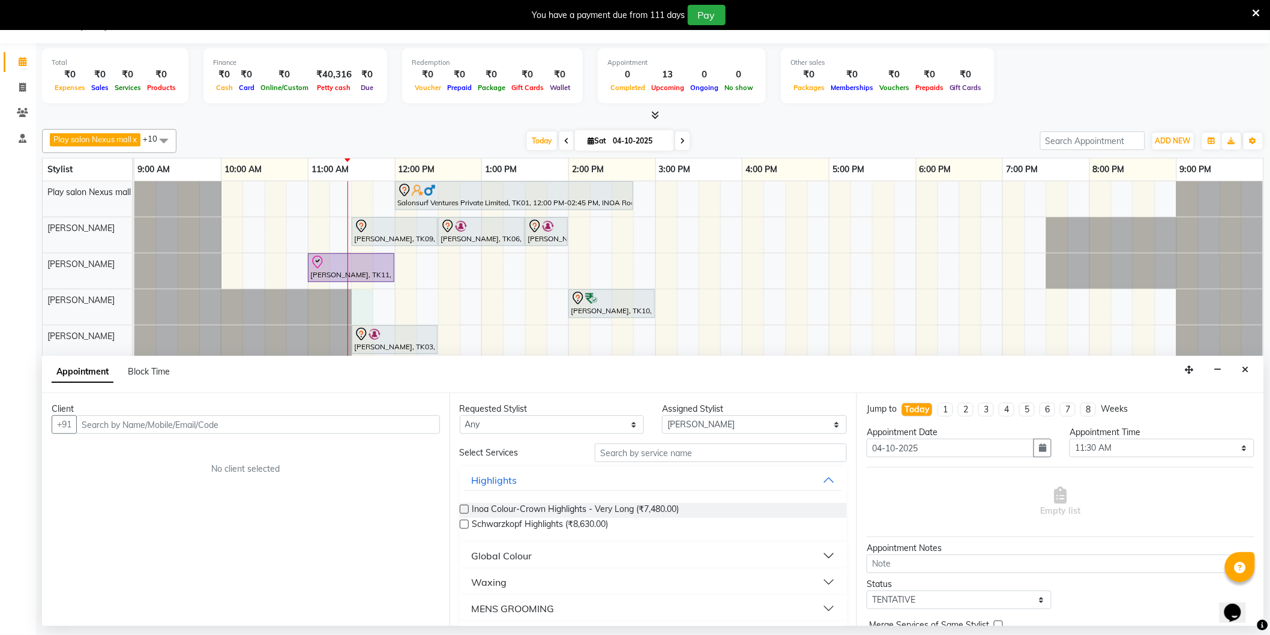
click at [260, 428] on input "text" at bounding box center [258, 424] width 364 height 19
type input "7022988382"
click at [649, 457] on input "text" at bounding box center [721, 452] width 252 height 19
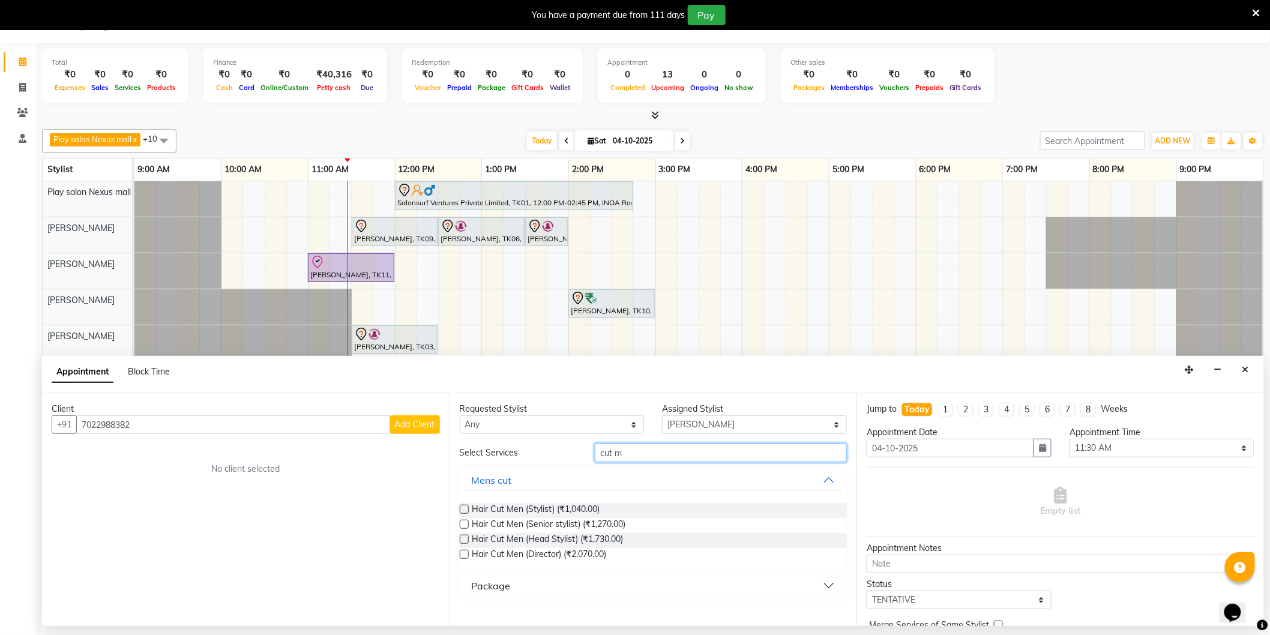
type input "cut m"
click at [465, 523] on label at bounding box center [464, 524] width 9 height 9
click at [465, 523] on input "checkbox" at bounding box center [464, 525] width 8 height 8
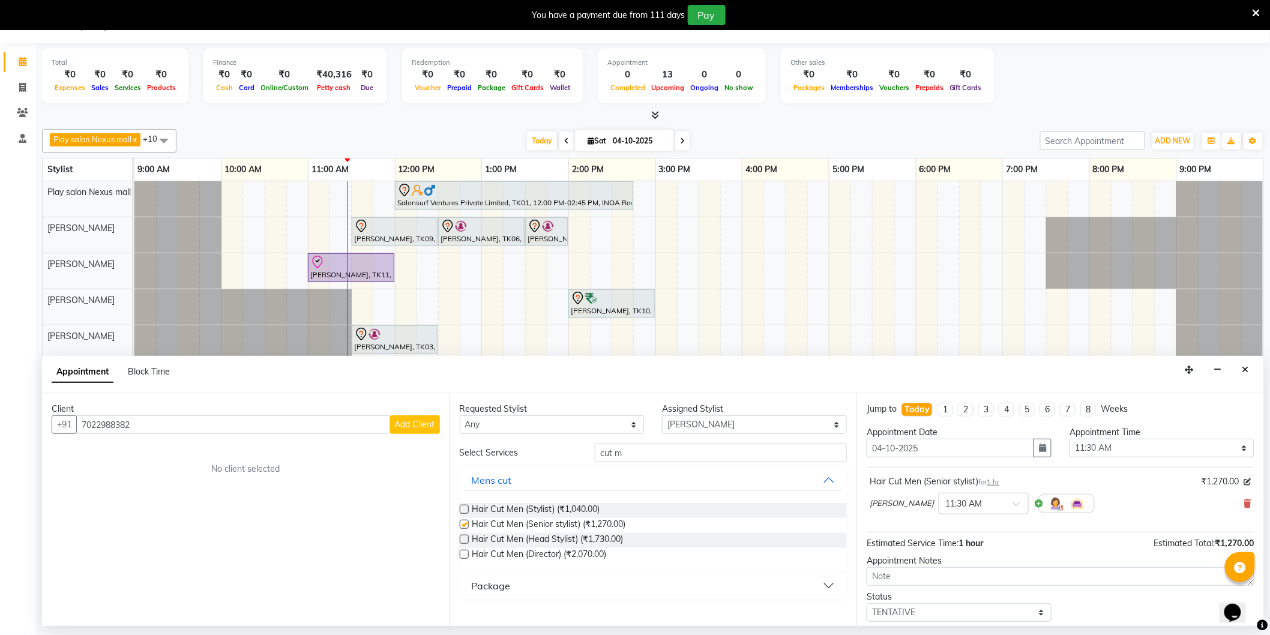
checkbox input "false"
click at [638, 452] on input "cut m" at bounding box center [721, 452] width 252 height 19
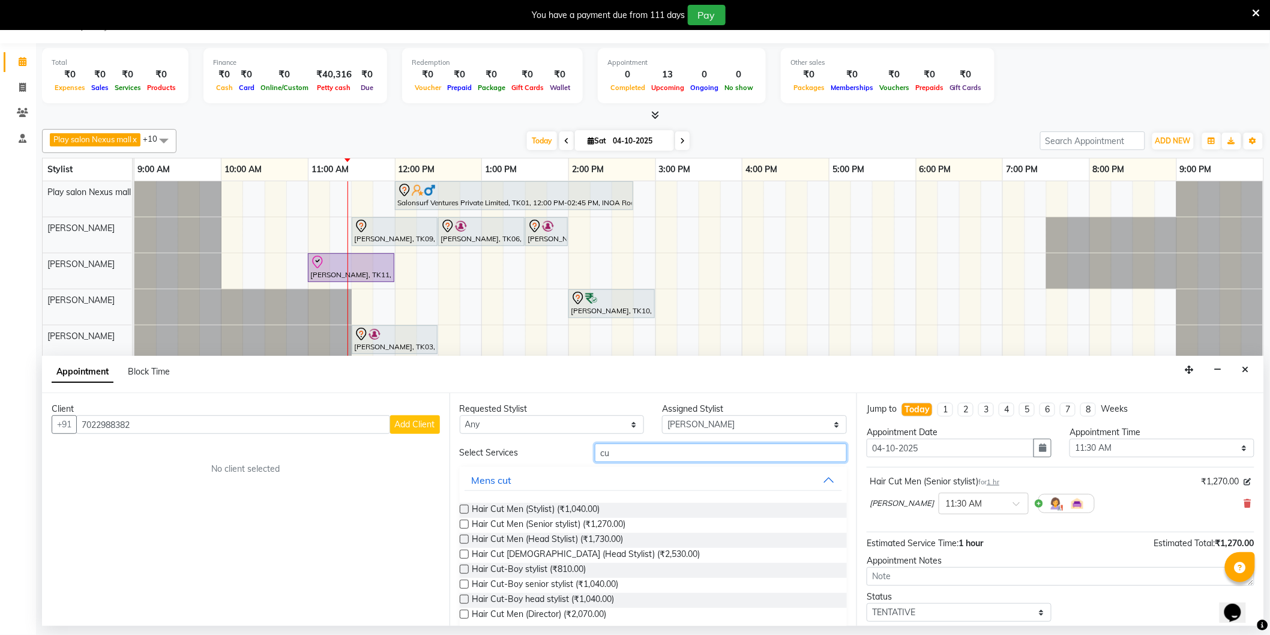
type input "c"
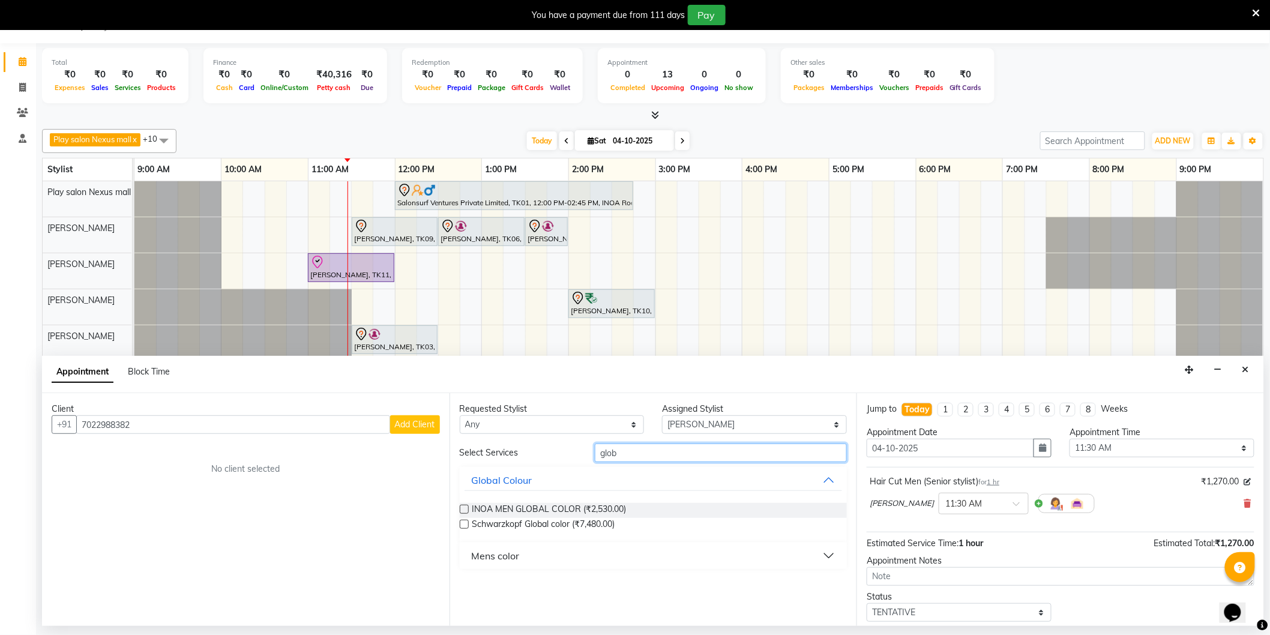
type input "glob"
click at [460, 508] on label at bounding box center [464, 509] width 9 height 9
click at [460, 508] on input "checkbox" at bounding box center [464, 510] width 8 height 8
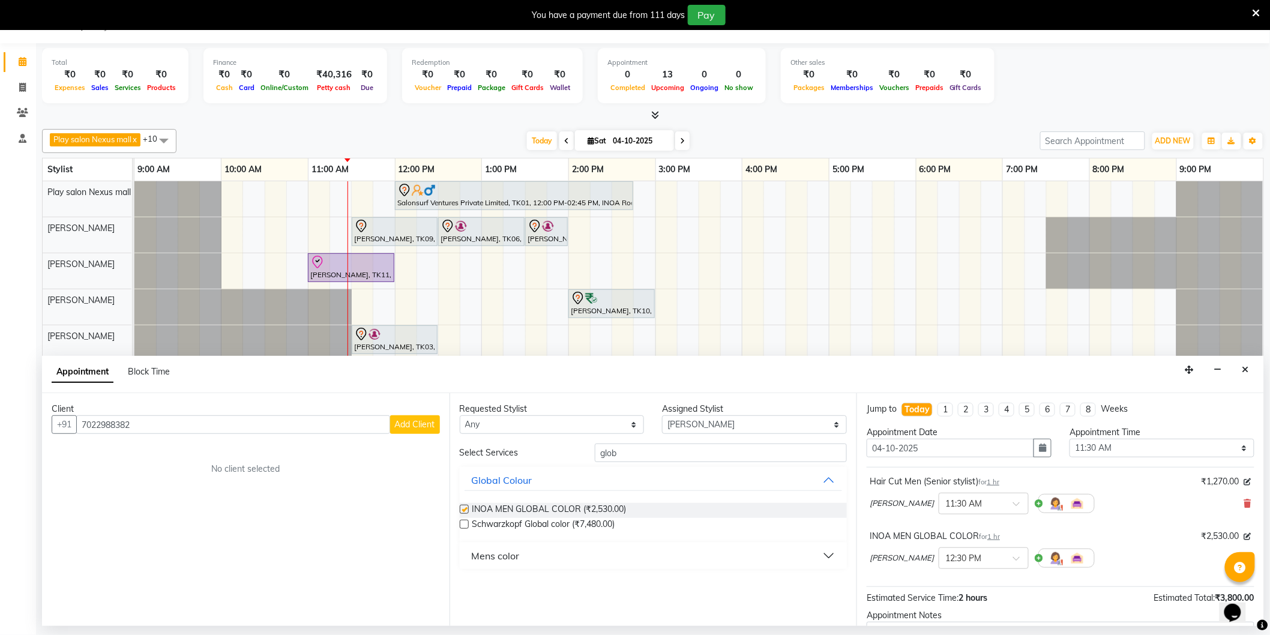
checkbox input "false"
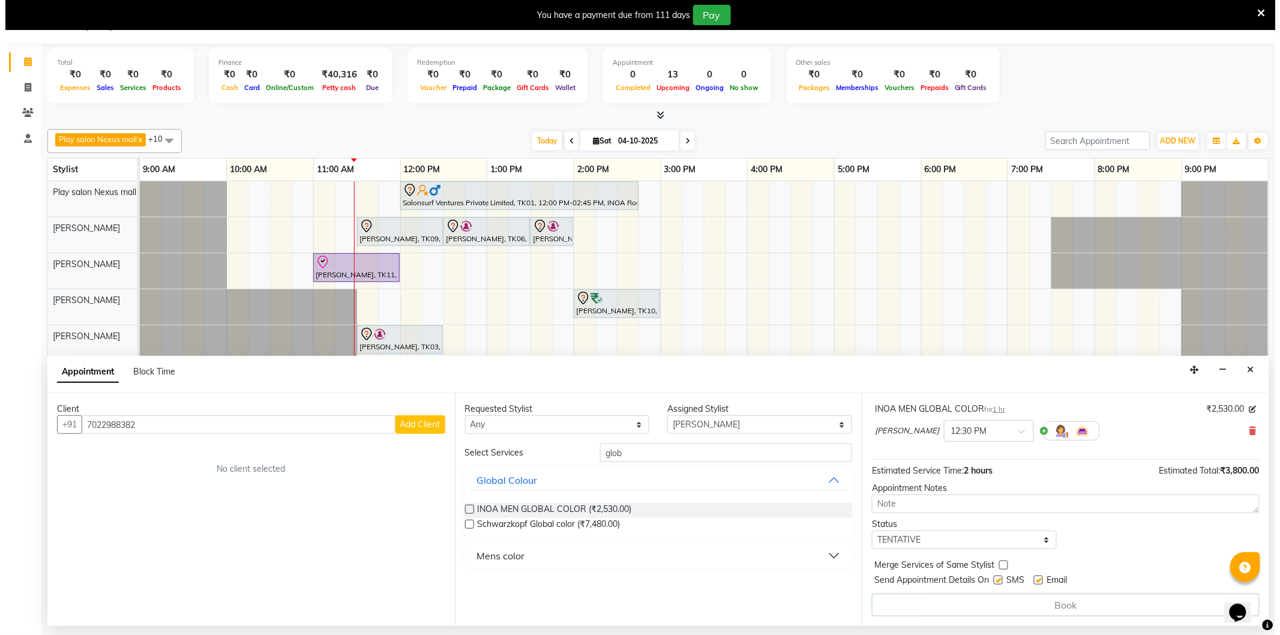
scroll to position [0, 0]
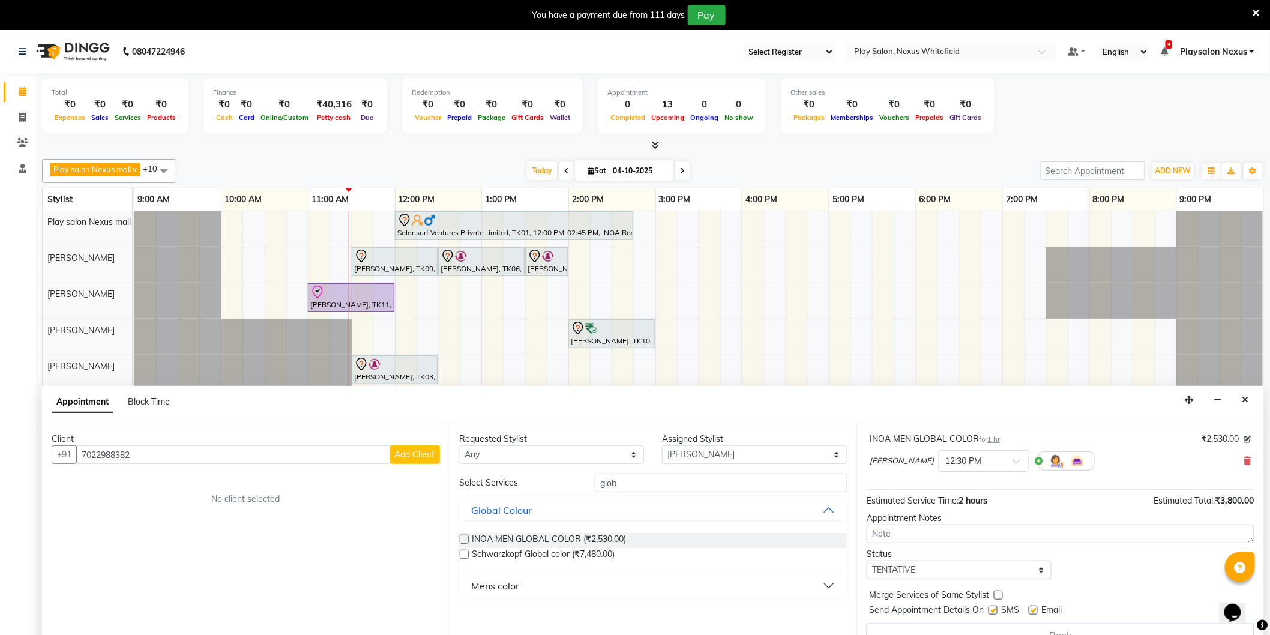
click at [403, 458] on span "Add Client" at bounding box center [415, 454] width 40 height 11
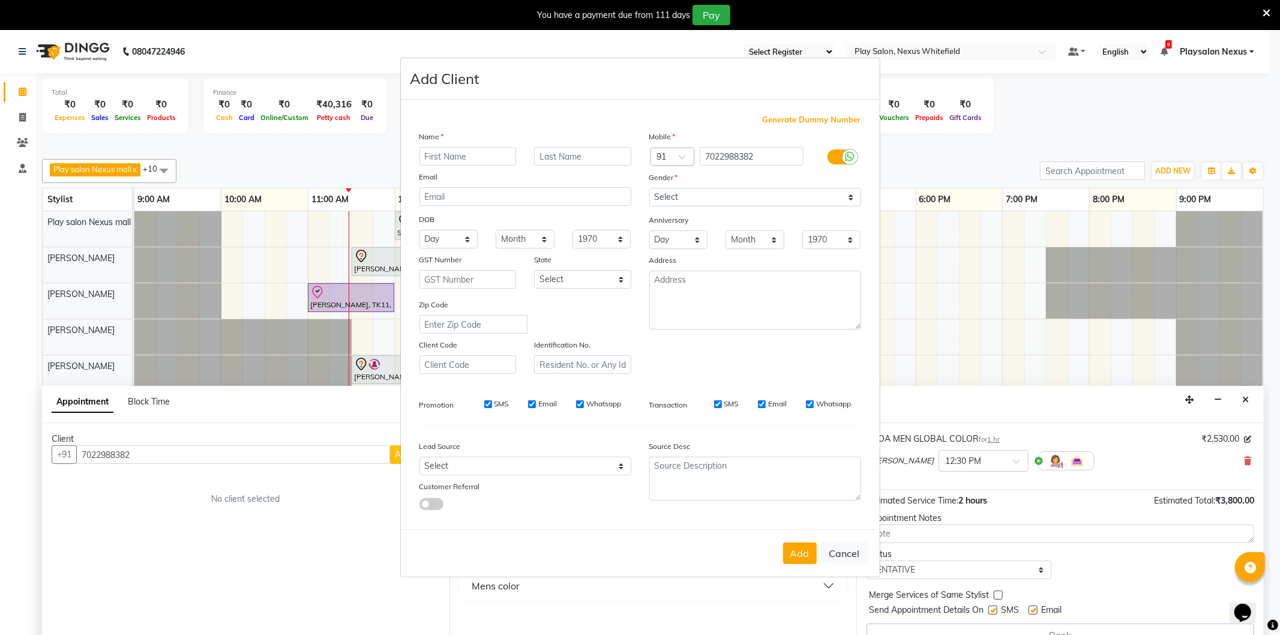
click at [459, 161] on input "text" at bounding box center [467, 156] width 97 height 19
type input "k"
type input "Kiran"
click at [571, 160] on input "text" at bounding box center [582, 156] width 97 height 19
type input "K"
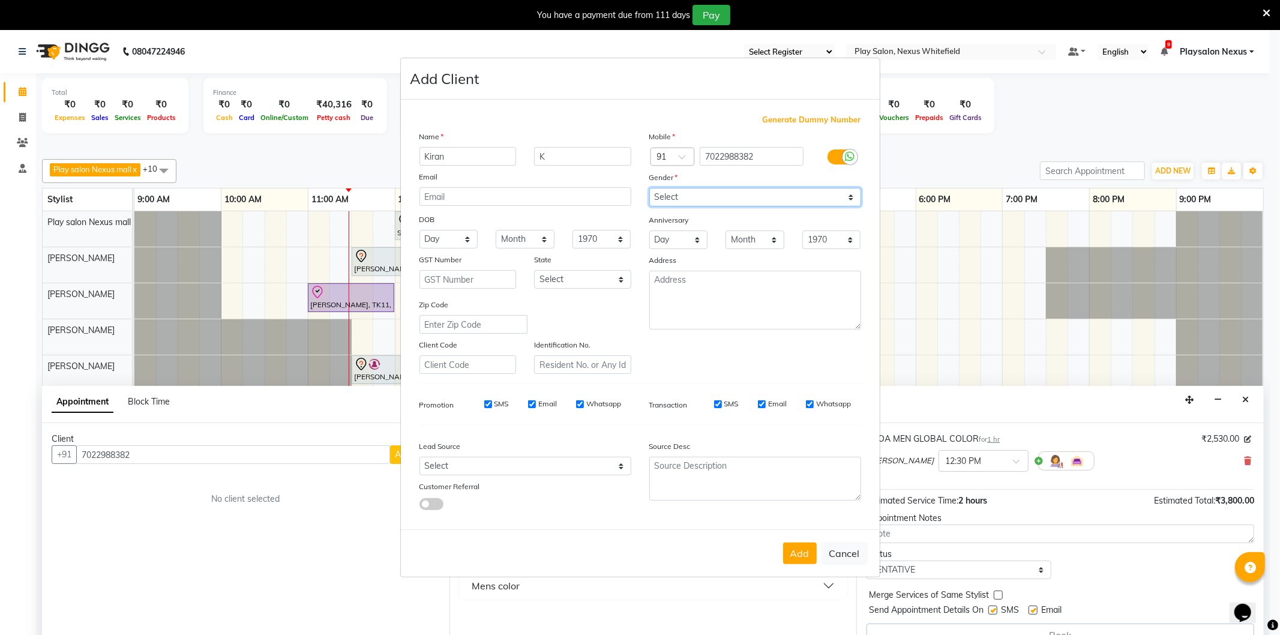
click at [679, 194] on select "Select [DEMOGRAPHIC_DATA] [DEMOGRAPHIC_DATA] Other Prefer Not To Say" at bounding box center [755, 197] width 212 height 19
select select "[DEMOGRAPHIC_DATA]"
click at [649, 188] on select "Select [DEMOGRAPHIC_DATA] [DEMOGRAPHIC_DATA] Other Prefer Not To Say" at bounding box center [755, 197] width 212 height 19
click at [794, 553] on button "Add" at bounding box center [800, 553] width 34 height 22
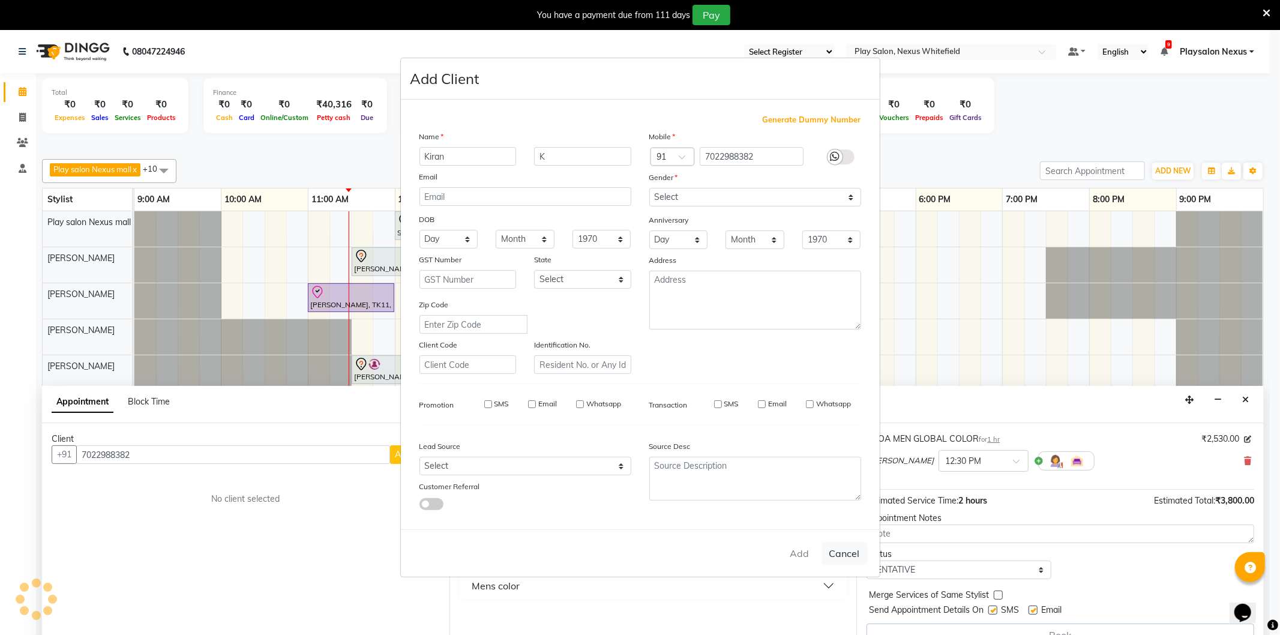
type input "70******82"
select select
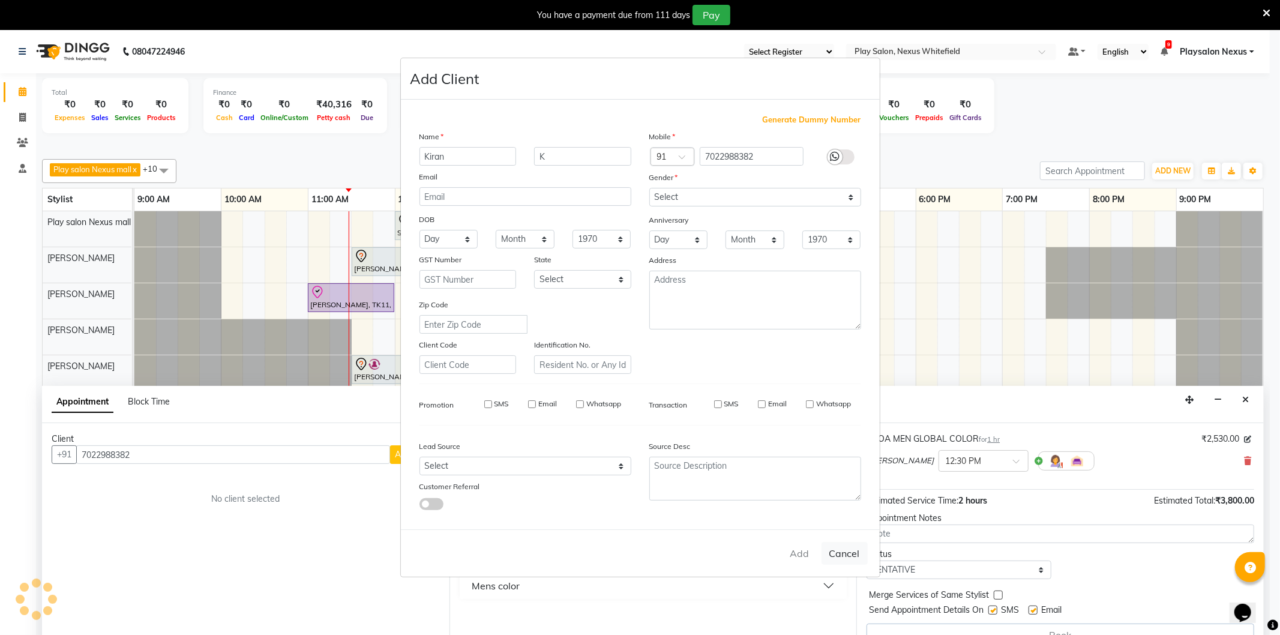
select select
checkbox input "false"
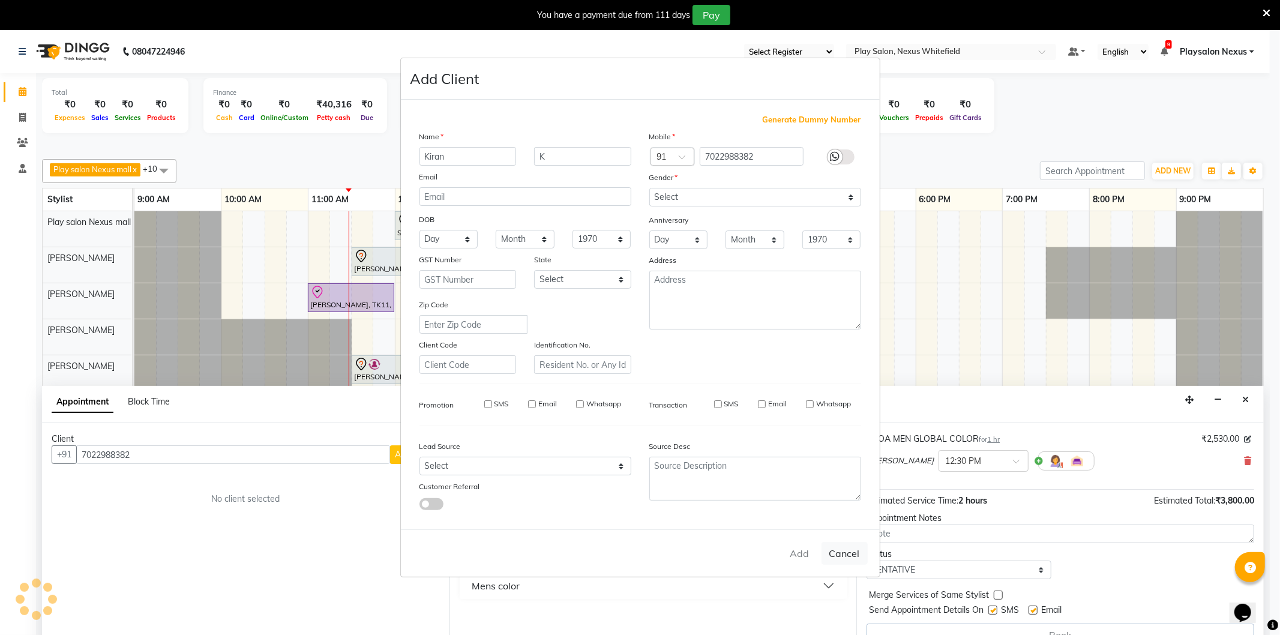
checkbox input "false"
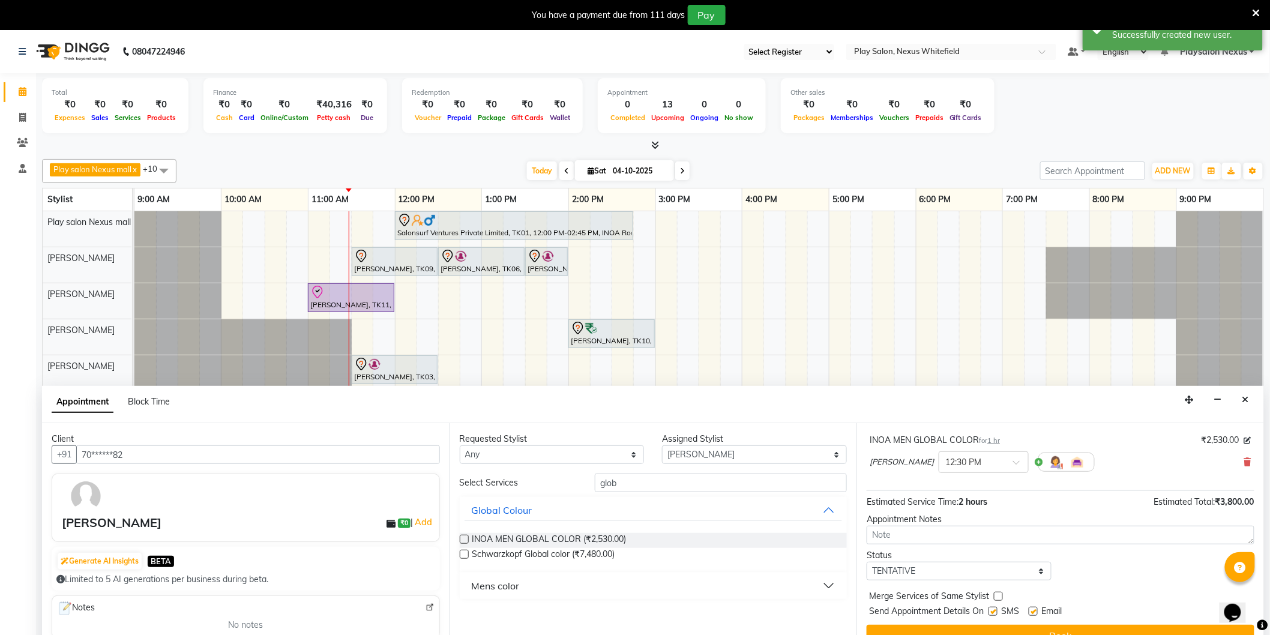
scroll to position [30, 0]
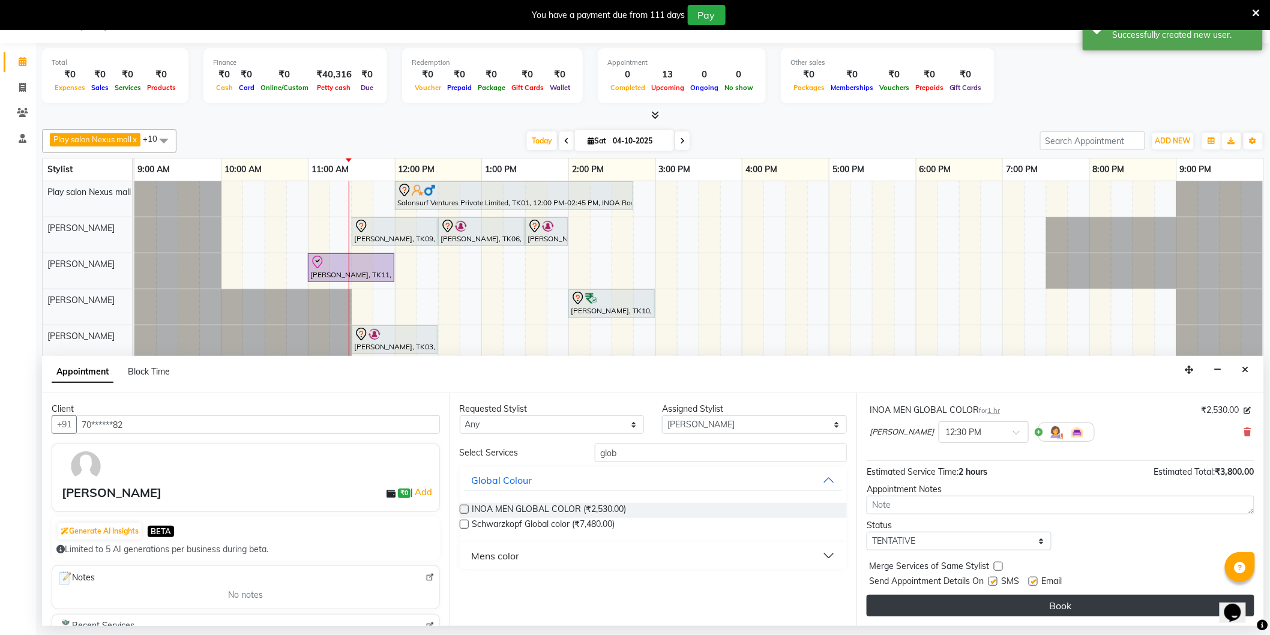
click at [1053, 601] on button "Book" at bounding box center [1060, 606] width 388 height 22
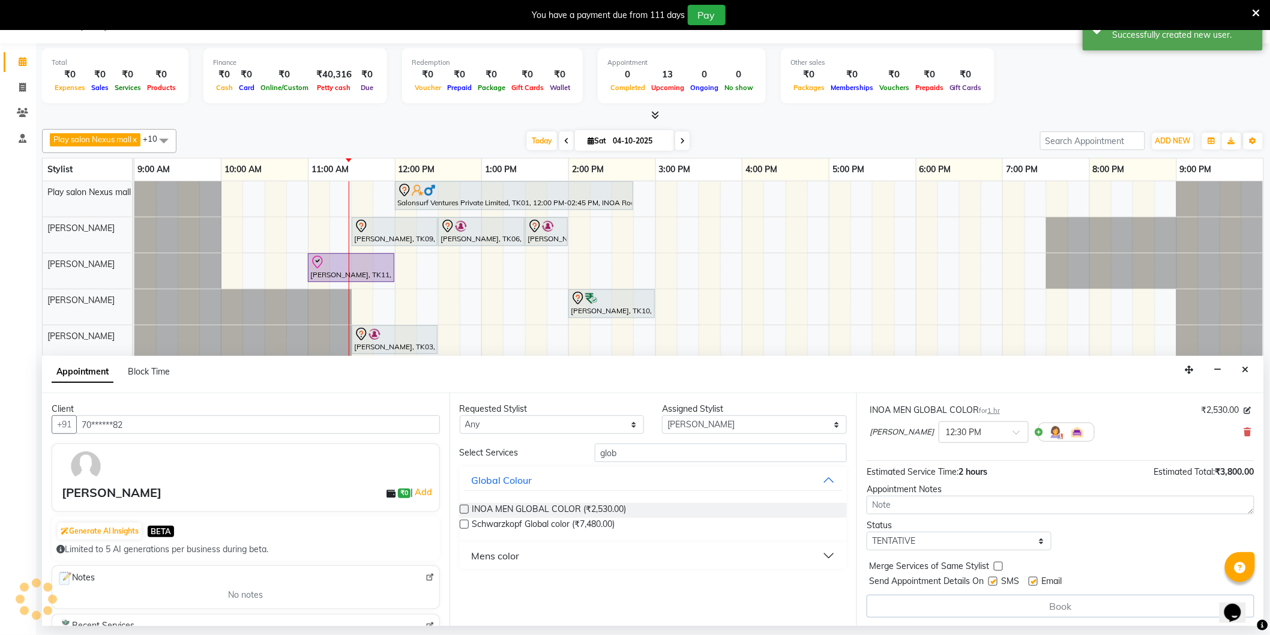
scroll to position [0, 0]
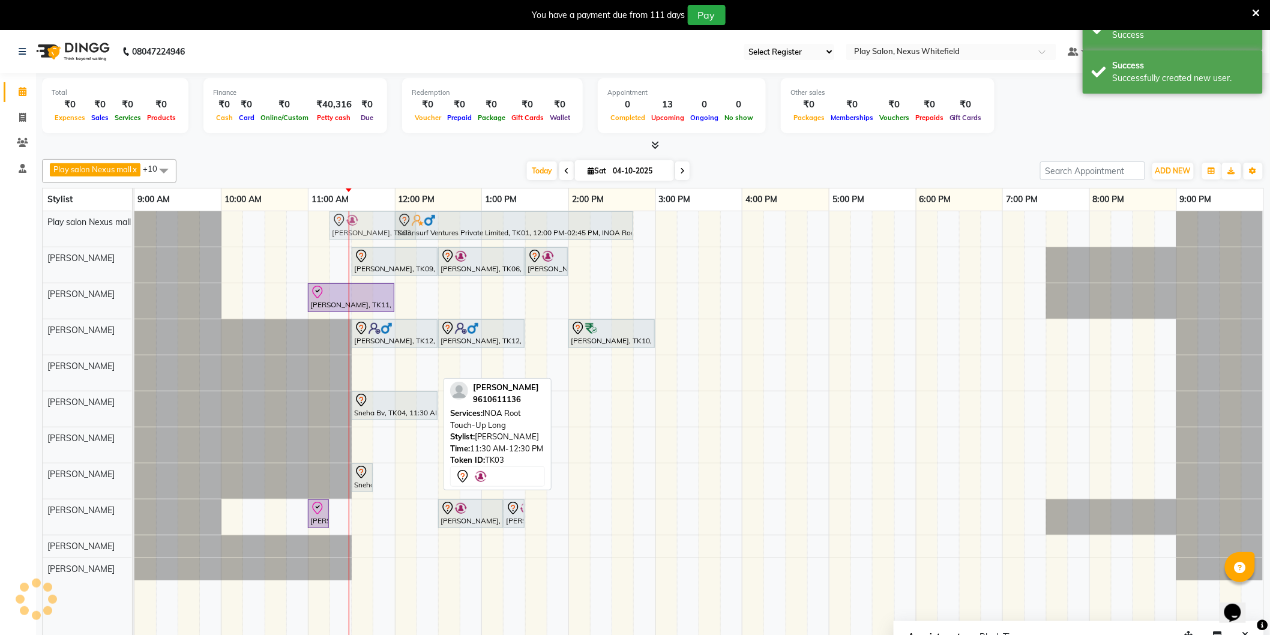
drag, startPoint x: 401, startPoint y: 371, endPoint x: 373, endPoint y: 229, distance: 144.4
click at [373, 229] on tbody "Salonsurf Ventures Private Limited, TK01, 12:00 PM-02:45 PM, INOA Root Touch-Up…" at bounding box center [698, 395] width 1129 height 369
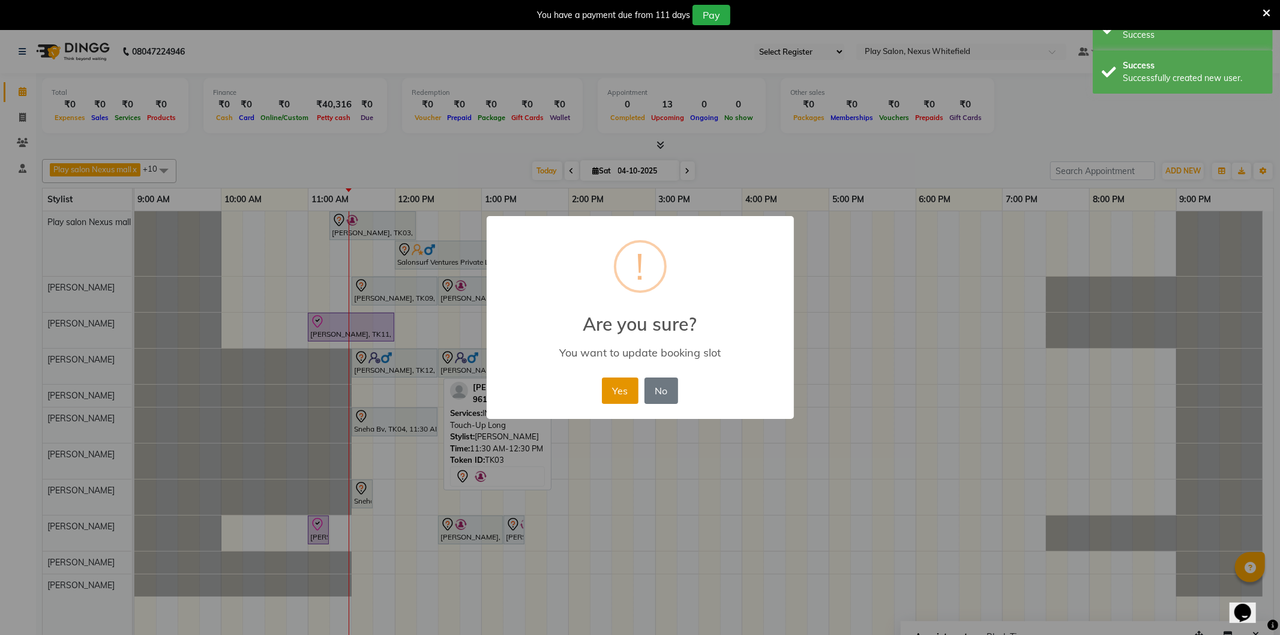
click at [620, 391] on button "Yes" at bounding box center [620, 390] width 37 height 26
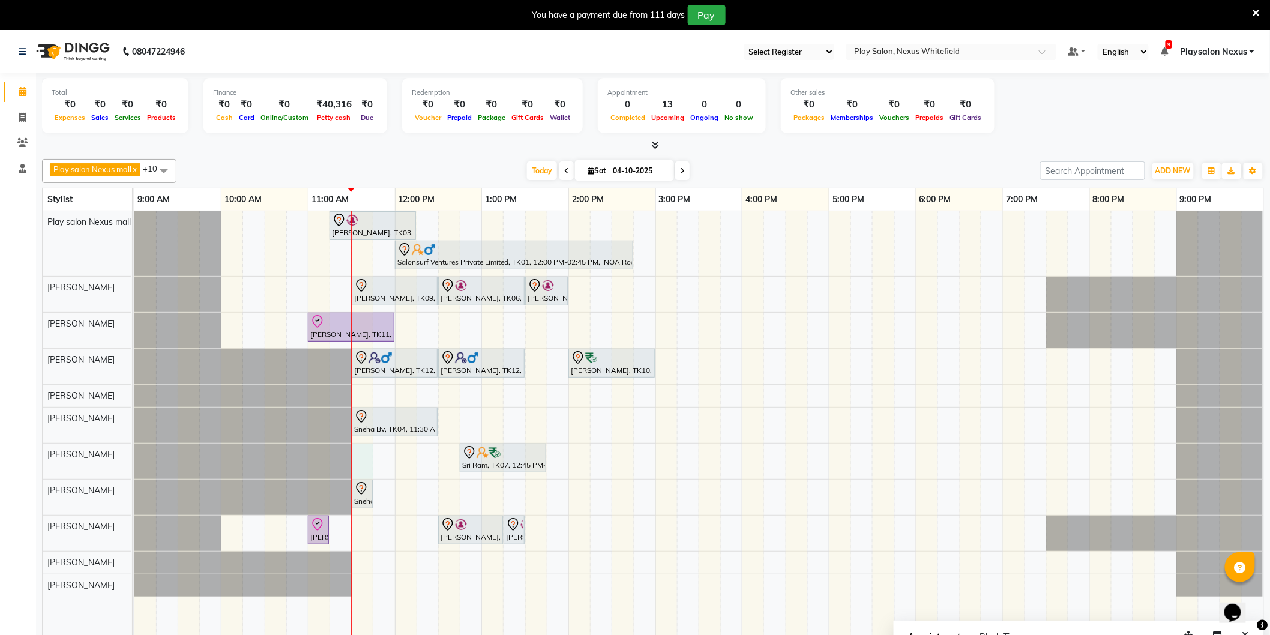
click at [362, 456] on div "[PERSON_NAME] S, TK03, 11:15 AM-12:15 PM, INOA Root Touch-Up Long Salonsurf Ven…" at bounding box center [698, 431] width 1129 height 441
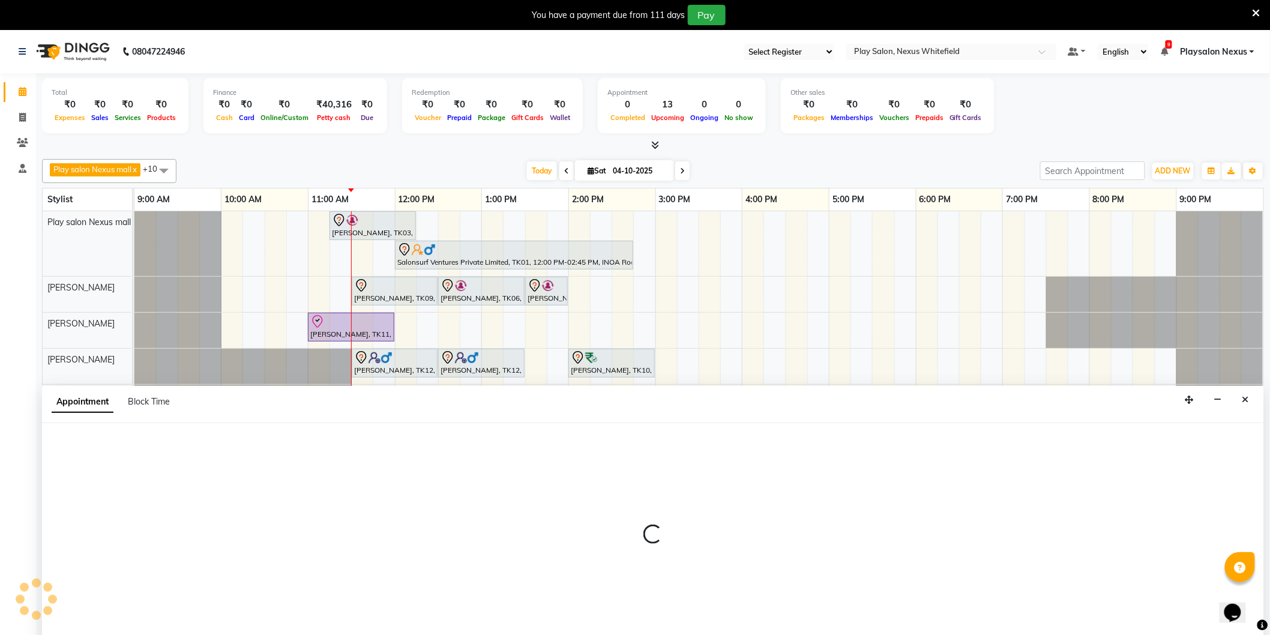
scroll to position [30, 0]
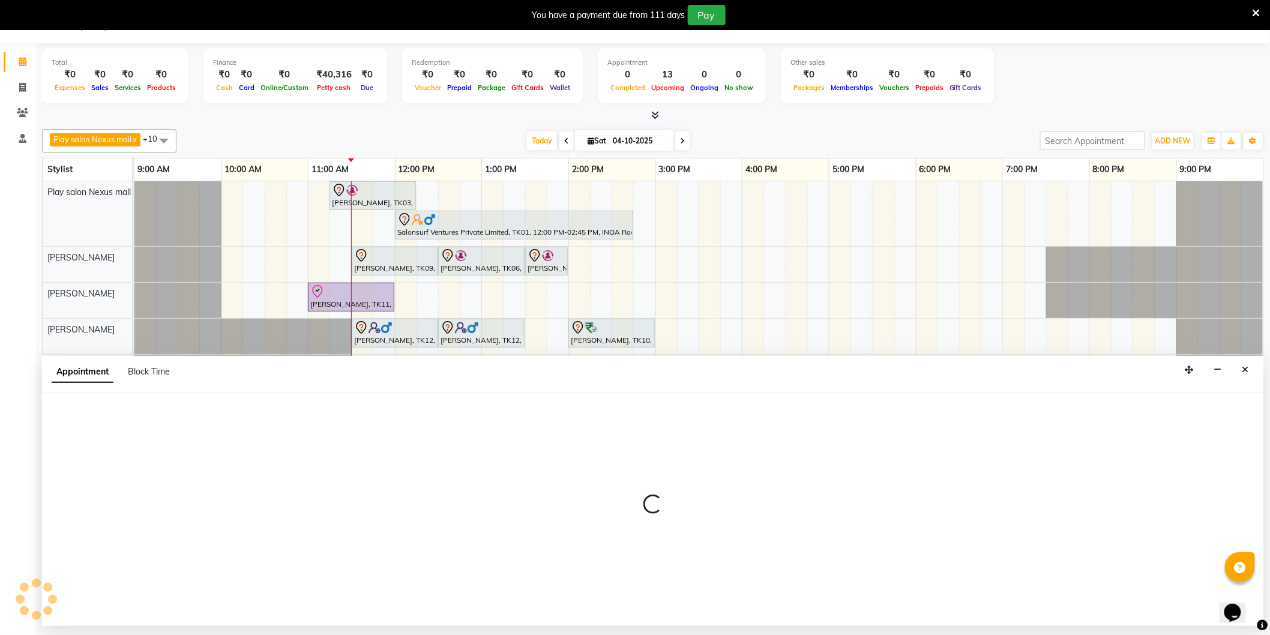
select select "81395"
select select "690"
select select "tentative"
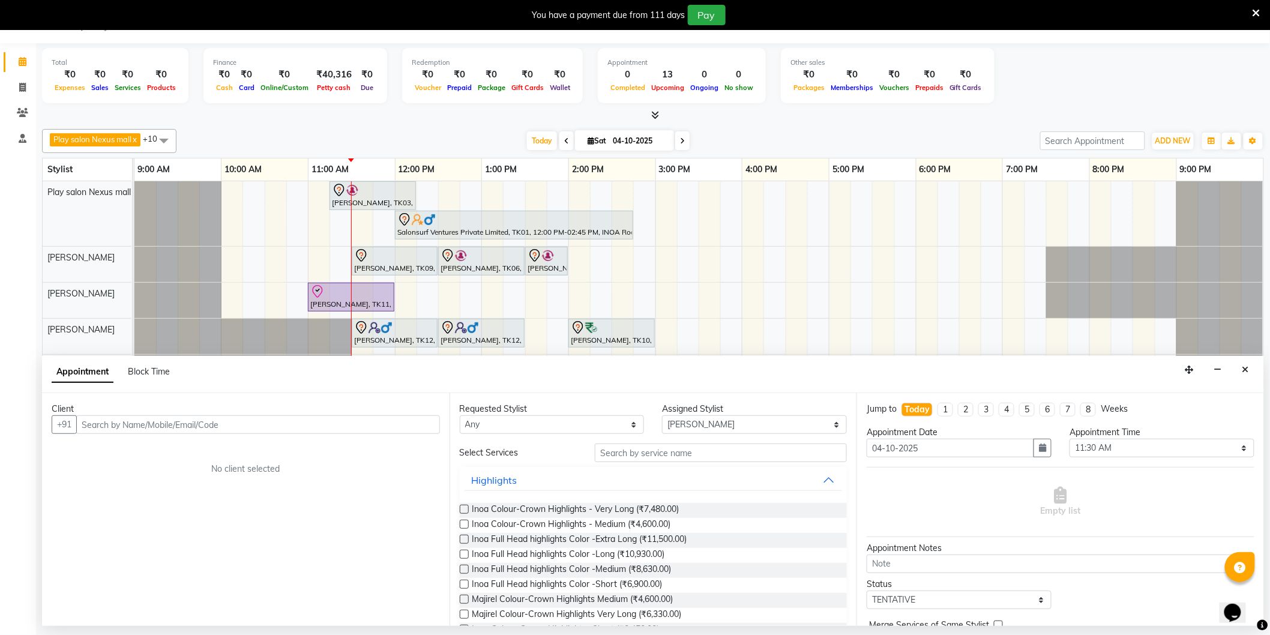
click at [273, 428] on input "text" at bounding box center [258, 424] width 364 height 19
click at [612, 452] on input "text" at bounding box center [721, 452] width 252 height 19
click at [1246, 368] on icon "Close" at bounding box center [1245, 369] width 7 height 8
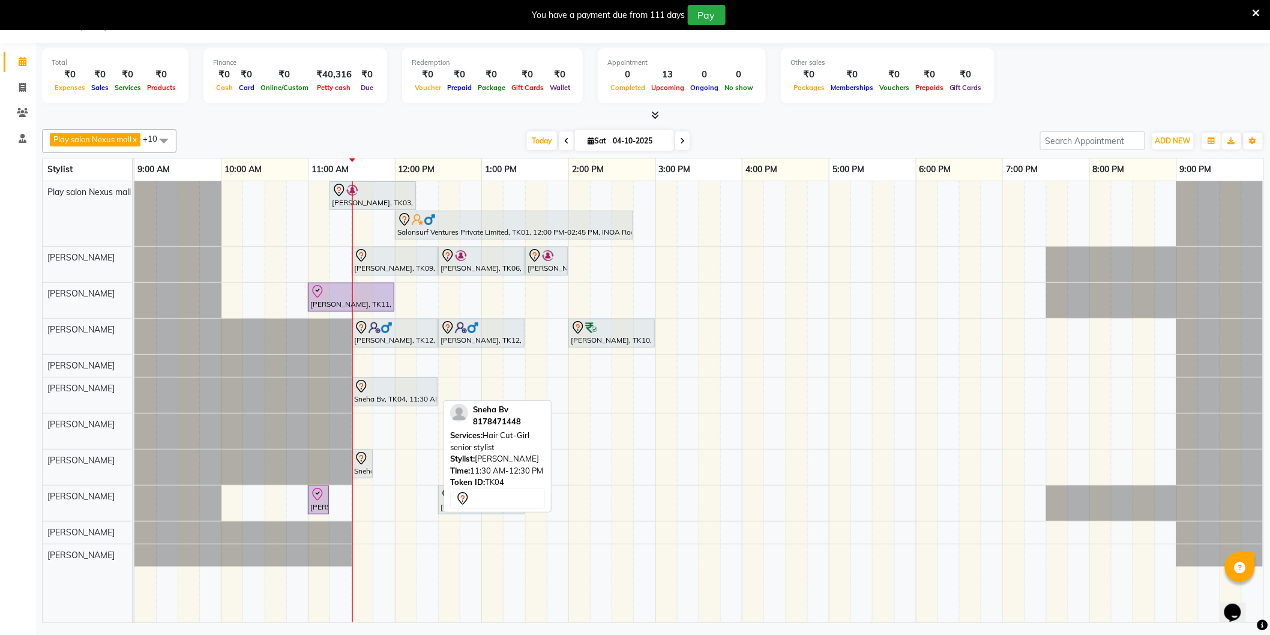
click at [416, 390] on div at bounding box center [394, 386] width 81 height 14
click at [385, 391] on div at bounding box center [394, 386] width 81 height 14
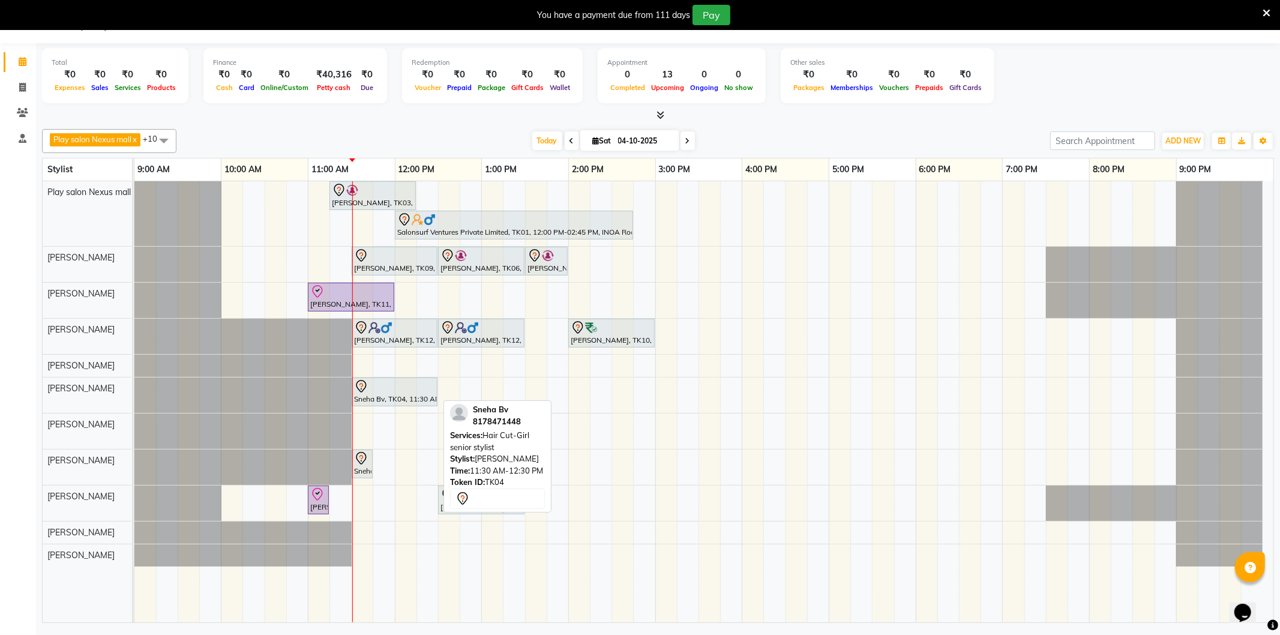
select select "7"
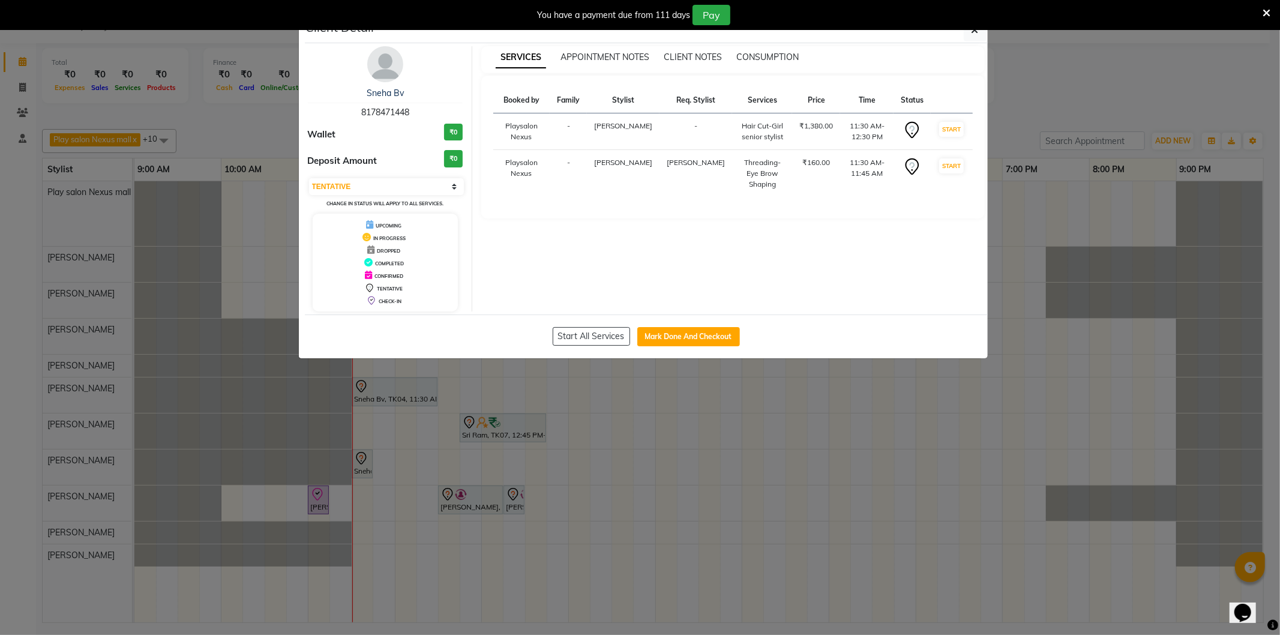
click at [983, 28] on div "You have a payment due from 111 days Pay" at bounding box center [640, 15] width 1280 height 30
click at [976, 35] on button "button" at bounding box center [975, 30] width 23 height 23
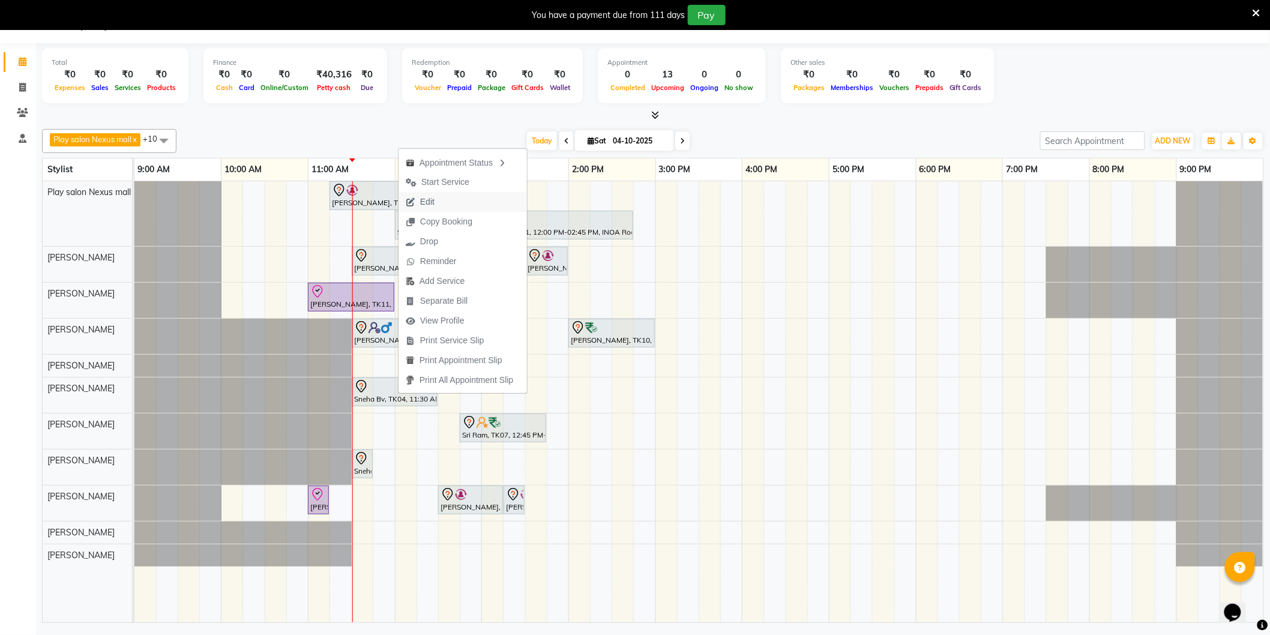
click at [457, 200] on button "Edit" at bounding box center [462, 202] width 128 height 20
select select "tentative"
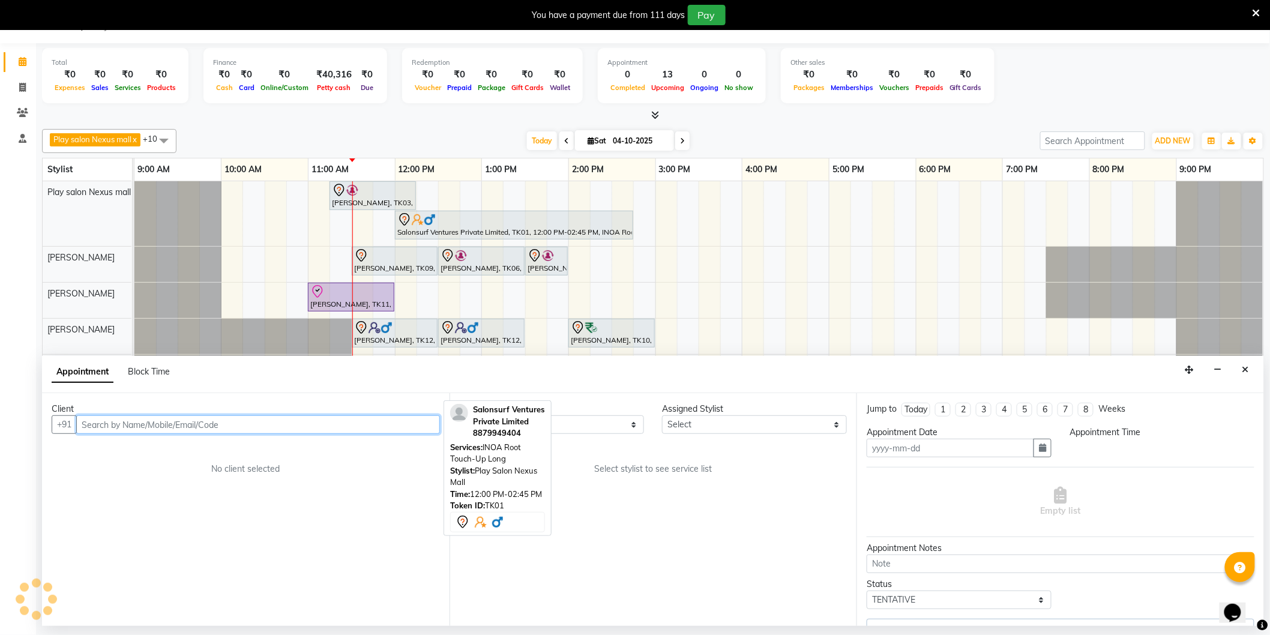
type input "04-10-2025"
select select "690"
select select "81403"
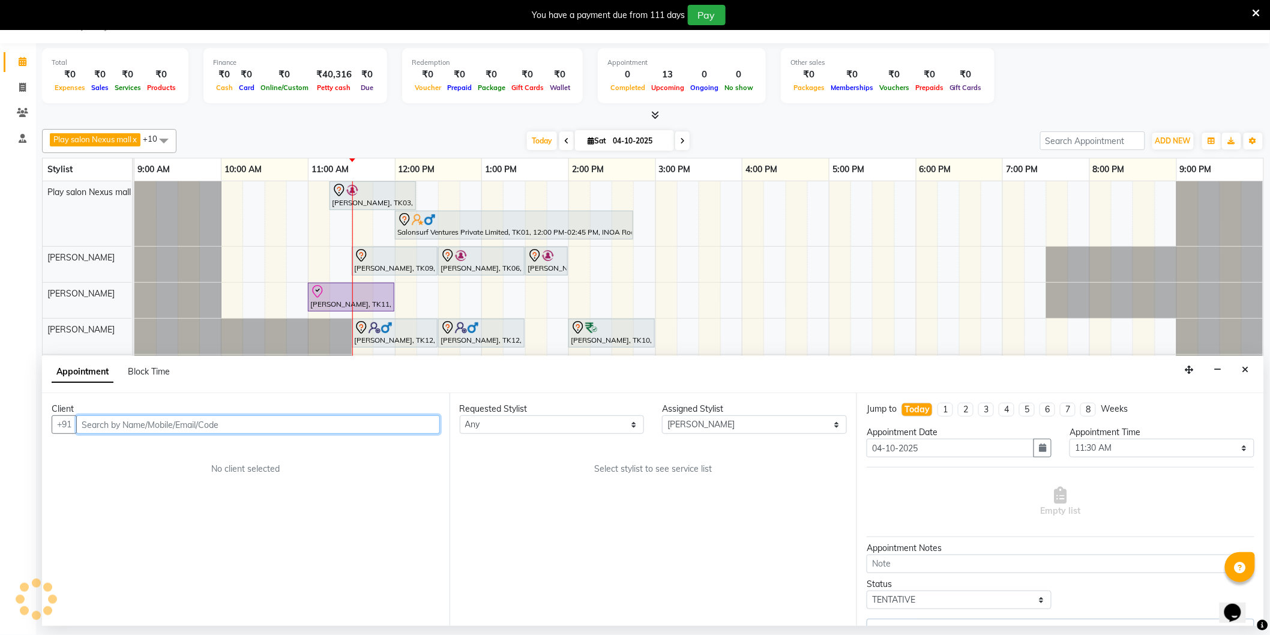
select select "4200"
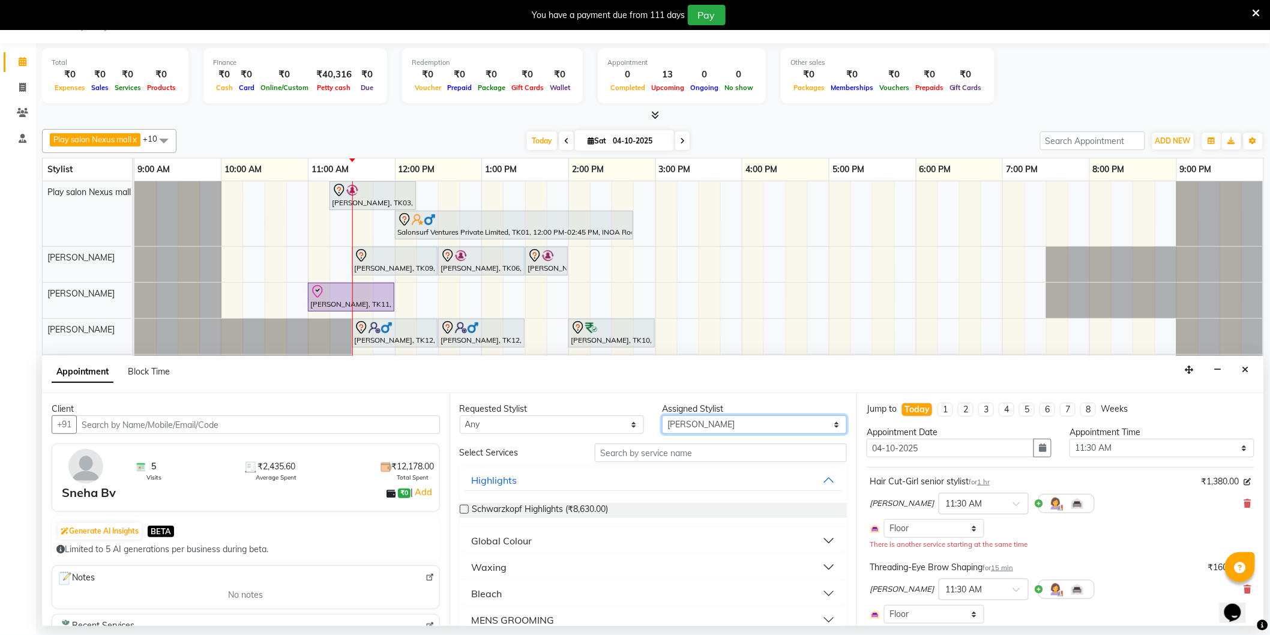
click at [717, 422] on select "Select [PERSON_NAME] Md [PERSON_NAME] [PERSON_NAME] [PERSON_NAME] [PERSON_NAME]…" at bounding box center [754, 424] width 185 height 19
select select "81392"
click at [662, 415] on select "Select [PERSON_NAME] Md [PERSON_NAME] [PERSON_NAME] [PERSON_NAME] [PERSON_NAME]…" at bounding box center [754, 424] width 185 height 19
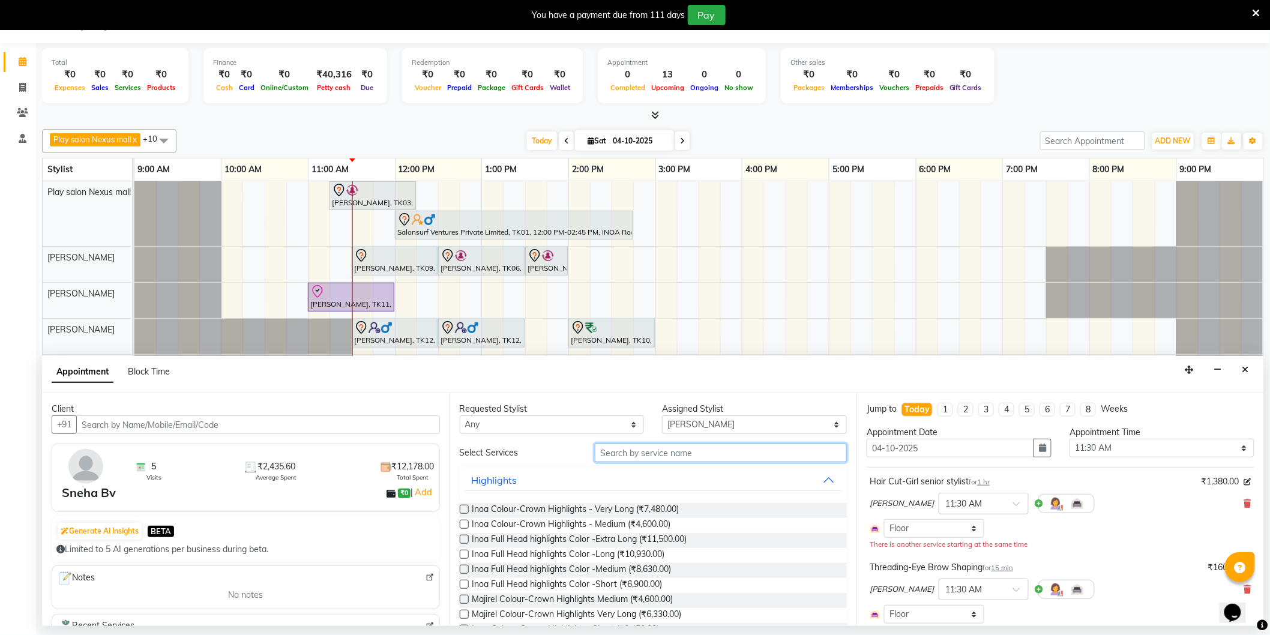
click at [654, 454] on input "text" at bounding box center [721, 452] width 252 height 19
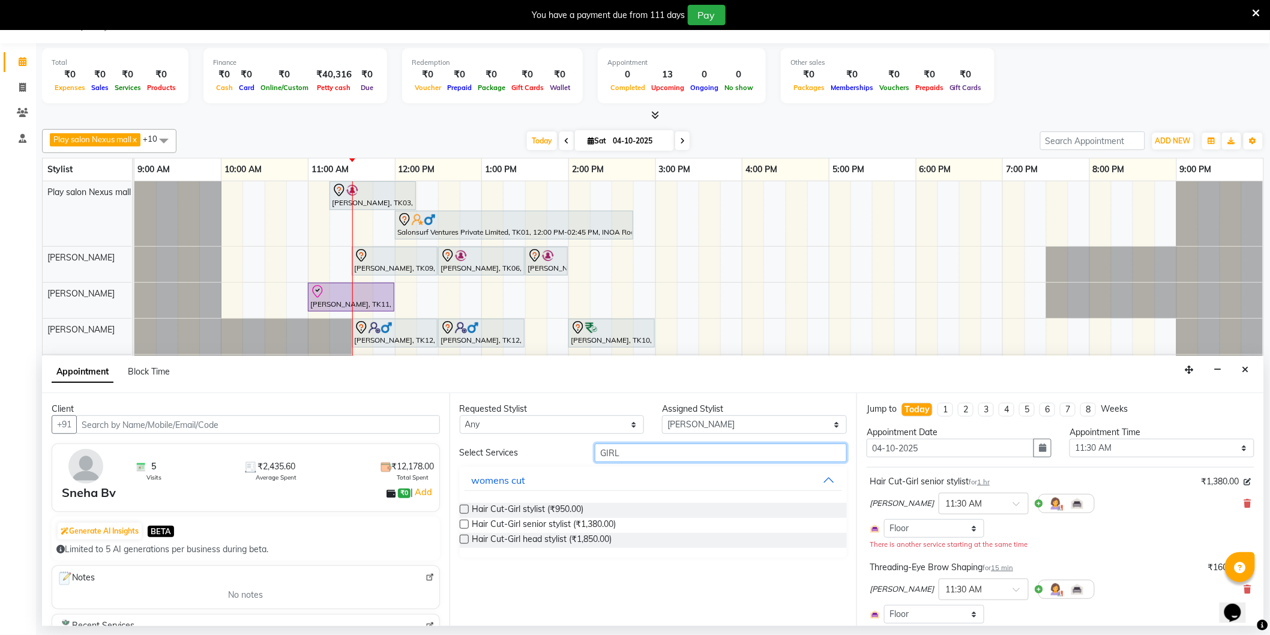
type input "GIRL"
click at [463, 523] on label at bounding box center [464, 524] width 9 height 9
click at [463, 523] on input "checkbox" at bounding box center [464, 525] width 8 height 8
checkbox input "false"
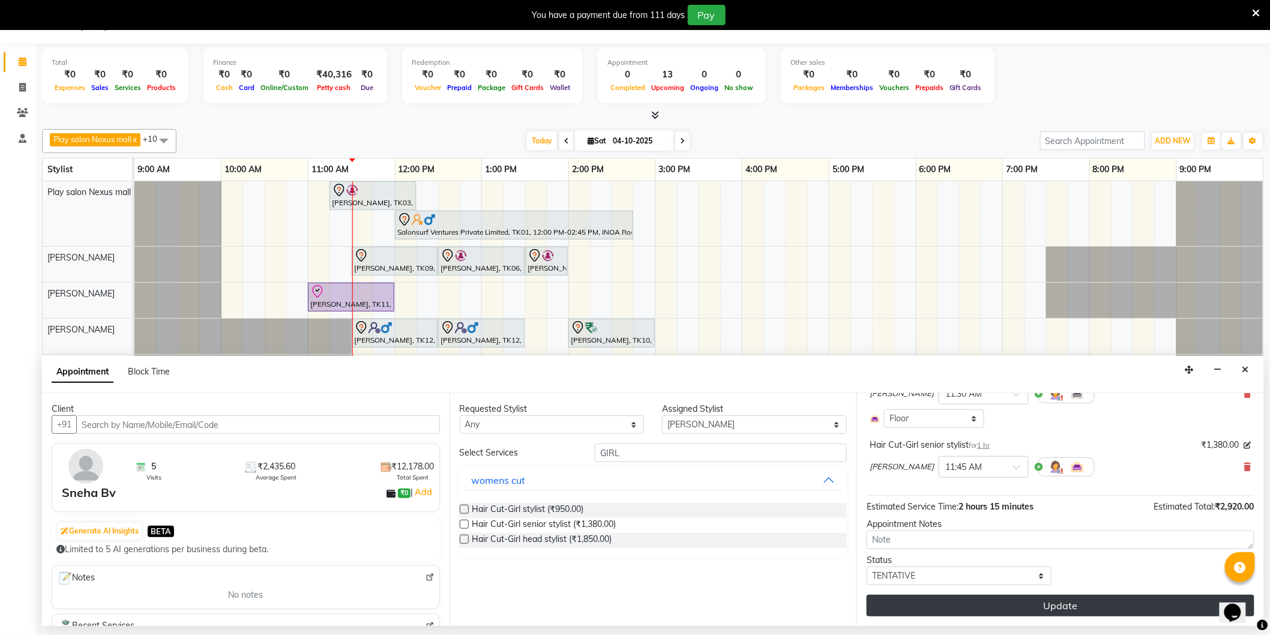
click at [1056, 604] on button "Update" at bounding box center [1060, 606] width 388 height 22
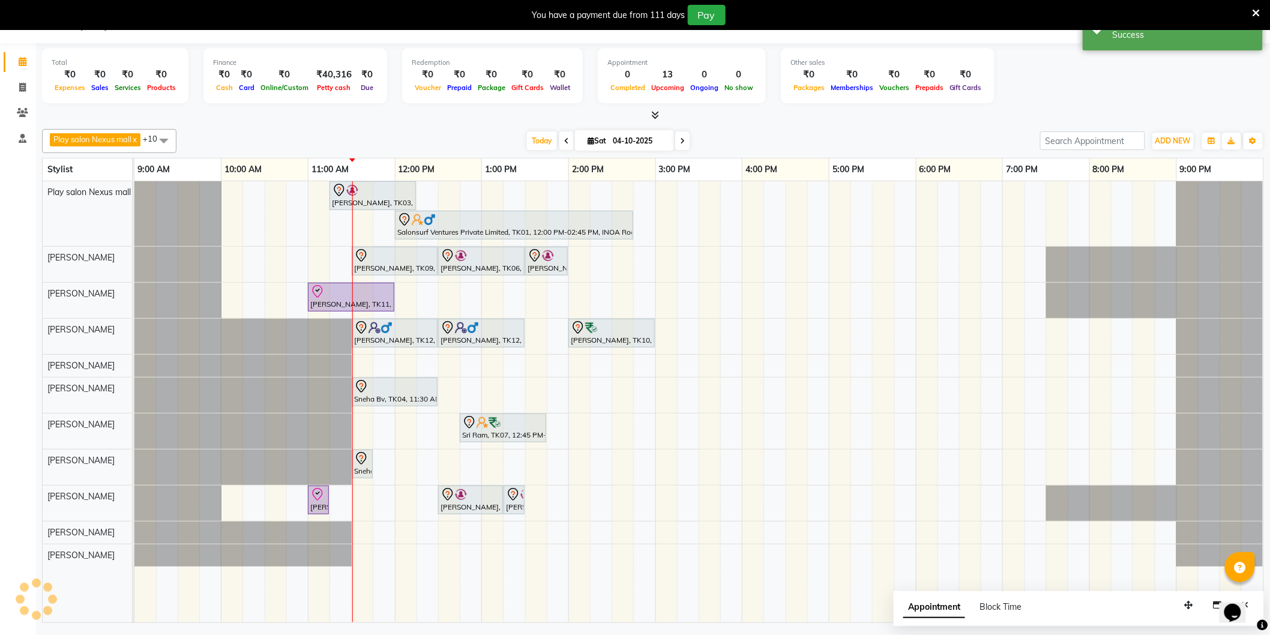
scroll to position [0, 0]
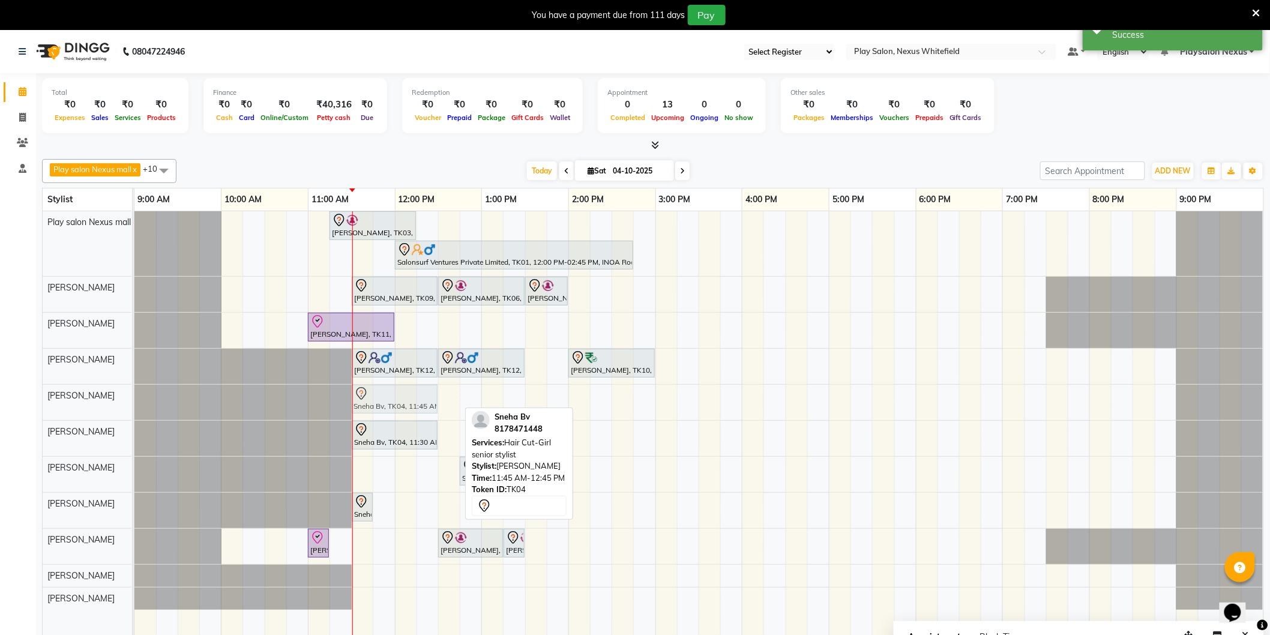
drag, startPoint x: 414, startPoint y: 400, endPoint x: 391, endPoint y: 401, distance: 22.8
click at [134, 401] on div "Sneha Bv, TK04, 11:45 AM-12:45 PM, Hair Cut-Girl senior stylist Sneha Bv, TK04,…" at bounding box center [134, 402] width 0 height 35
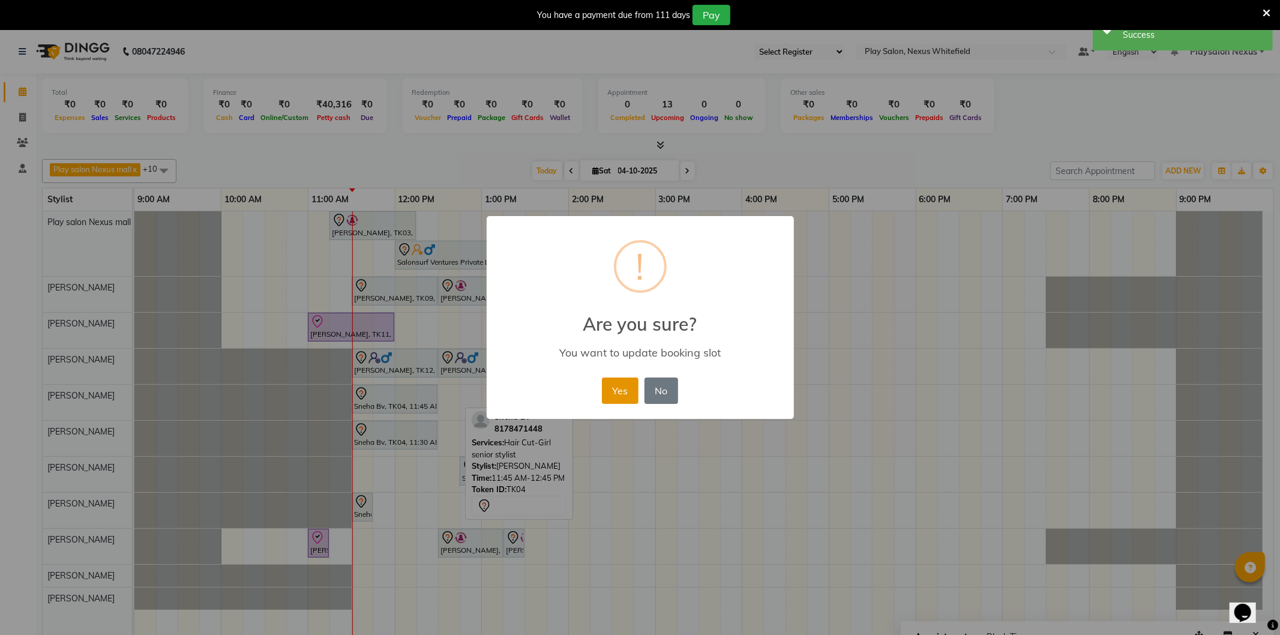
click at [616, 390] on button "Yes" at bounding box center [620, 390] width 37 height 26
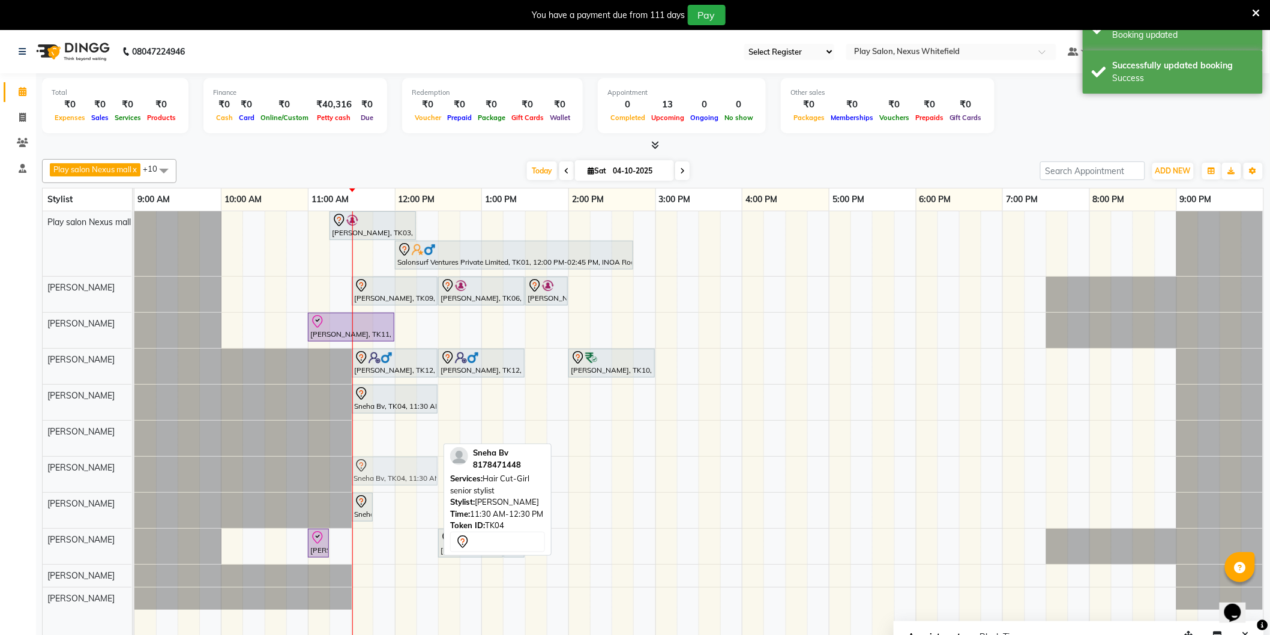
drag, startPoint x: 383, startPoint y: 433, endPoint x: 381, endPoint y: 463, distance: 30.1
click at [381, 463] on tbody "[PERSON_NAME] S, TK03, 11:15 AM-12:15 PM, INOA Root Touch-Up Long Salonsurf Ven…" at bounding box center [698, 410] width 1129 height 398
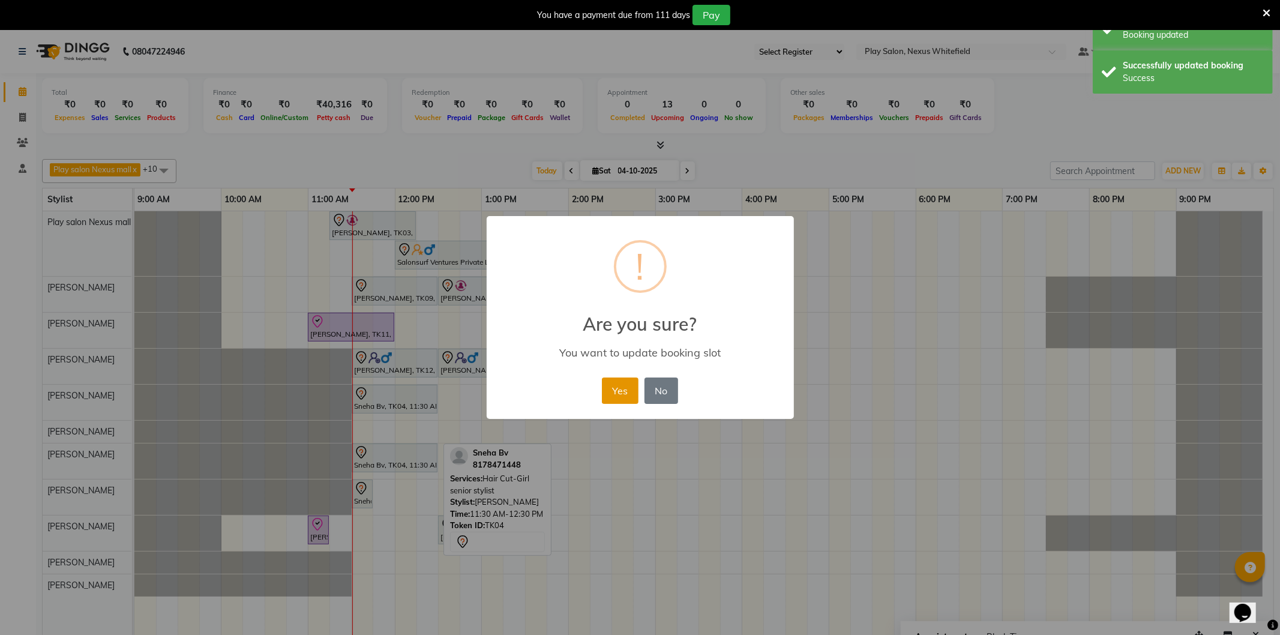
click at [618, 386] on button "Yes" at bounding box center [620, 390] width 37 height 26
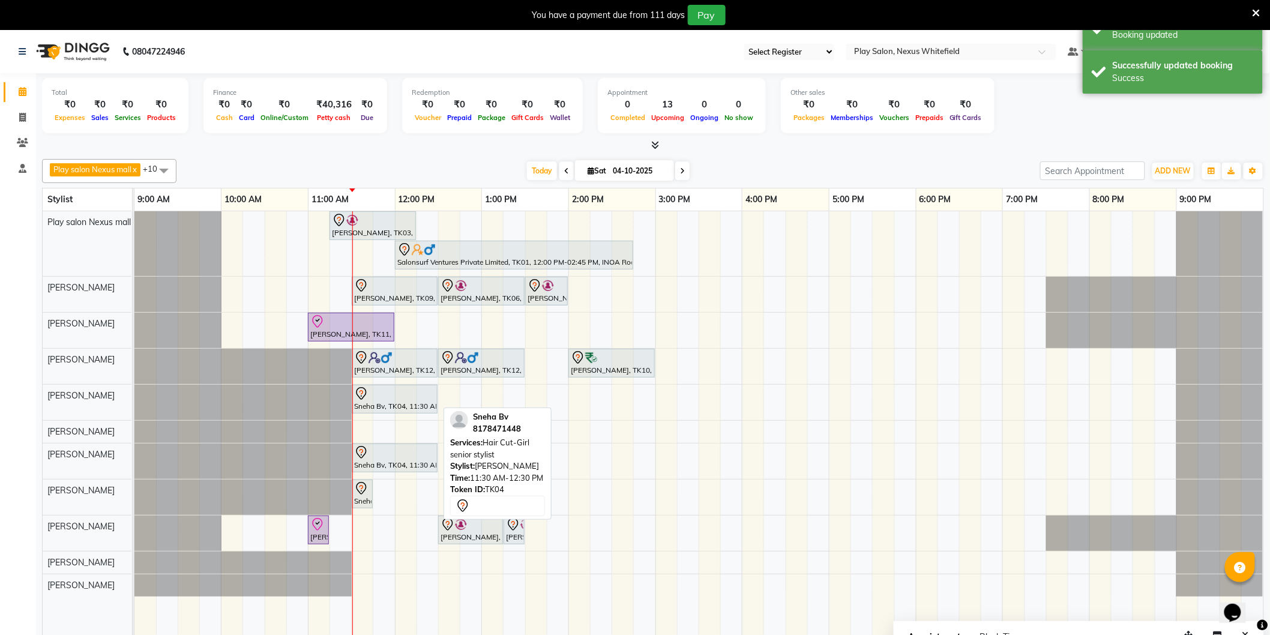
click at [407, 394] on div at bounding box center [394, 393] width 81 height 14
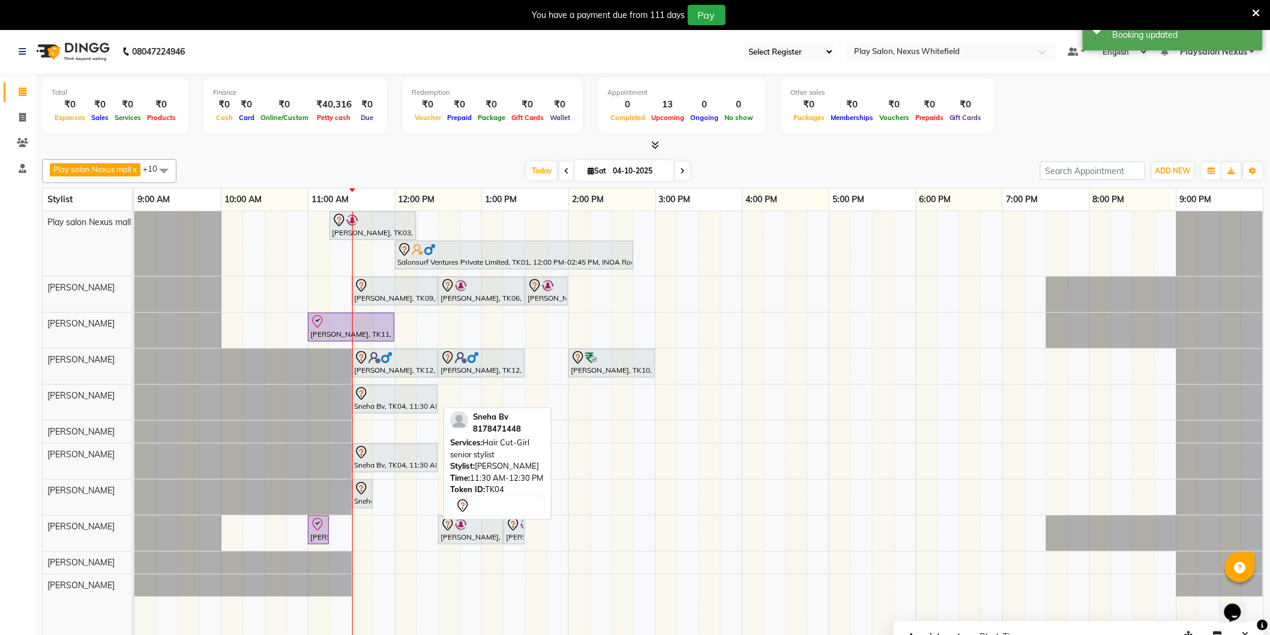
click at [404, 397] on div at bounding box center [394, 393] width 81 height 14
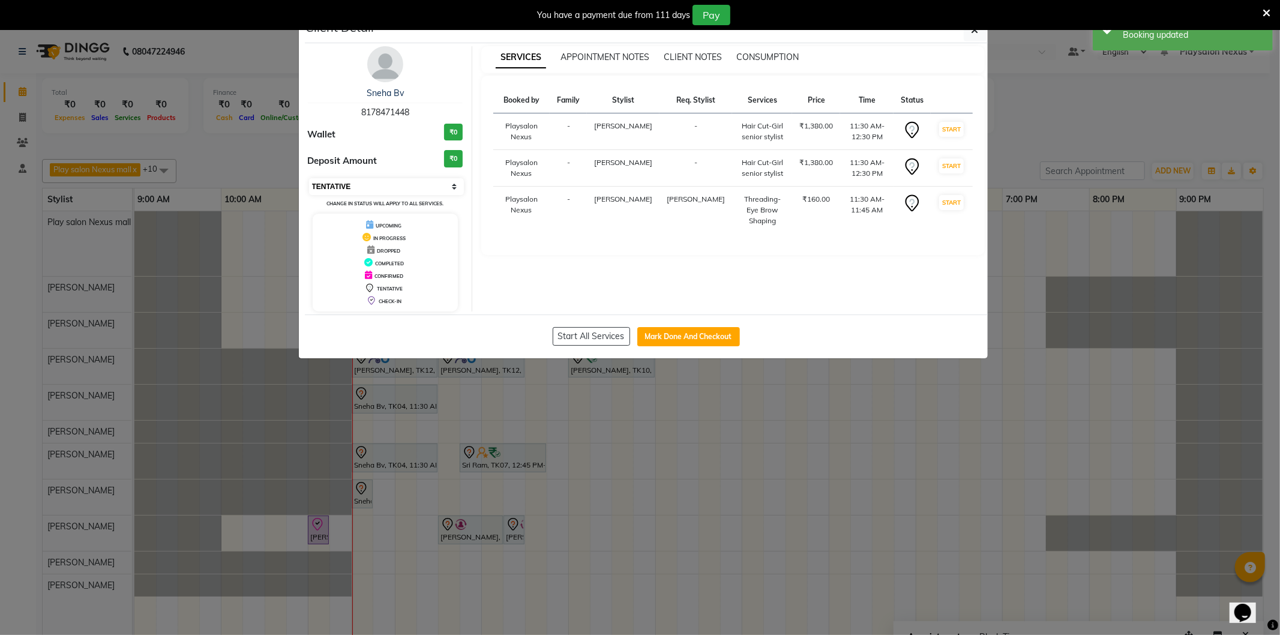
click at [410, 184] on select "Select IN SERVICE CONFIRMED TENTATIVE CHECK IN MARK DONE DROPPED UPCOMING" at bounding box center [386, 186] width 155 height 17
select select "8"
click at [309, 178] on select "Select IN SERVICE CONFIRMED TENTATIVE CHECK IN MARK DONE DROPPED UPCOMING" at bounding box center [386, 186] width 155 height 17
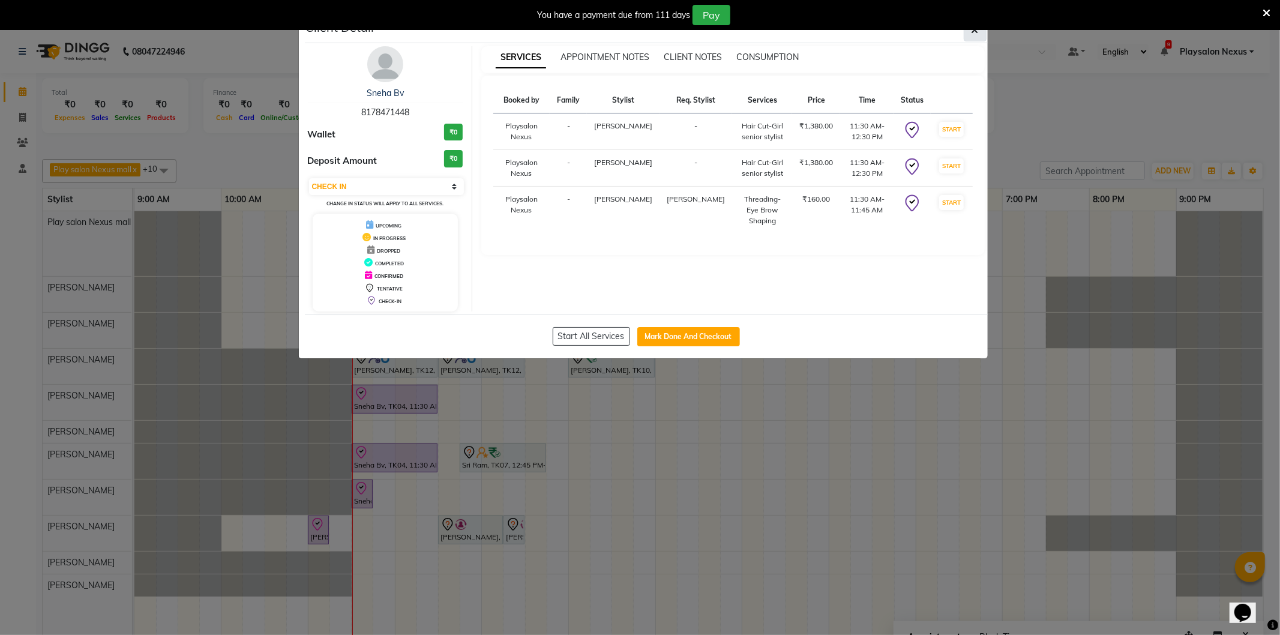
click at [978, 38] on button "button" at bounding box center [975, 30] width 23 height 23
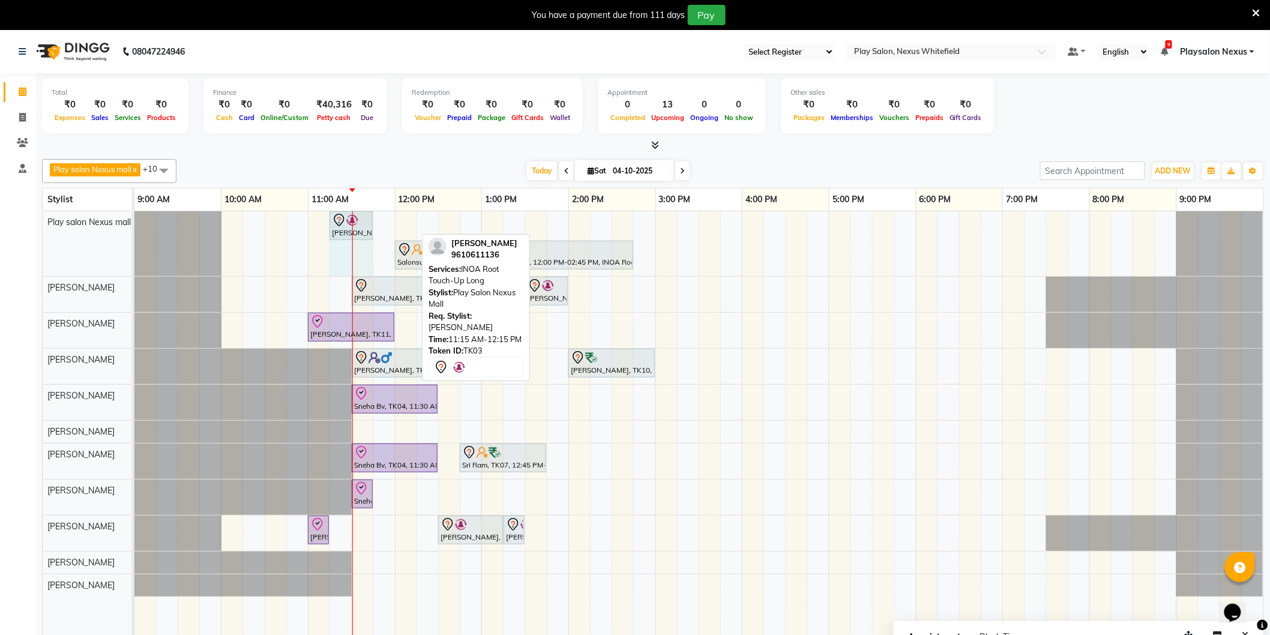
drag, startPoint x: 416, startPoint y: 218, endPoint x: 363, endPoint y: 221, distance: 52.9
click at [134, 221] on div "[PERSON_NAME], TK03, 11:15 AM-12:15 PM, INOA Root Touch-Up Long Salonsurf Ventu…" at bounding box center [134, 243] width 0 height 65
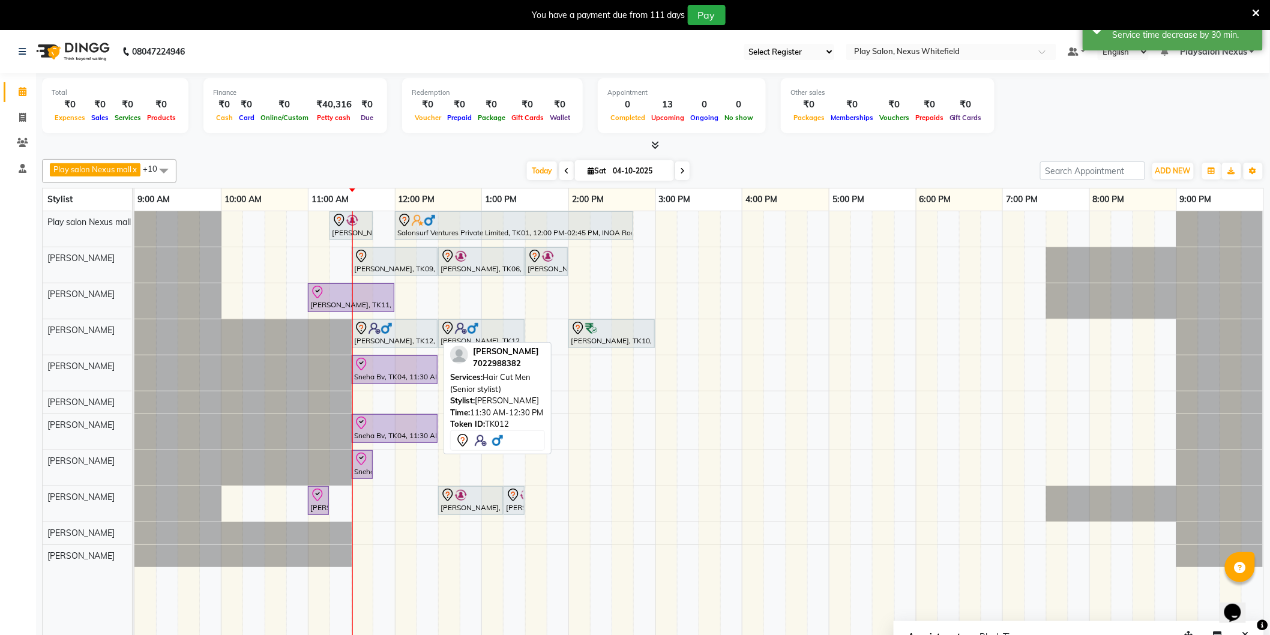
click at [377, 334] on img at bounding box center [374, 328] width 12 height 12
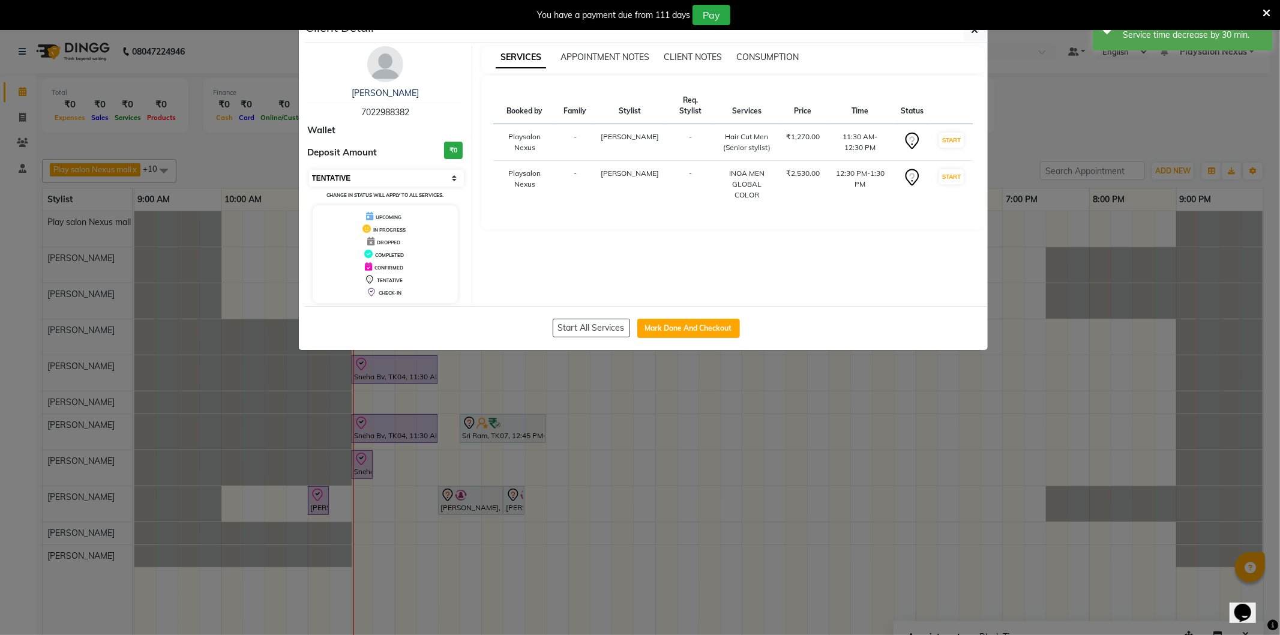
click at [395, 186] on select "Select IN SERVICE CONFIRMED TENTATIVE CHECK IN MARK DONE DROPPED UPCOMING" at bounding box center [386, 178] width 155 height 17
select select "8"
click at [309, 170] on select "Select IN SERVICE CONFIRMED TENTATIVE CHECK IN MARK DONE DROPPED UPCOMING" at bounding box center [386, 178] width 155 height 17
click at [968, 37] on button "button" at bounding box center [975, 30] width 23 height 23
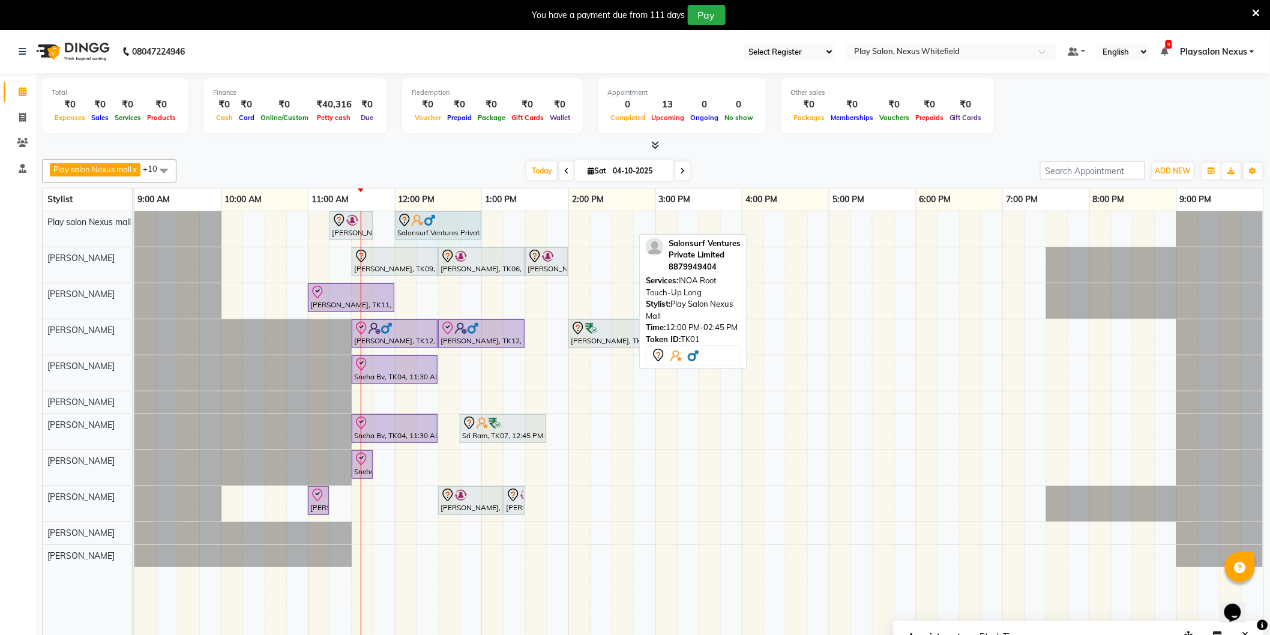
drag, startPoint x: 631, startPoint y: 222, endPoint x: 480, endPoint y: 224, distance: 150.6
click at [134, 224] on div "[PERSON_NAME], TK03, 11:15 AM-11:45 AM, INOA Root Touch-Up Long Salonsurf Ventu…" at bounding box center [134, 228] width 0 height 35
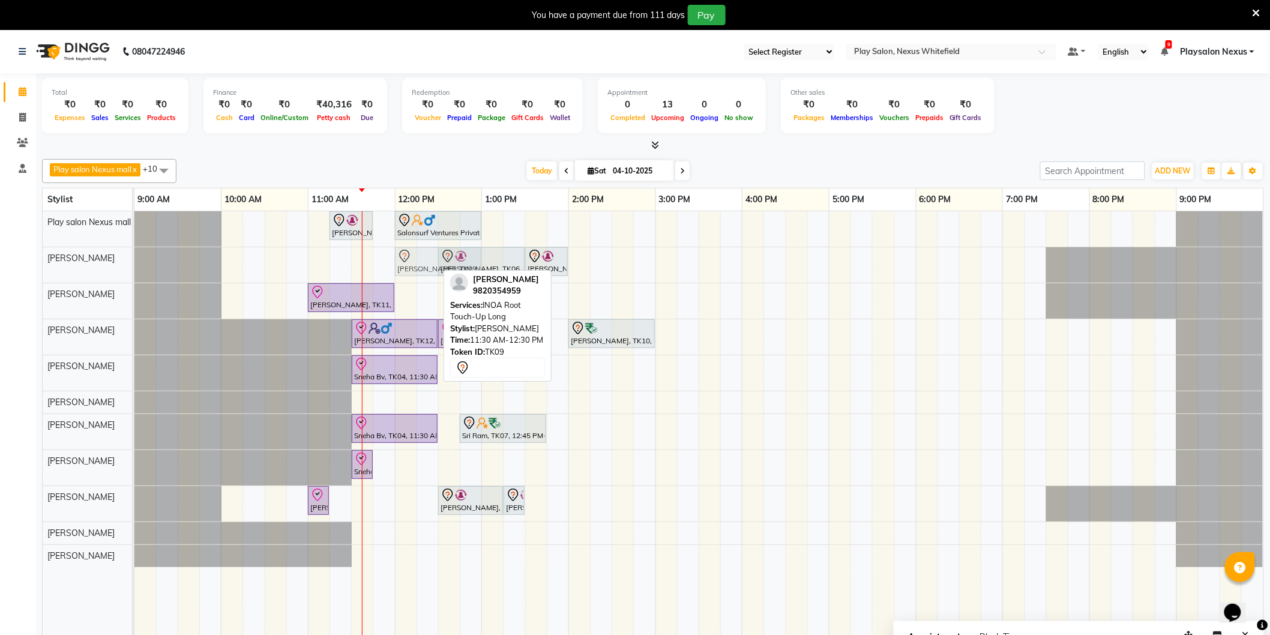
drag, startPoint x: 378, startPoint y: 260, endPoint x: 411, endPoint y: 260, distance: 33.0
click at [134, 260] on div "[PERSON_NAME], TK09, 11:30 AM-12:30 PM, INOA Root Touch-Up [GEOGRAPHIC_DATA][PE…" at bounding box center [134, 264] width 0 height 35
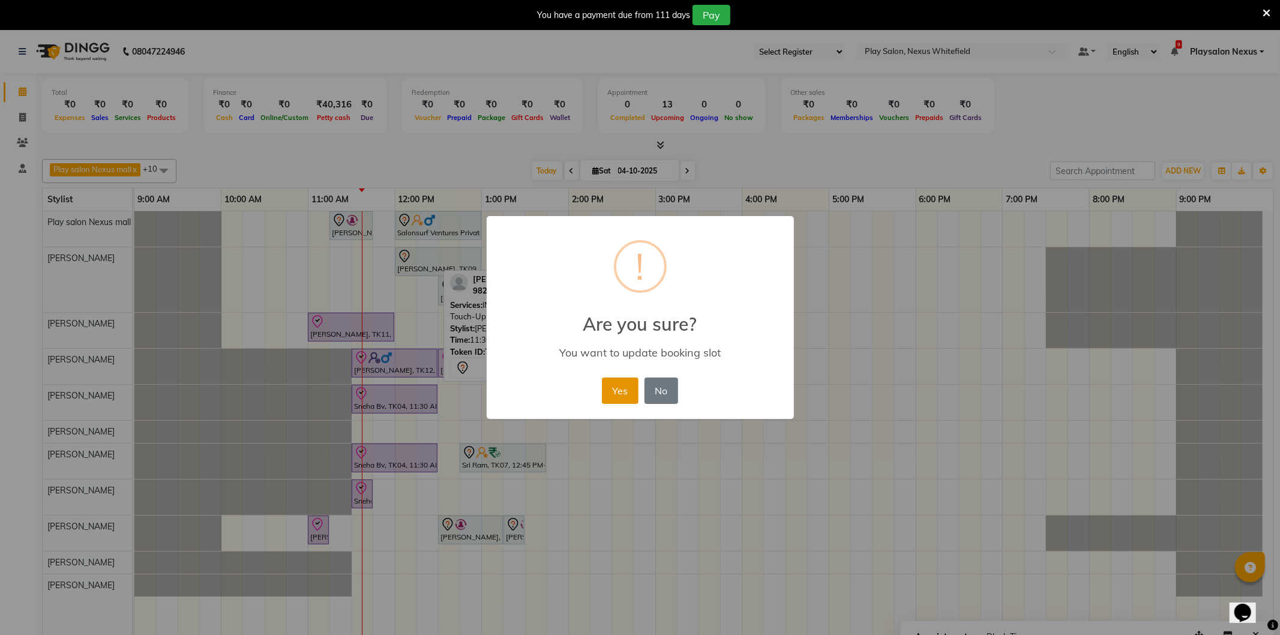
click at [616, 382] on button "Yes" at bounding box center [620, 390] width 37 height 26
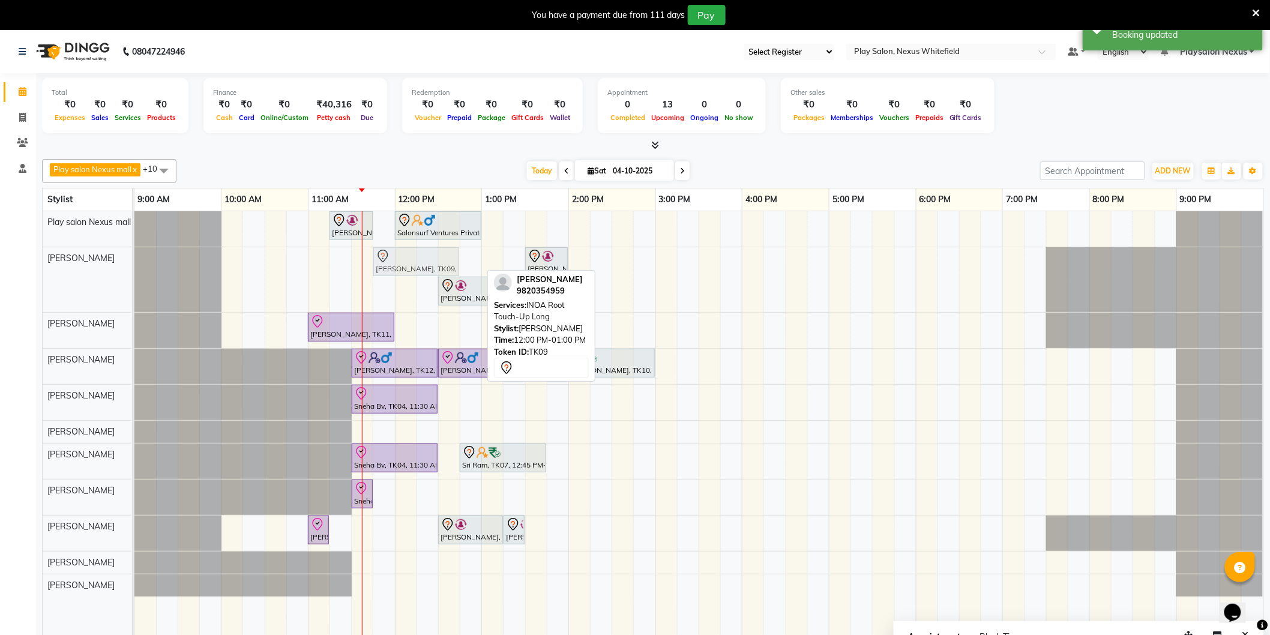
drag, startPoint x: 445, startPoint y: 255, endPoint x: 430, endPoint y: 258, distance: 14.7
click at [134, 258] on div "[PERSON_NAME], TK09, 12:00 PM-01:00 PM, INOA Root Touch-Up [GEOGRAPHIC_DATA][PE…" at bounding box center [134, 279] width 0 height 65
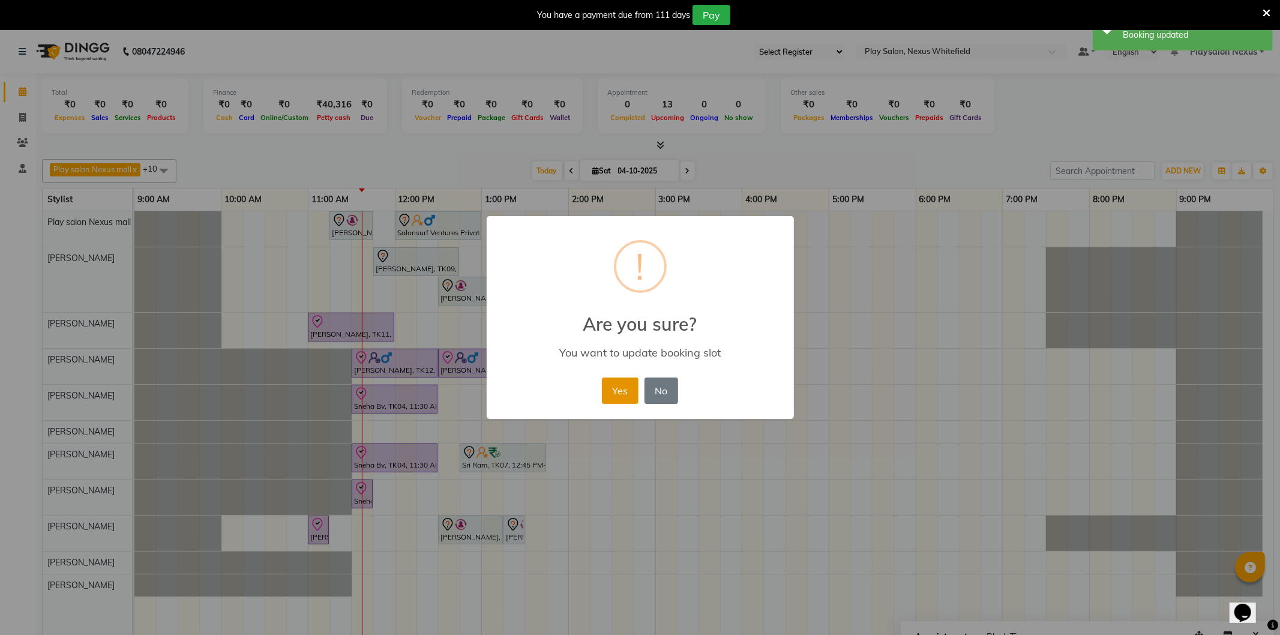
click at [625, 387] on button "Yes" at bounding box center [620, 390] width 37 height 26
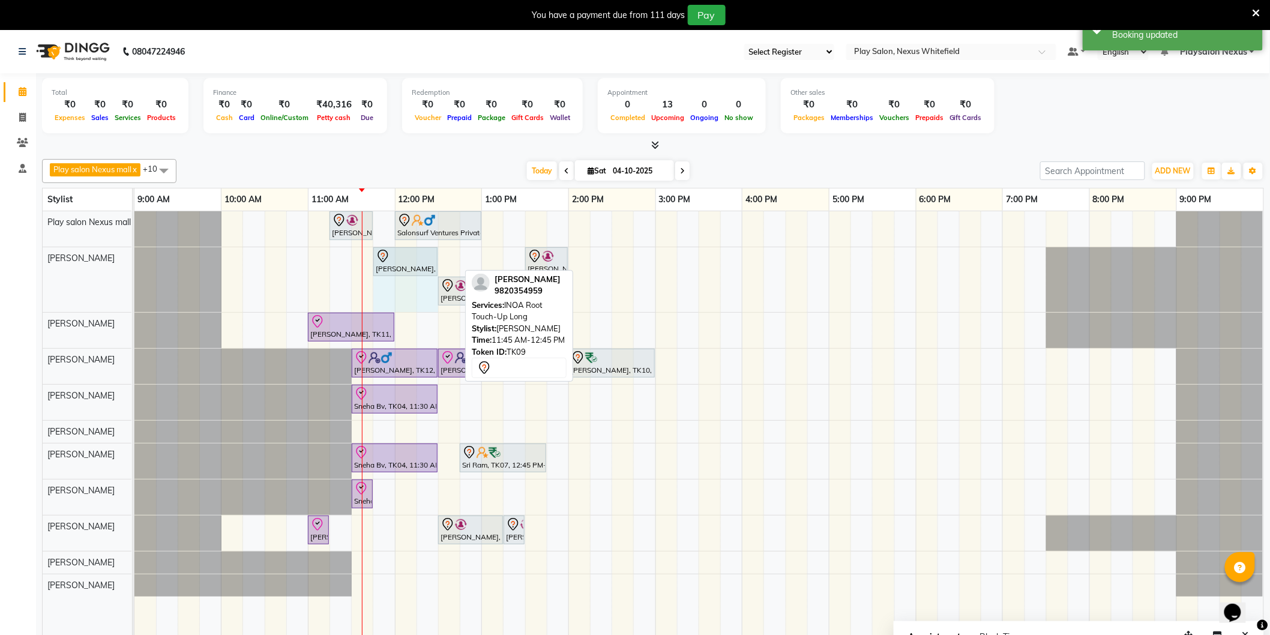
click at [134, 264] on div "[PERSON_NAME], TK09, 11:45 AM-12:45 PM, INOA Root Touch-Up [PERSON_NAME], TK06,…" at bounding box center [134, 279] width 0 height 65
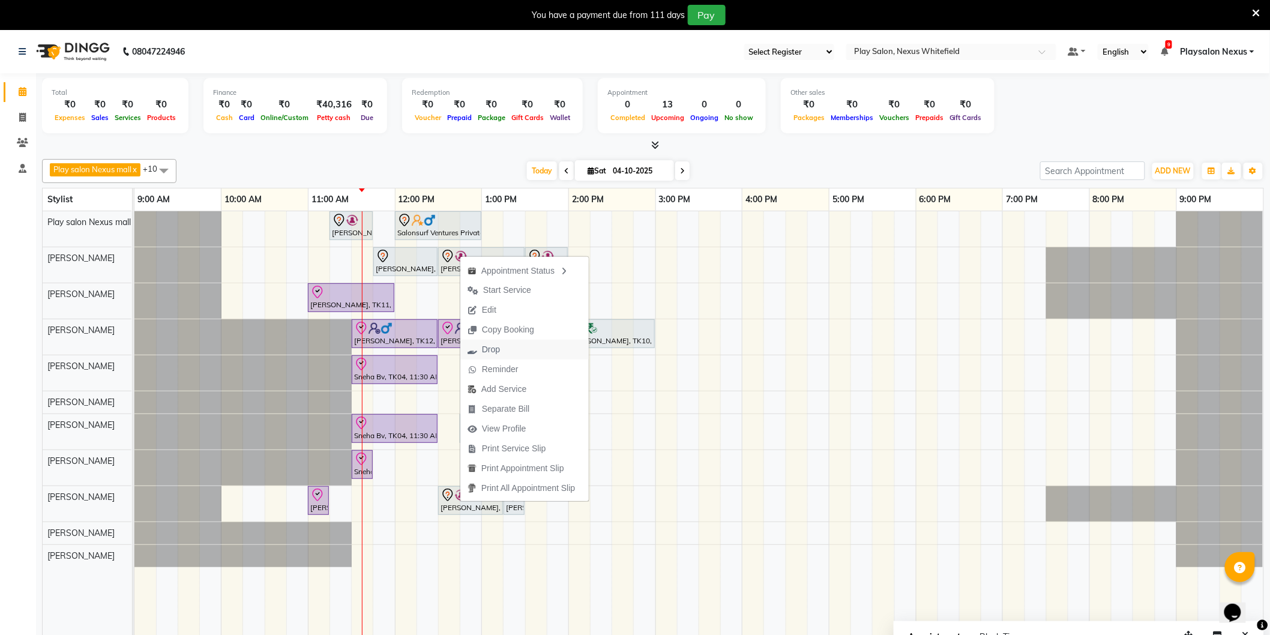
click at [496, 351] on span "Drop" at bounding box center [491, 349] width 18 height 13
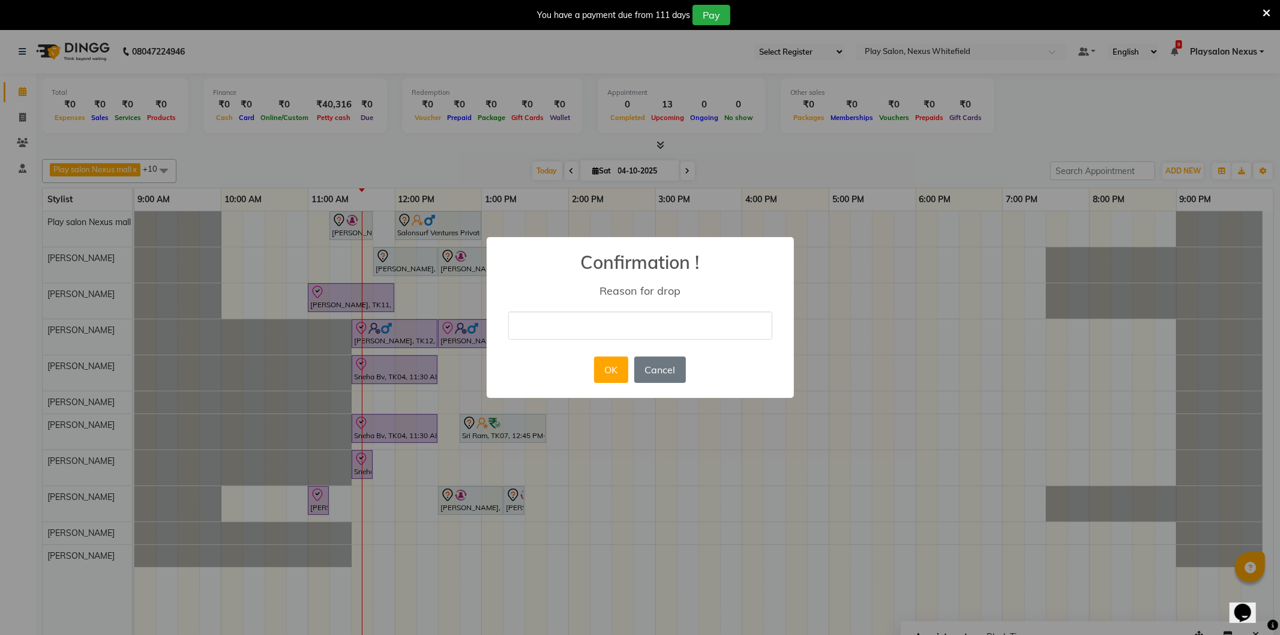
click at [623, 322] on input "text" at bounding box center [640, 325] width 264 height 28
type input "client will book the appointment some other day"
click at [608, 367] on button "OK" at bounding box center [611, 369] width 34 height 26
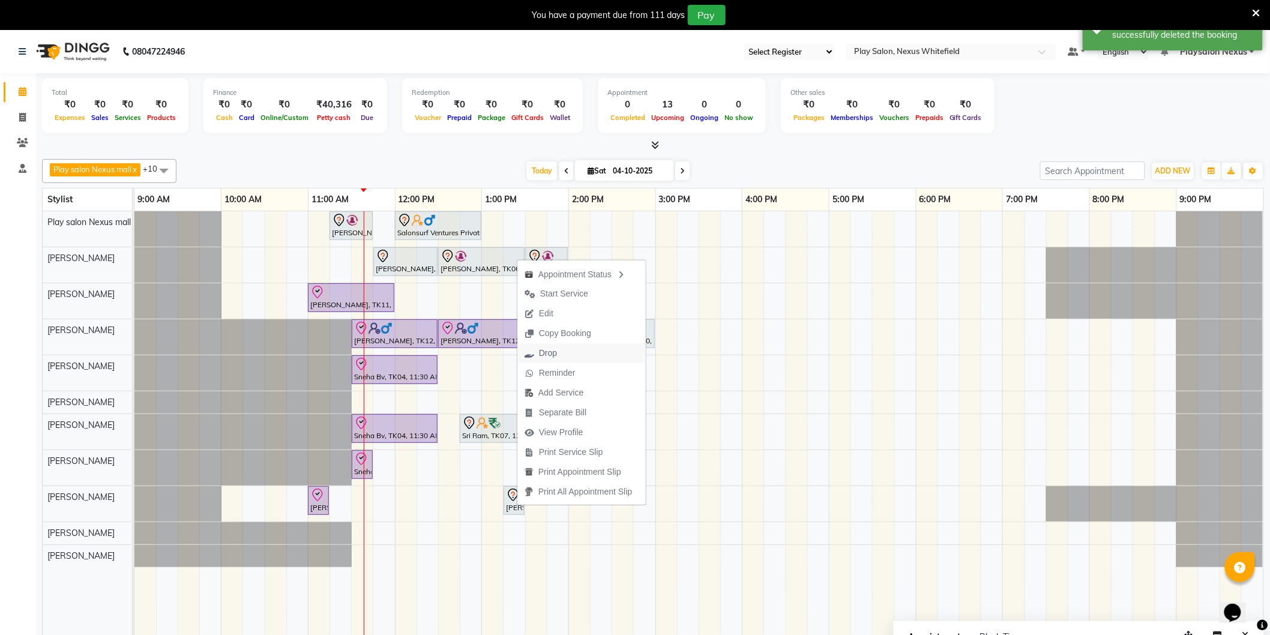
click at [548, 357] on span "Drop" at bounding box center [548, 353] width 18 height 13
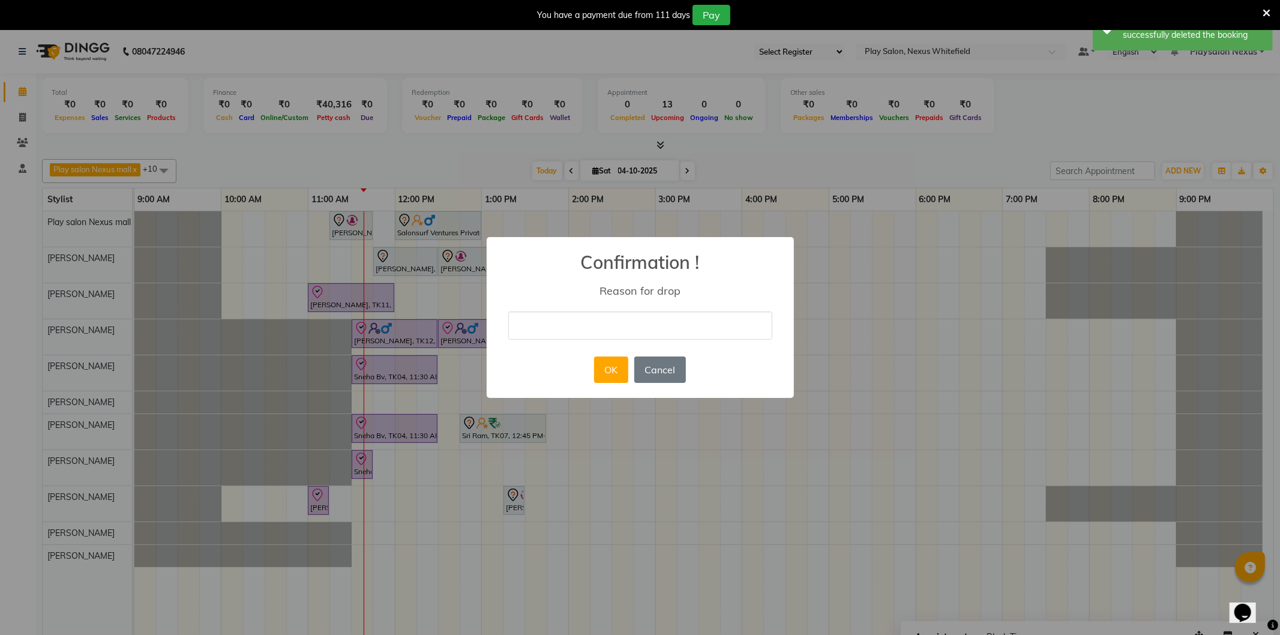
click at [604, 324] on input "text" at bounding box center [640, 325] width 264 height 28
type input "client will book the appointment some other day"
click at [612, 368] on button "OK" at bounding box center [611, 369] width 34 height 26
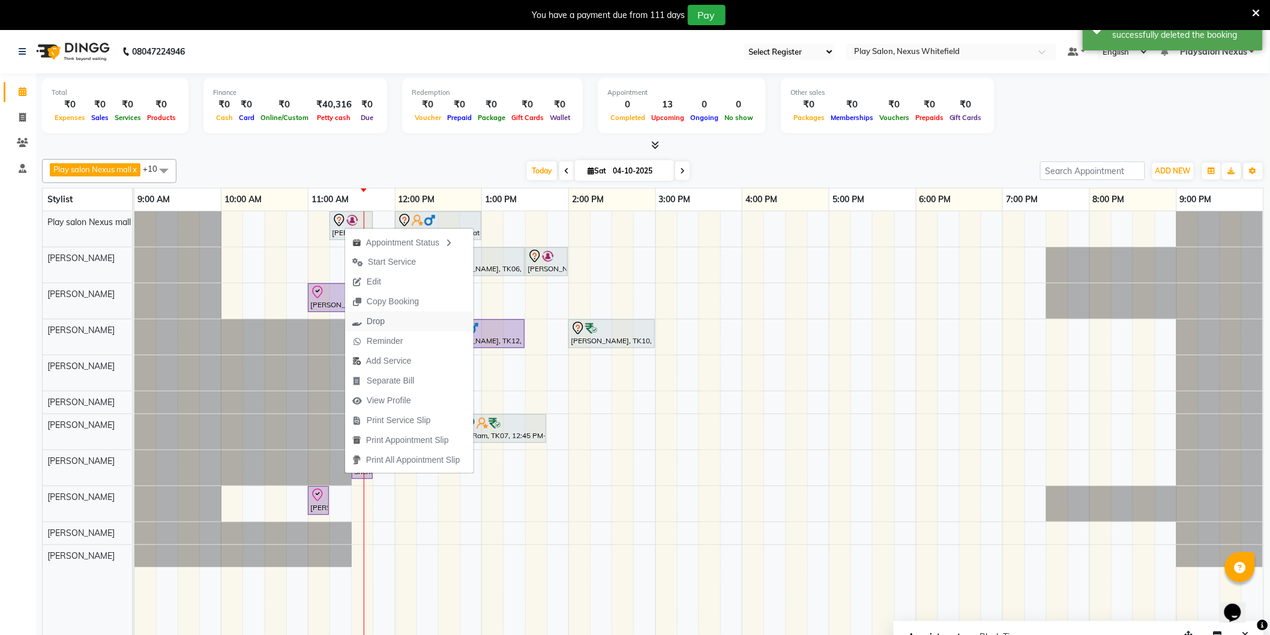
click at [394, 319] on button "Drop" at bounding box center [409, 321] width 128 height 20
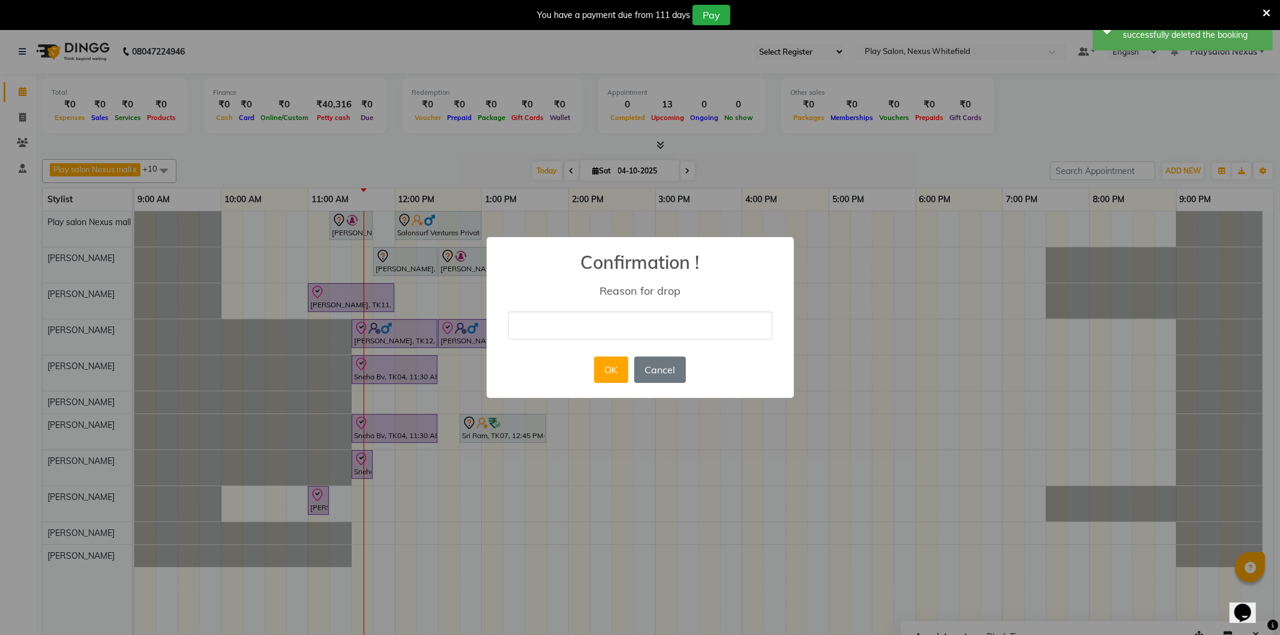
click at [584, 319] on input "text" at bounding box center [640, 325] width 264 height 28
type input "client will book the appointment some other day"
click at [614, 364] on button "OK" at bounding box center [611, 369] width 34 height 26
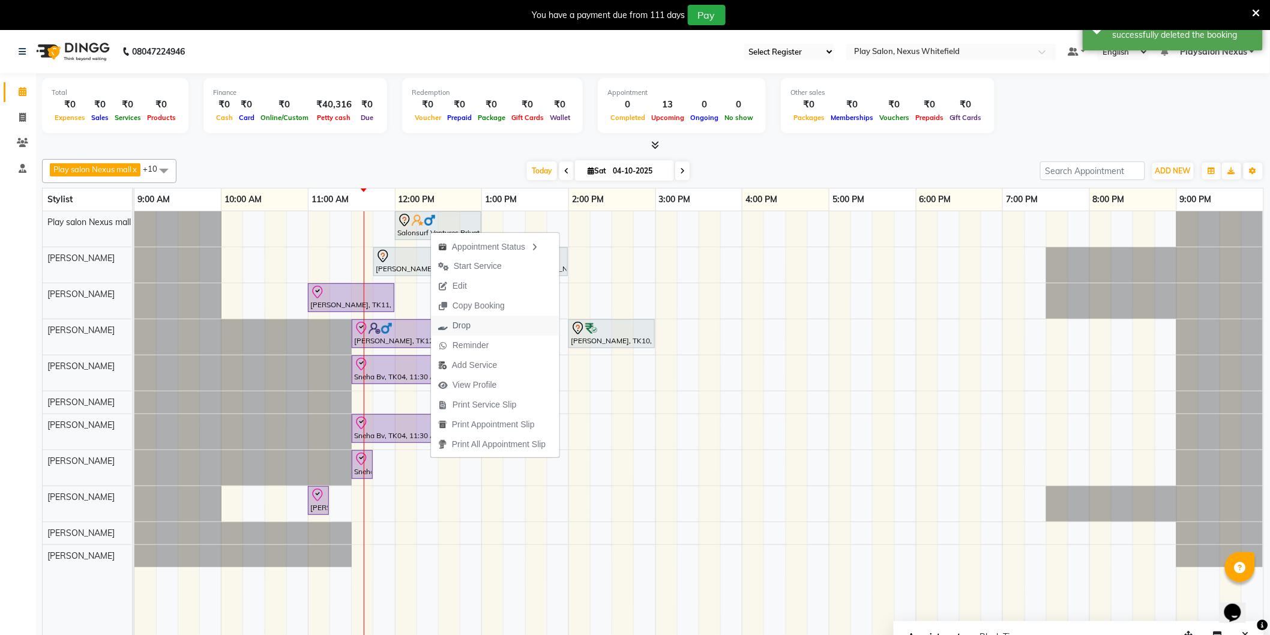
click at [467, 326] on span "Drop" at bounding box center [461, 325] width 18 height 13
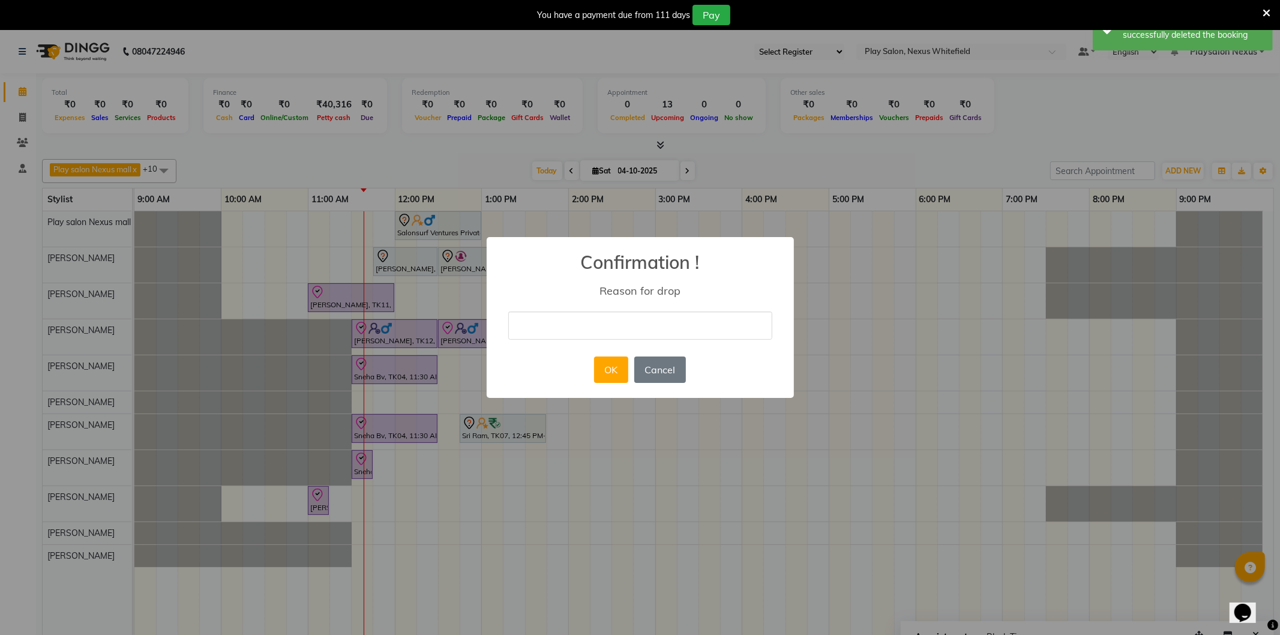
click at [612, 331] on input "text" at bounding box center [640, 325] width 264 height 28
type input "client will book the appointment some other day"
click at [622, 374] on button "OK" at bounding box center [611, 369] width 34 height 26
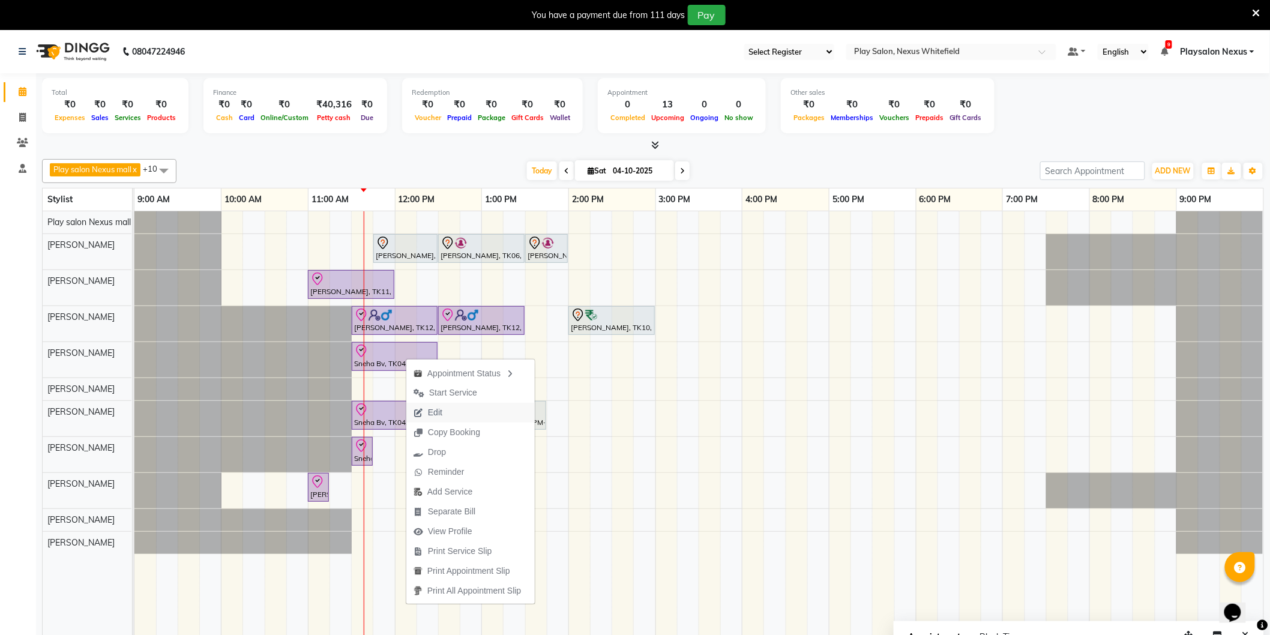
click at [437, 406] on span "Edit" at bounding box center [435, 412] width 14 height 13
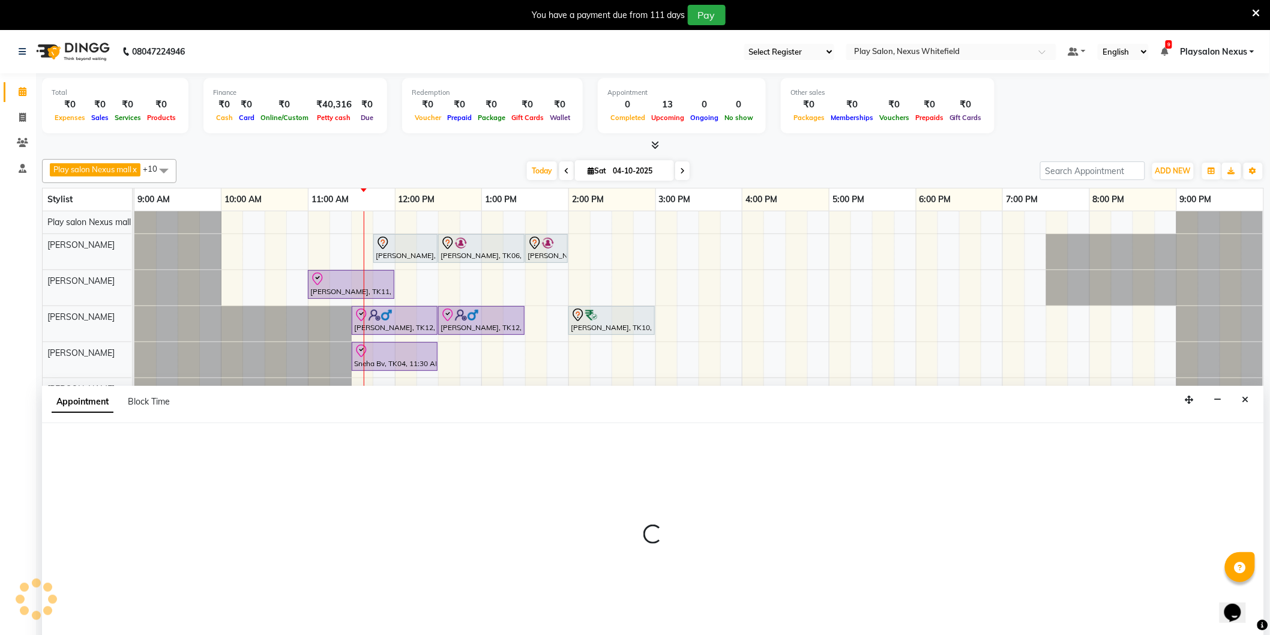
scroll to position [30, 0]
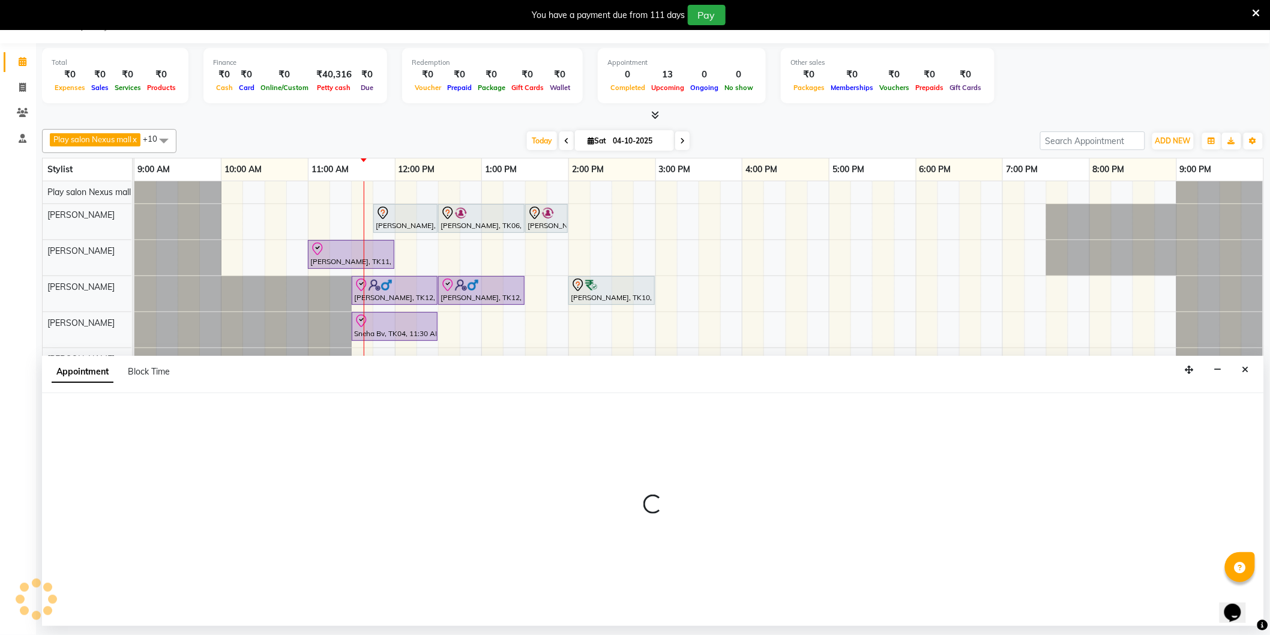
select select "tentative"
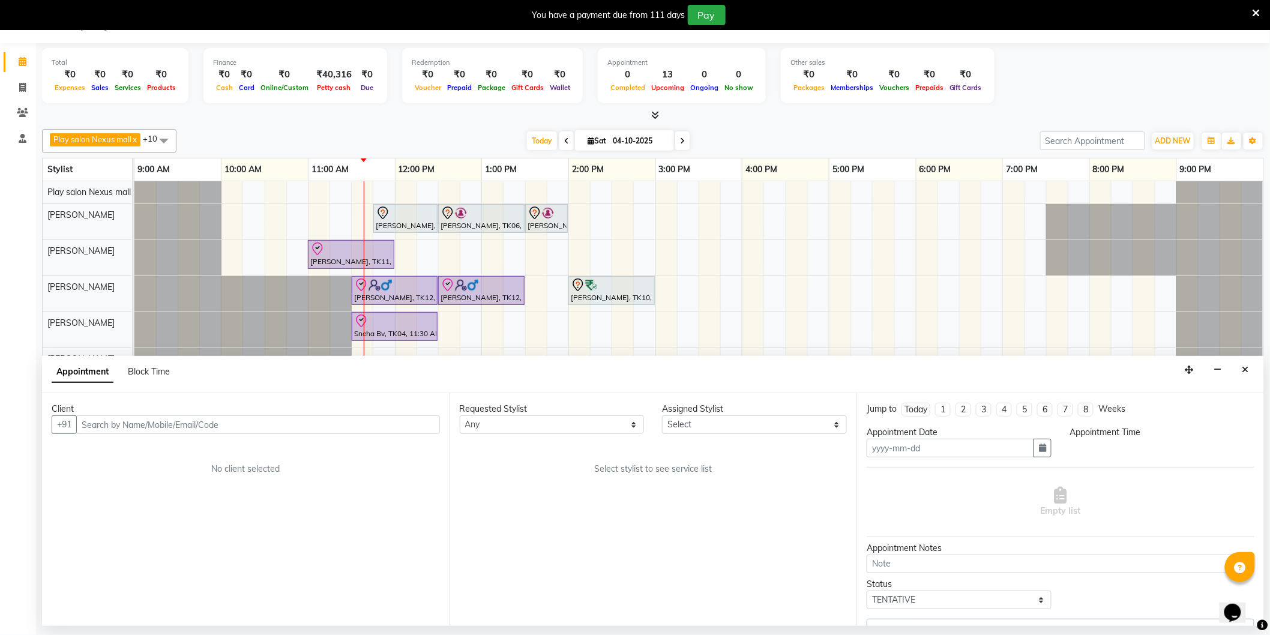
type input "04-10-2025"
select select "check-in"
select select "690"
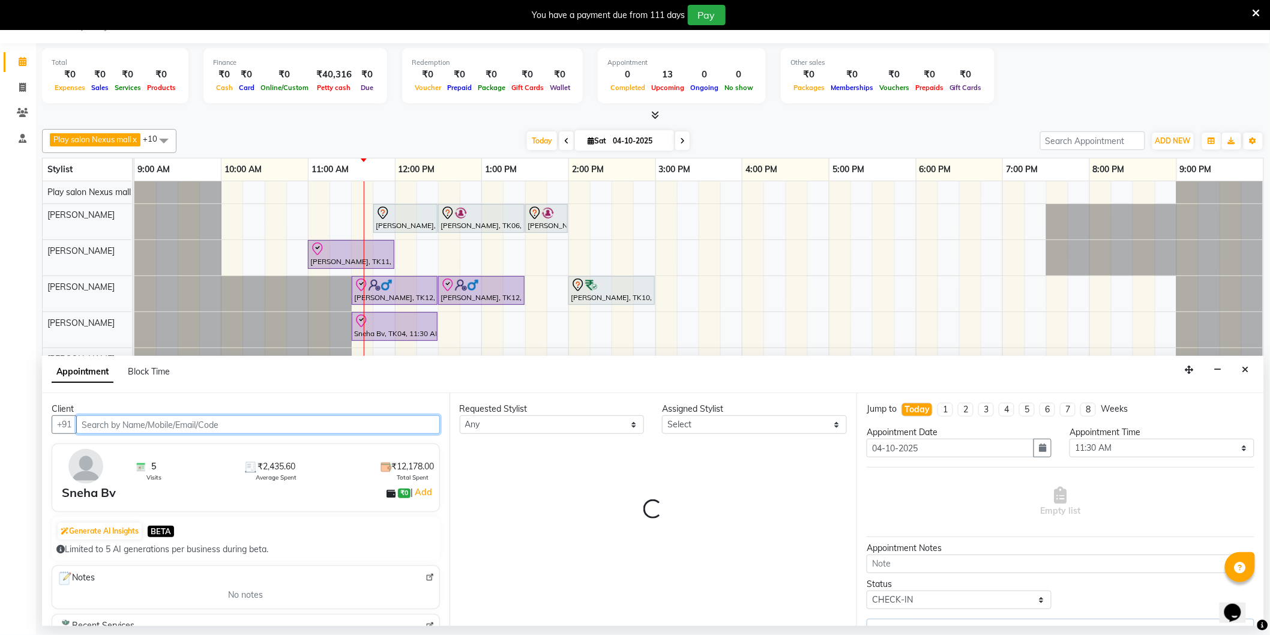
select select "81395"
select select "4200"
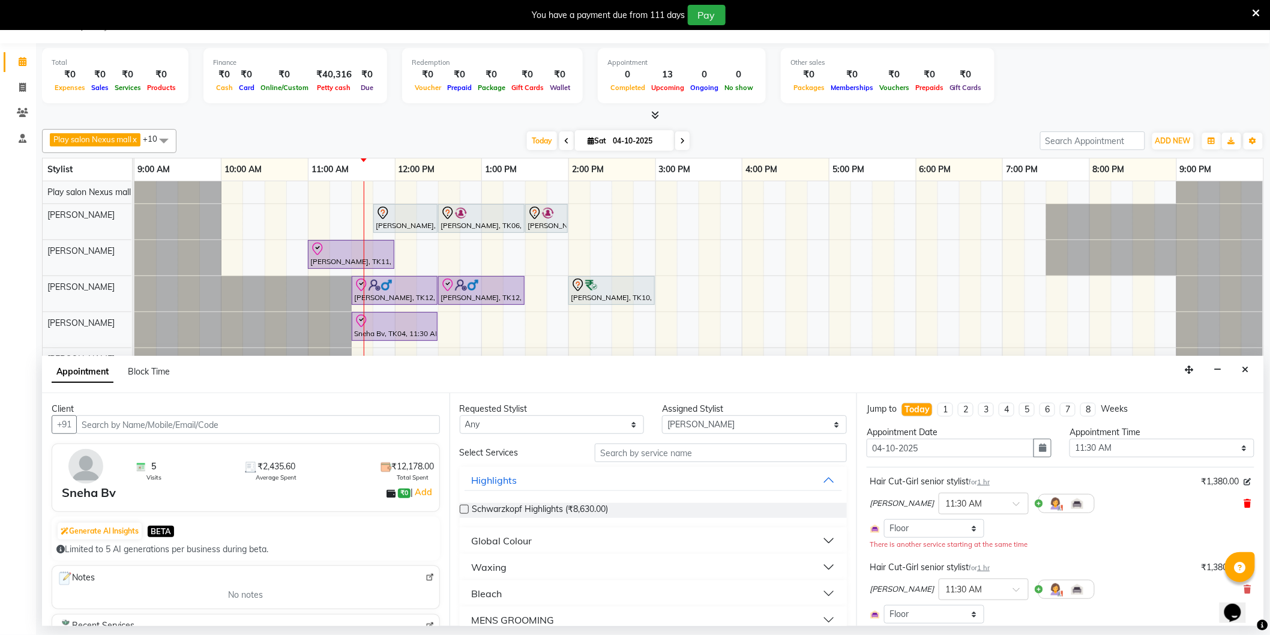
click at [1244, 505] on icon at bounding box center [1247, 503] width 7 height 8
click at [663, 456] on input "text" at bounding box center [721, 452] width 252 height 19
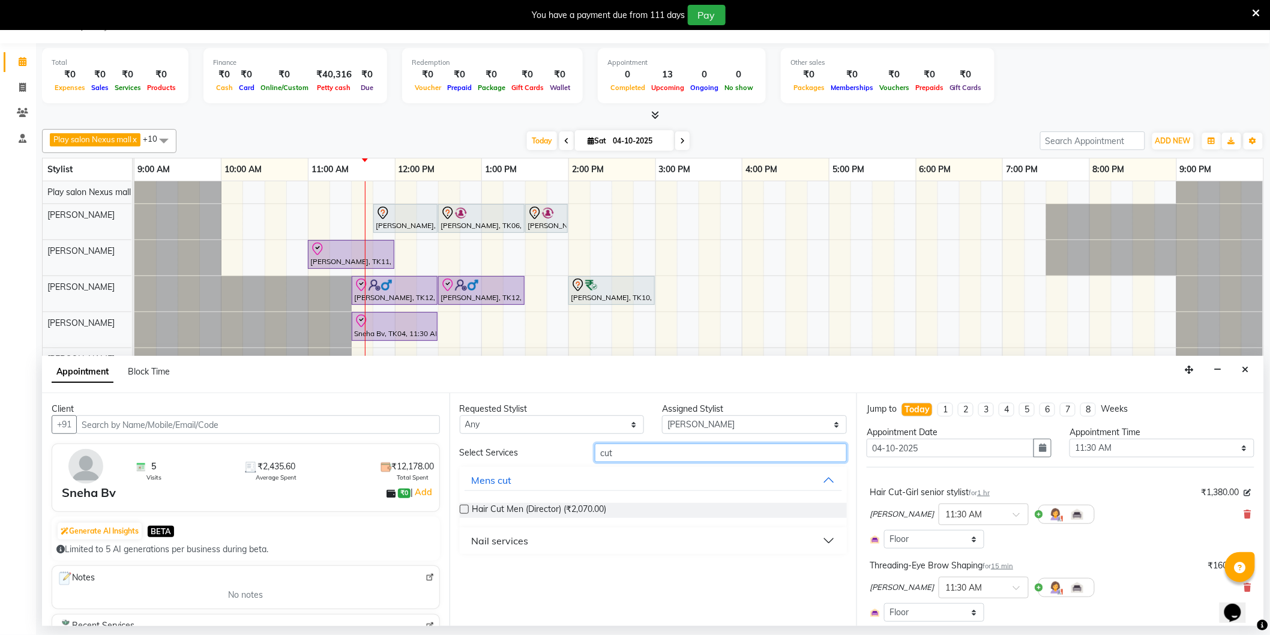
click at [659, 452] on input "cut" at bounding box center [721, 452] width 252 height 19
click at [636, 453] on input "cut" at bounding box center [721, 452] width 252 height 19
type input "c"
type input "Cu"
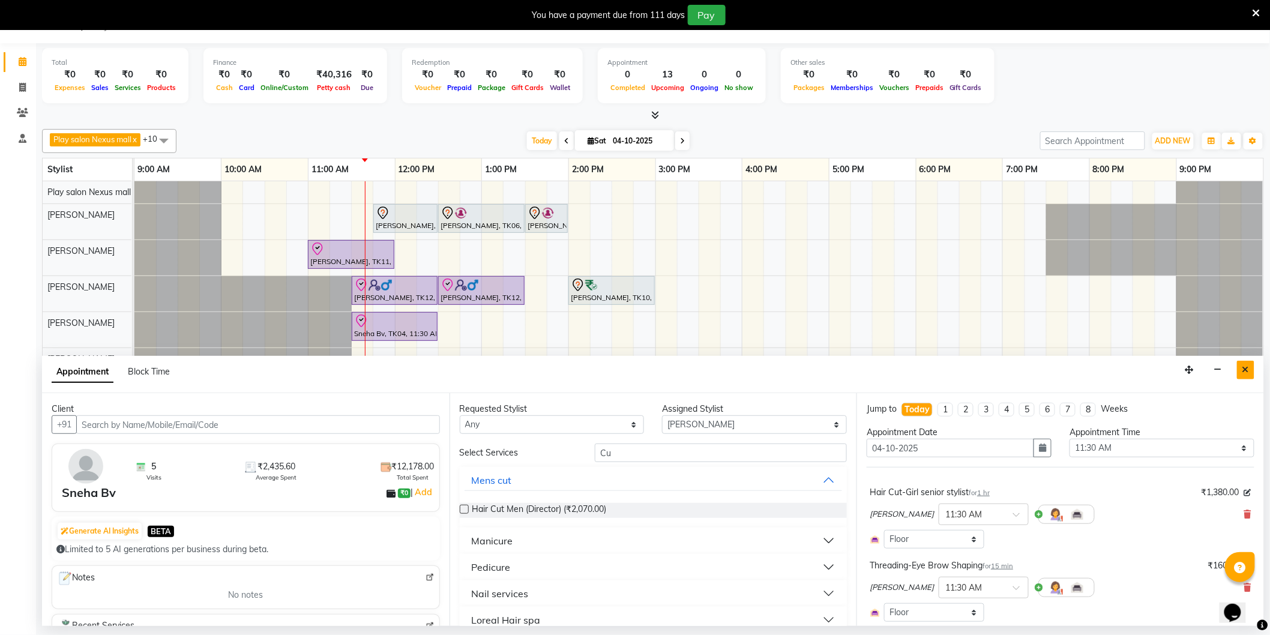
click at [1246, 373] on icon "Close" at bounding box center [1245, 369] width 7 height 8
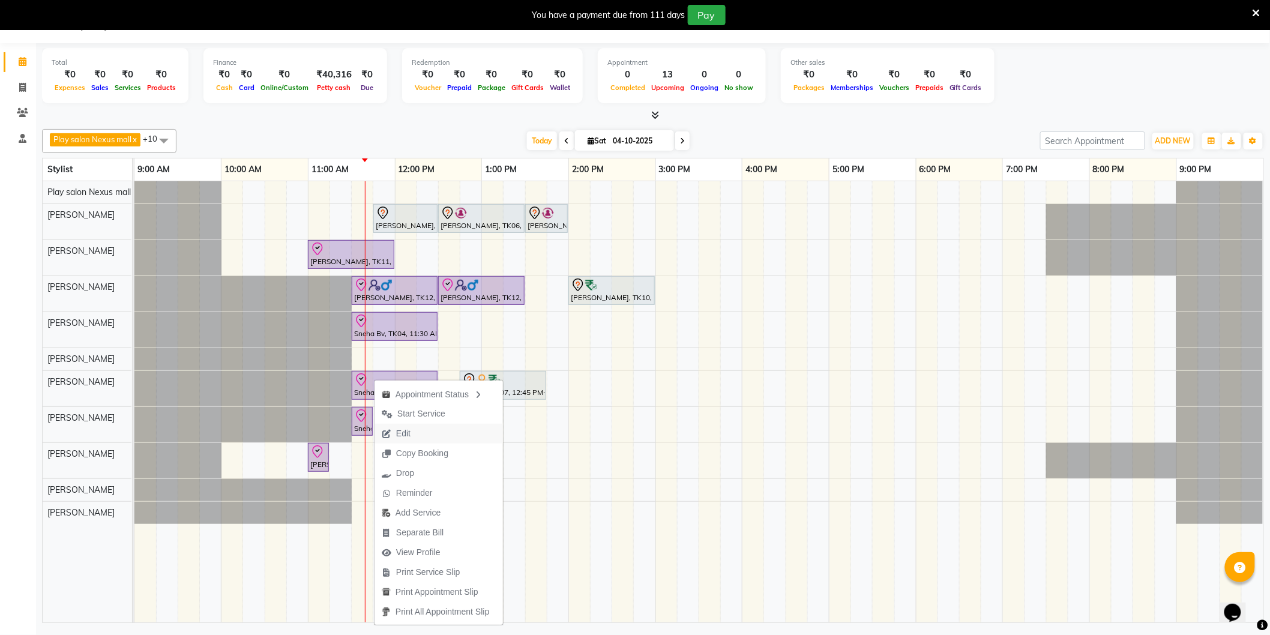
click at [404, 430] on span "Edit" at bounding box center [403, 433] width 14 height 13
select select "check-in"
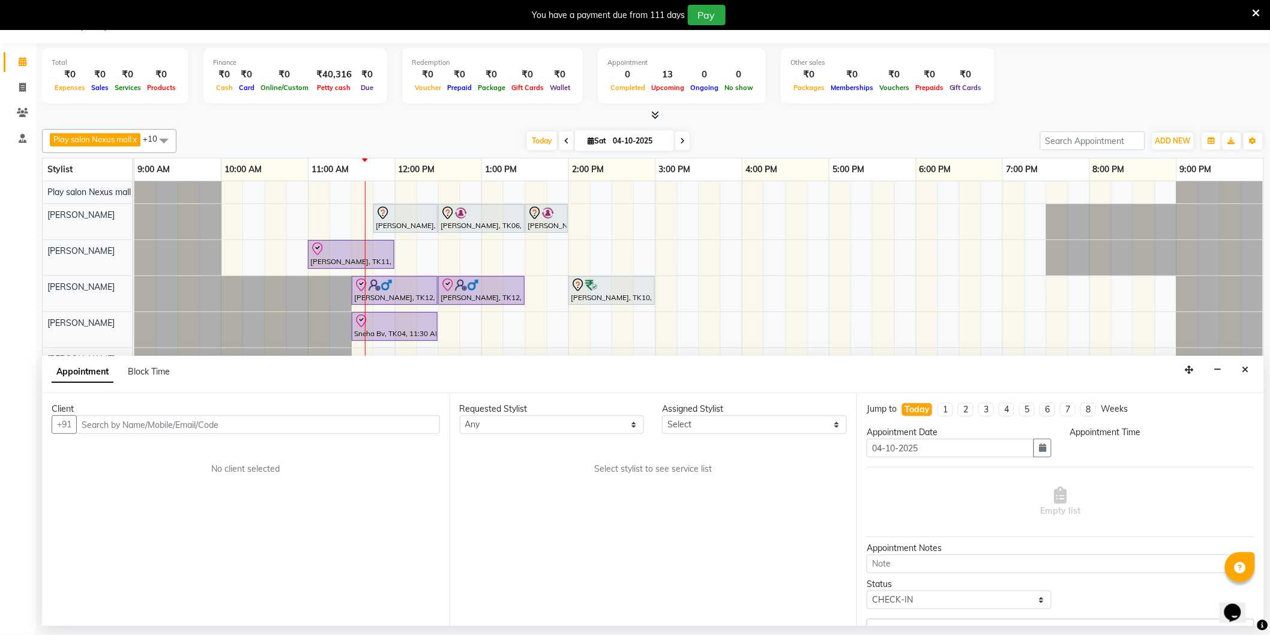
select select "81395"
select select "690"
select select "4200"
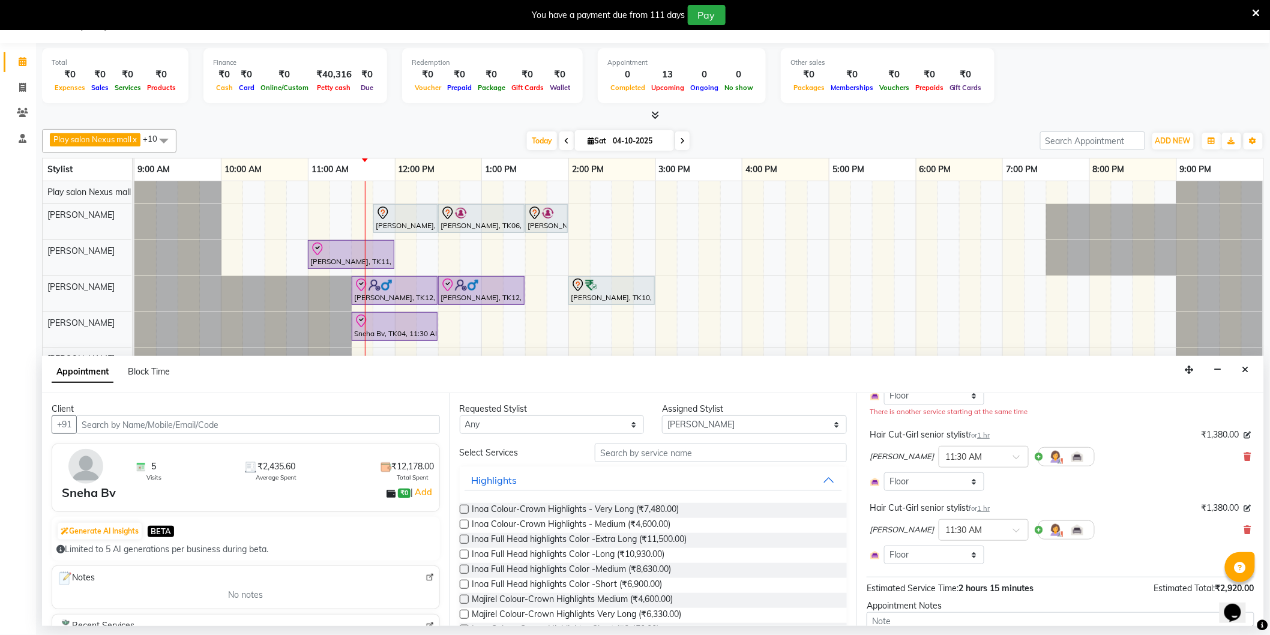
scroll to position [133, 0]
click at [1244, 452] on icon at bounding box center [1247, 456] width 7 height 8
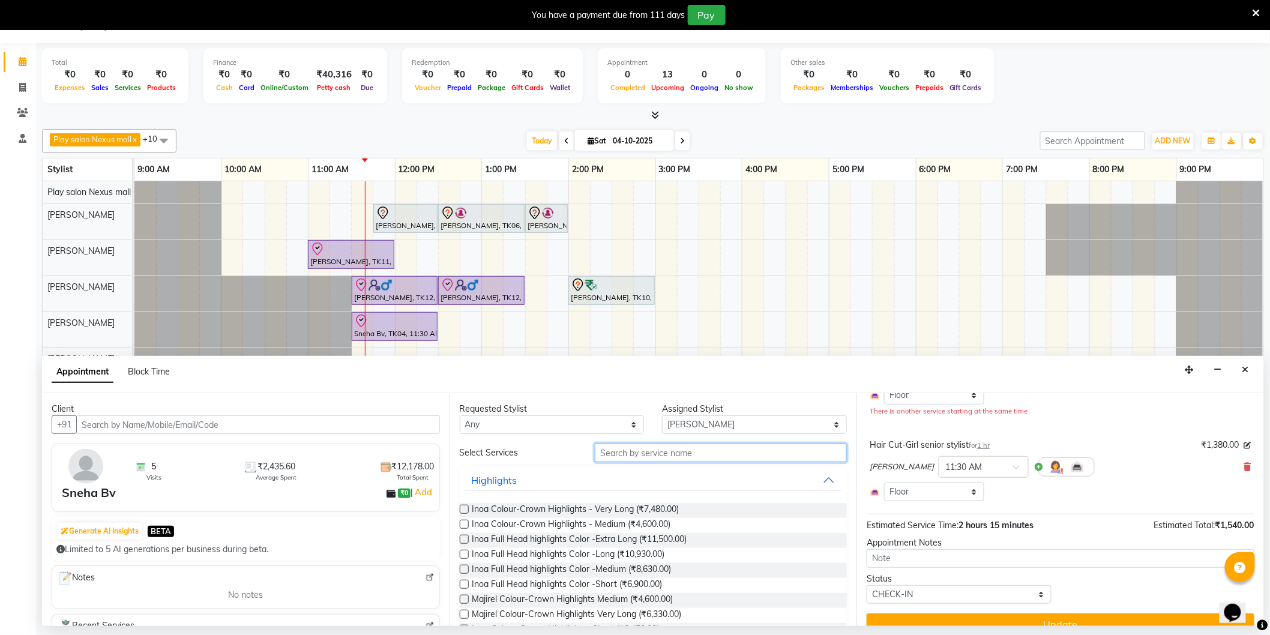
click at [682, 449] on input "text" at bounding box center [721, 452] width 252 height 19
drag, startPoint x: 701, startPoint y: 419, endPoint x: 679, endPoint y: 419, distance: 22.2
click at [701, 419] on select "Select [PERSON_NAME] Md [PERSON_NAME] [PERSON_NAME] [PERSON_NAME] [PERSON_NAME]…" at bounding box center [754, 424] width 185 height 19
click at [595, 425] on select "Any [PERSON_NAME] Md [PERSON_NAME] [PERSON_NAME] [PERSON_NAME] [PERSON_NAME] [P…" at bounding box center [552, 424] width 185 height 19
click at [460, 415] on select "Any [PERSON_NAME] Md [PERSON_NAME] [PERSON_NAME] [PERSON_NAME] [PERSON_NAME] [P…" at bounding box center [552, 424] width 185 height 19
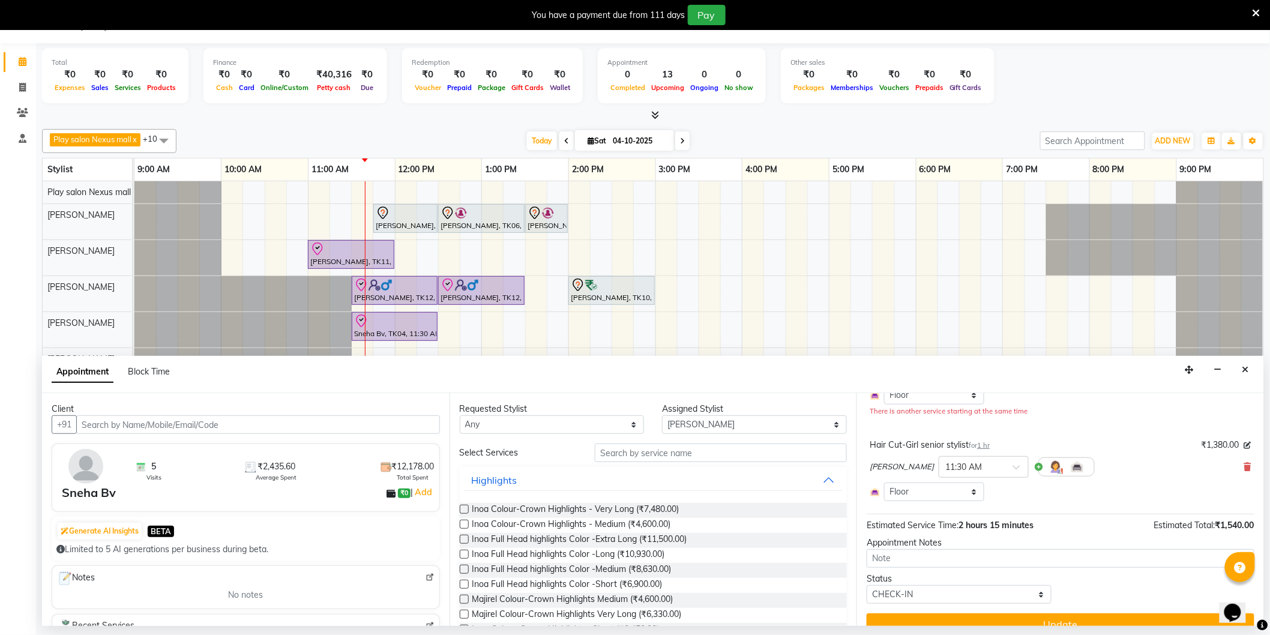
click at [643, 420] on div "Requested Stylist Any [PERSON_NAME] Md [PERSON_NAME] [PERSON_NAME] [PERSON_NAME…" at bounding box center [552, 418] width 203 height 31
click at [667, 421] on select "Select [PERSON_NAME] Md [PERSON_NAME] [PERSON_NAME] [PERSON_NAME] [PERSON_NAME]…" at bounding box center [754, 424] width 185 height 19
click at [662, 415] on select "Select [PERSON_NAME] Md [PERSON_NAME] [PERSON_NAME] [PERSON_NAME] [PERSON_NAME]…" at bounding box center [754, 424] width 185 height 19
click at [694, 430] on select "Select [PERSON_NAME] Md [PERSON_NAME] [PERSON_NAME] [PERSON_NAME] [PERSON_NAME]…" at bounding box center [754, 424] width 185 height 19
select select "81395"
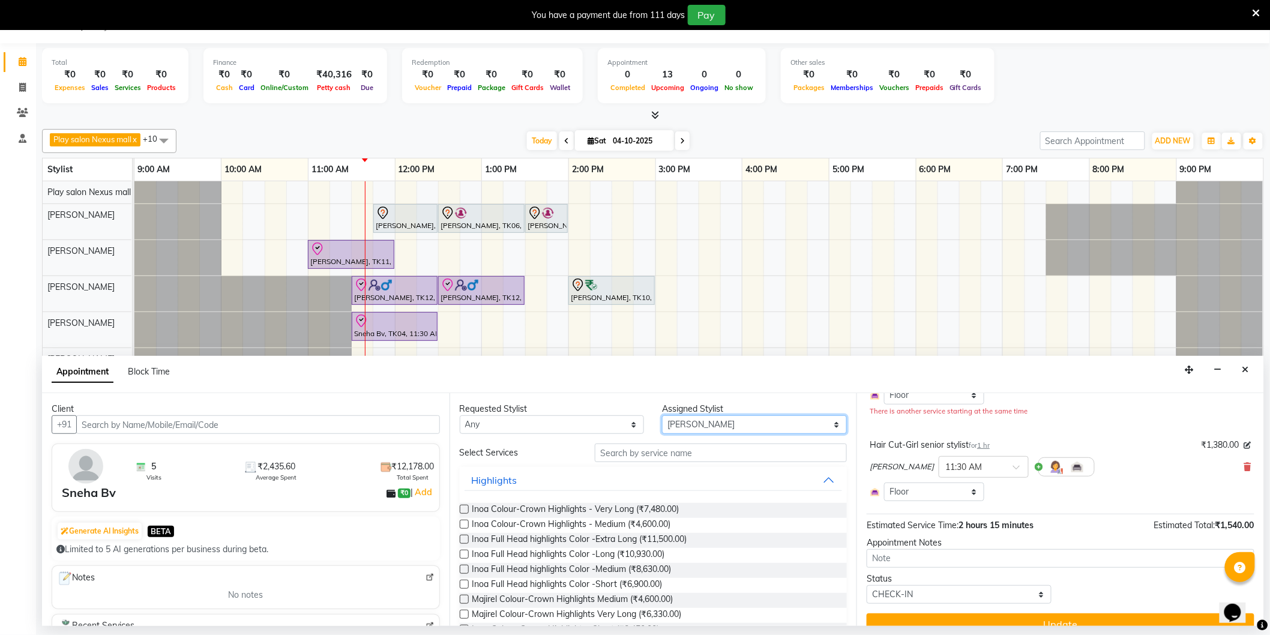
click at [662, 415] on select "Select [PERSON_NAME] Md [PERSON_NAME] [PERSON_NAME] [PERSON_NAME] [PERSON_NAME]…" at bounding box center [754, 424] width 185 height 19
click at [645, 454] on input "text" at bounding box center [721, 452] width 252 height 19
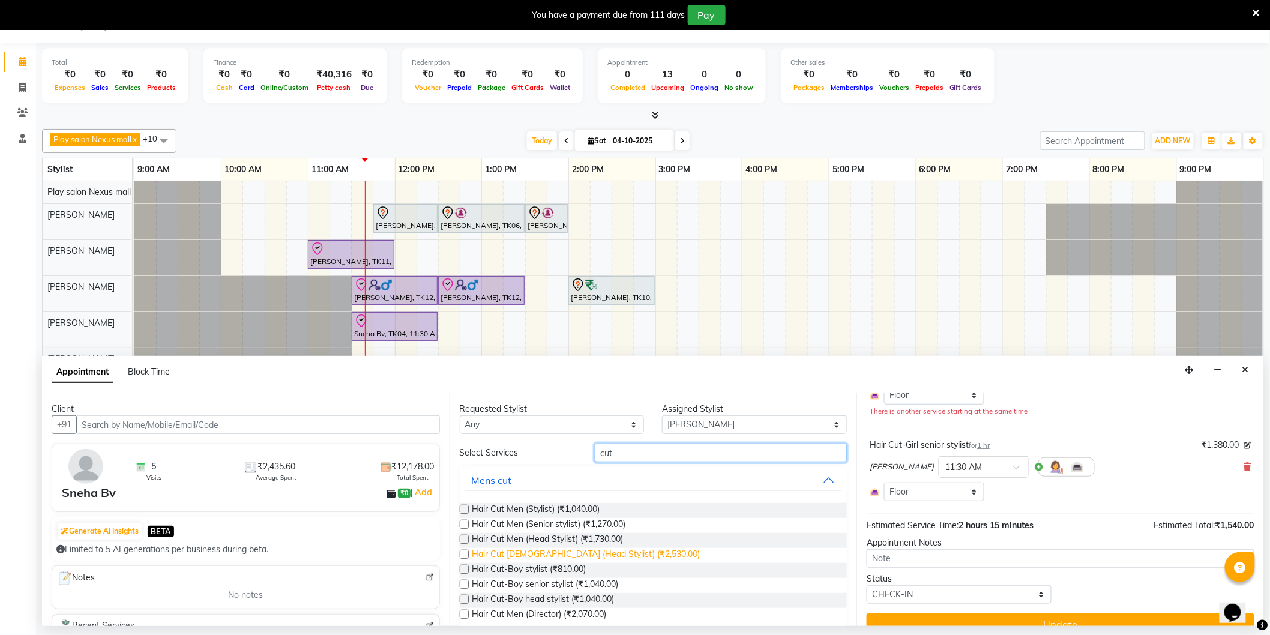
scroll to position [67, 0]
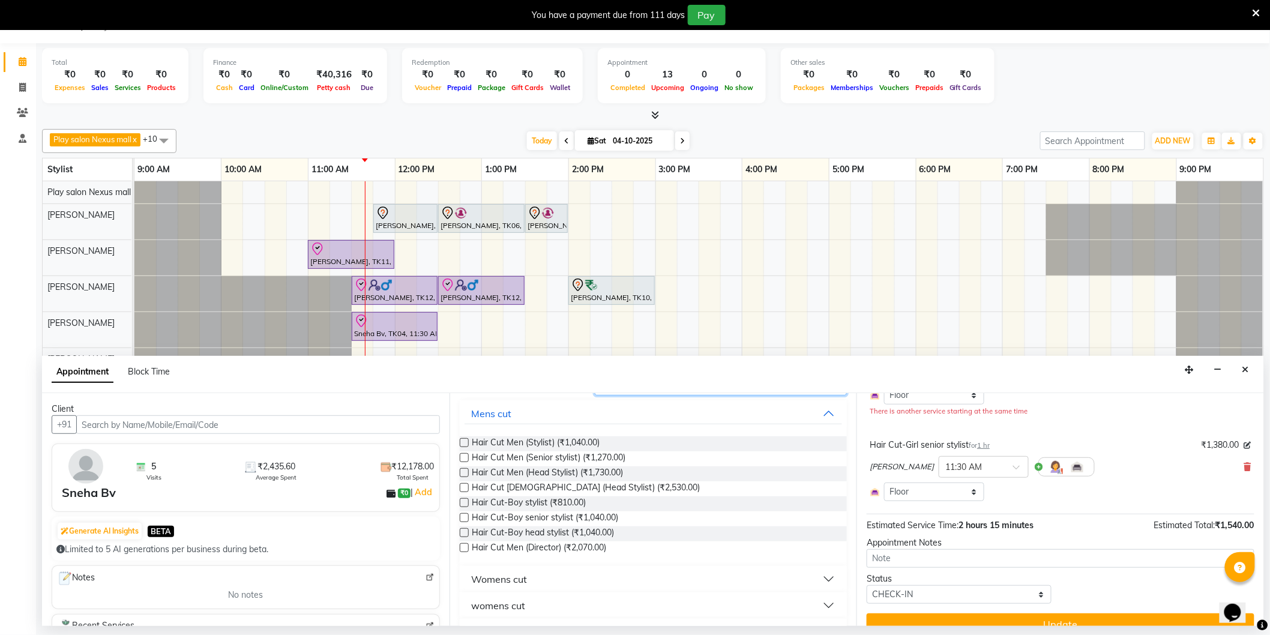
type input "cut"
click at [460, 487] on label at bounding box center [464, 487] width 9 height 9
click at [460, 487] on input "checkbox" at bounding box center [464, 489] width 8 height 8
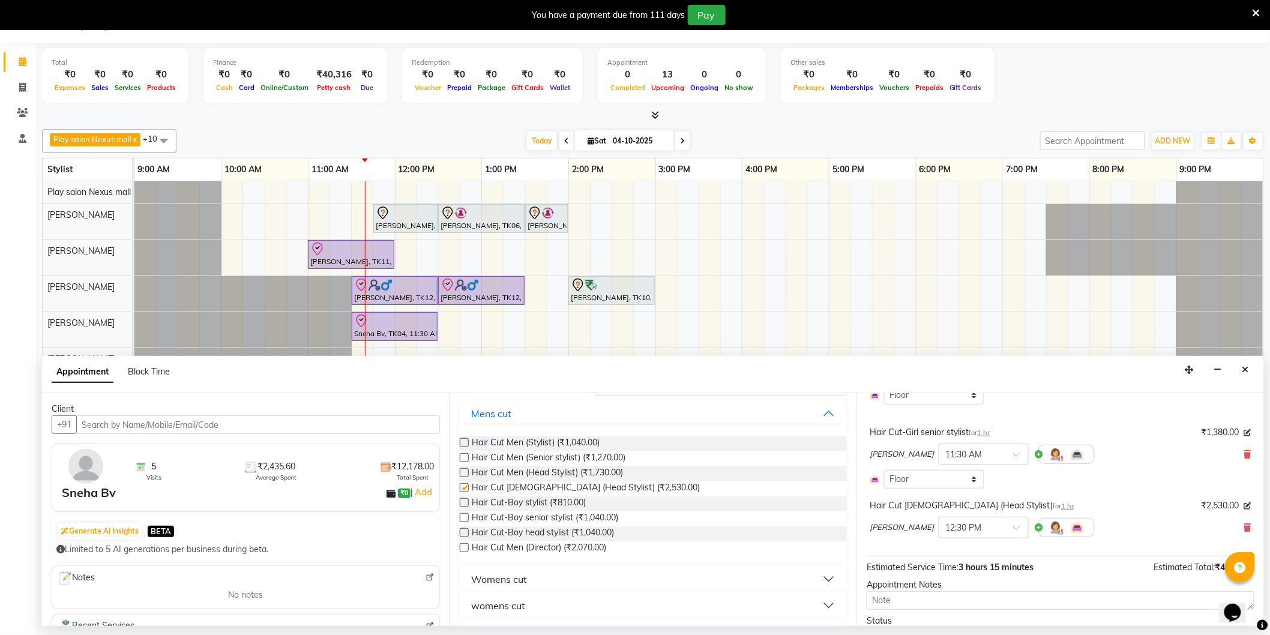
checkbox input "false"
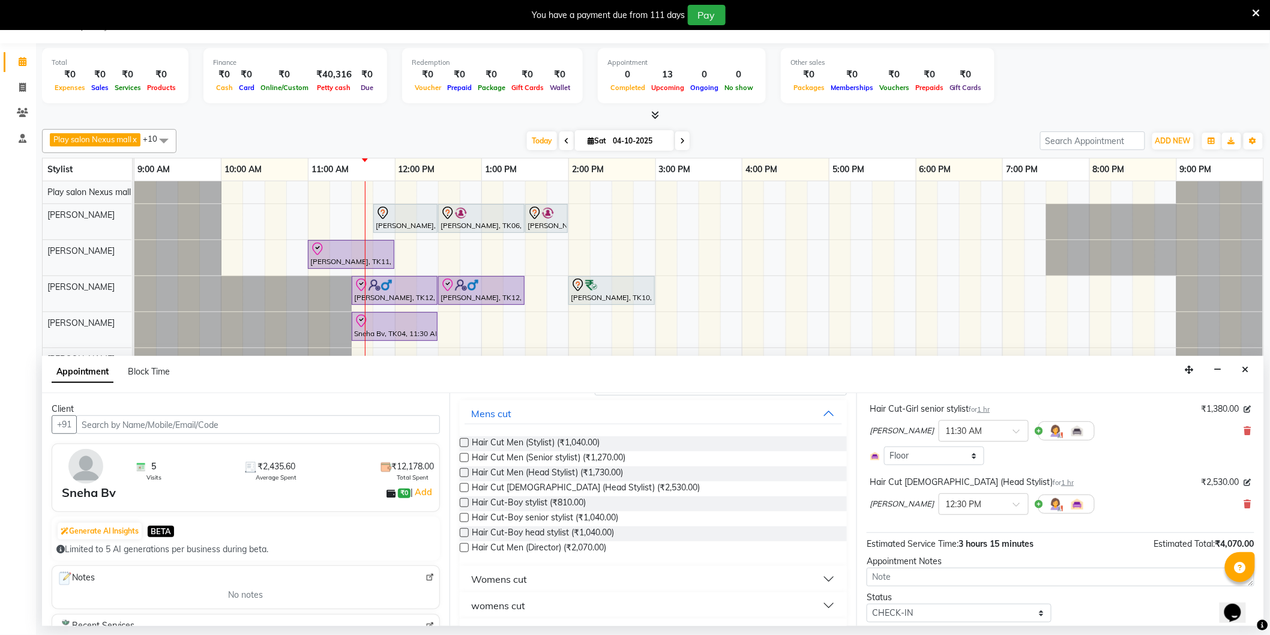
scroll to position [194, 0]
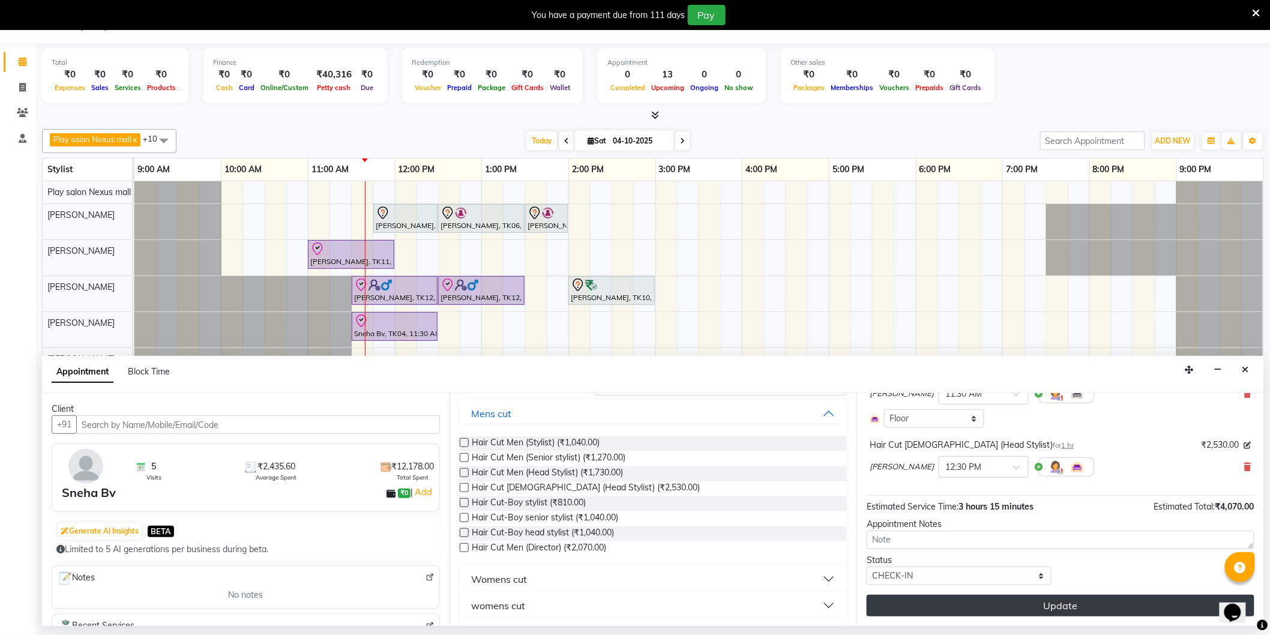
click at [1072, 608] on button "Update" at bounding box center [1060, 606] width 388 height 22
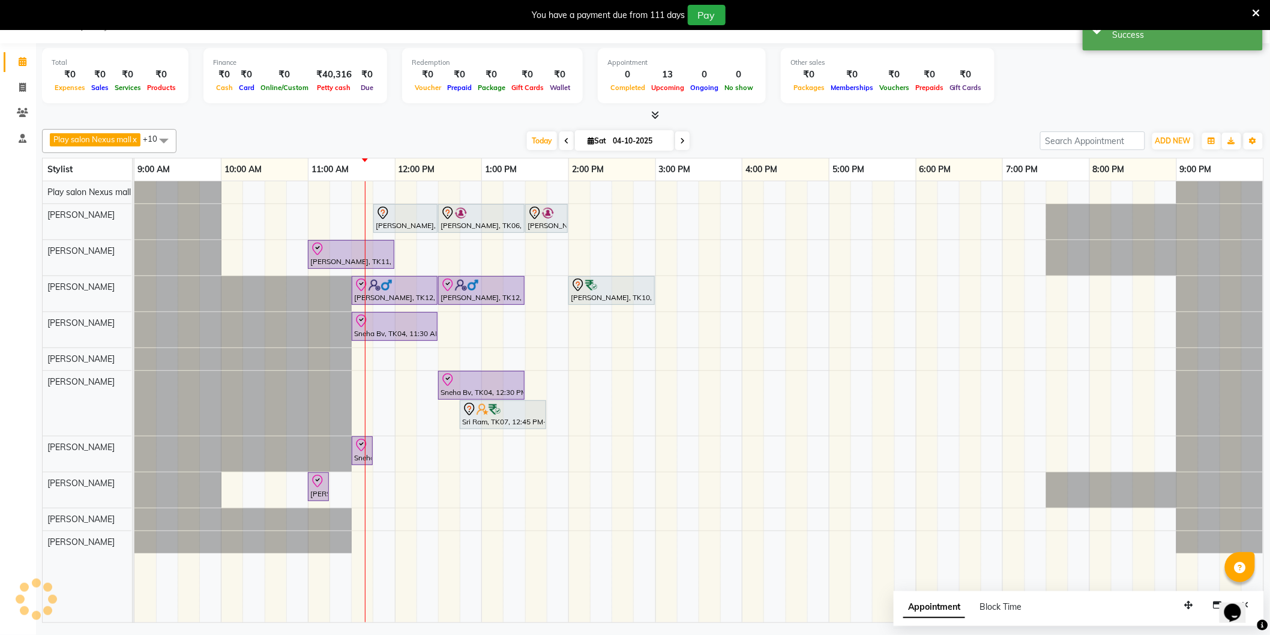
scroll to position [0, 0]
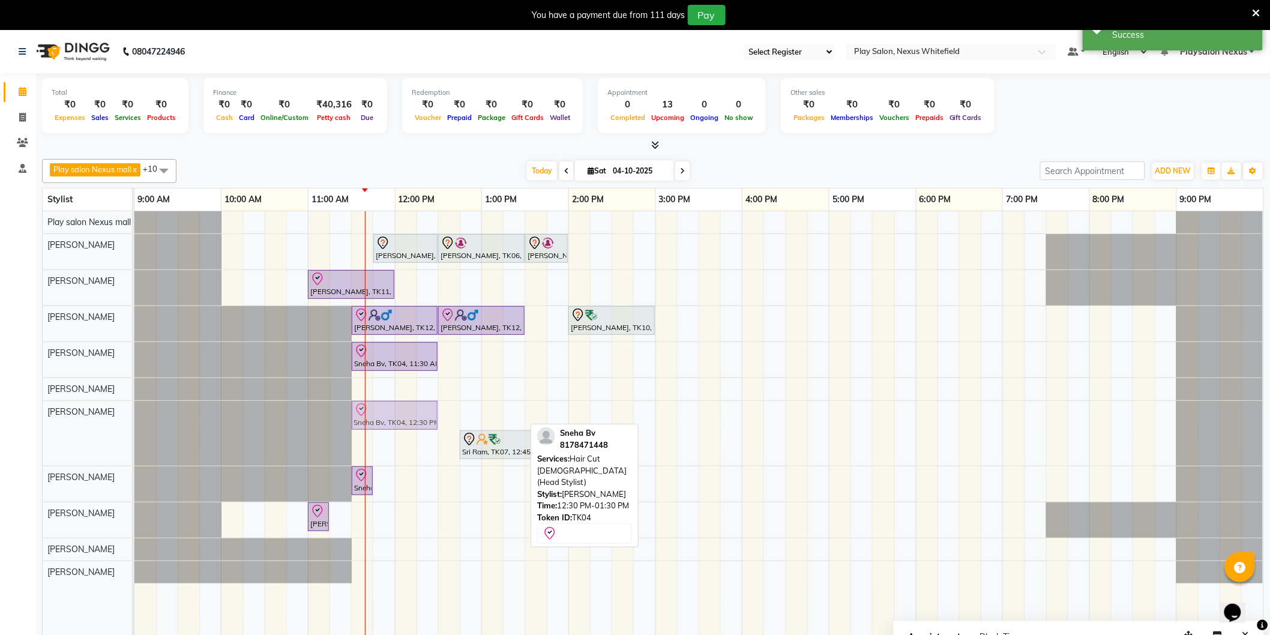
drag, startPoint x: 479, startPoint y: 414, endPoint x: 402, endPoint y: 421, distance: 77.1
click at [134, 421] on div "Sneha Bv, TK04, 12:30 PM-01:30 PM, Hair Cut [DEMOGRAPHIC_DATA] (Head Stylist) […" at bounding box center [134, 433] width 0 height 65
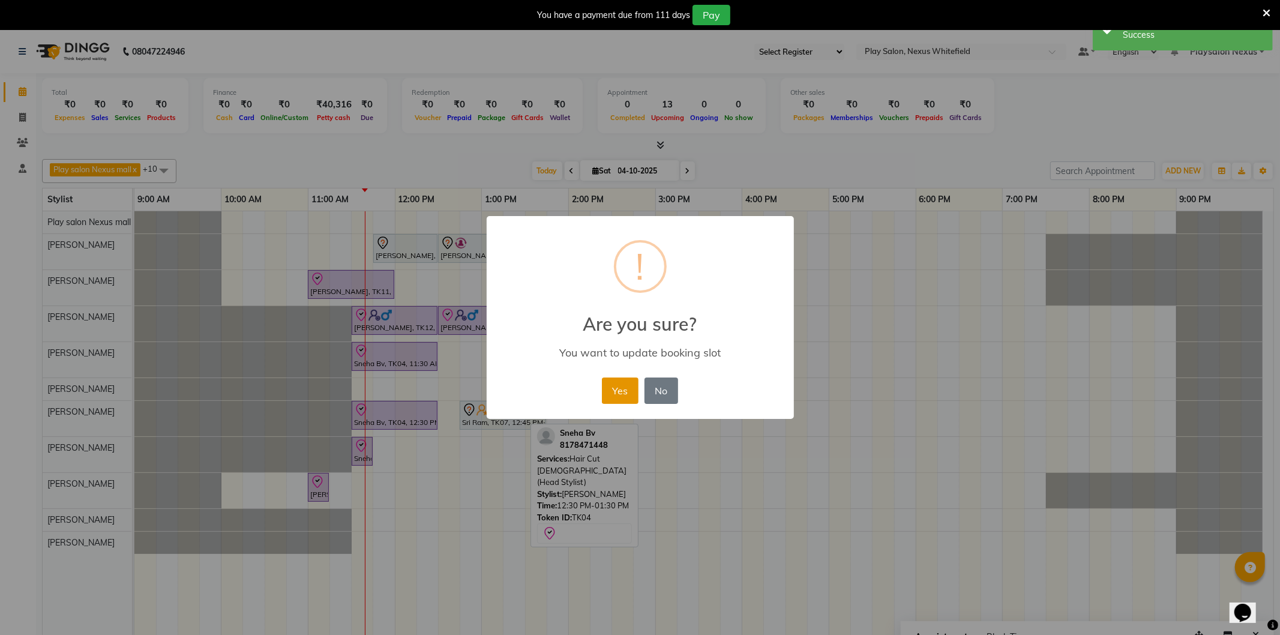
click at [616, 400] on button "Yes" at bounding box center [620, 390] width 37 height 26
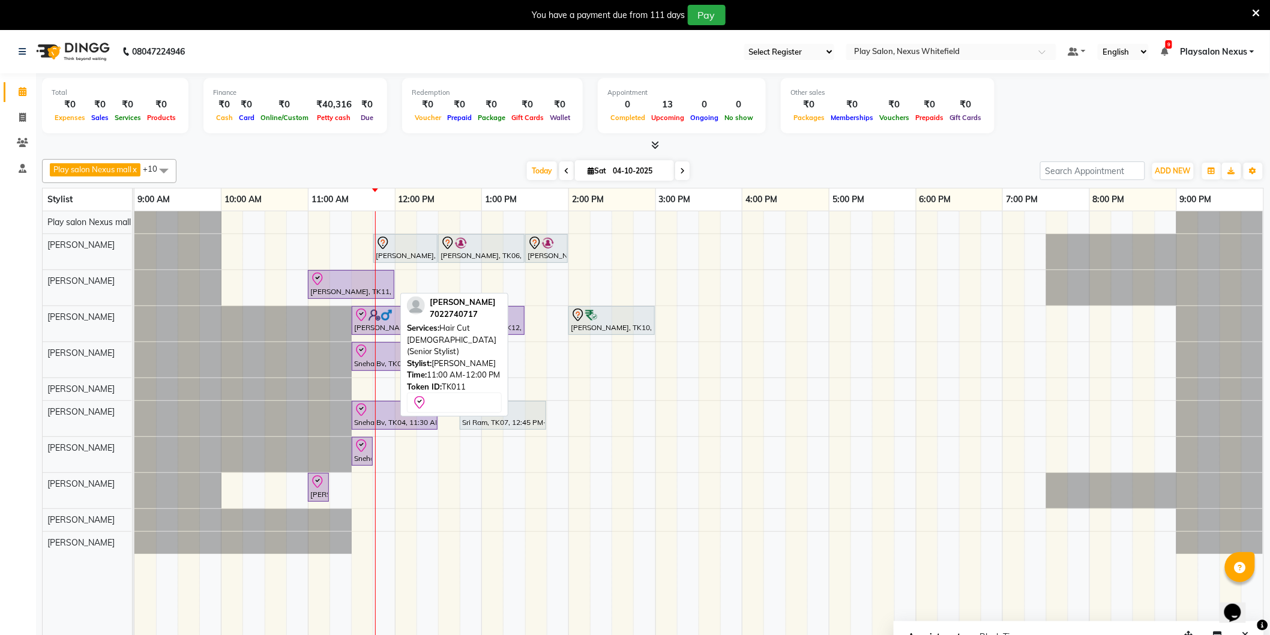
click at [355, 286] on div "[PERSON_NAME], TK11, 11:00 AM-12:00 PM, Hair Cut [DEMOGRAPHIC_DATA] (Senior Sty…" at bounding box center [351, 284] width 84 height 25
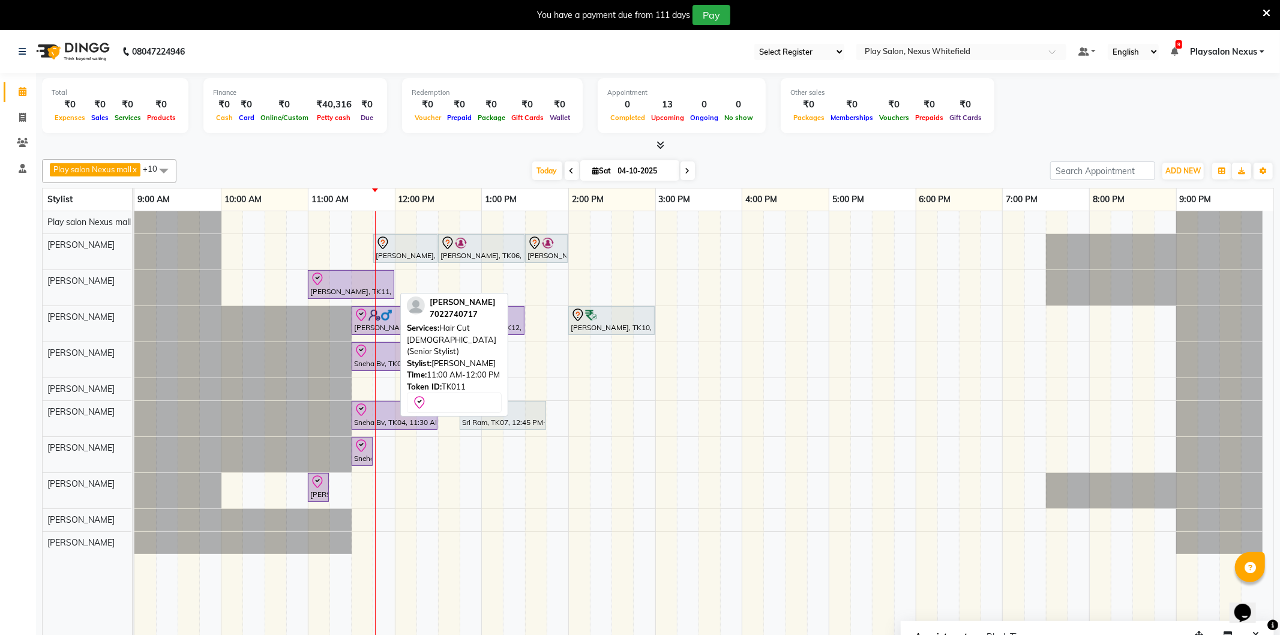
select select "8"
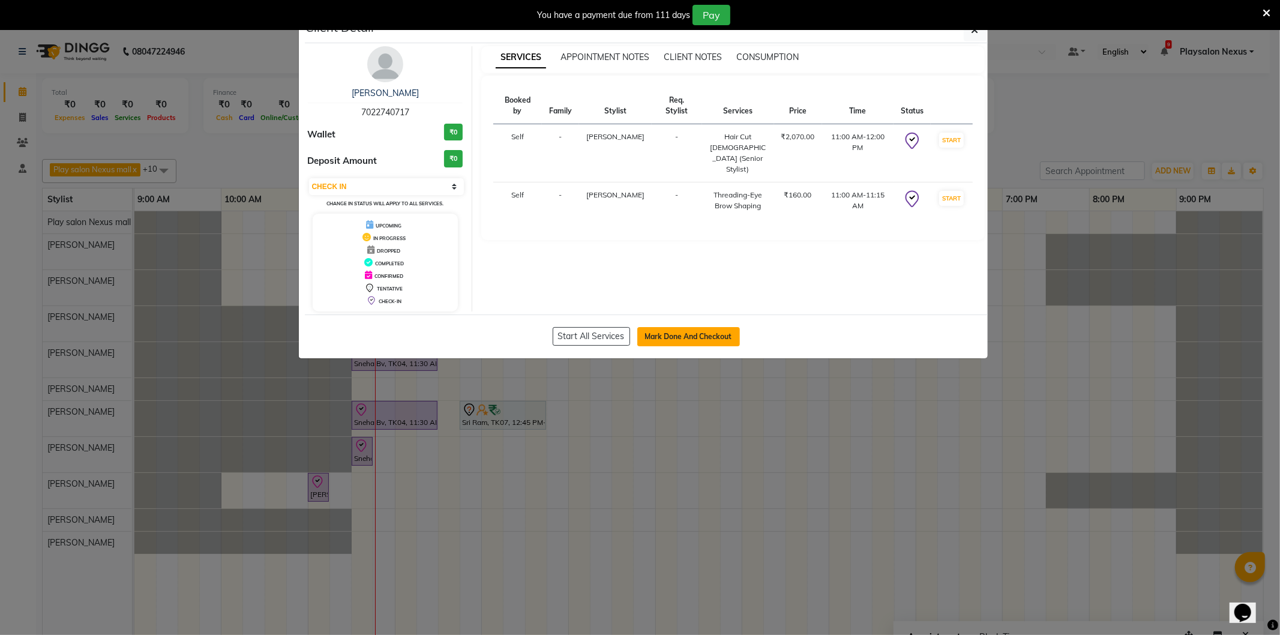
click at [672, 331] on button "Mark Done And Checkout" at bounding box center [688, 336] width 103 height 19
select select "8356"
select select "service"
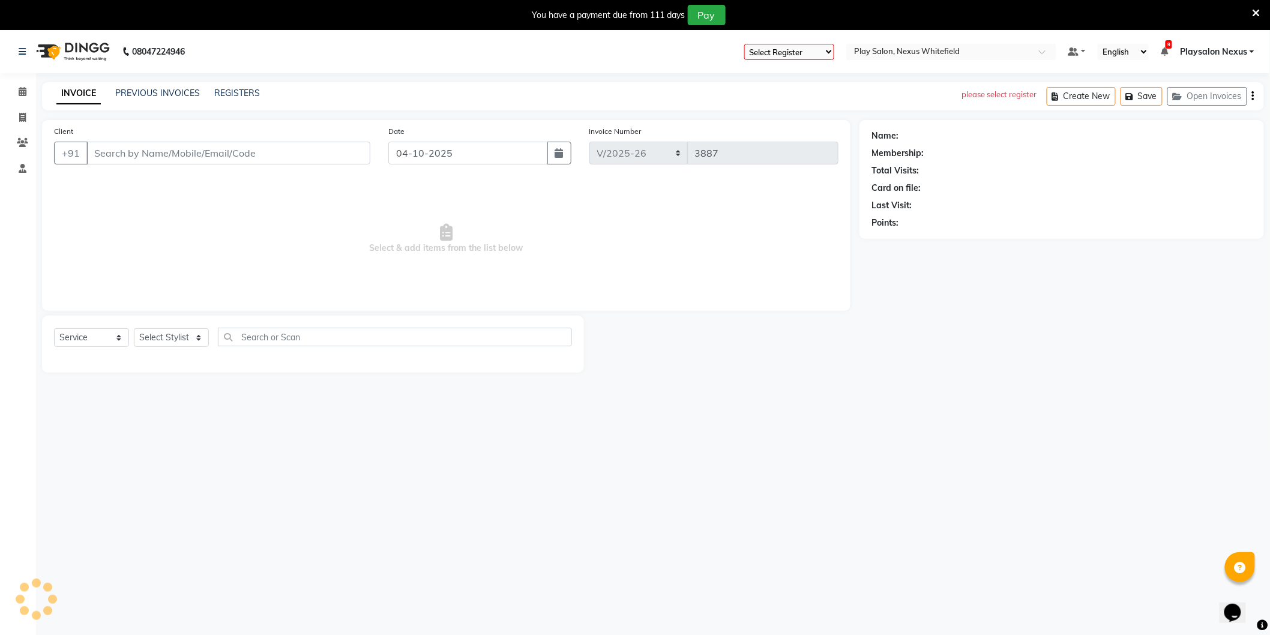
type input "70******17"
select select "81405"
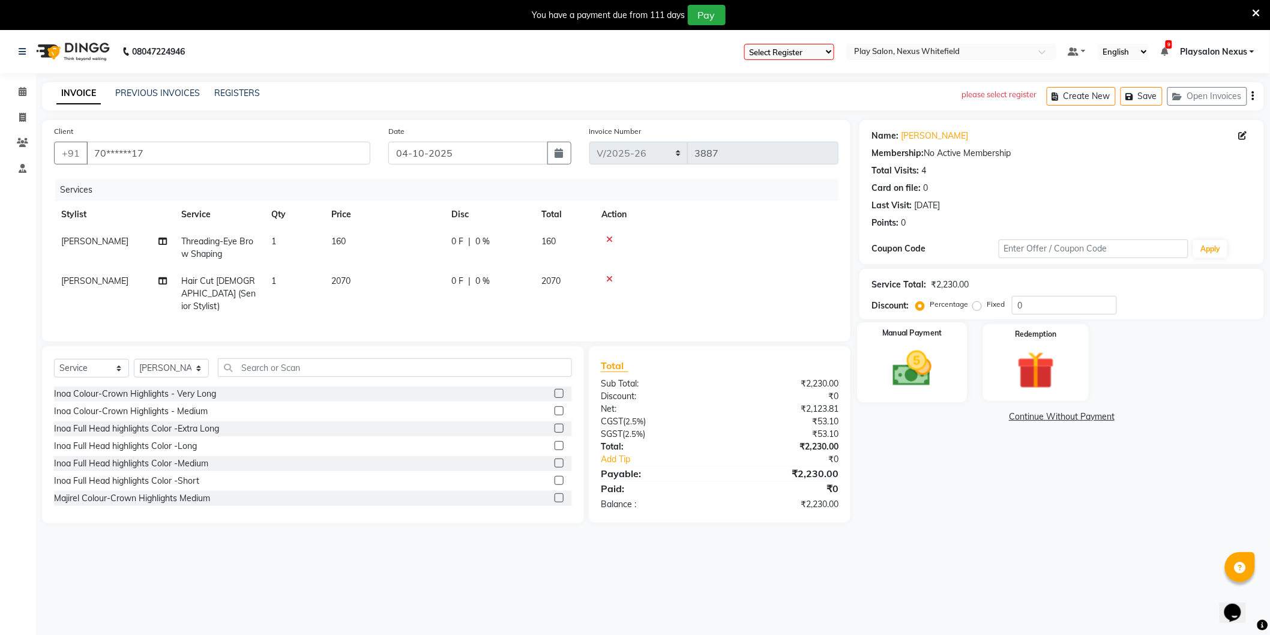
click at [890, 366] on img at bounding box center [912, 368] width 64 height 45
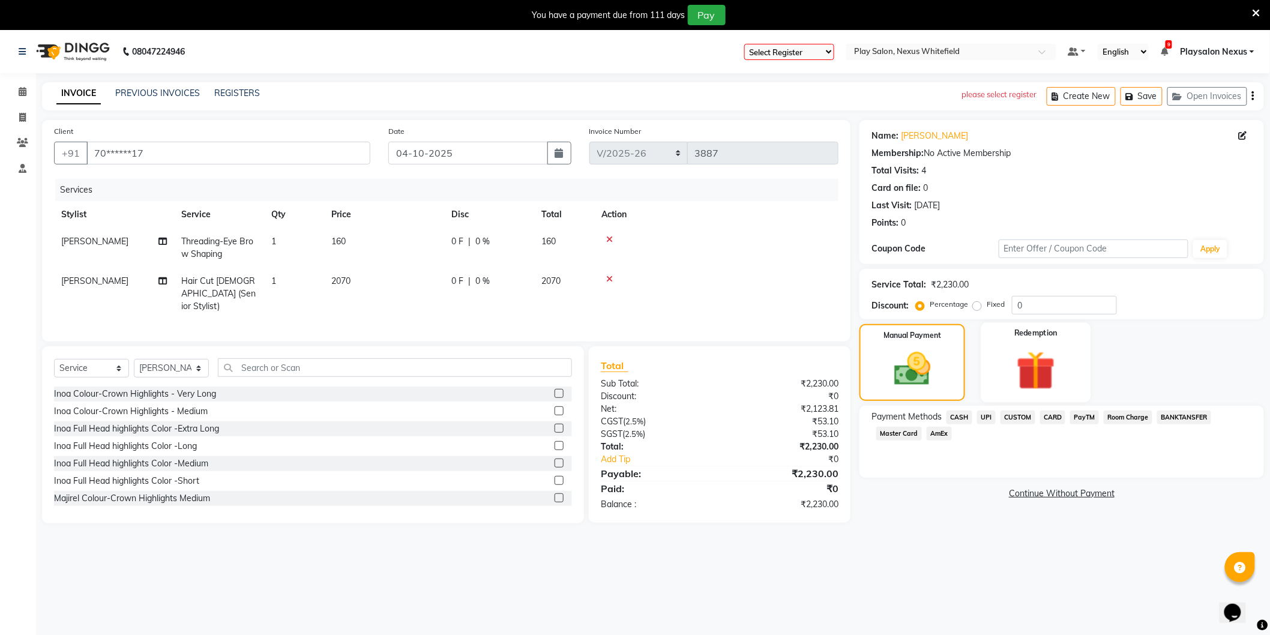
click at [1045, 367] on img at bounding box center [1036, 370] width 64 height 49
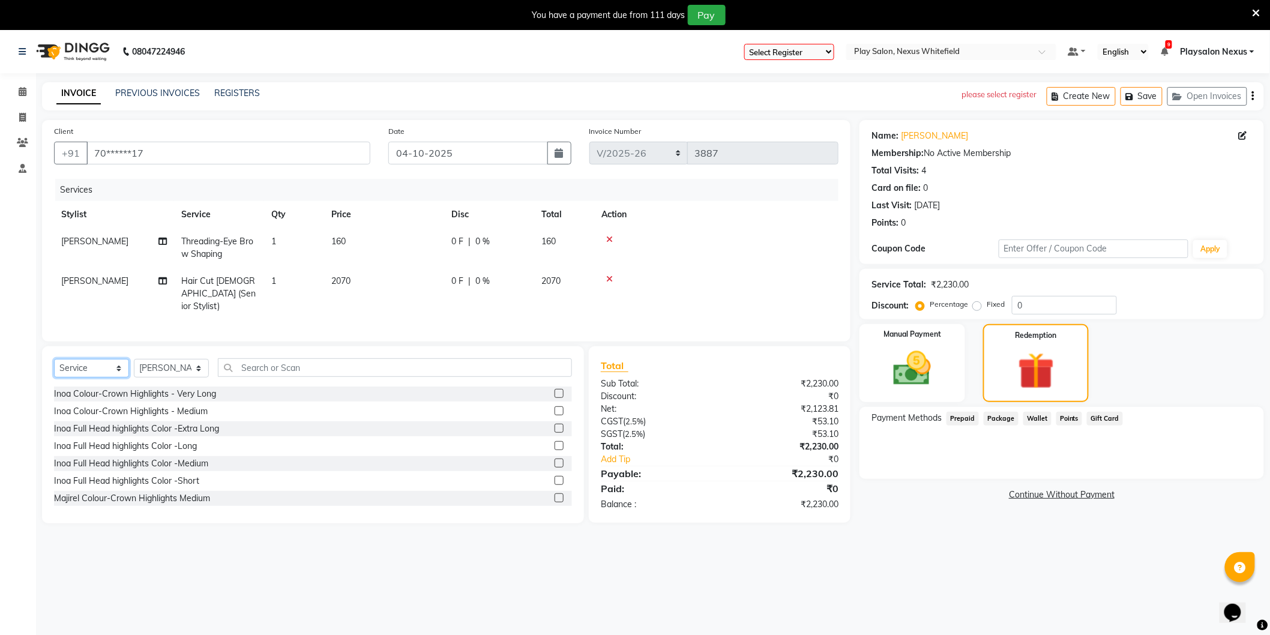
click at [118, 362] on select "Select Service Product Membership Package Voucher Prepaid Gift Card" at bounding box center [91, 368] width 75 height 19
select select "product"
click at [54, 359] on select "Select Service Product Membership Package Voucher Prepaid Gift Card" at bounding box center [91, 368] width 75 height 19
click at [184, 369] on select "Select Stylist [PERSON_NAME] Md [PERSON_NAME] [PERSON_NAME] [PERSON_NAME] [PERS…" at bounding box center [171, 368] width 75 height 19
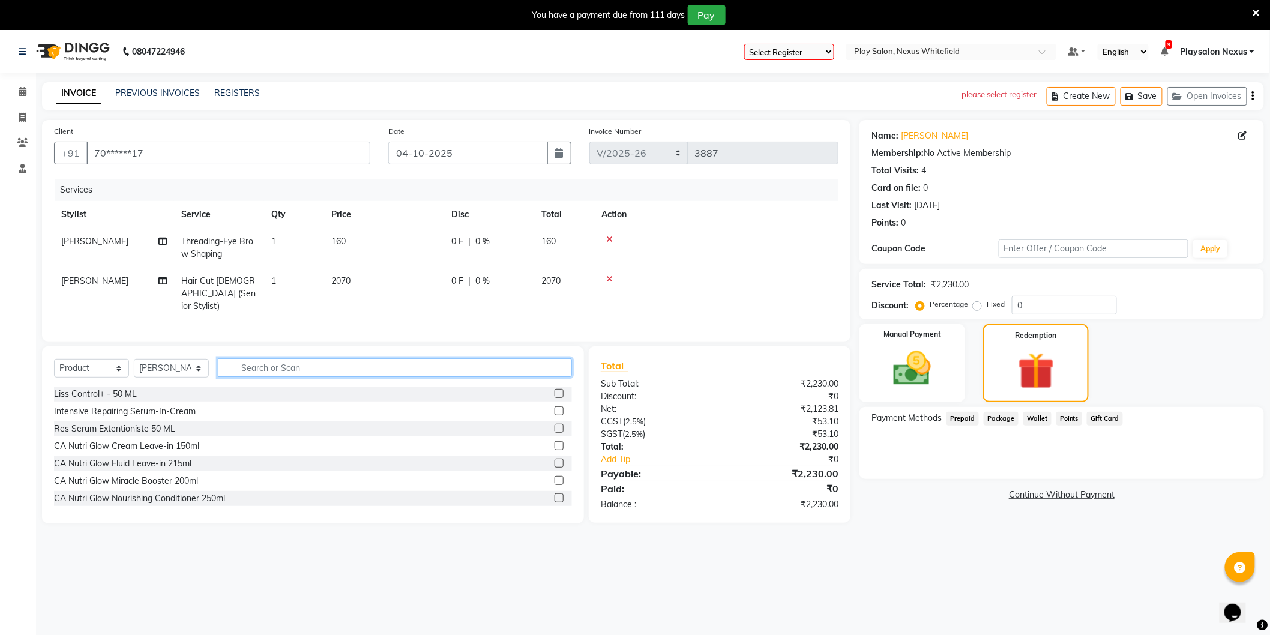
click at [254, 367] on input "text" at bounding box center [395, 367] width 354 height 19
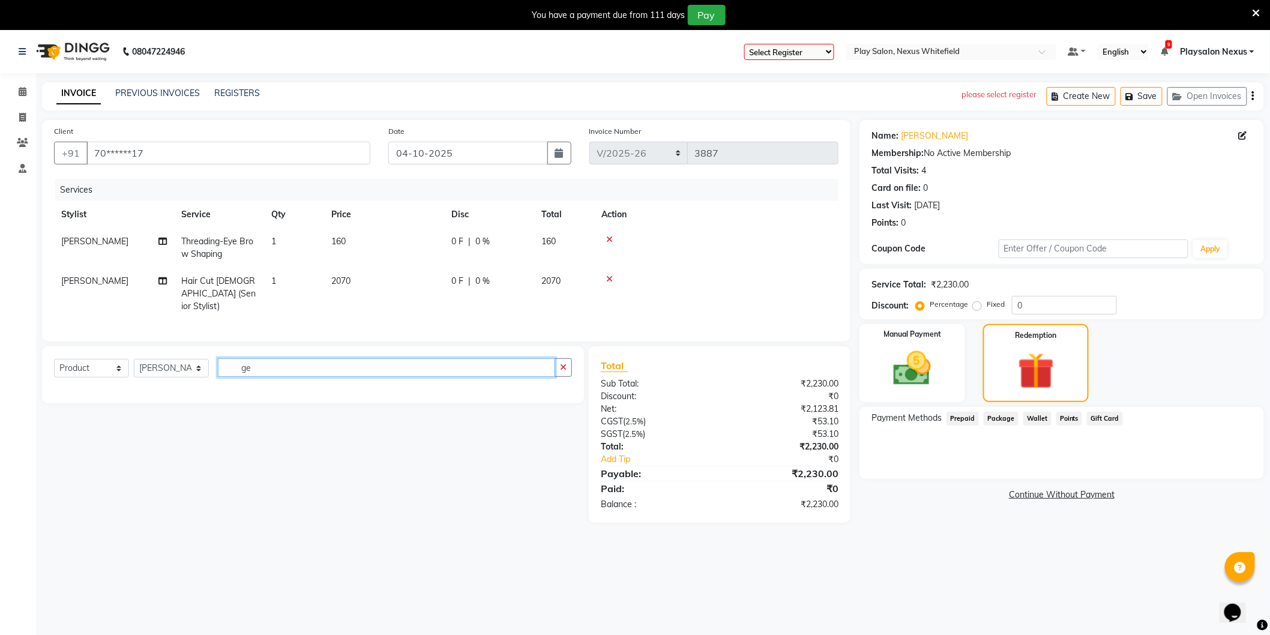
type input "g"
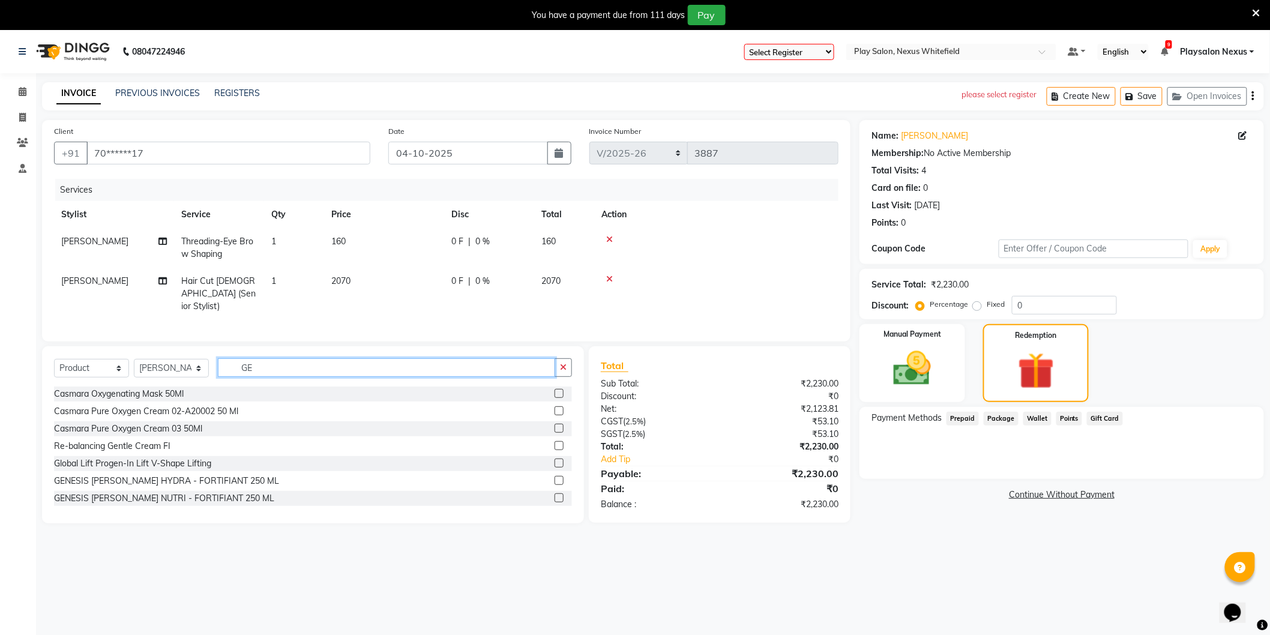
type input "G"
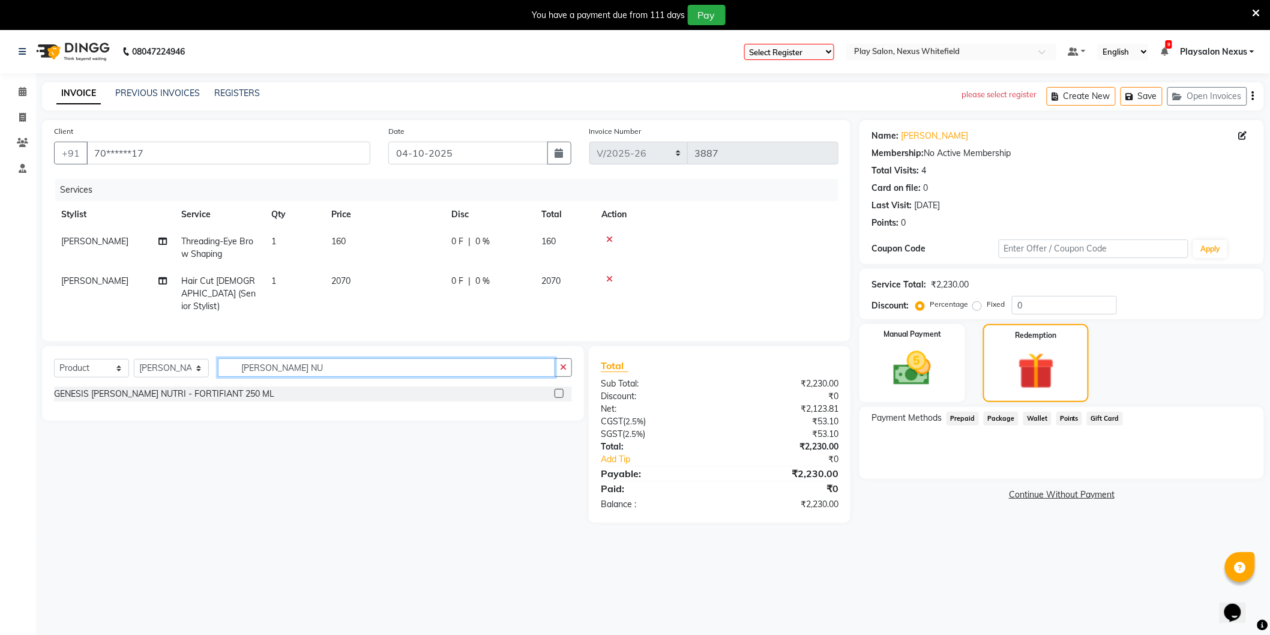
type input "[PERSON_NAME] NU"
click at [562, 392] on label at bounding box center [558, 393] width 9 height 9
click at [562, 392] on input "checkbox" at bounding box center [558, 394] width 8 height 8
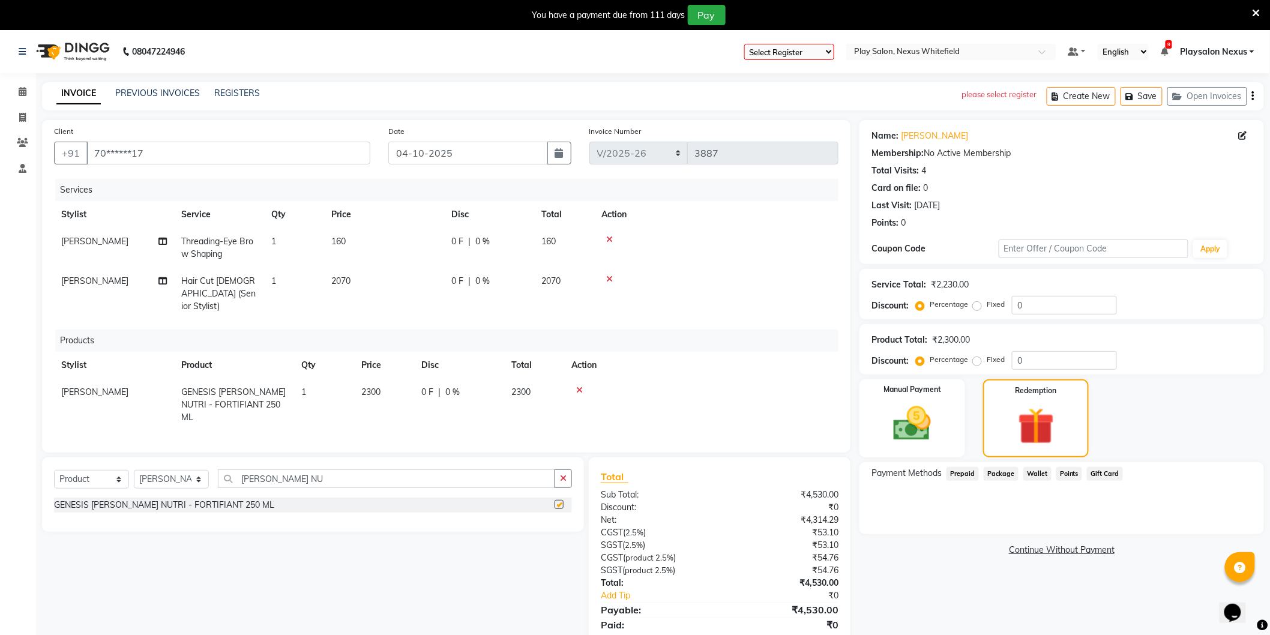
checkbox input "false"
click at [373, 386] on span "2300" at bounding box center [370, 391] width 19 height 11
select select "81405"
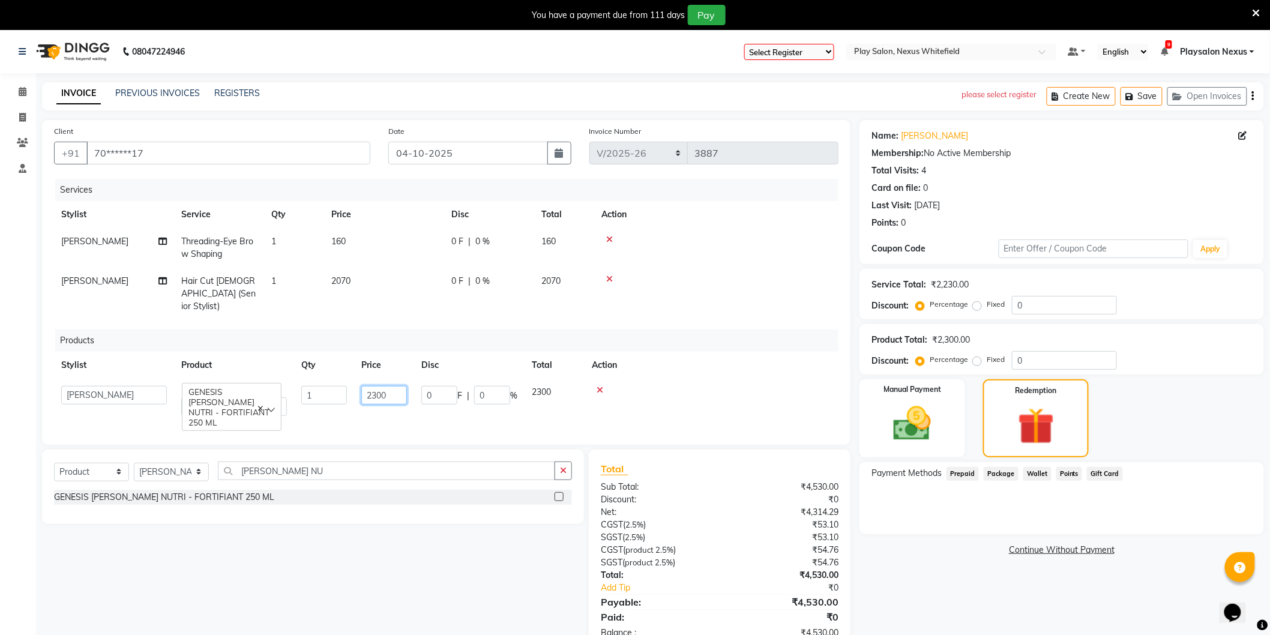
drag, startPoint x: 388, startPoint y: 380, endPoint x: 354, endPoint y: 385, distance: 33.9
click at [354, 385] on td "2300" at bounding box center [384, 401] width 60 height 44
type input "2950"
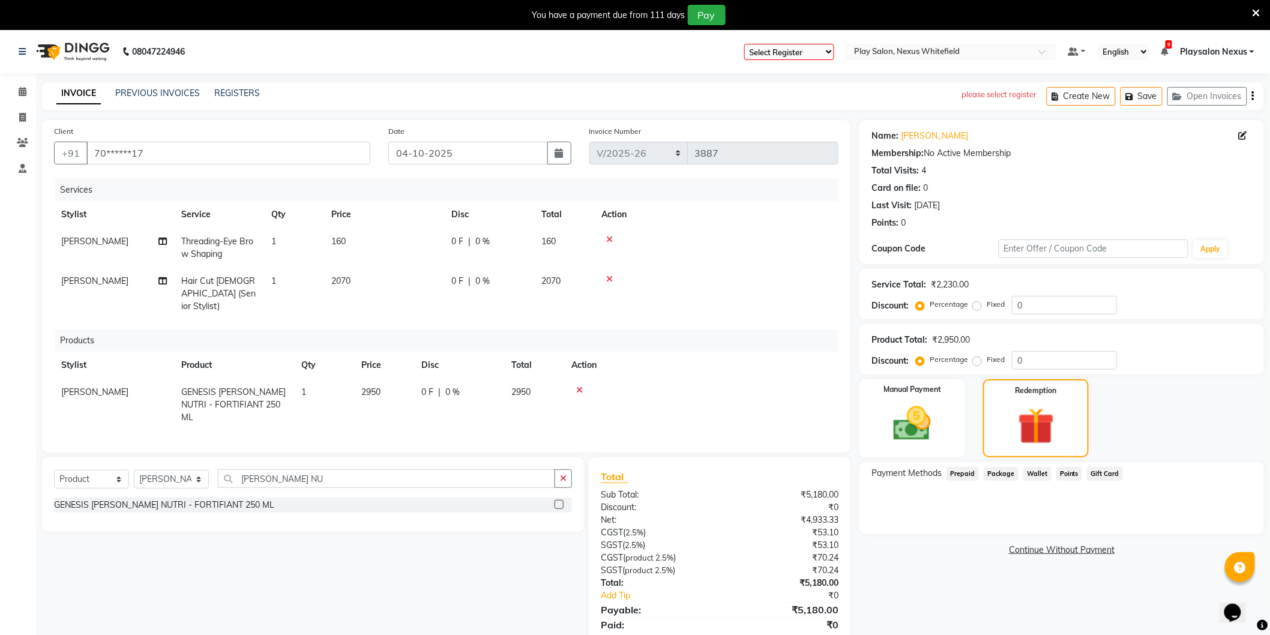
click at [536, 379] on td "2950" at bounding box center [534, 405] width 60 height 52
select select "81405"
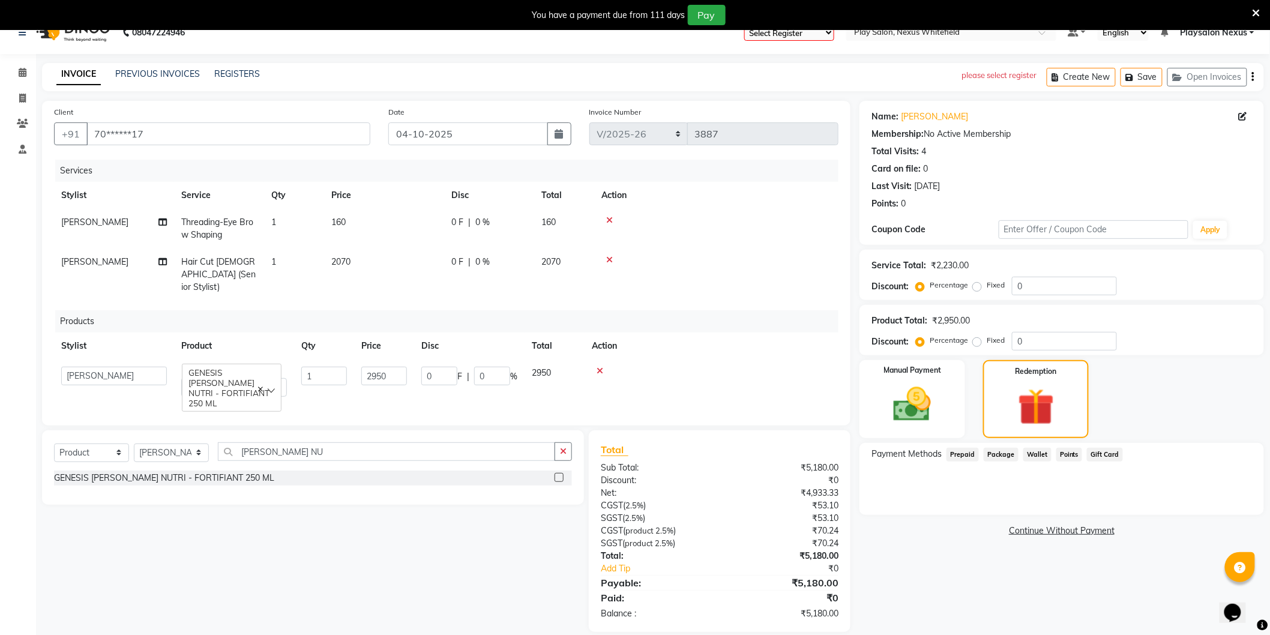
scroll to position [30, 0]
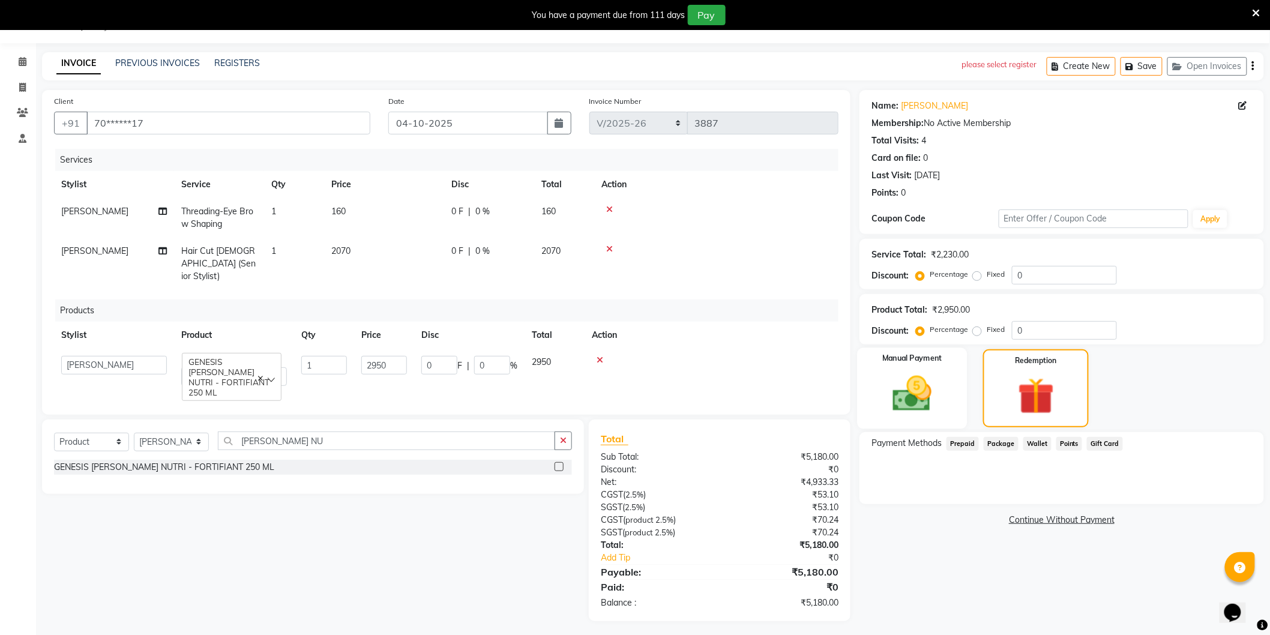
click at [902, 399] on img at bounding box center [912, 393] width 64 height 45
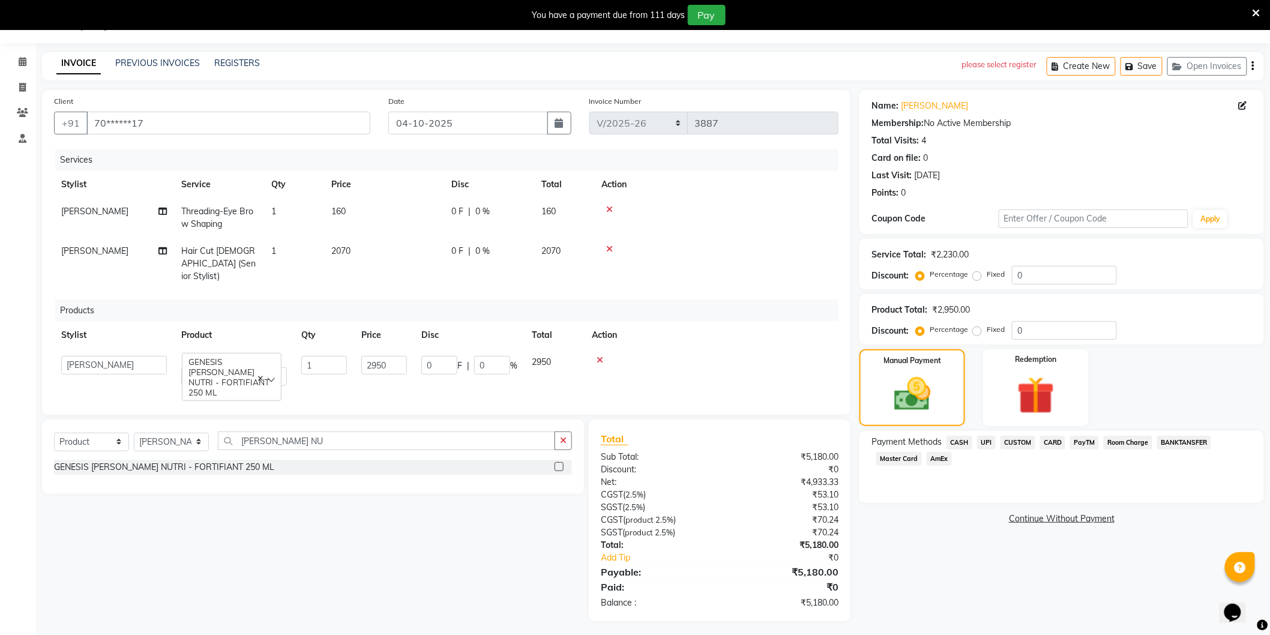
click at [1048, 442] on span "CARD" at bounding box center [1053, 443] width 26 height 14
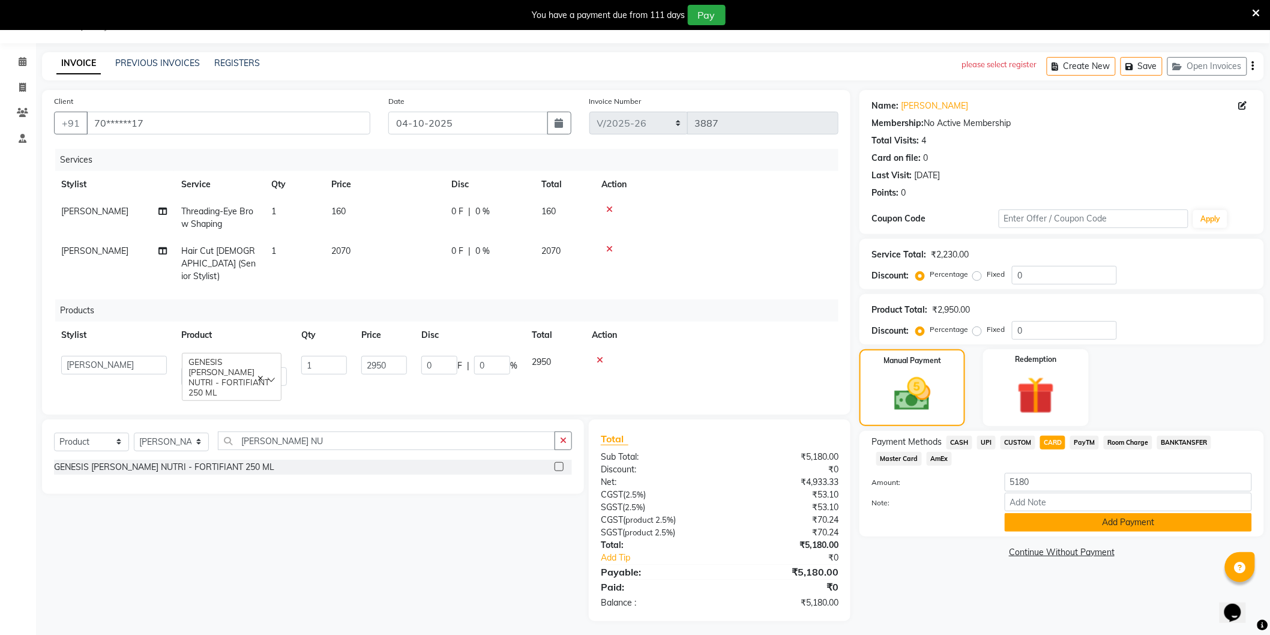
click at [1123, 520] on button "Add Payment" at bounding box center [1127, 522] width 247 height 19
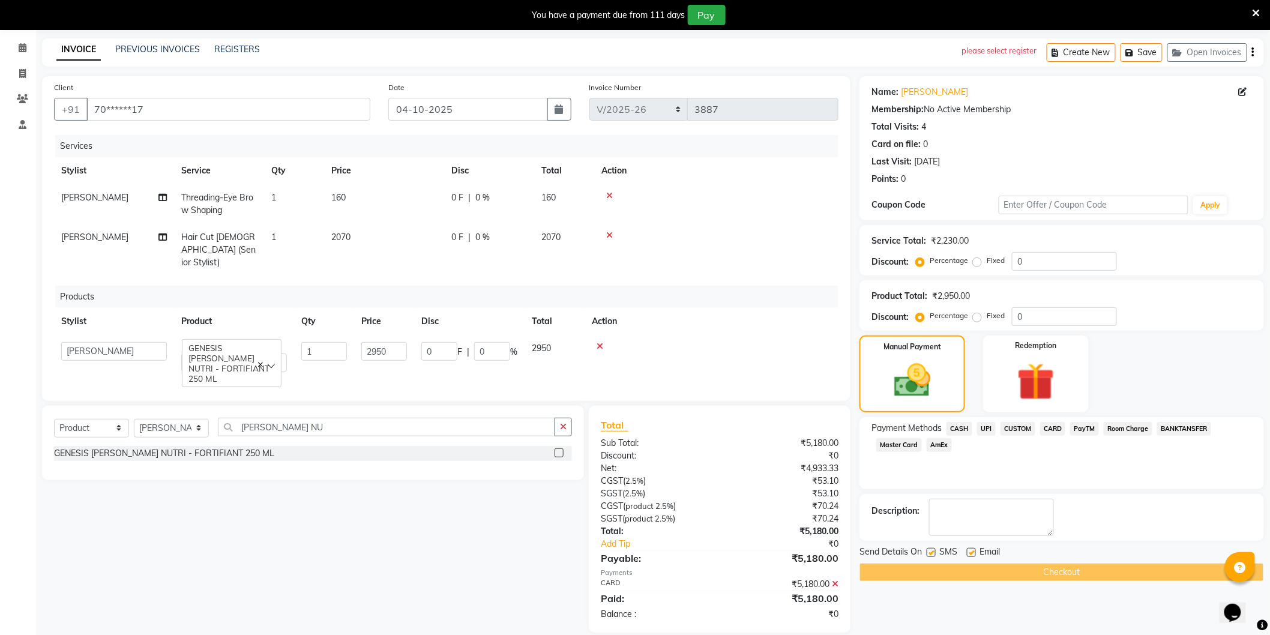
scroll to position [47, 0]
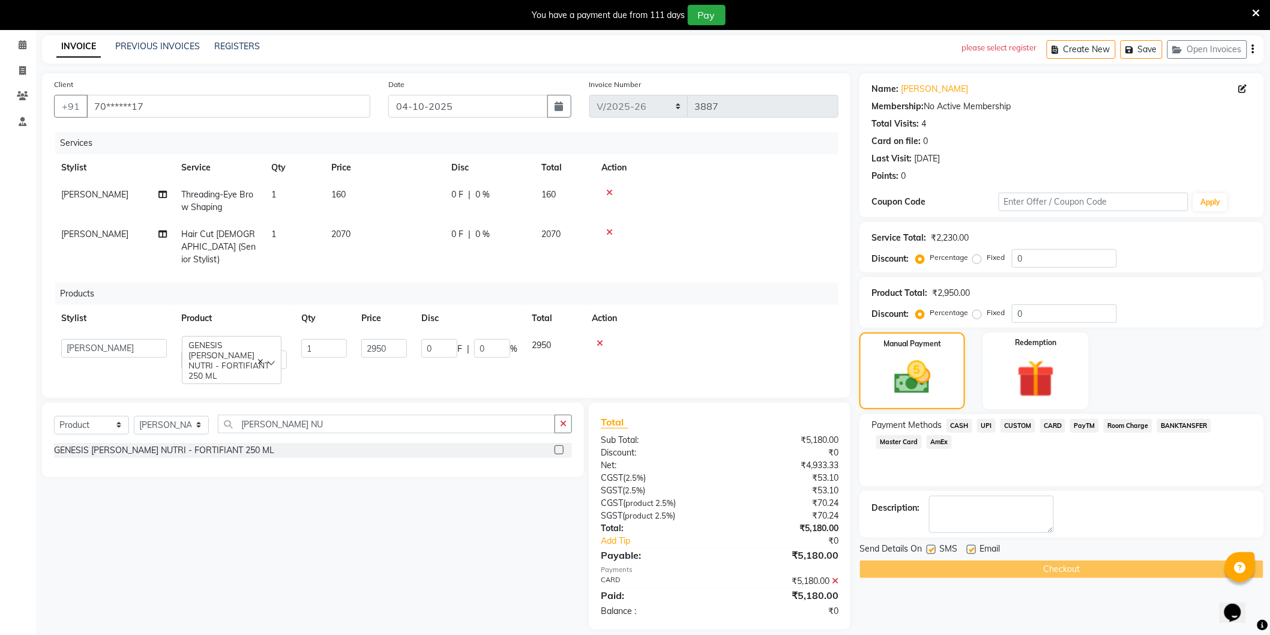
click at [1078, 572] on div "Checkout" at bounding box center [1061, 569] width 404 height 19
click at [1078, 571] on div "Checkout" at bounding box center [1061, 569] width 404 height 19
click at [1077, 570] on div "Checkout" at bounding box center [1061, 569] width 404 height 19
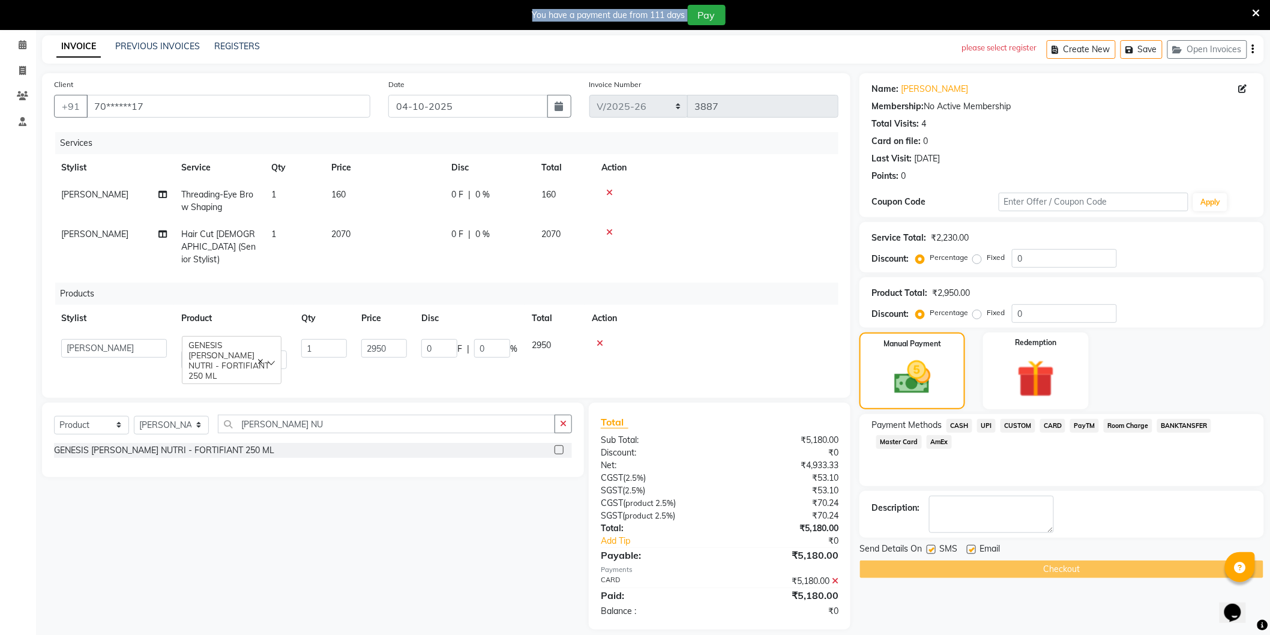
click at [1077, 570] on div "Checkout" at bounding box center [1061, 569] width 404 height 19
click at [1022, 43] on div "please select register" at bounding box center [999, 47] width 75 height 25
click at [705, 12] on button "Pay" at bounding box center [707, 15] width 38 height 20
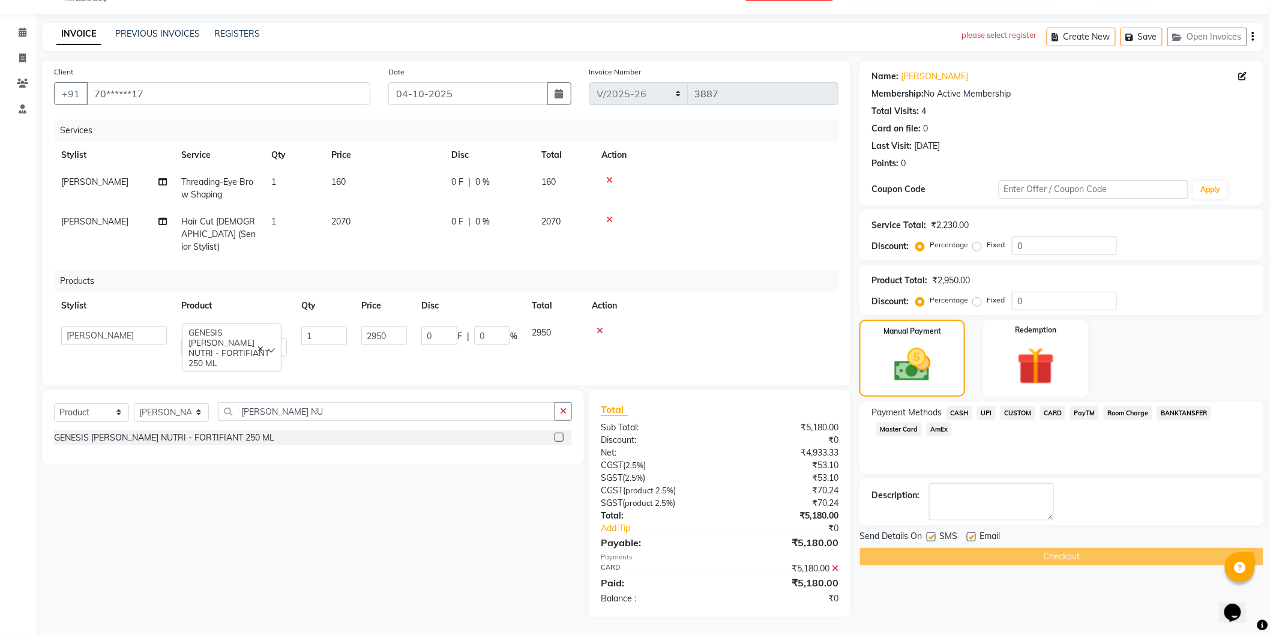
scroll to position [17, 0]
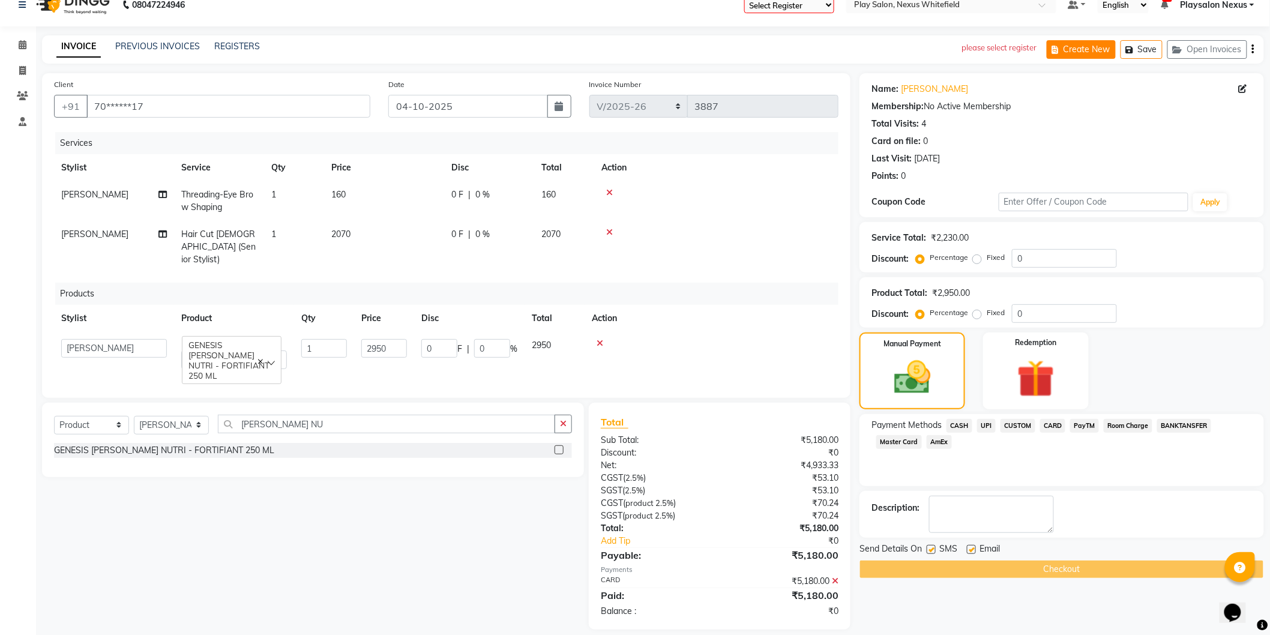
click at [1082, 50] on button "Create New" at bounding box center [1080, 49] width 69 height 19
select select "service"
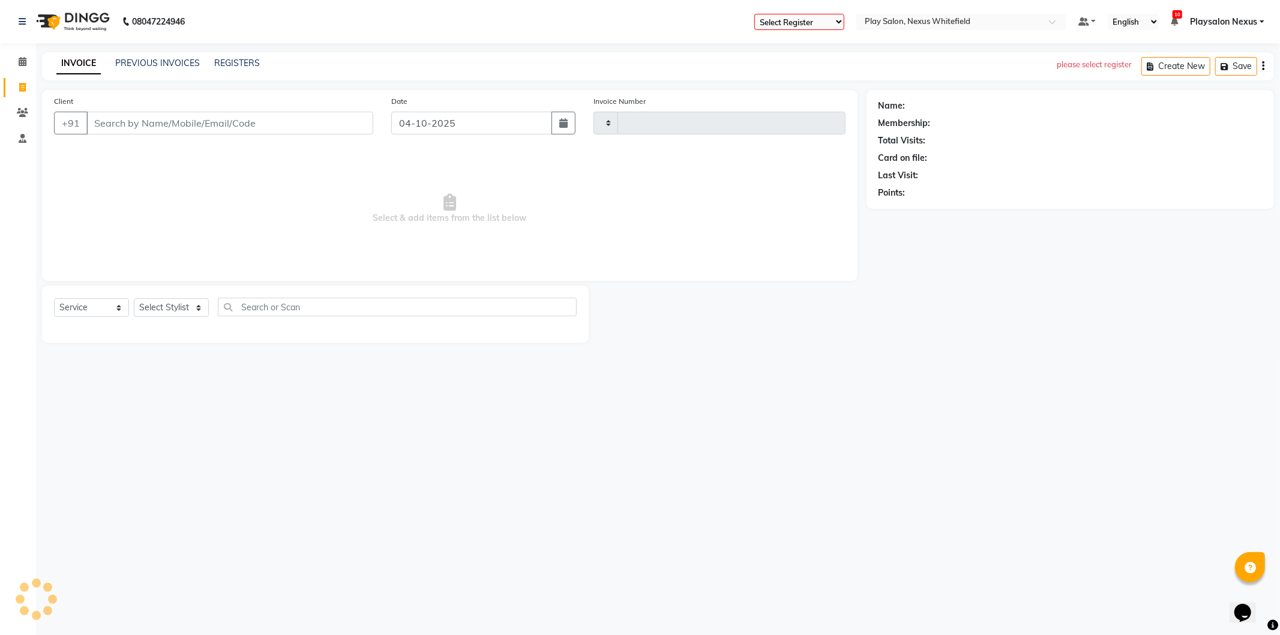
type input "3887"
select select "8356"
click at [819, 16] on select "Select Register Play Salon Nexus Whitefield" at bounding box center [799, 22] width 90 height 16
select select "106"
click at [754, 14] on select "Select Register Play Salon Nexus Whitefield" at bounding box center [799, 22] width 90 height 16
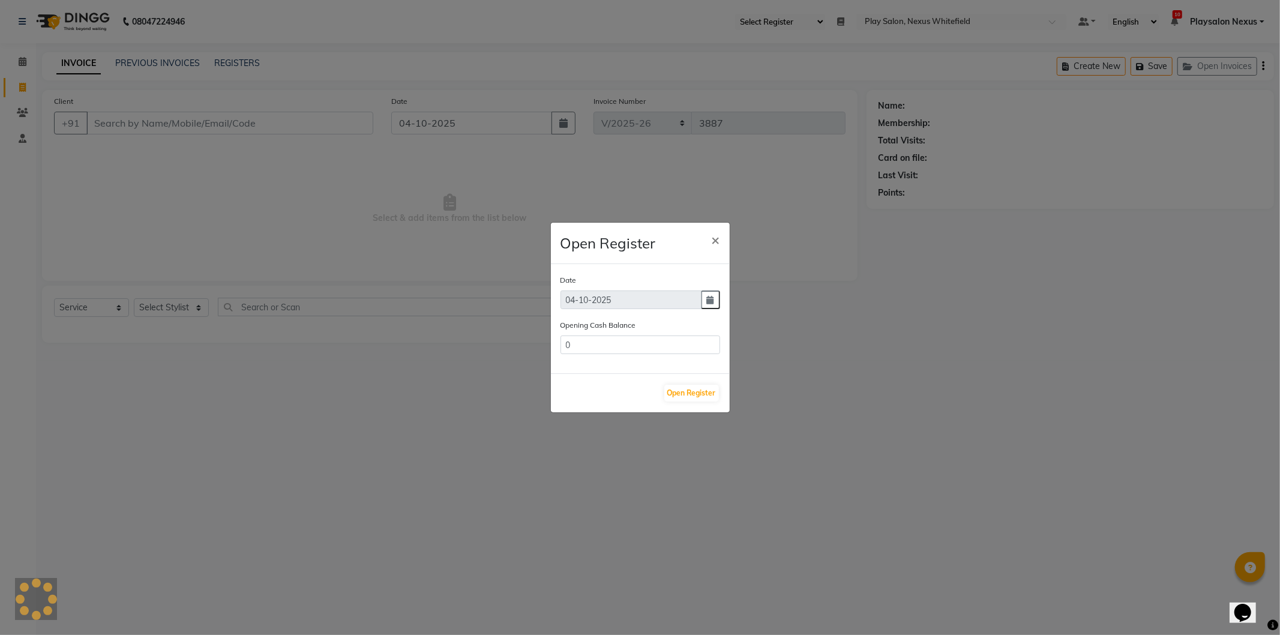
type input "24074.01"
click at [686, 391] on button "Open Register" at bounding box center [691, 393] width 55 height 17
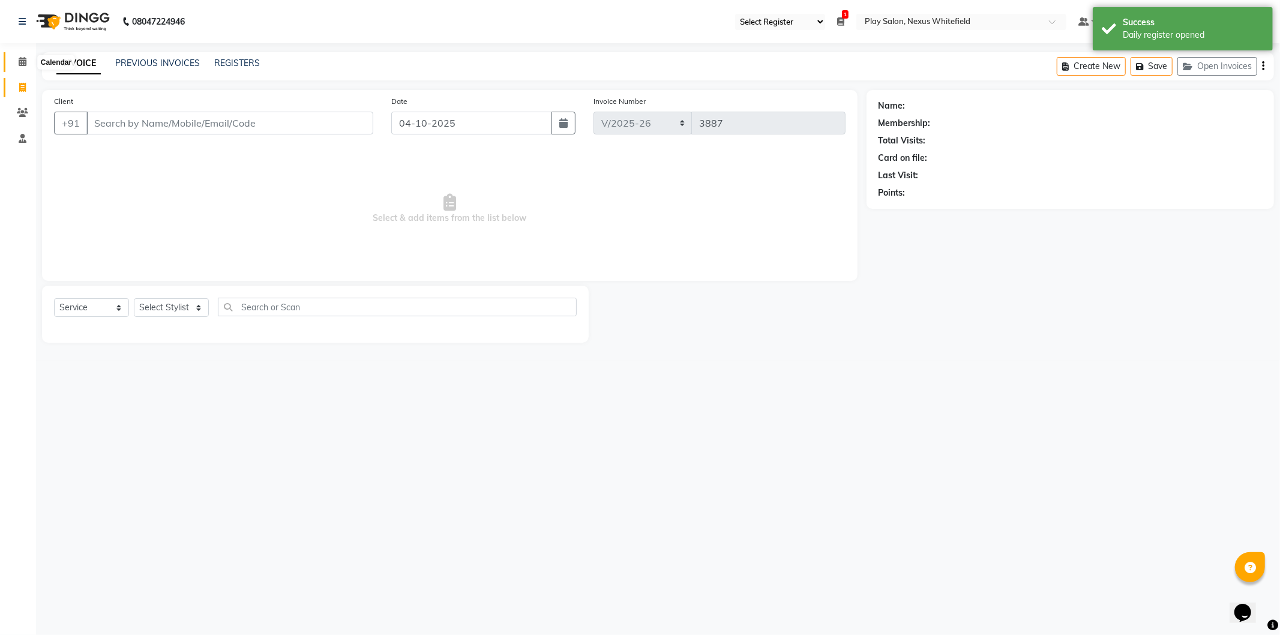
click at [19, 61] on icon at bounding box center [23, 61] width 8 height 9
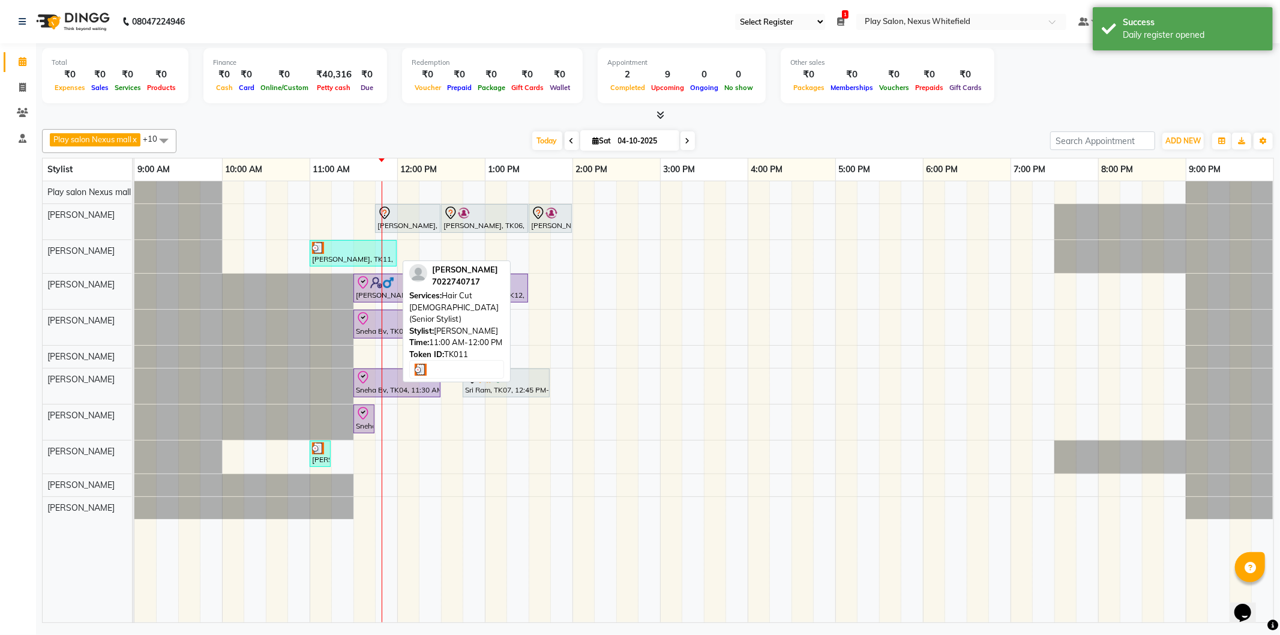
click at [369, 264] on div "[PERSON_NAME], TK11, 11:00 AM-12:00 PM, Hair Cut [DEMOGRAPHIC_DATA] (Senior Sty…" at bounding box center [353, 253] width 85 height 23
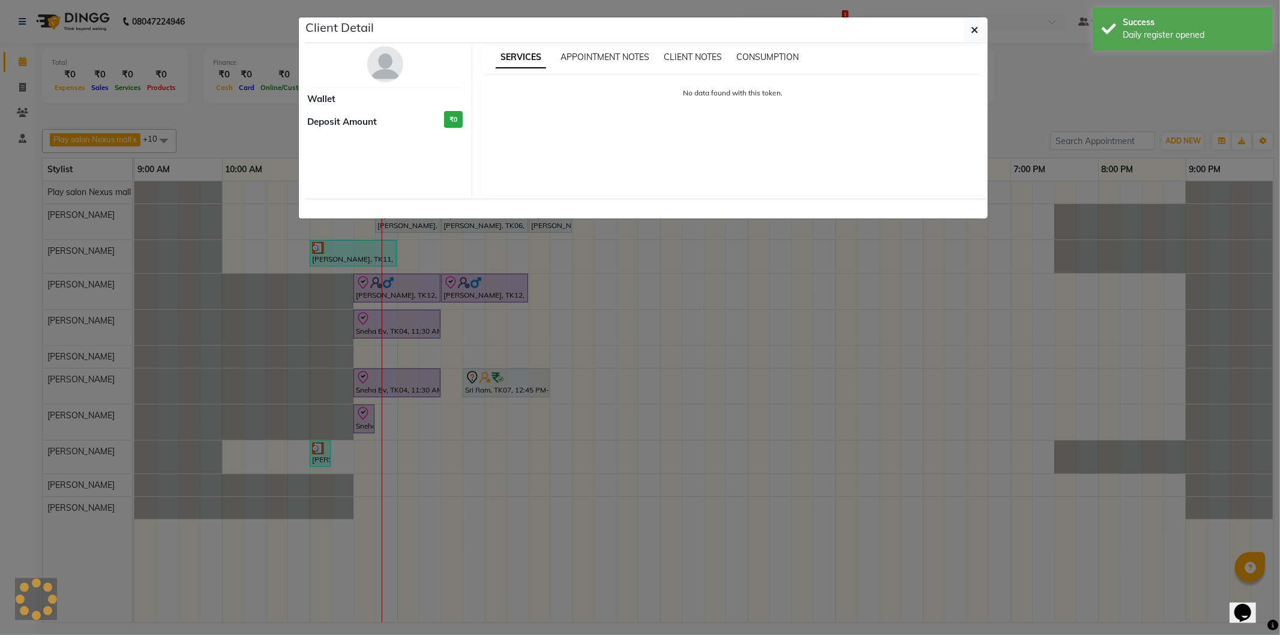
select select "3"
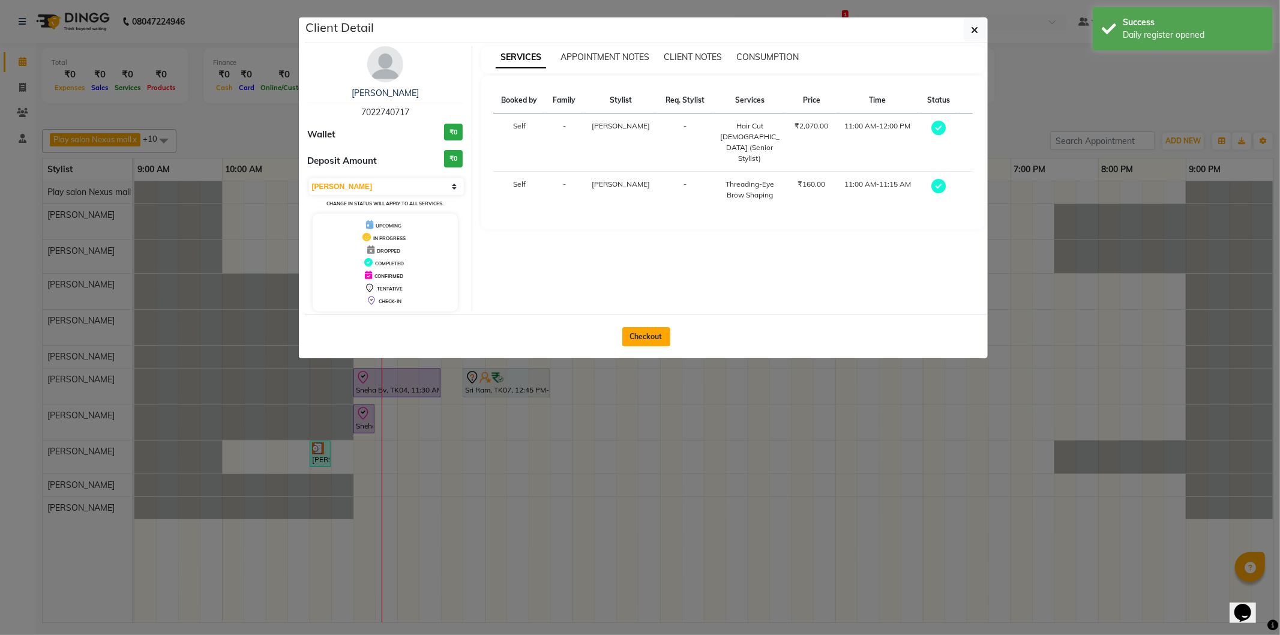
click at [643, 338] on button "Checkout" at bounding box center [646, 336] width 48 height 19
select select "8356"
select select "service"
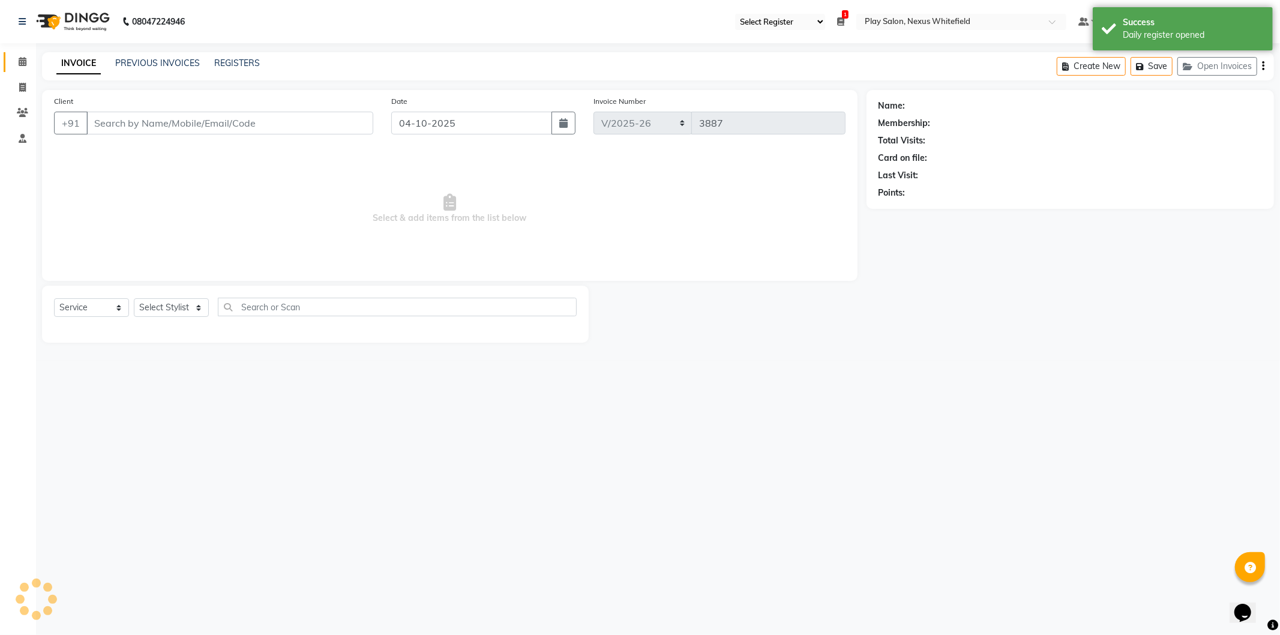
type input "70******17"
select select "81405"
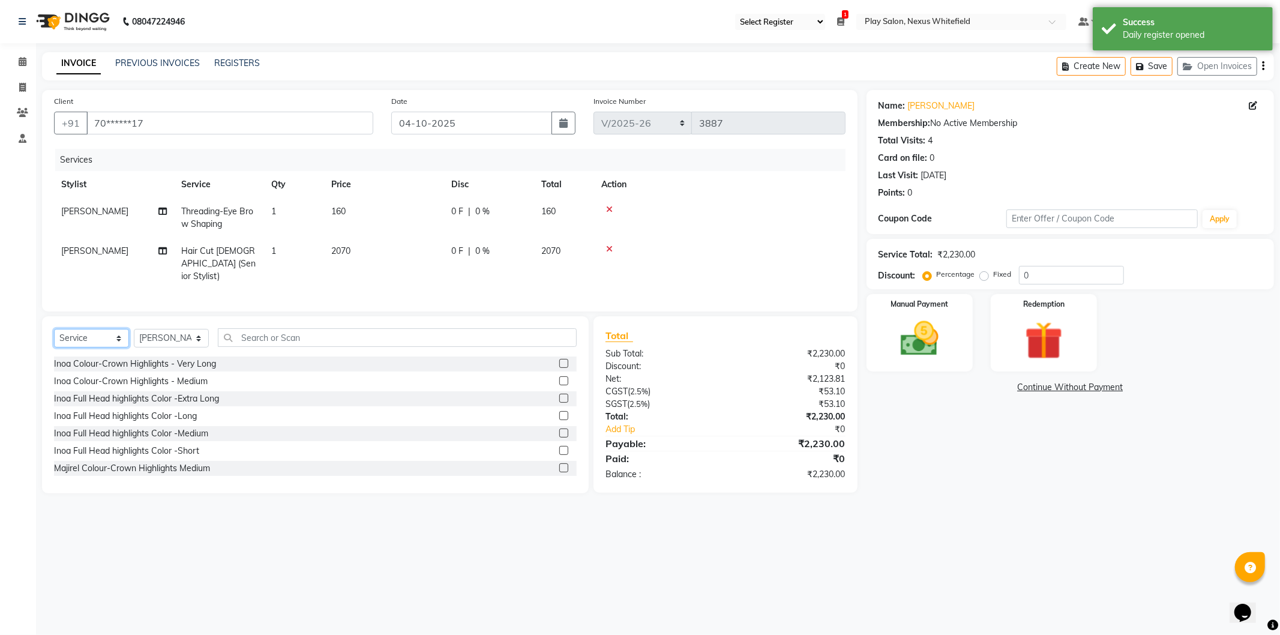
click at [110, 335] on select "Select Service Product Membership Package Voucher Prepaid Gift Card" at bounding box center [91, 338] width 75 height 19
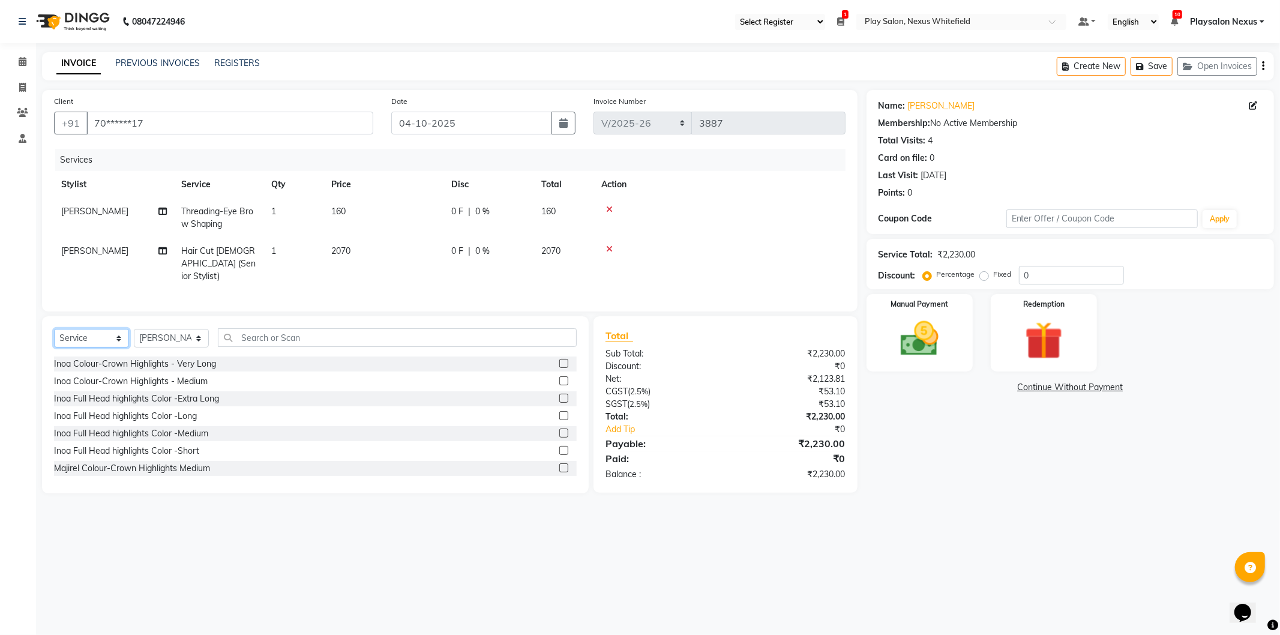
select select "product"
click at [54, 329] on select "Select Service Product Membership Package Voucher Prepaid Gift Card" at bounding box center [91, 338] width 75 height 19
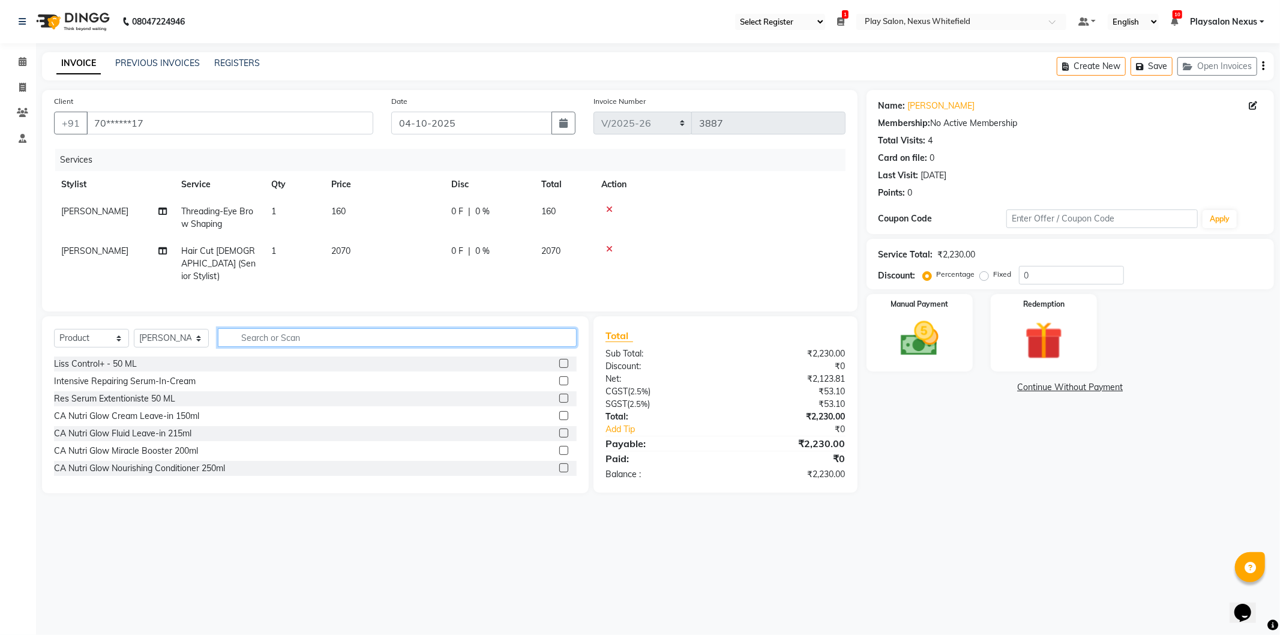
click at [254, 334] on input "text" at bounding box center [397, 337] width 359 height 19
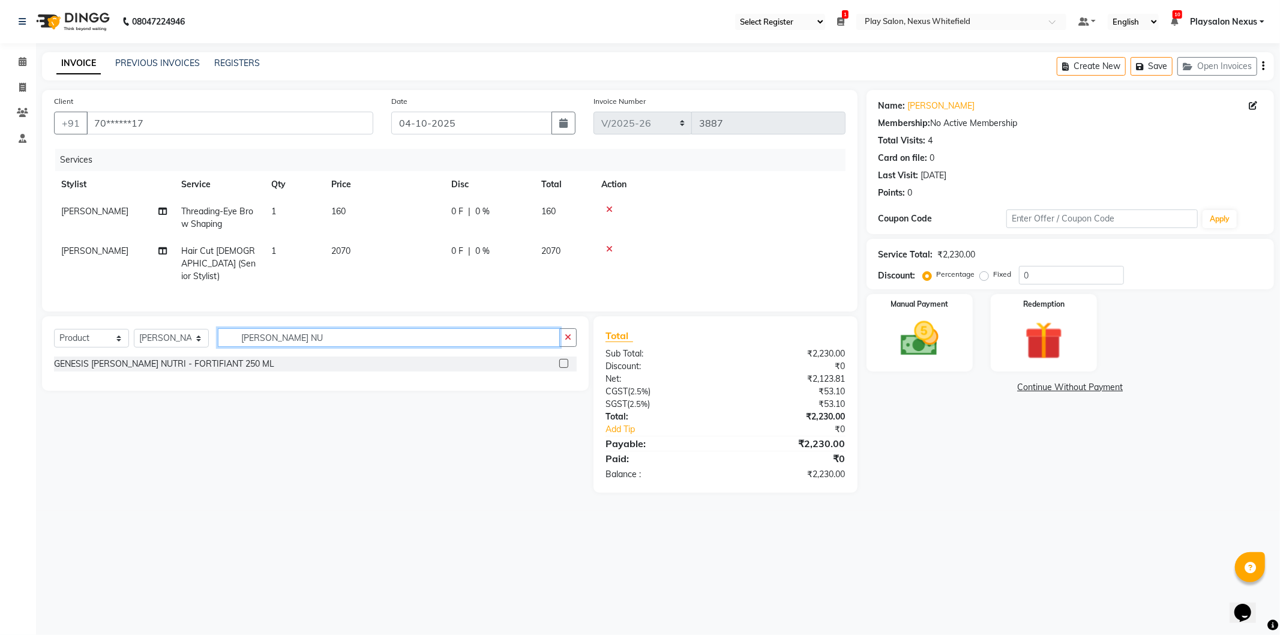
type input "[PERSON_NAME] NU"
click at [566, 361] on label at bounding box center [563, 363] width 9 height 9
click at [566, 361] on input "checkbox" at bounding box center [563, 364] width 8 height 8
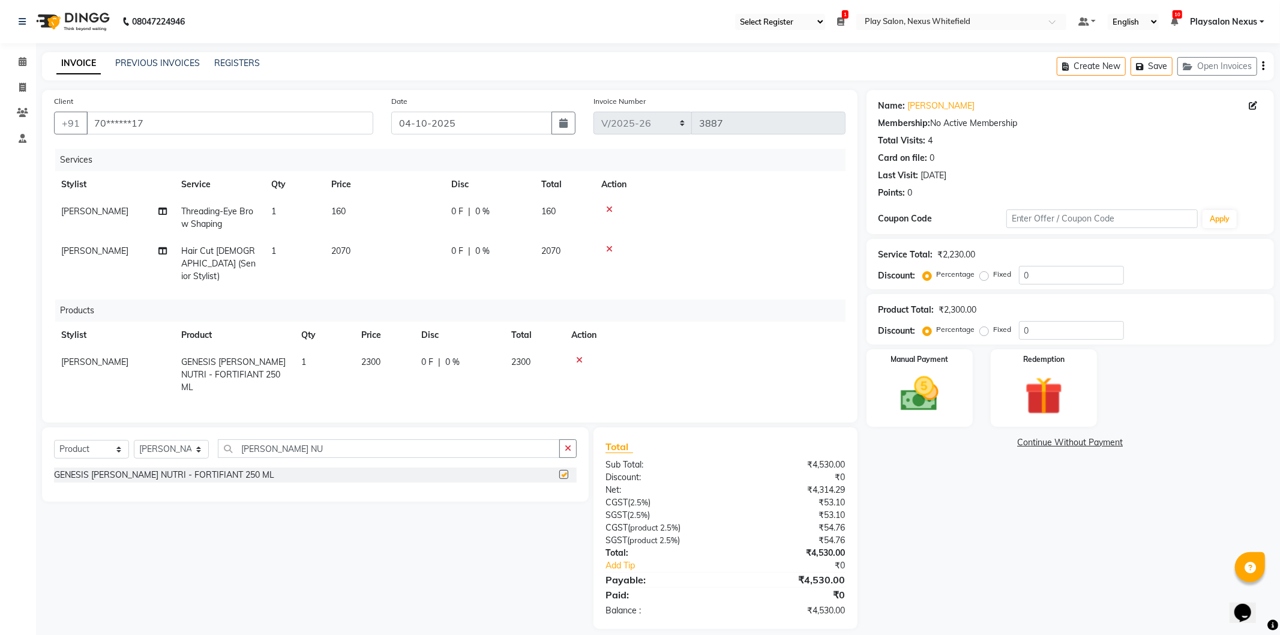
checkbox input "false"
click at [367, 356] on span "2300" at bounding box center [370, 361] width 19 height 11
select select "81405"
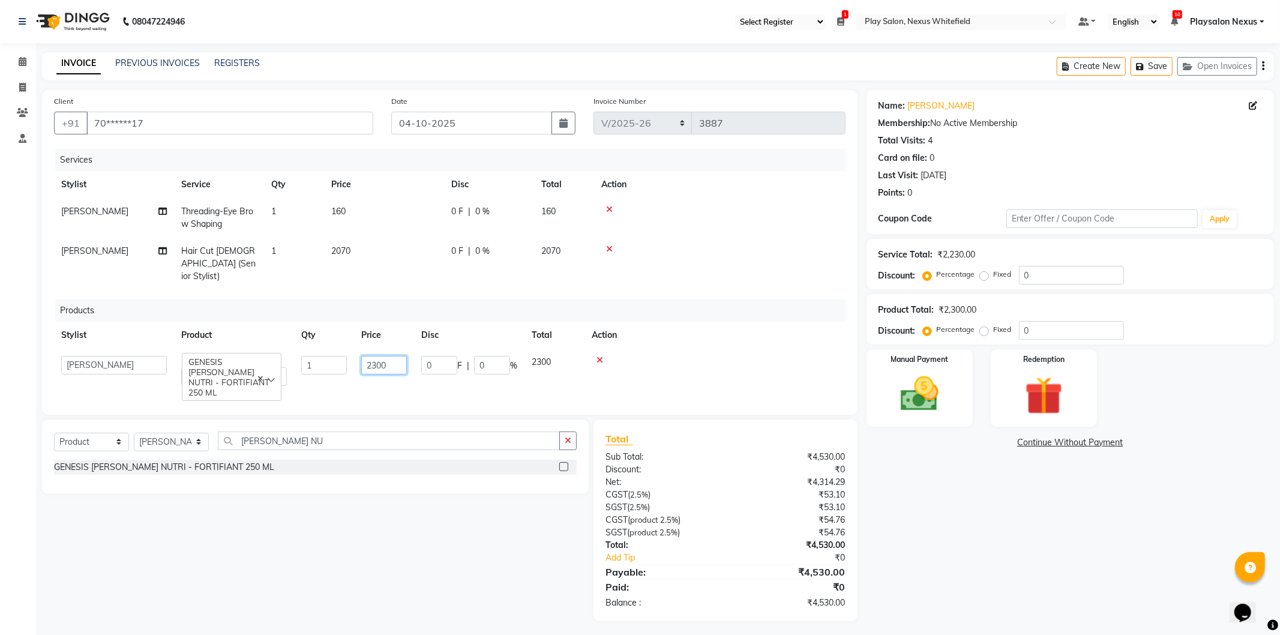
drag, startPoint x: 394, startPoint y: 351, endPoint x: 354, endPoint y: 357, distance: 40.1
click at [354, 357] on td "2300" at bounding box center [384, 371] width 60 height 44
type input "2950"
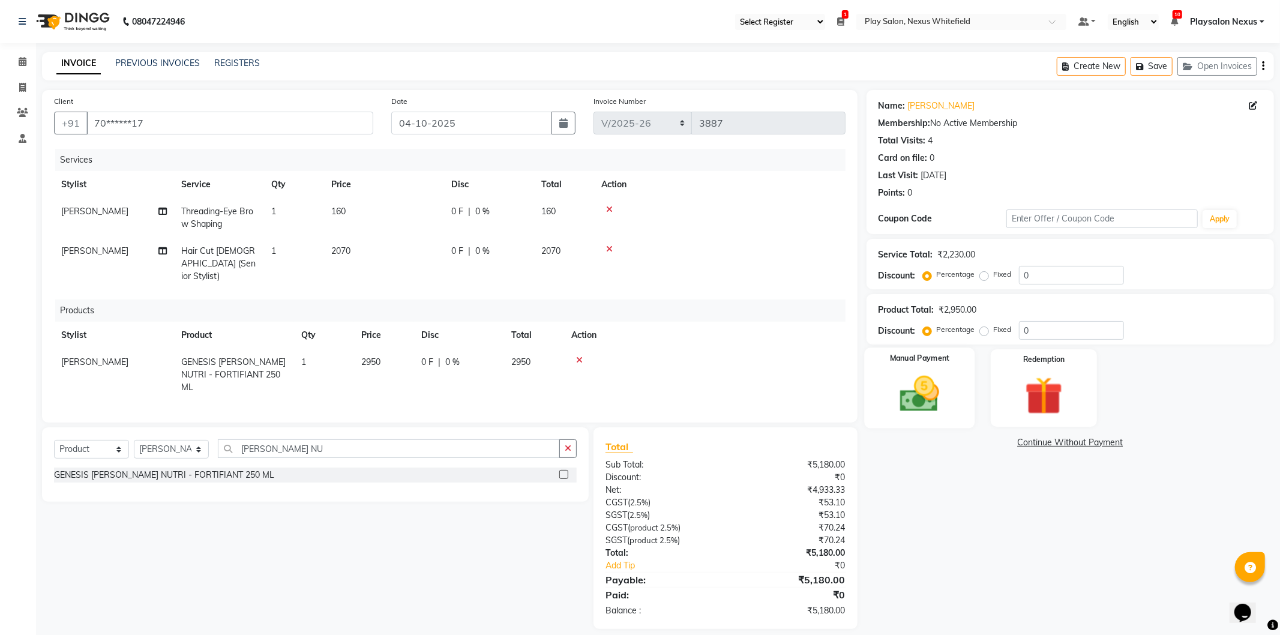
click at [931, 404] on img at bounding box center [919, 394] width 64 height 46
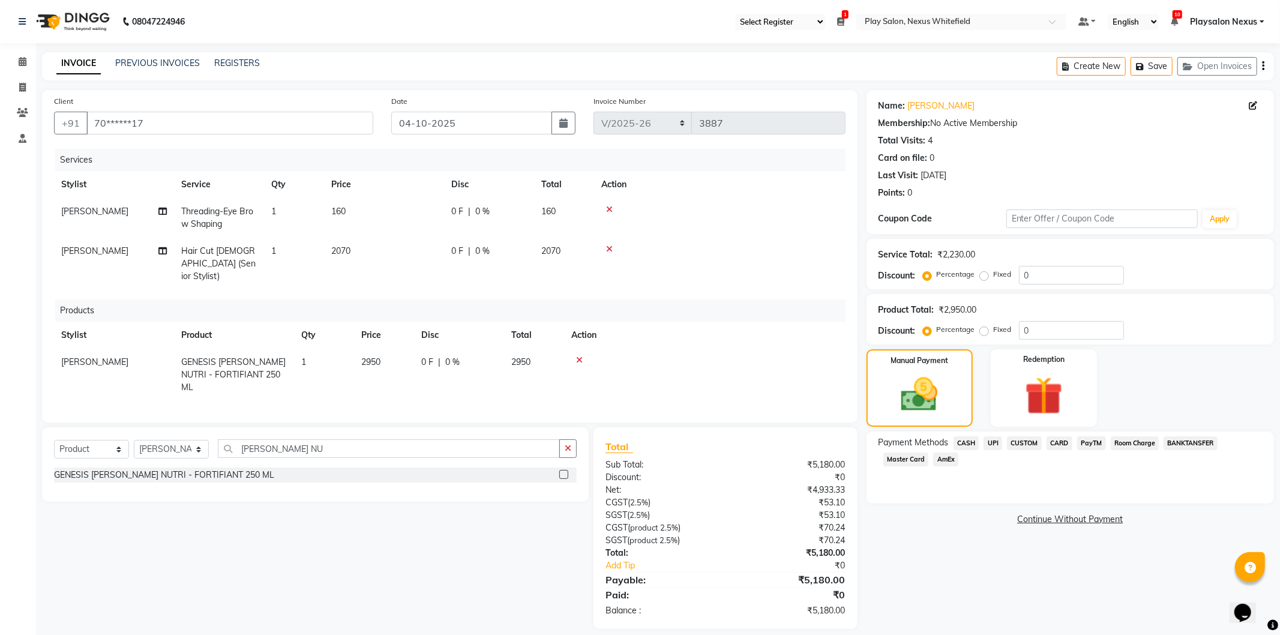
click at [1054, 443] on span "CARD" at bounding box center [1059, 443] width 26 height 14
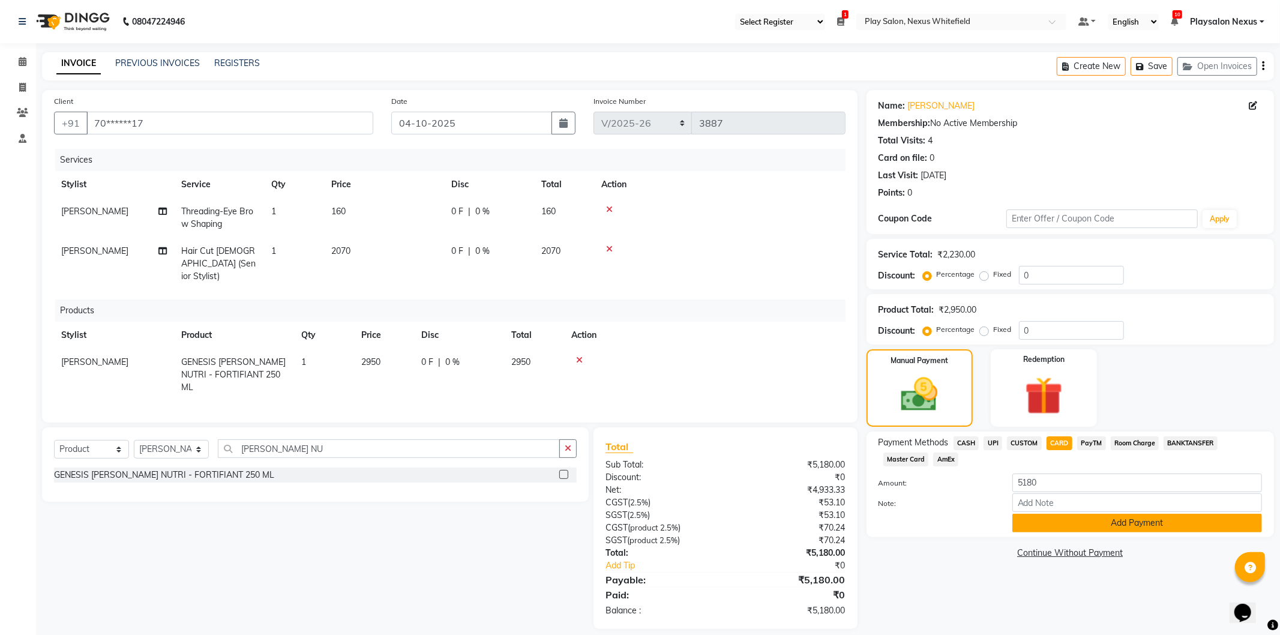
click at [1122, 523] on button "Add Payment" at bounding box center [1137, 523] width 250 height 19
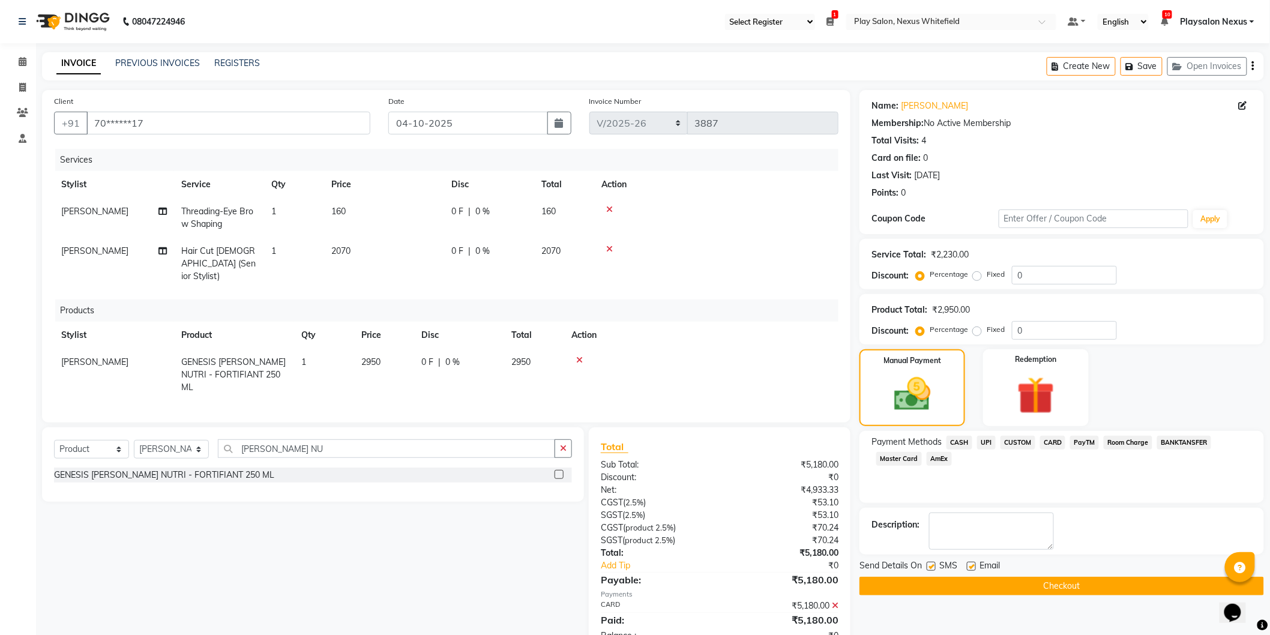
click at [1055, 585] on button "Checkout" at bounding box center [1061, 586] width 404 height 19
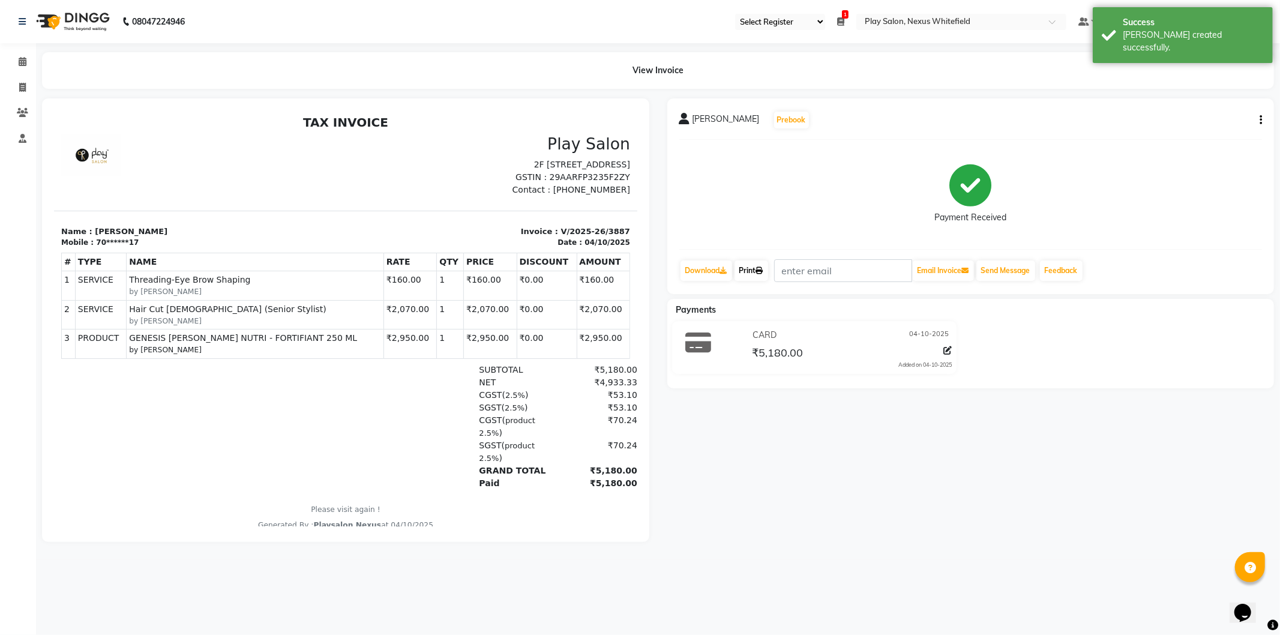
click at [750, 267] on link "Print" at bounding box center [751, 270] width 34 height 20
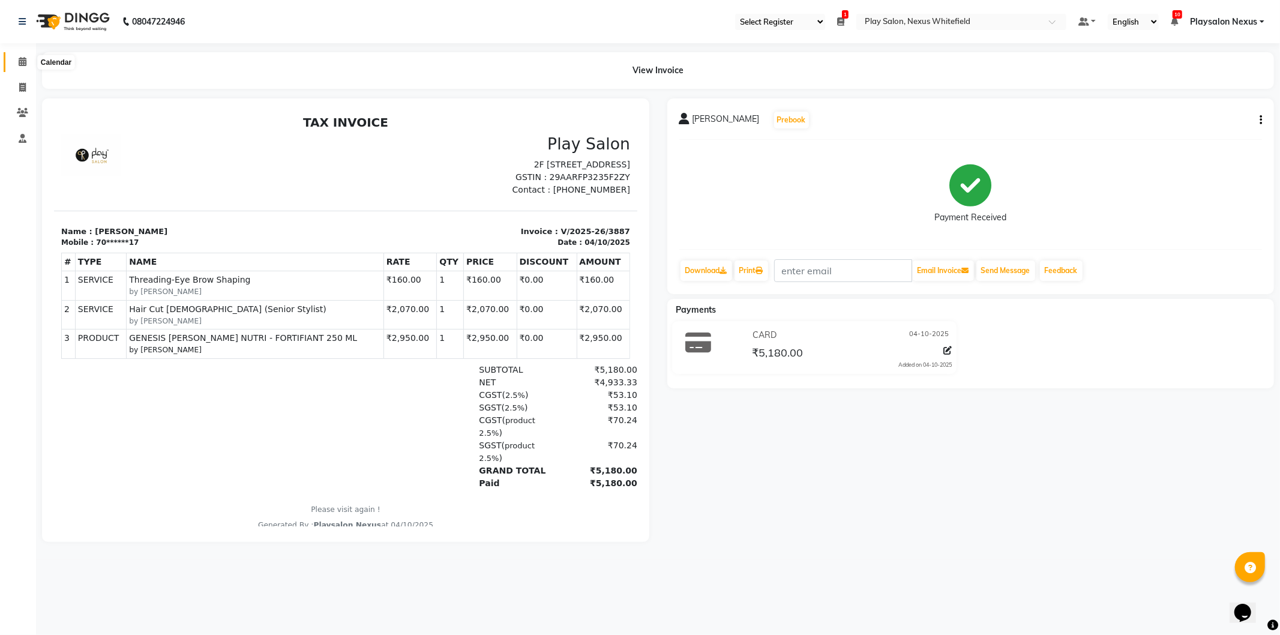
click at [22, 61] on icon at bounding box center [23, 61] width 8 height 9
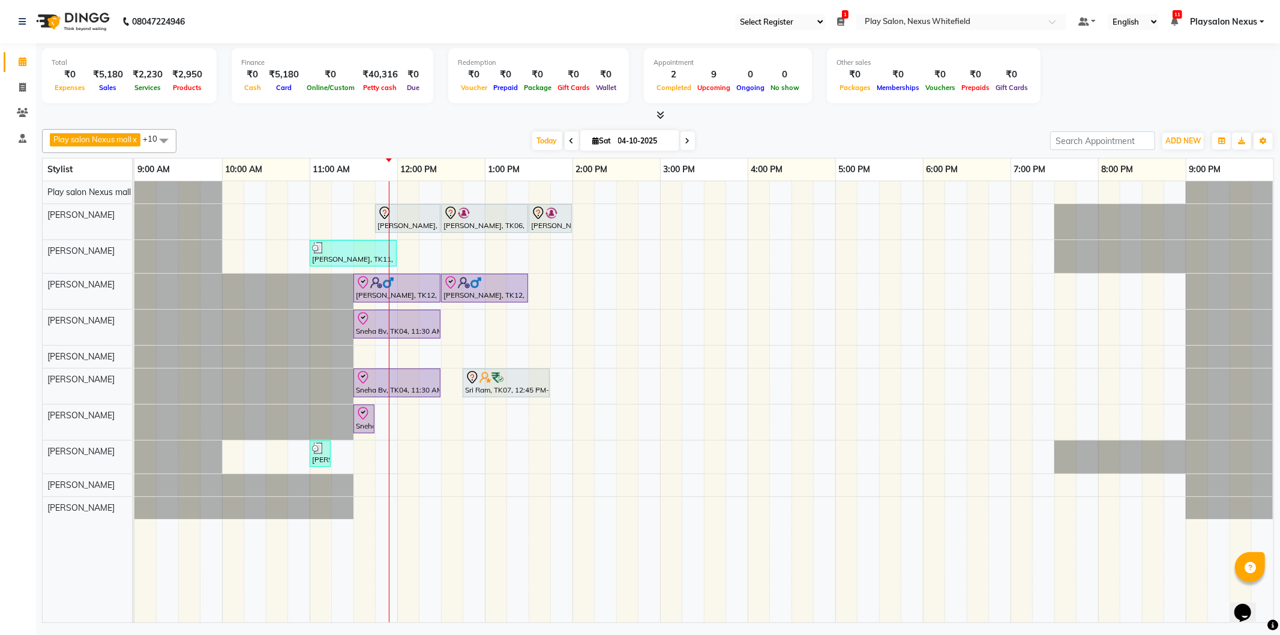
click at [572, 138] on span at bounding box center [572, 140] width 14 height 19
type input "03-10-2025"
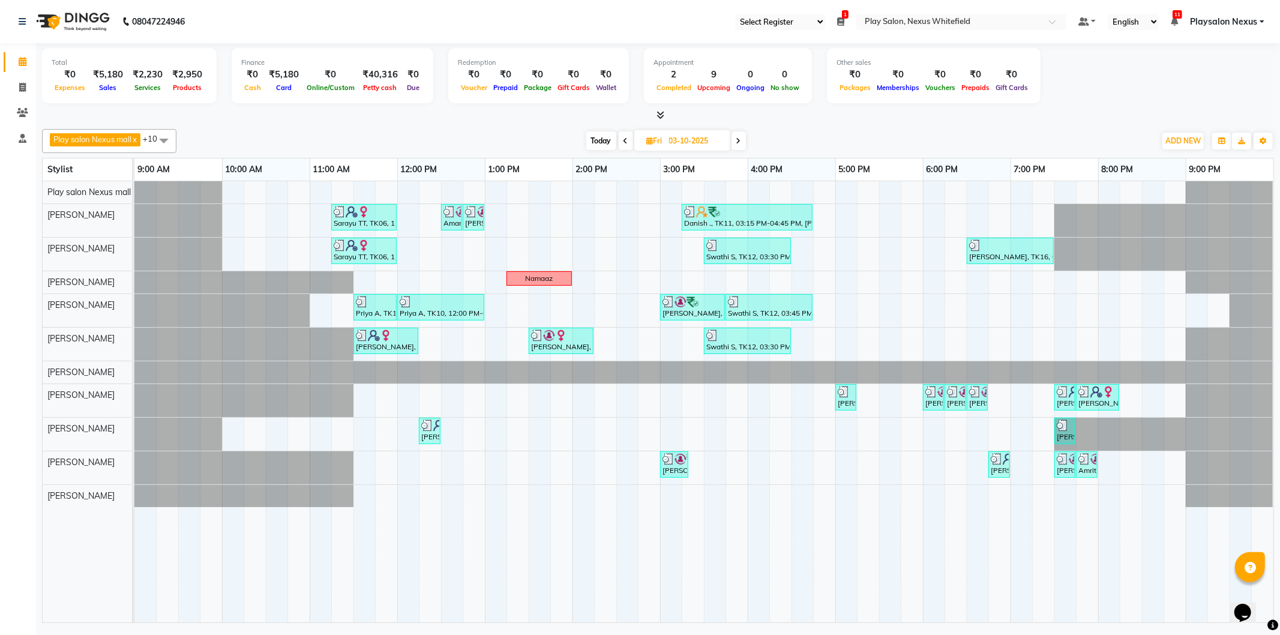
click at [1262, 22] on link "Playsalon Nexus" at bounding box center [1227, 22] width 74 height 13
click at [1214, 82] on link "Sign out" at bounding box center [1203, 82] width 110 height 19
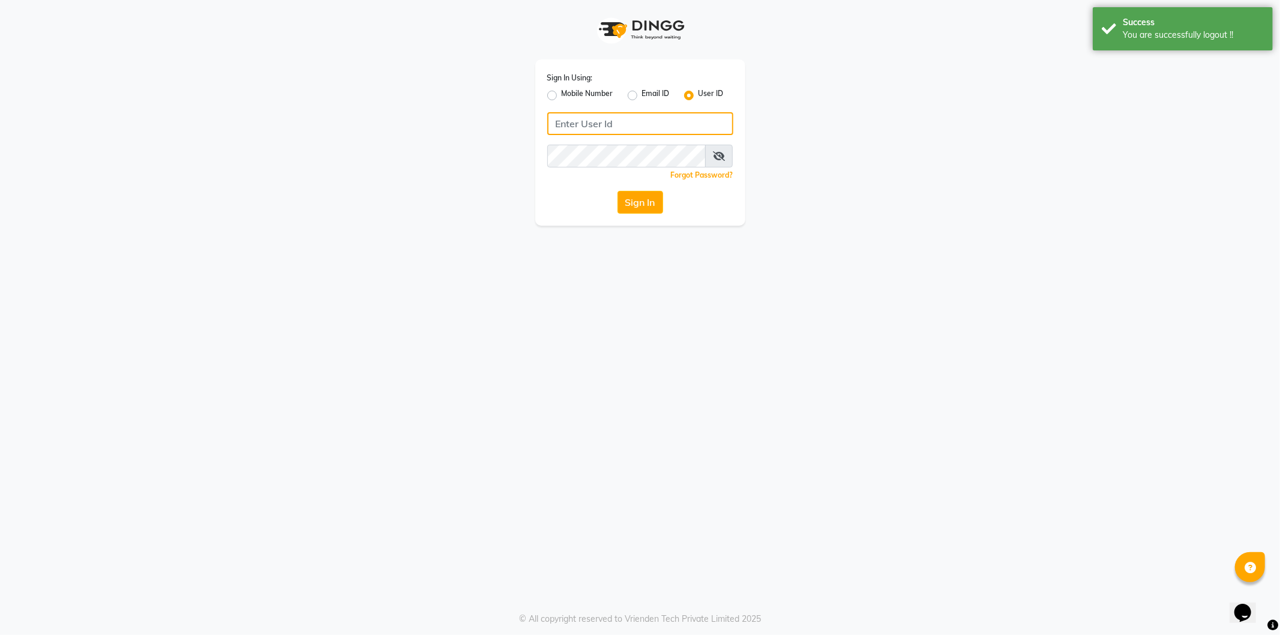
type input "9606078826"
click at [554, 95] on div "Mobile Number" at bounding box center [580, 95] width 66 height 14
click at [562, 94] on label "Mobile Number" at bounding box center [588, 95] width 52 height 14
click at [562, 94] on input "Mobile Number" at bounding box center [566, 92] width 8 height 8
radio input "true"
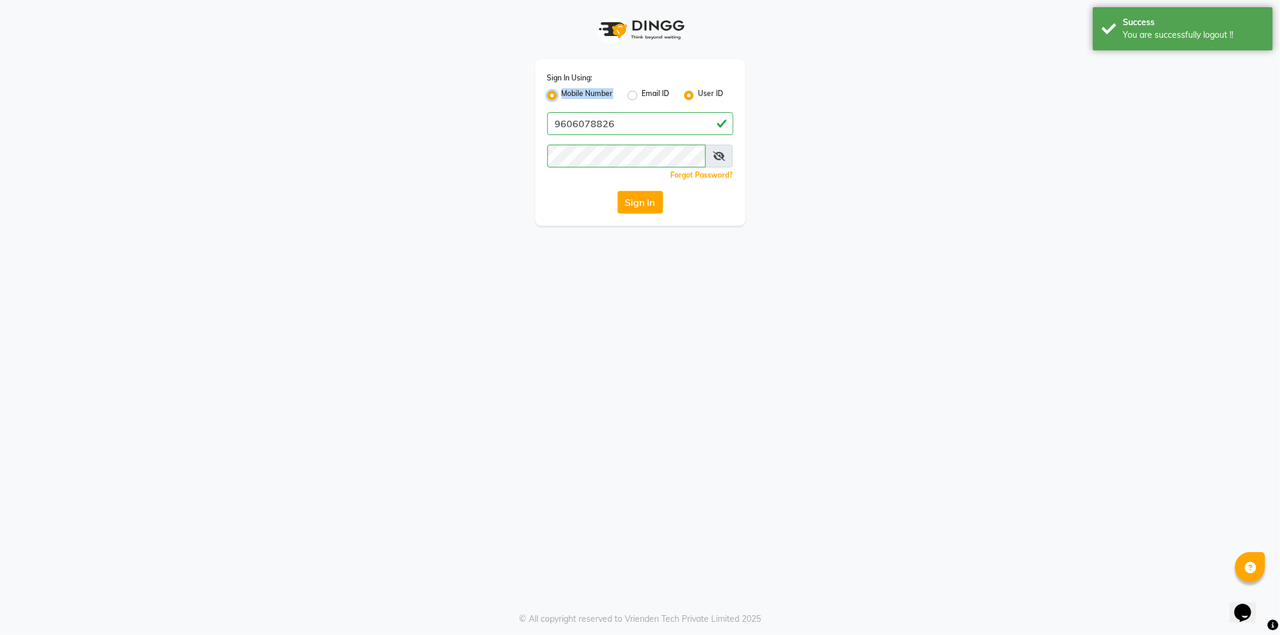
radio input "false"
click at [640, 123] on input "Username" at bounding box center [660, 123] width 146 height 23
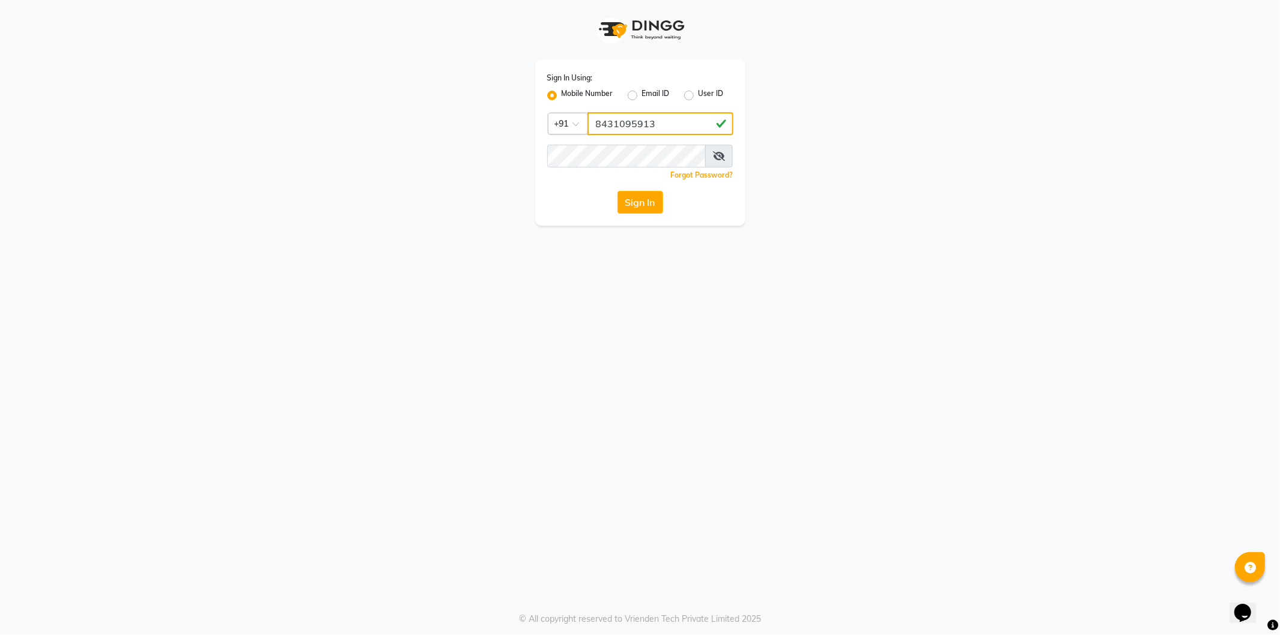
drag, startPoint x: 665, startPoint y: 124, endPoint x: 574, endPoint y: 128, distance: 90.7
click at [574, 128] on div "Country Code × [PHONE_NUMBER]" at bounding box center [640, 123] width 186 height 23
type input "8431095913"
click at [718, 155] on icon at bounding box center [719, 156] width 12 height 10
click at [644, 199] on button "Sign In" at bounding box center [640, 202] width 46 height 23
